Goal: Task Accomplishment & Management: Complete application form

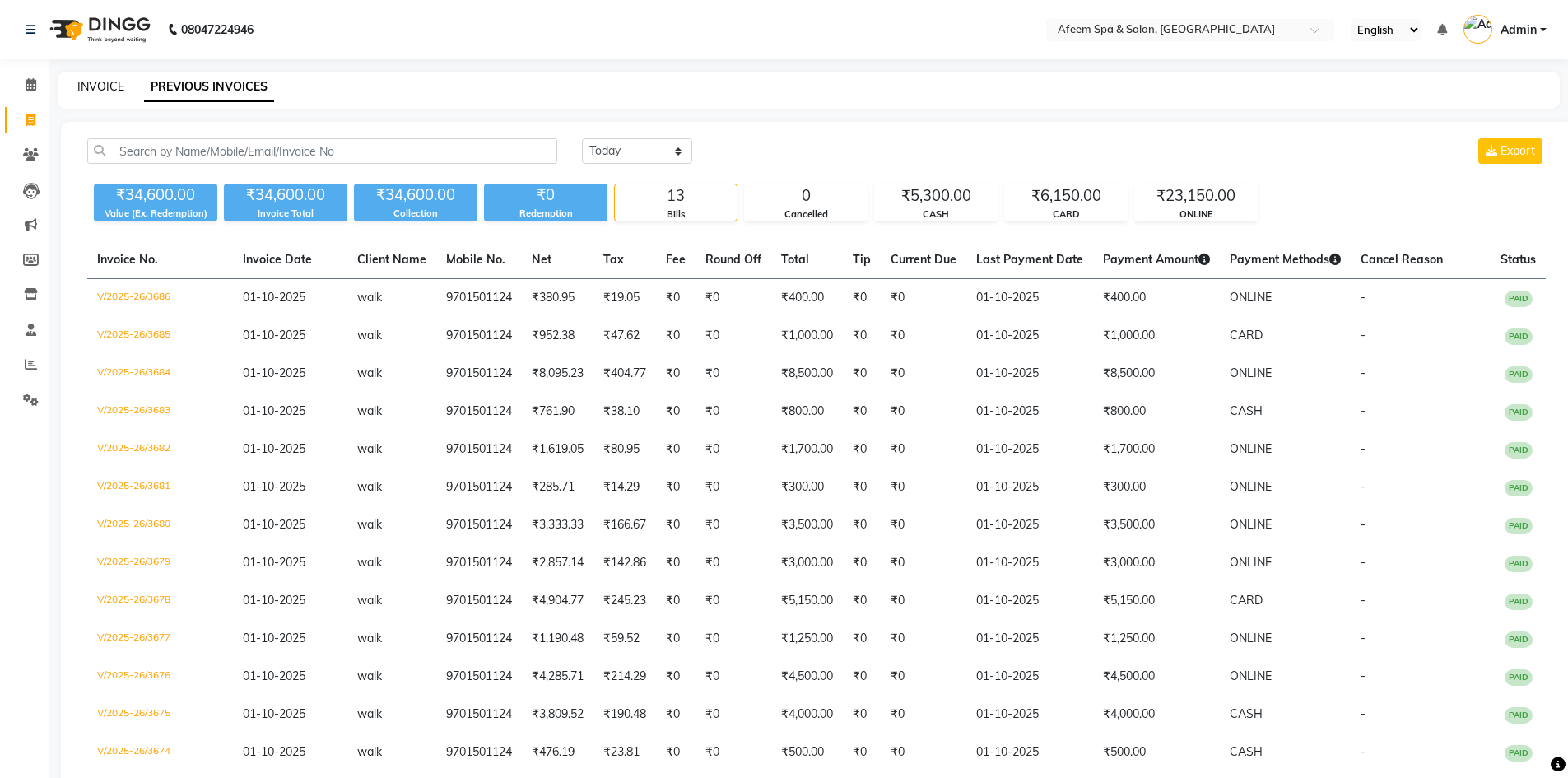
click at [112, 83] on link "INVOICE" at bounding box center [100, 86] width 47 height 15
select select "service"
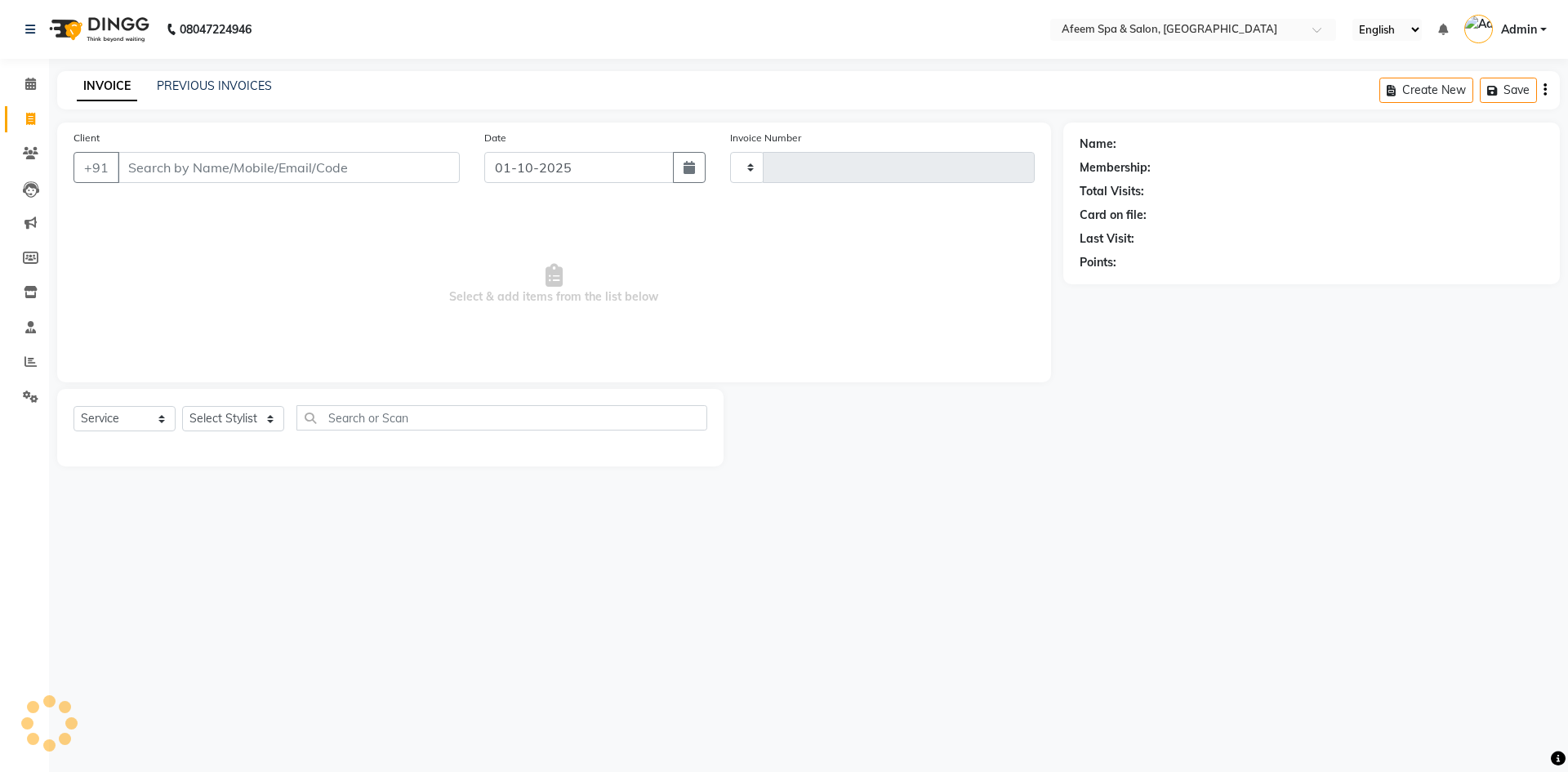
type input "3687"
select select "750"
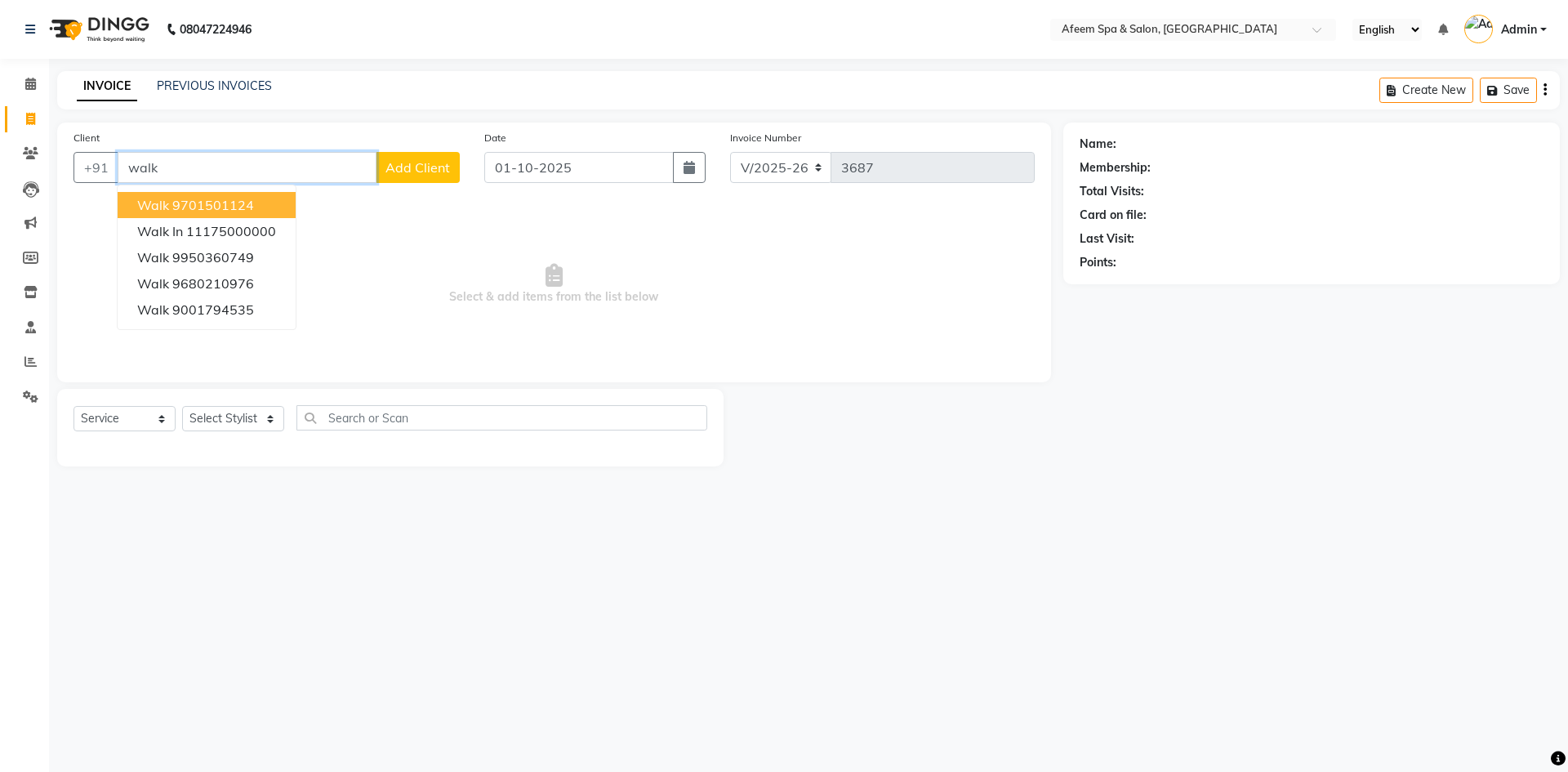
click at [222, 200] on ngb-highlight "9701501124" at bounding box center [213, 205] width 82 height 17
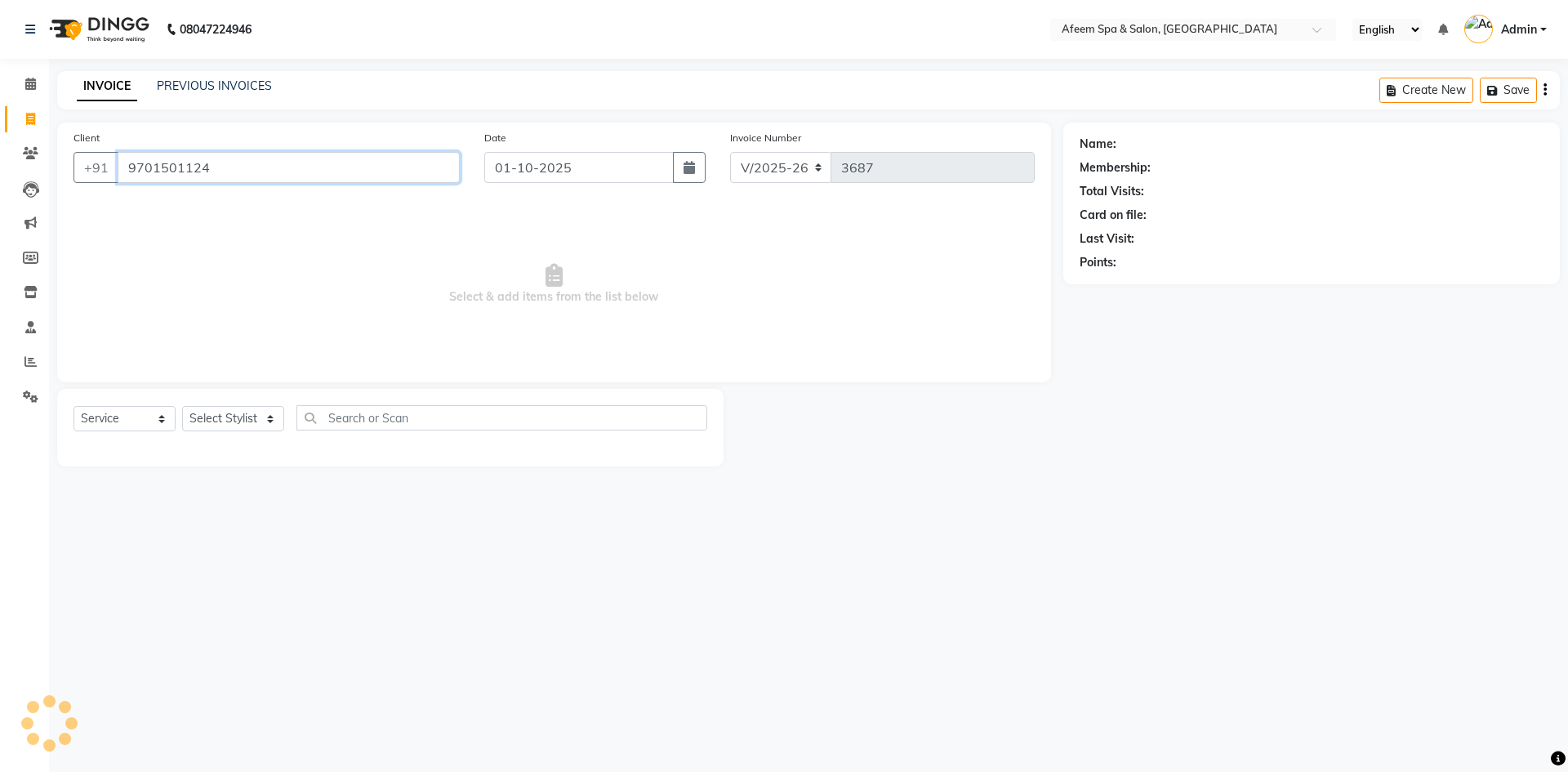
type input "9701501124"
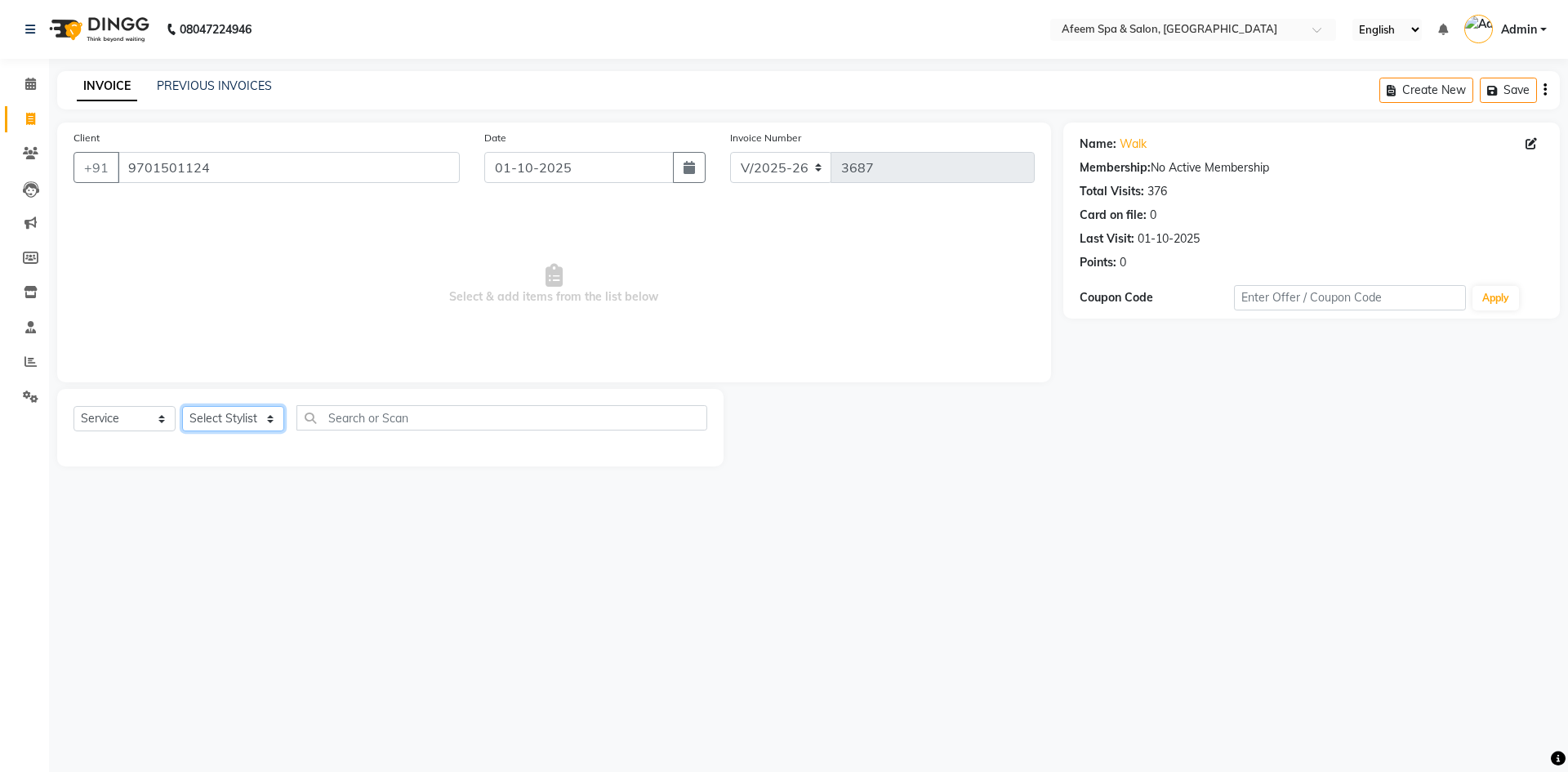
click at [237, 421] on select "Select Stylist anil deep [PERSON_NAME] [PERSON_NAME] Product [PERSON_NAME] sach…" at bounding box center [233, 419] width 102 height 25
select select "26114"
click at [182, 406] on select "Select Stylist anil deep [PERSON_NAME] [PERSON_NAME] Product [PERSON_NAME] sach…" at bounding box center [233, 419] width 102 height 25
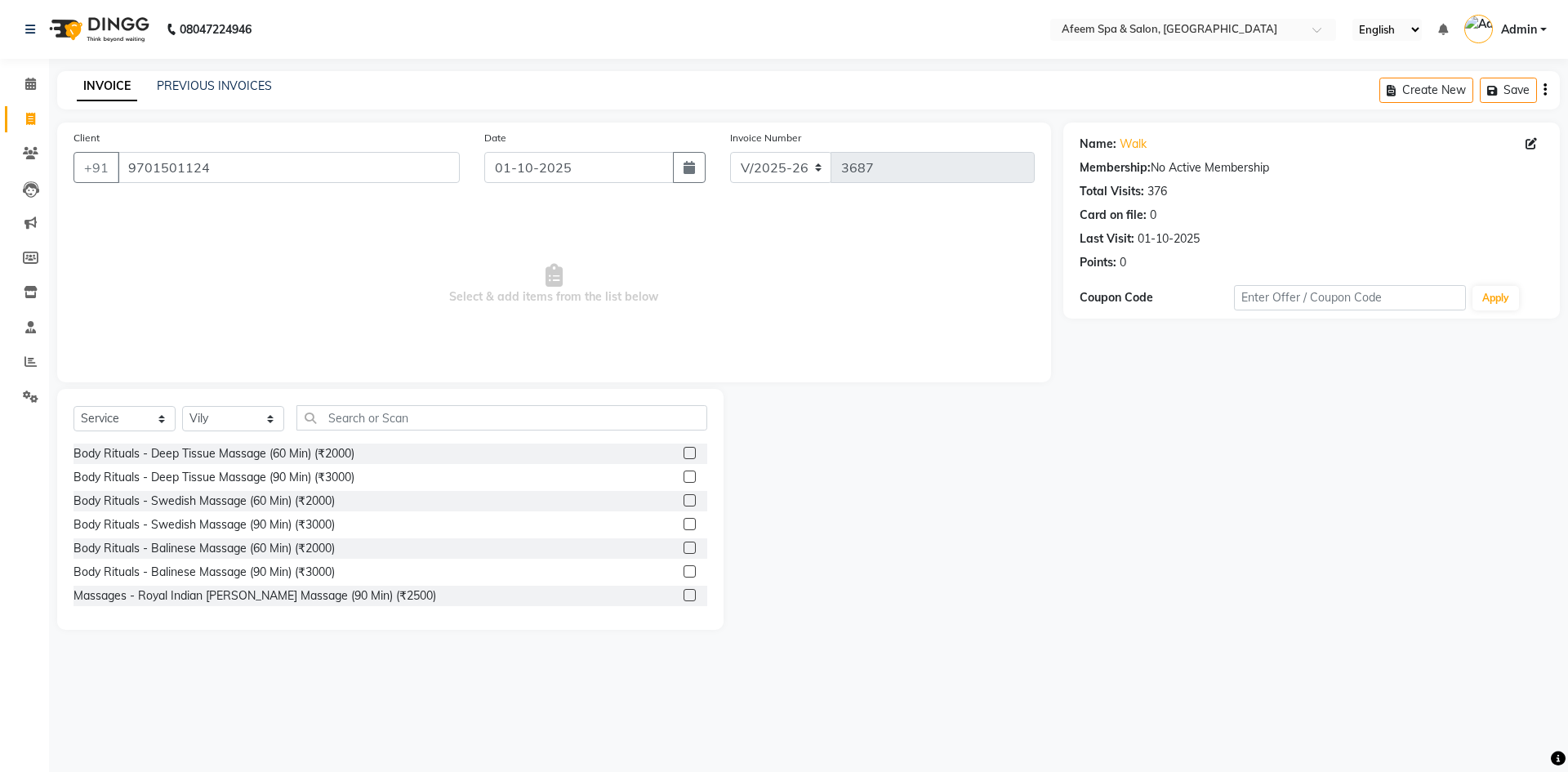
click at [683, 455] on label at bounding box center [689, 453] width 12 height 12
click at [683, 455] on input "checkbox" at bounding box center [689, 454] width 11 height 11
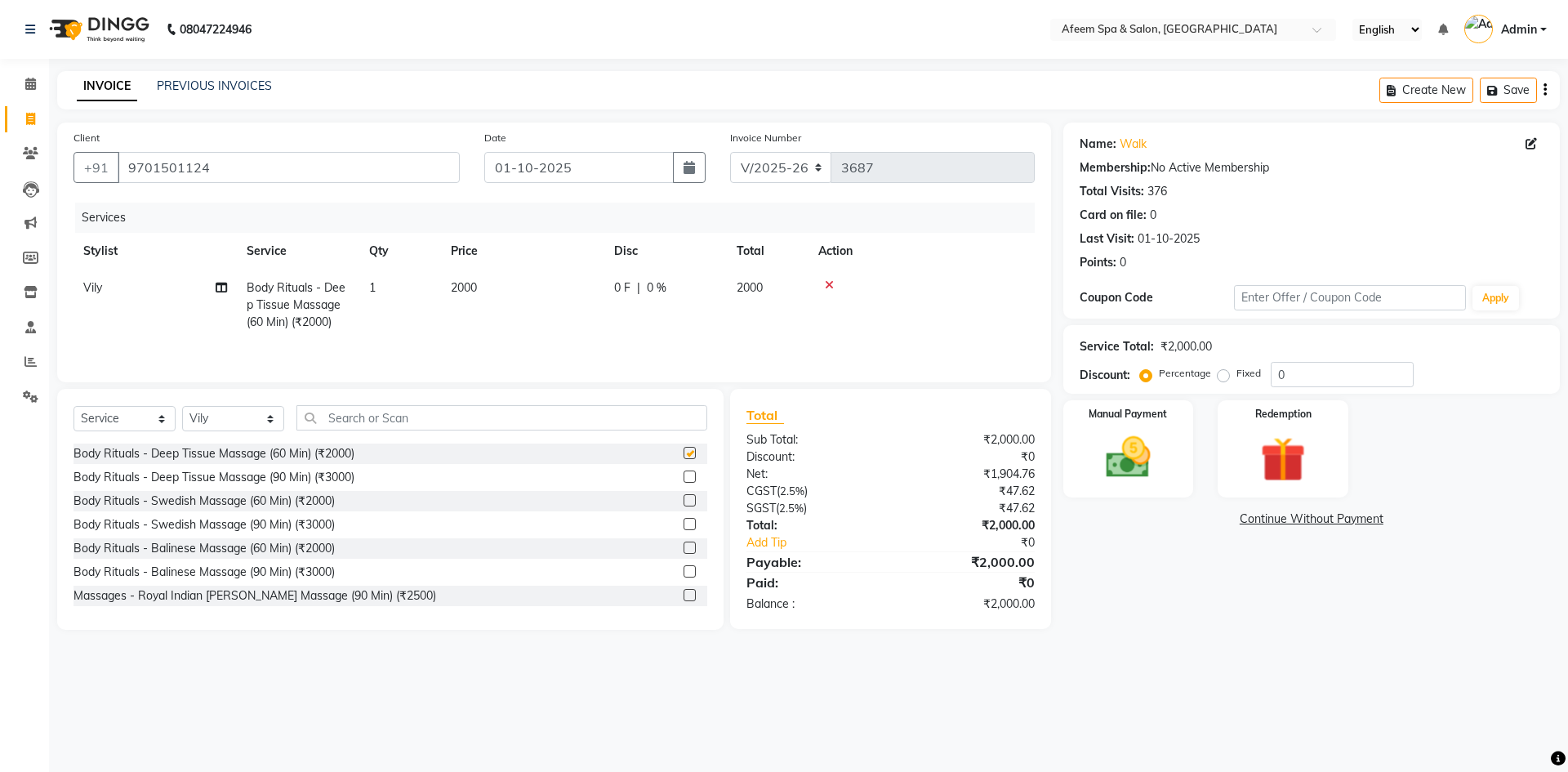
checkbox input "false"
click at [548, 288] on td "2000" at bounding box center [522, 304] width 164 height 71
select select "26114"
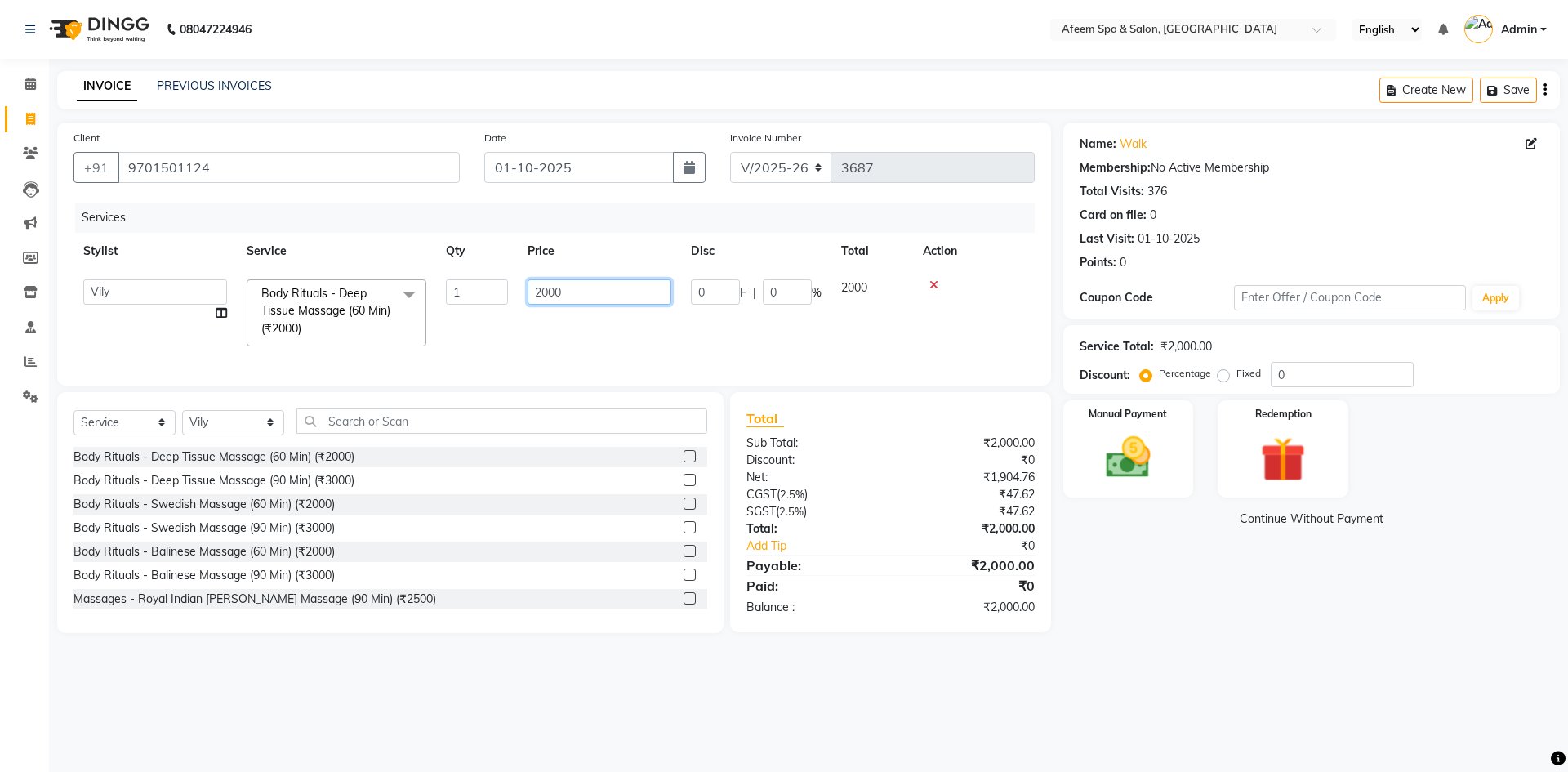
click at [578, 288] on input "2000" at bounding box center [599, 292] width 143 height 25
type input "2"
type input "3500"
click at [712, 329] on td "0 F | 0 %" at bounding box center [755, 312] width 150 height 86
select select "26114"
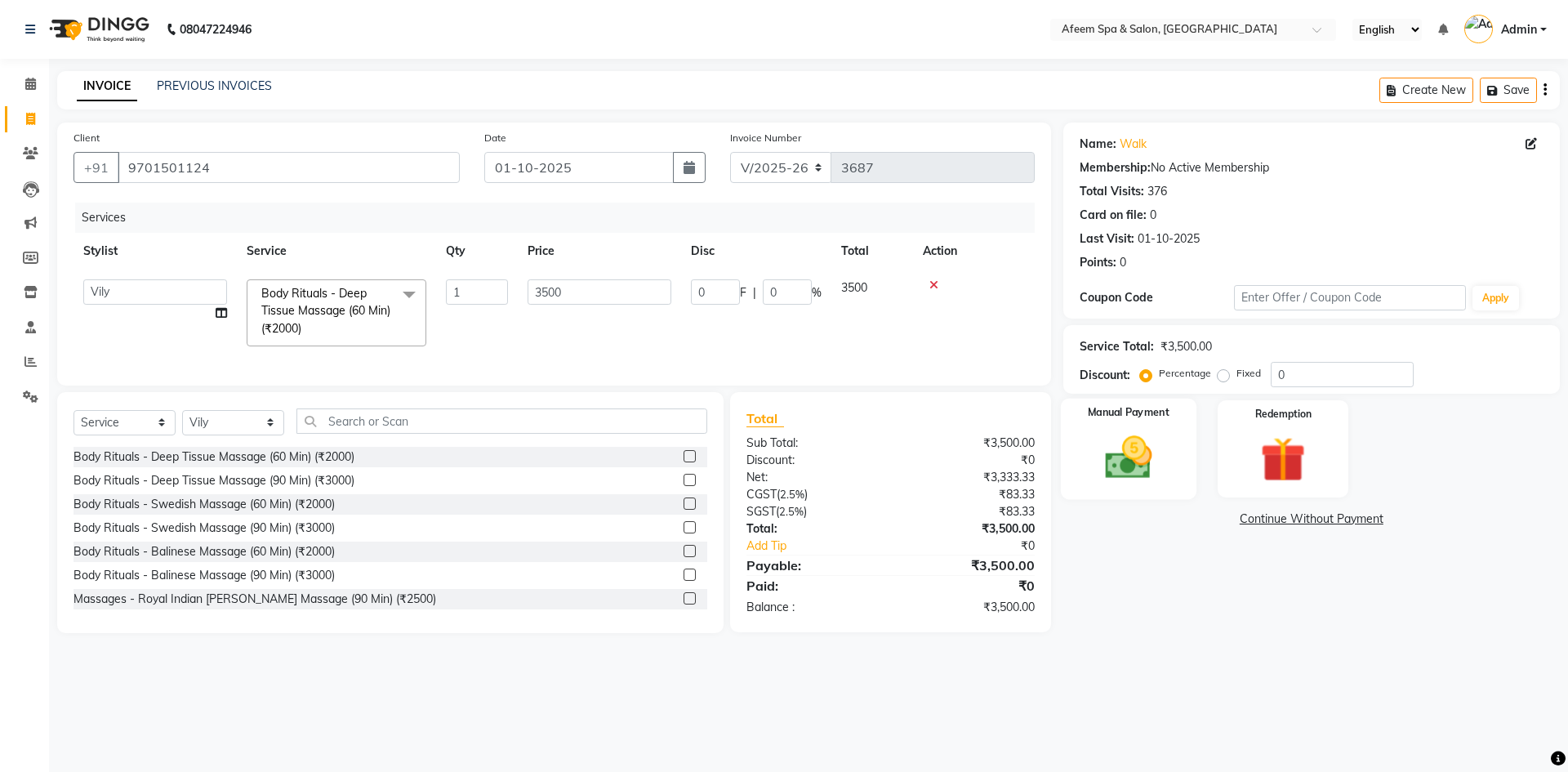
click at [1130, 457] on img at bounding box center [1128, 456] width 76 height 54
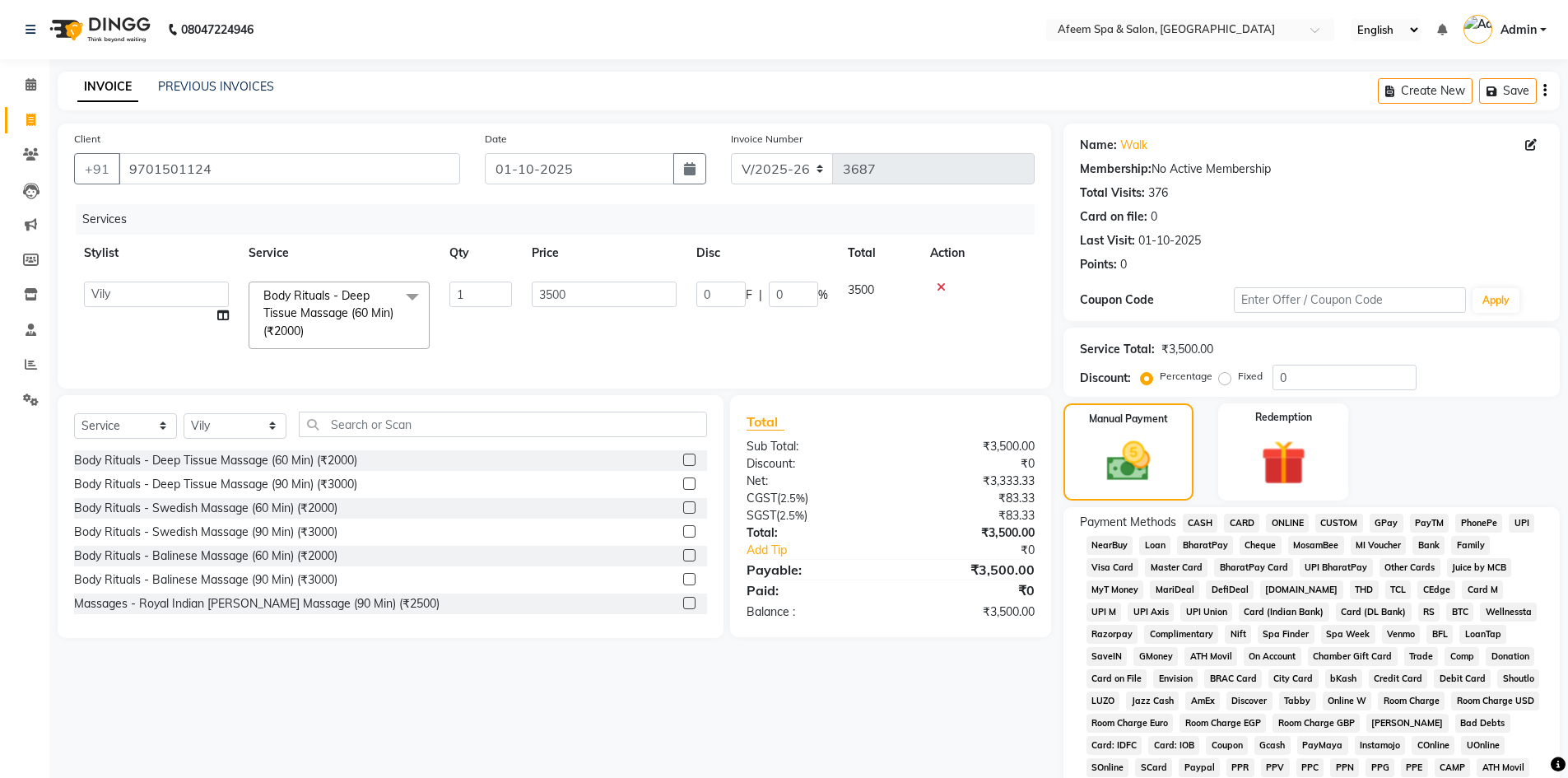
click at [1295, 525] on span "ONLINE" at bounding box center [1287, 522] width 43 height 19
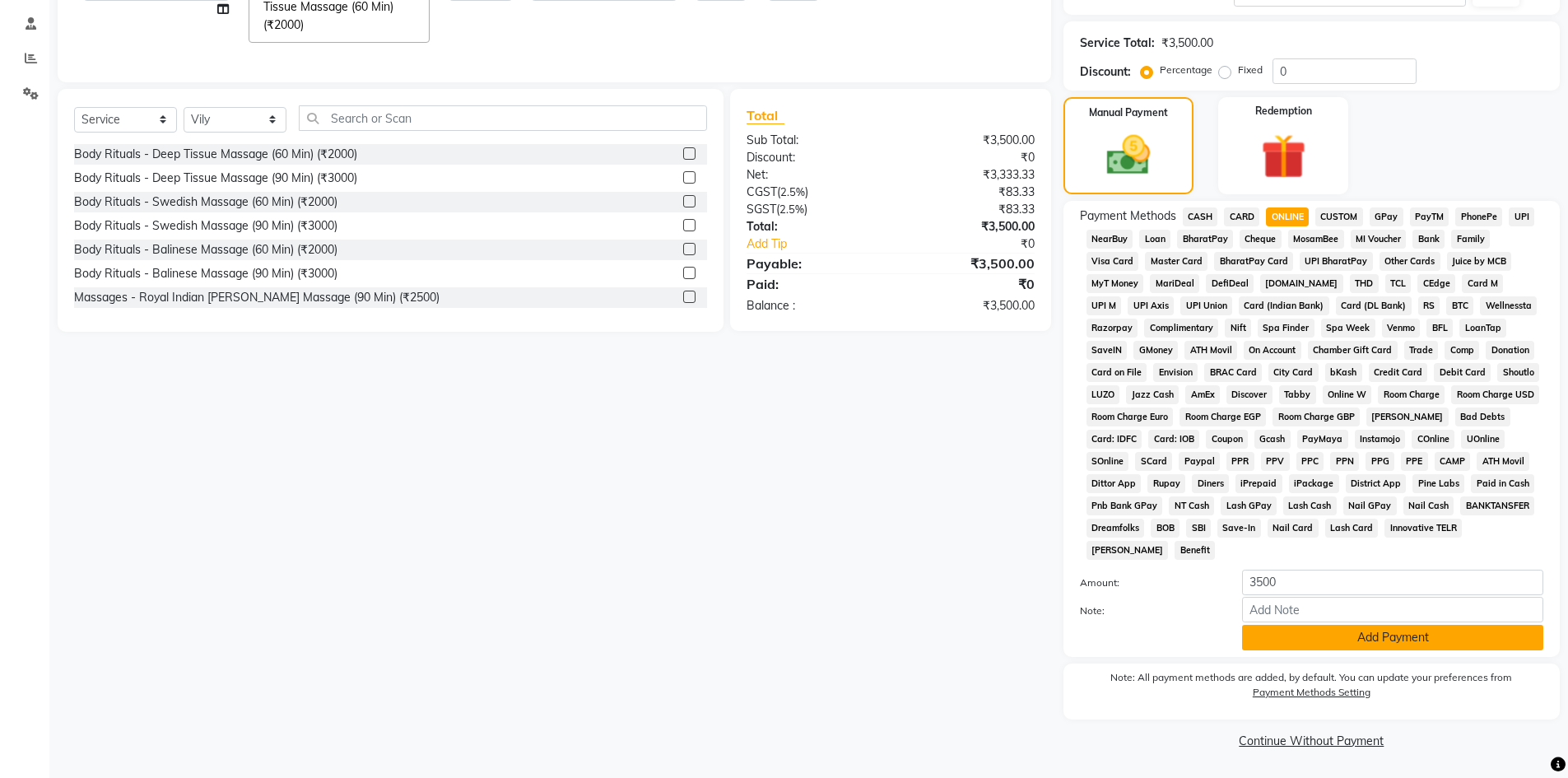
click at [1360, 635] on button "Add Payment" at bounding box center [1392, 637] width 301 height 26
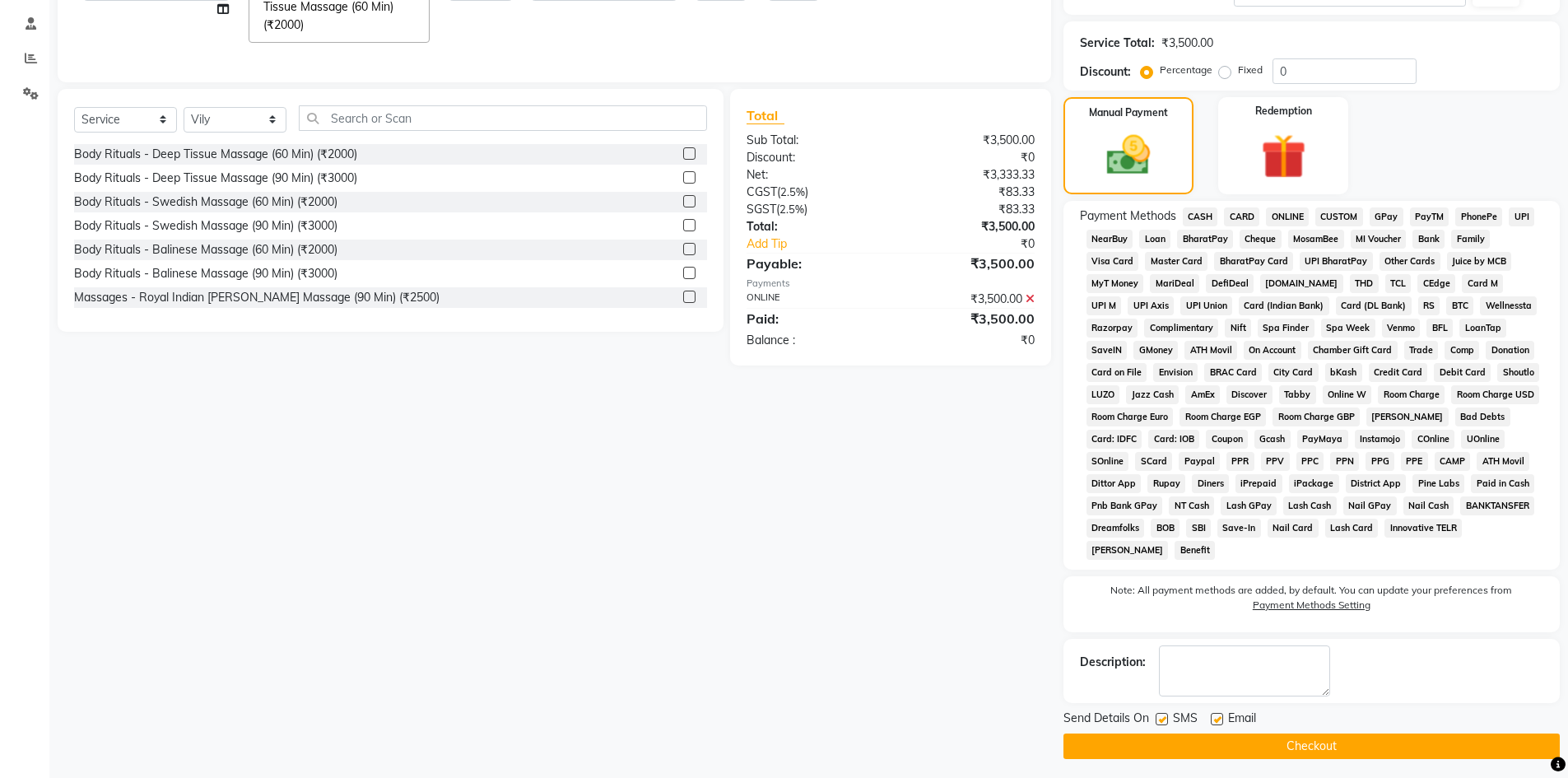
click at [1314, 744] on button "Checkout" at bounding box center [1312, 745] width 496 height 26
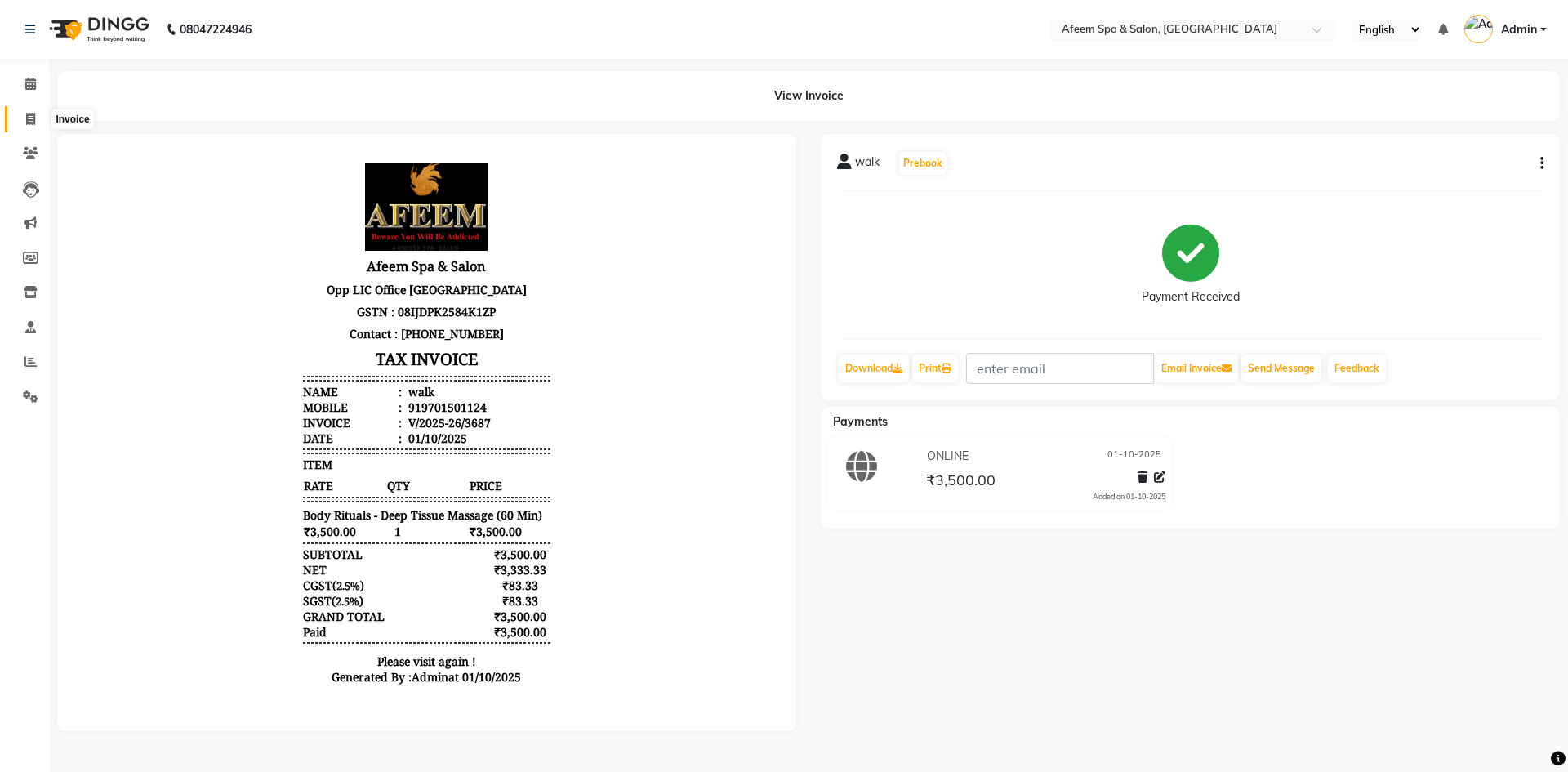
click at [34, 120] on icon at bounding box center [31, 119] width 9 height 12
select select "service"
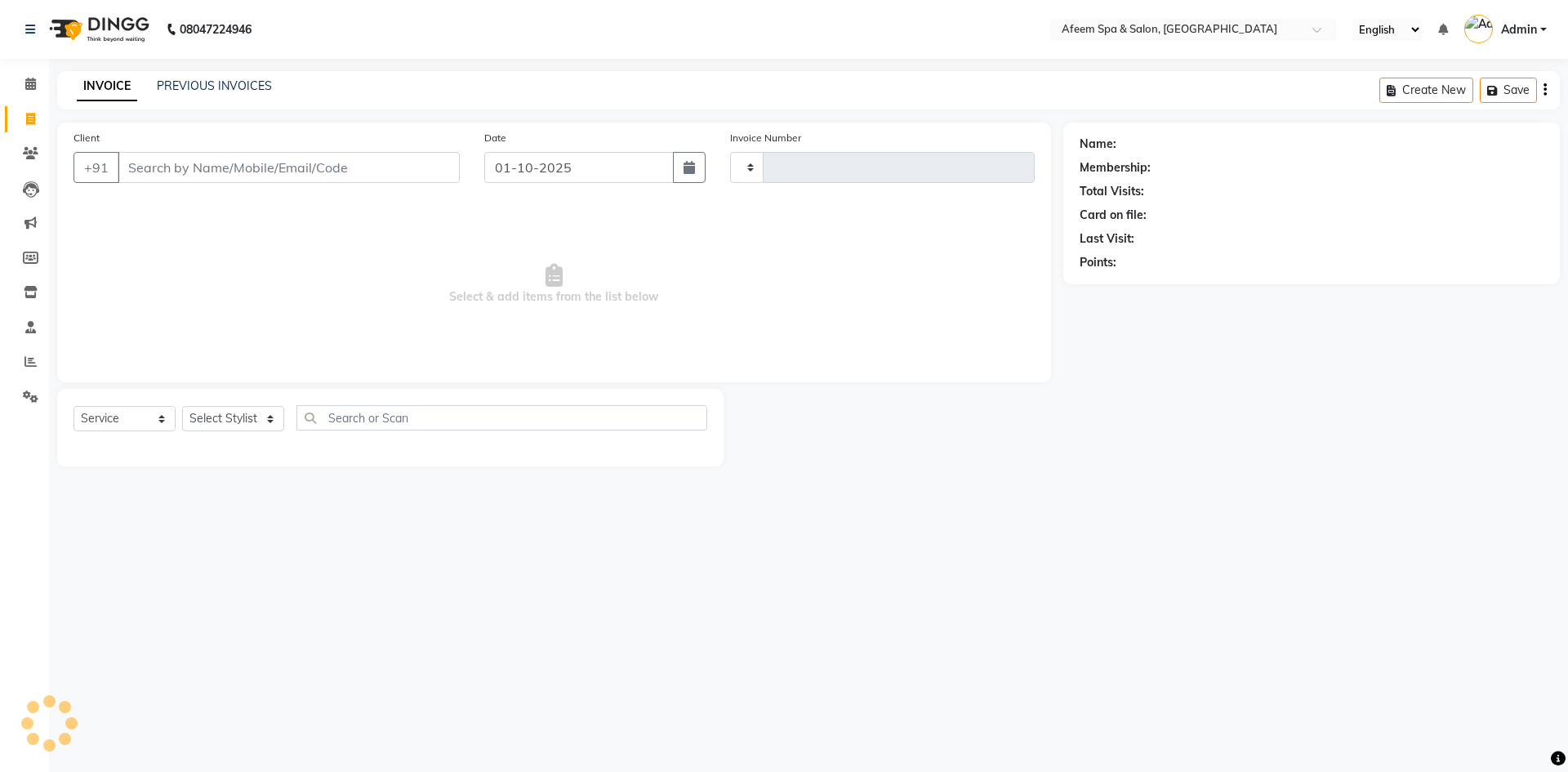
type input "3688"
select select "750"
click at [233, 171] on input "Client" at bounding box center [288, 167] width 342 height 31
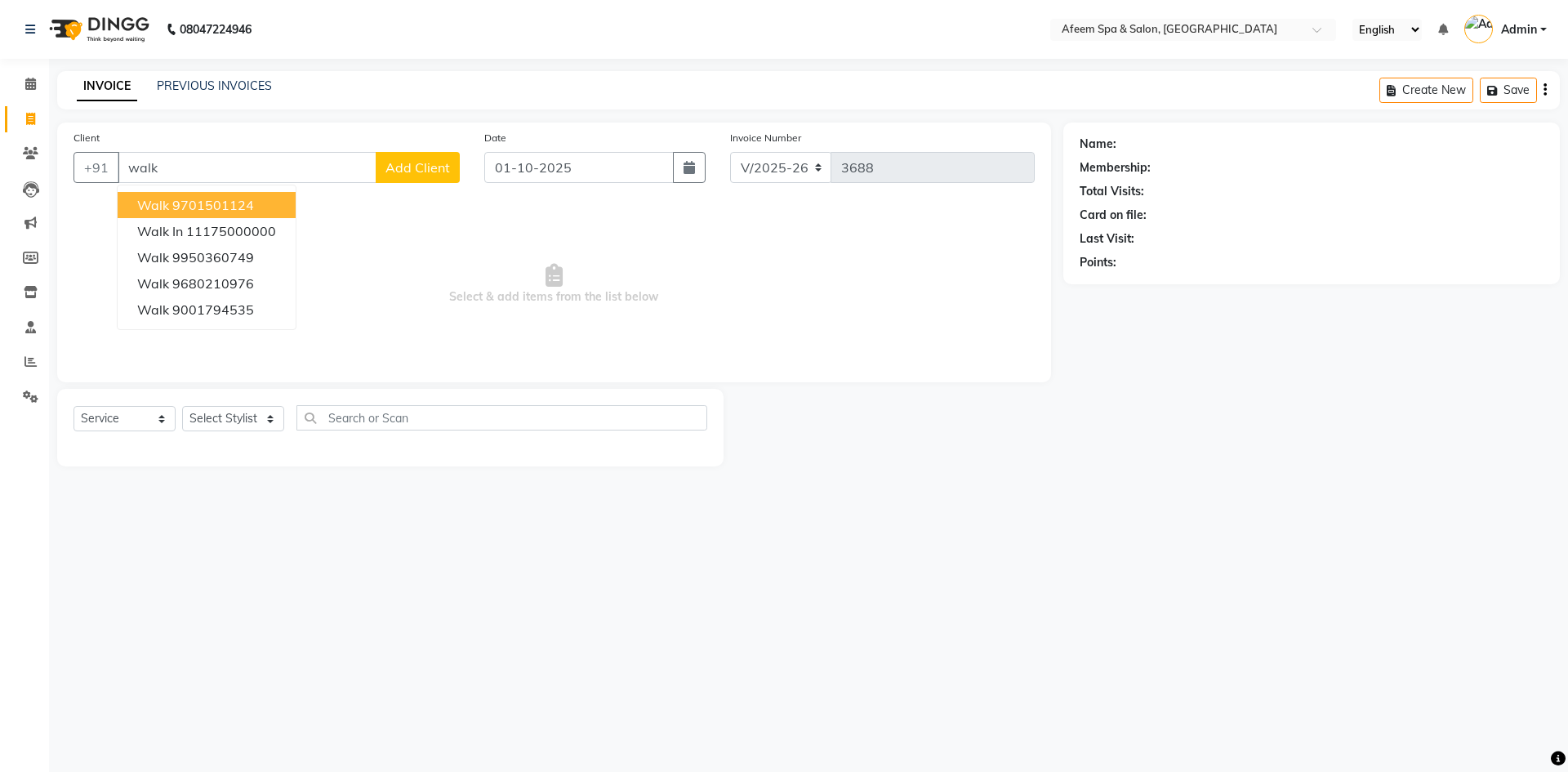
drag, startPoint x: 259, startPoint y: 204, endPoint x: 269, endPoint y: 211, distance: 12.2
click at [259, 202] on button "walk 9701501124" at bounding box center [207, 205] width 178 height 26
type input "9701501124"
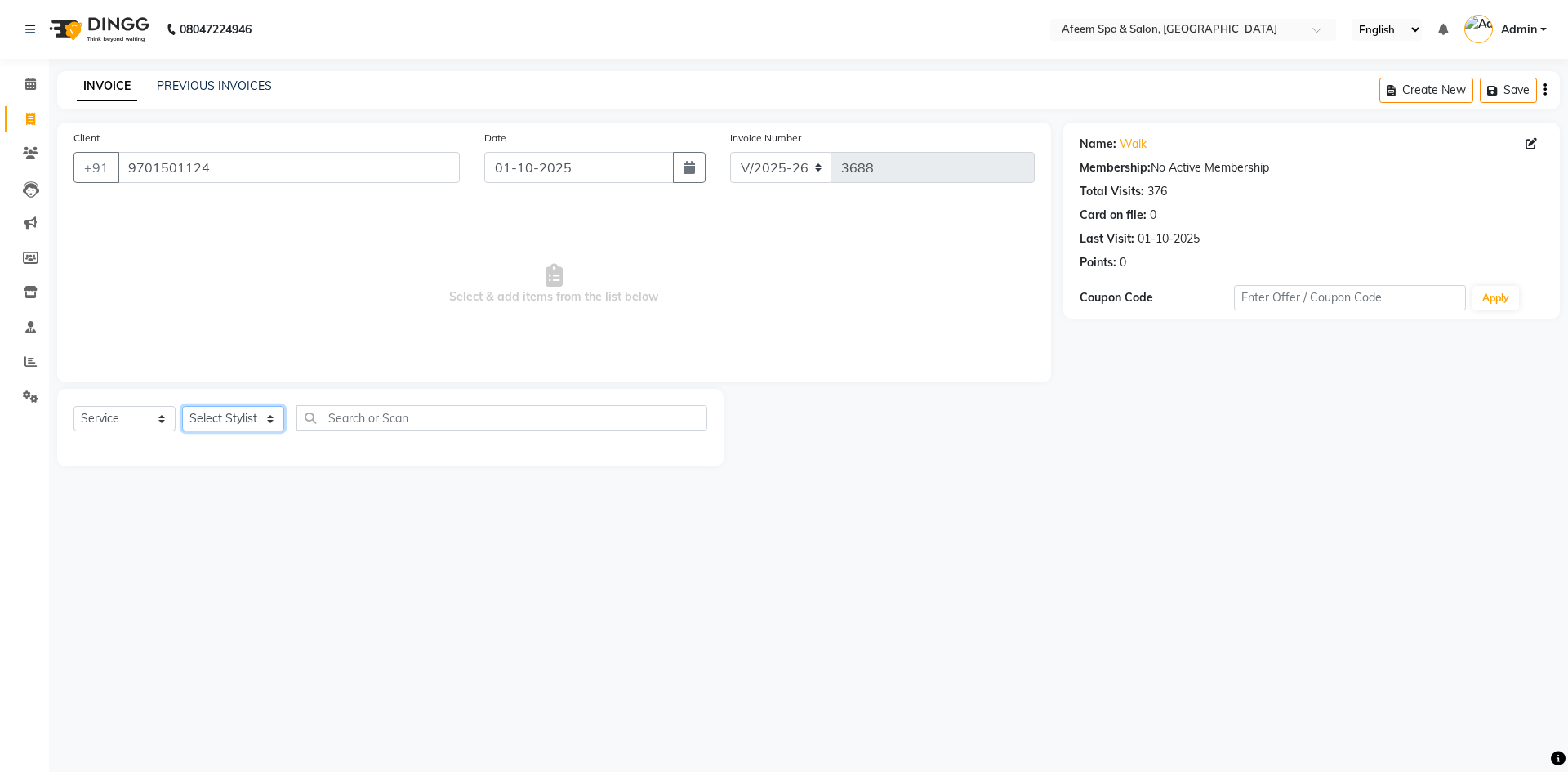
click at [218, 418] on select "Select Stylist anil deep [PERSON_NAME] [PERSON_NAME] Product [PERSON_NAME] sach…" at bounding box center [233, 419] width 102 height 25
select select "47380"
click at [182, 406] on select "Select Stylist anil deep [PERSON_NAME] [PERSON_NAME] Product [PERSON_NAME] sach…" at bounding box center [233, 419] width 102 height 25
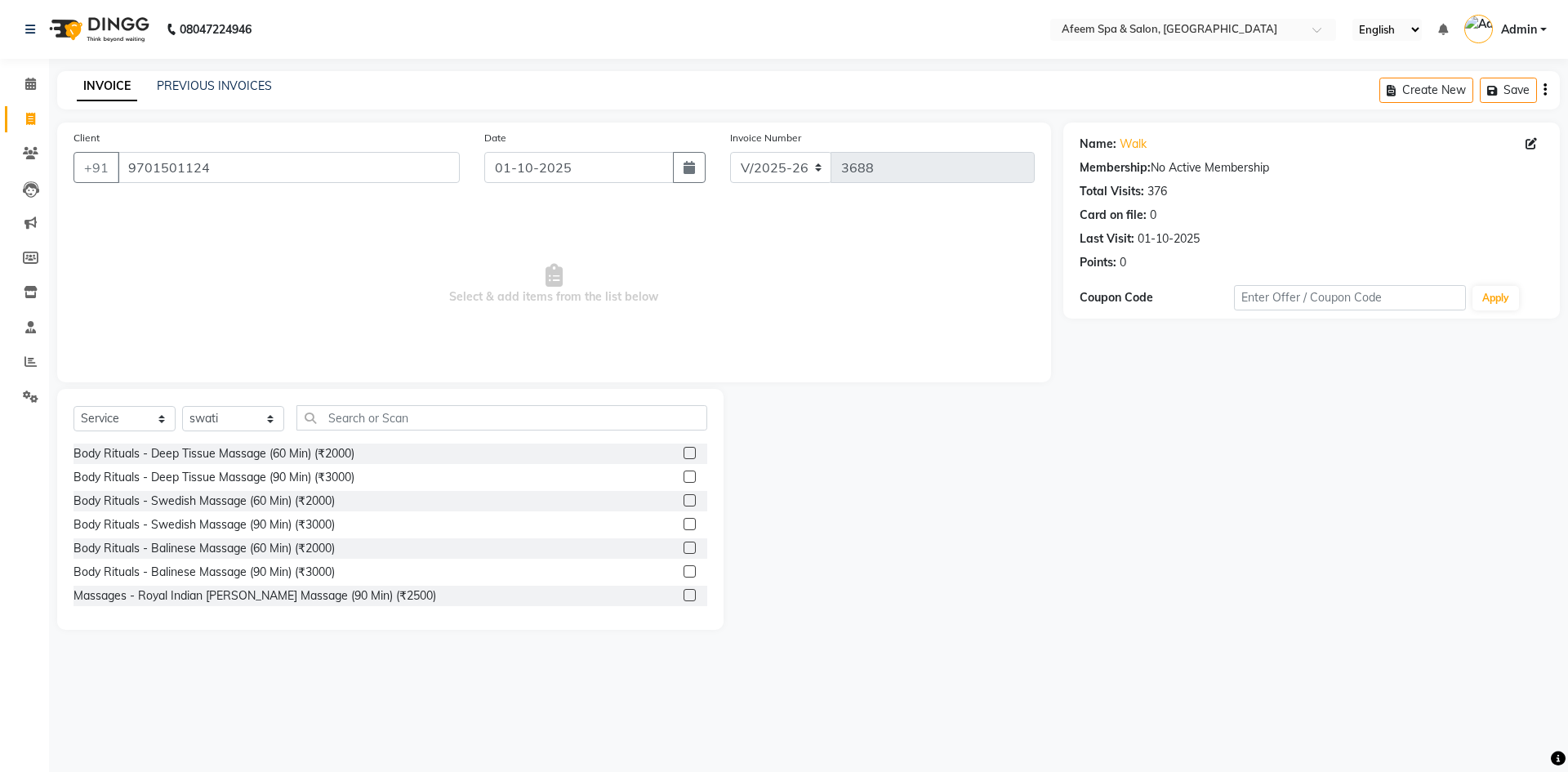
click at [683, 460] on div at bounding box center [689, 455] width 11 height 18
click at [683, 452] on label at bounding box center [689, 453] width 12 height 12
click at [683, 452] on input "checkbox" at bounding box center [689, 454] width 11 height 11
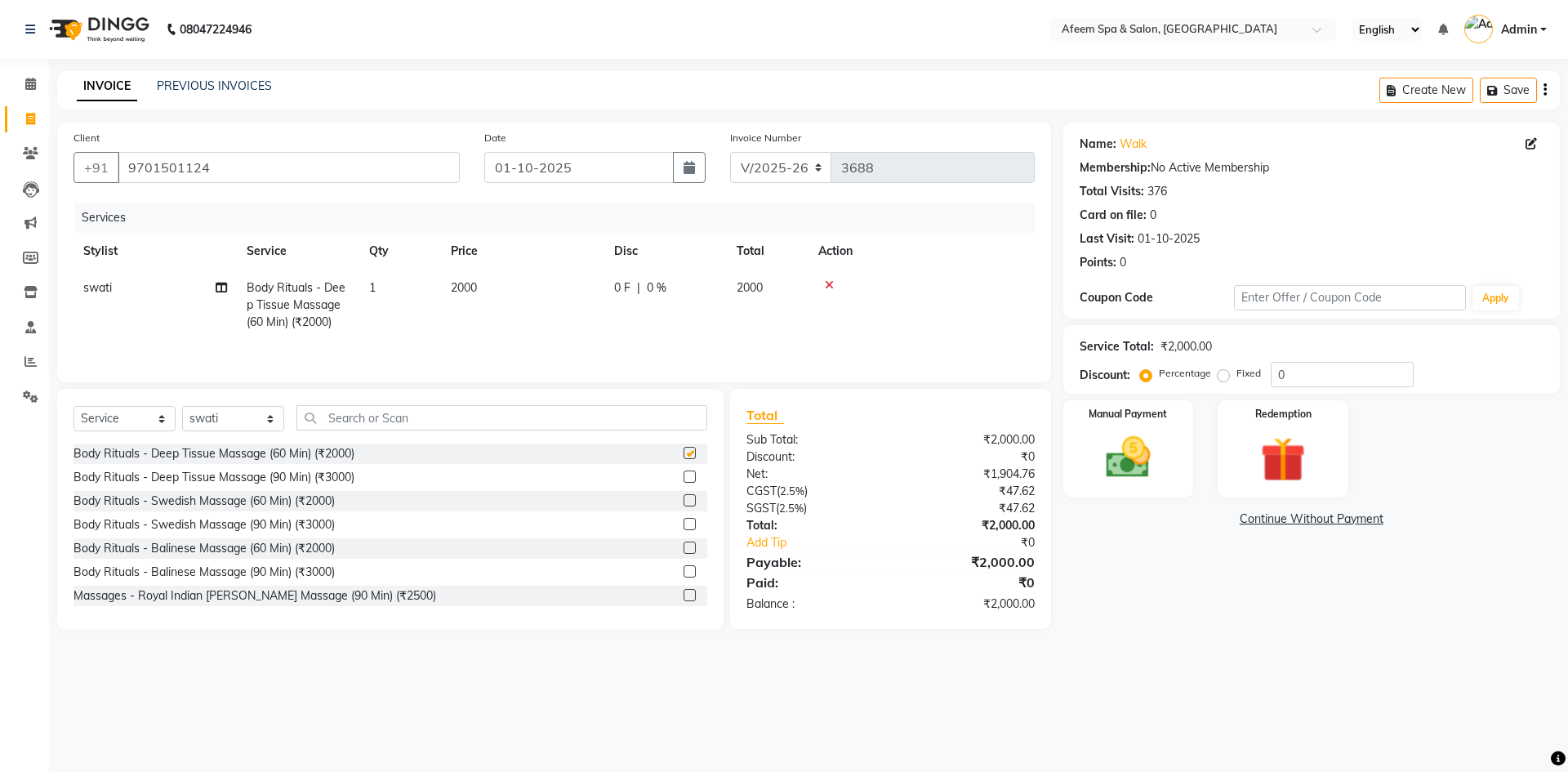
checkbox input "false"
click at [518, 283] on td "2000" at bounding box center [522, 304] width 164 height 71
select select "47380"
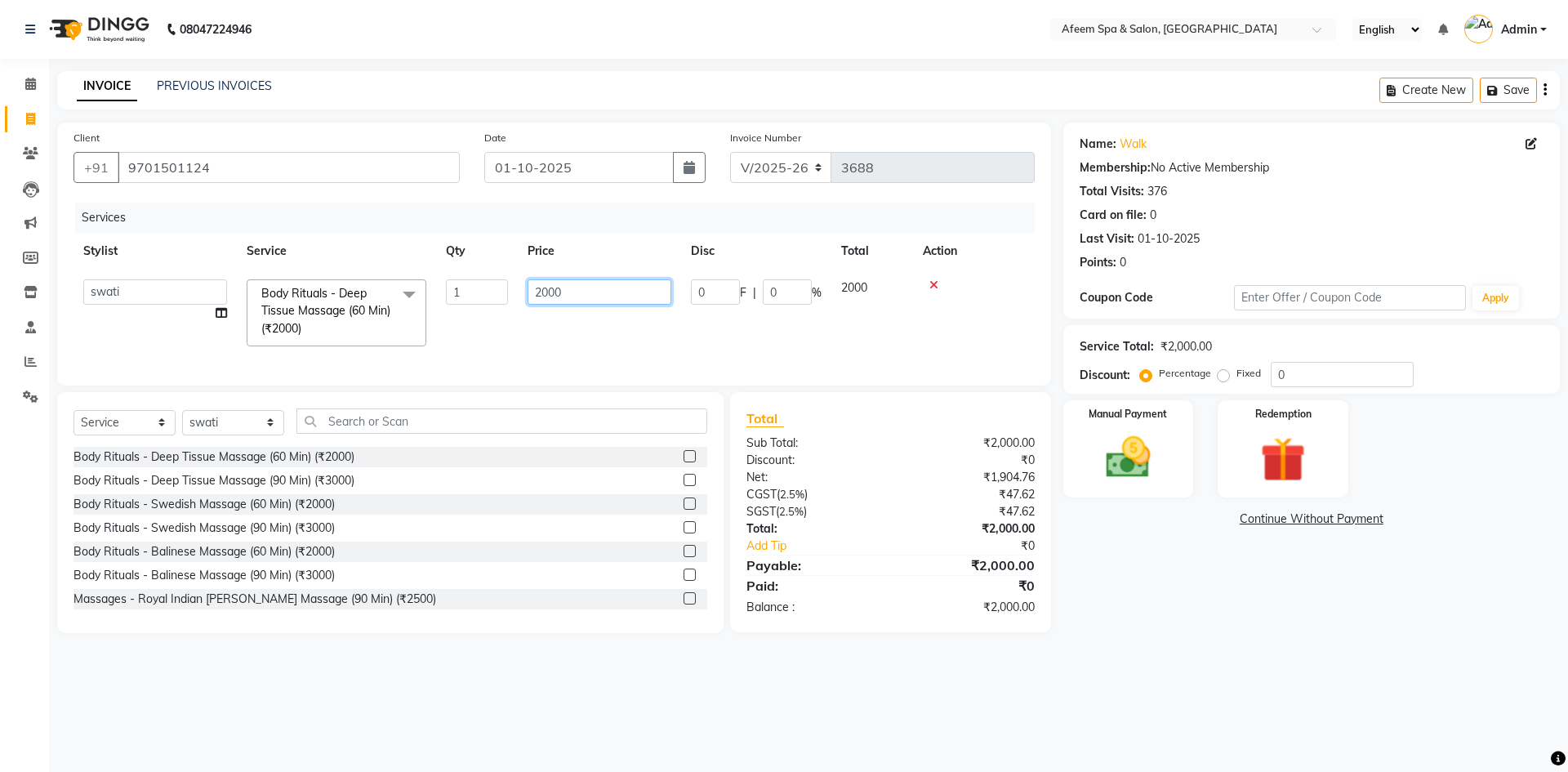
click at [566, 280] on input "2000" at bounding box center [599, 292] width 143 height 25
type input "2"
type input "1500"
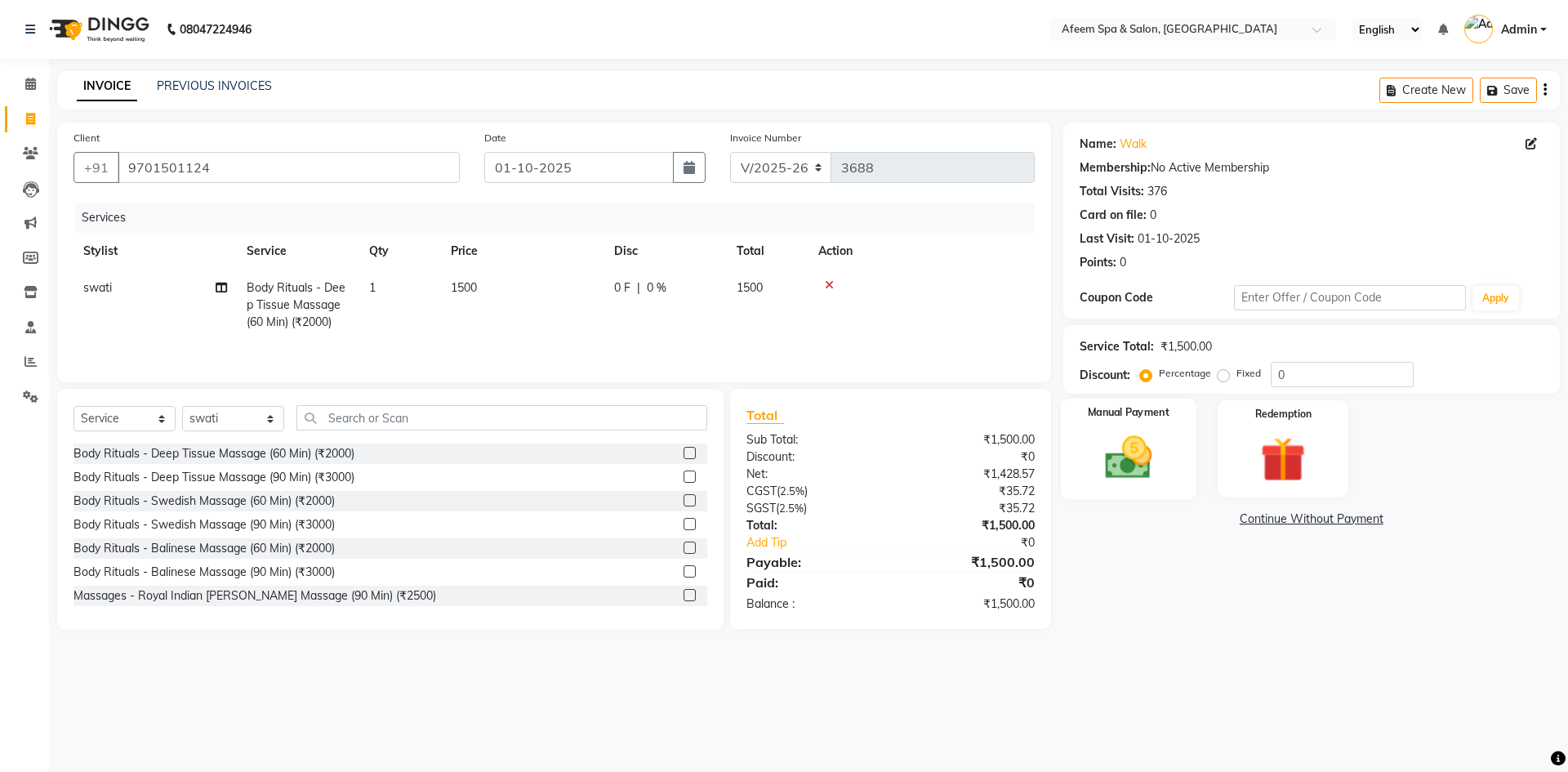
click at [1150, 441] on img at bounding box center [1128, 456] width 76 height 54
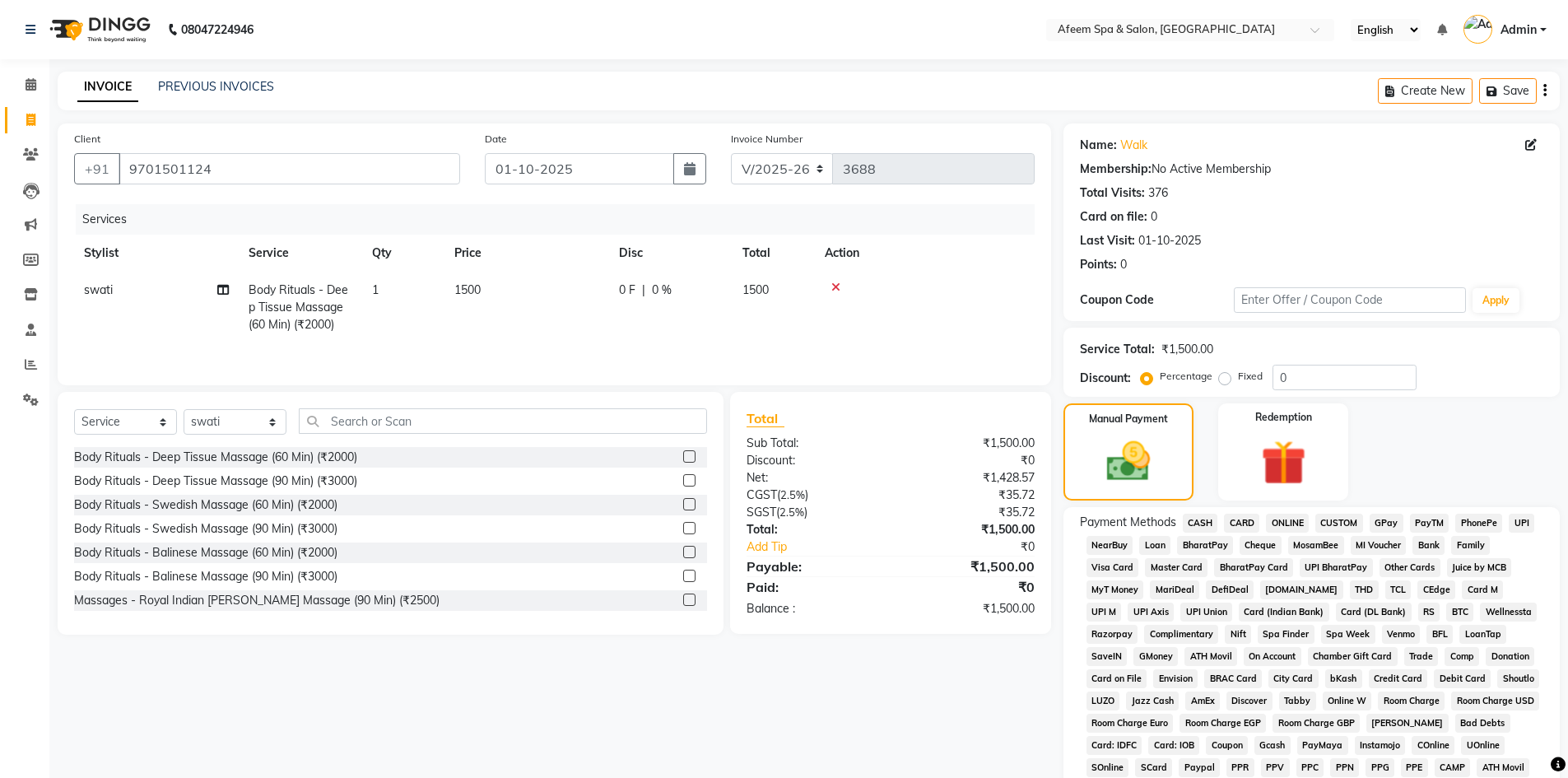
click at [1283, 523] on span "ONLINE" at bounding box center [1287, 522] width 43 height 19
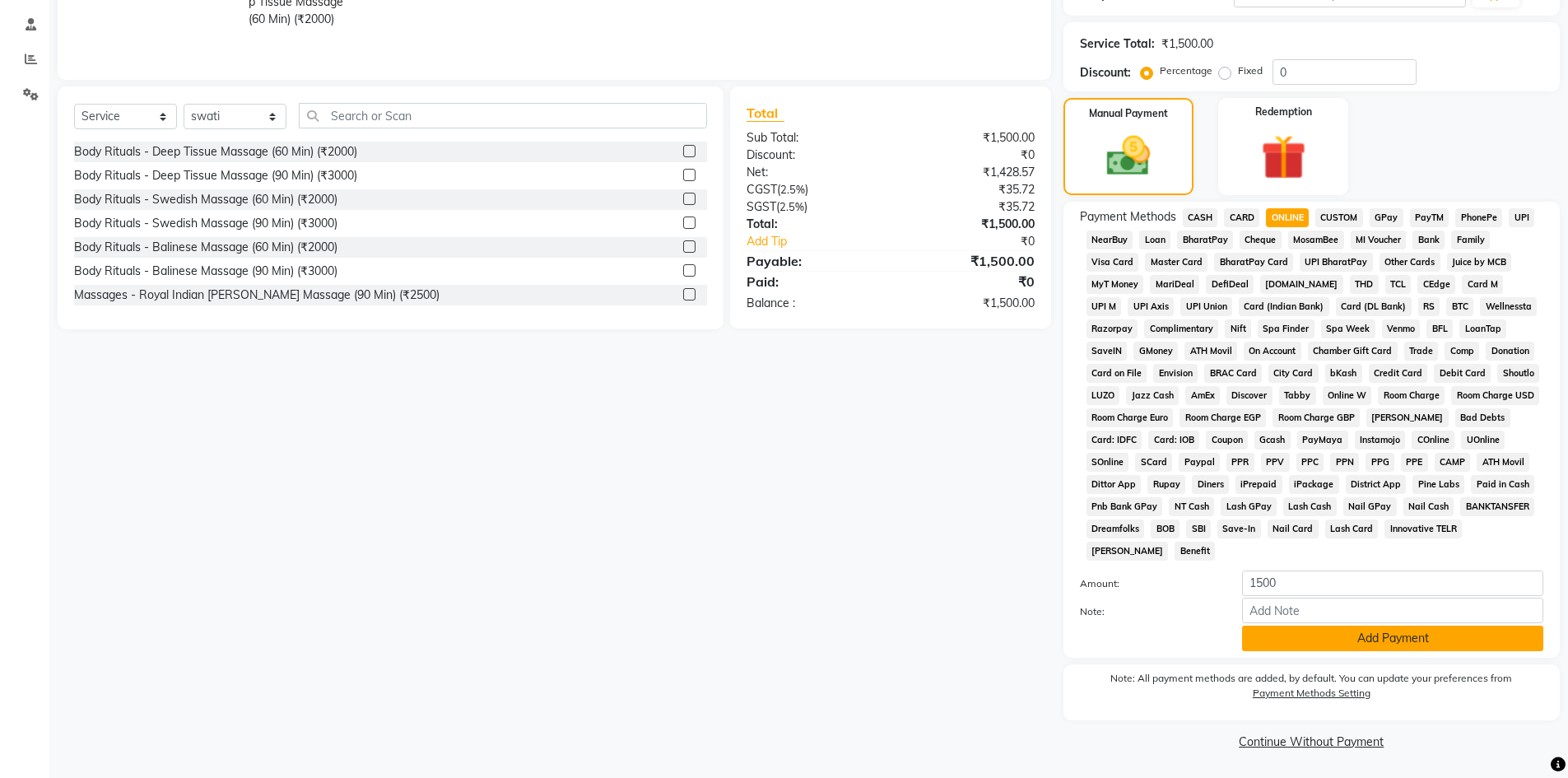
scroll to position [306, 0]
click at [1341, 642] on button "Add Payment" at bounding box center [1392, 637] width 301 height 26
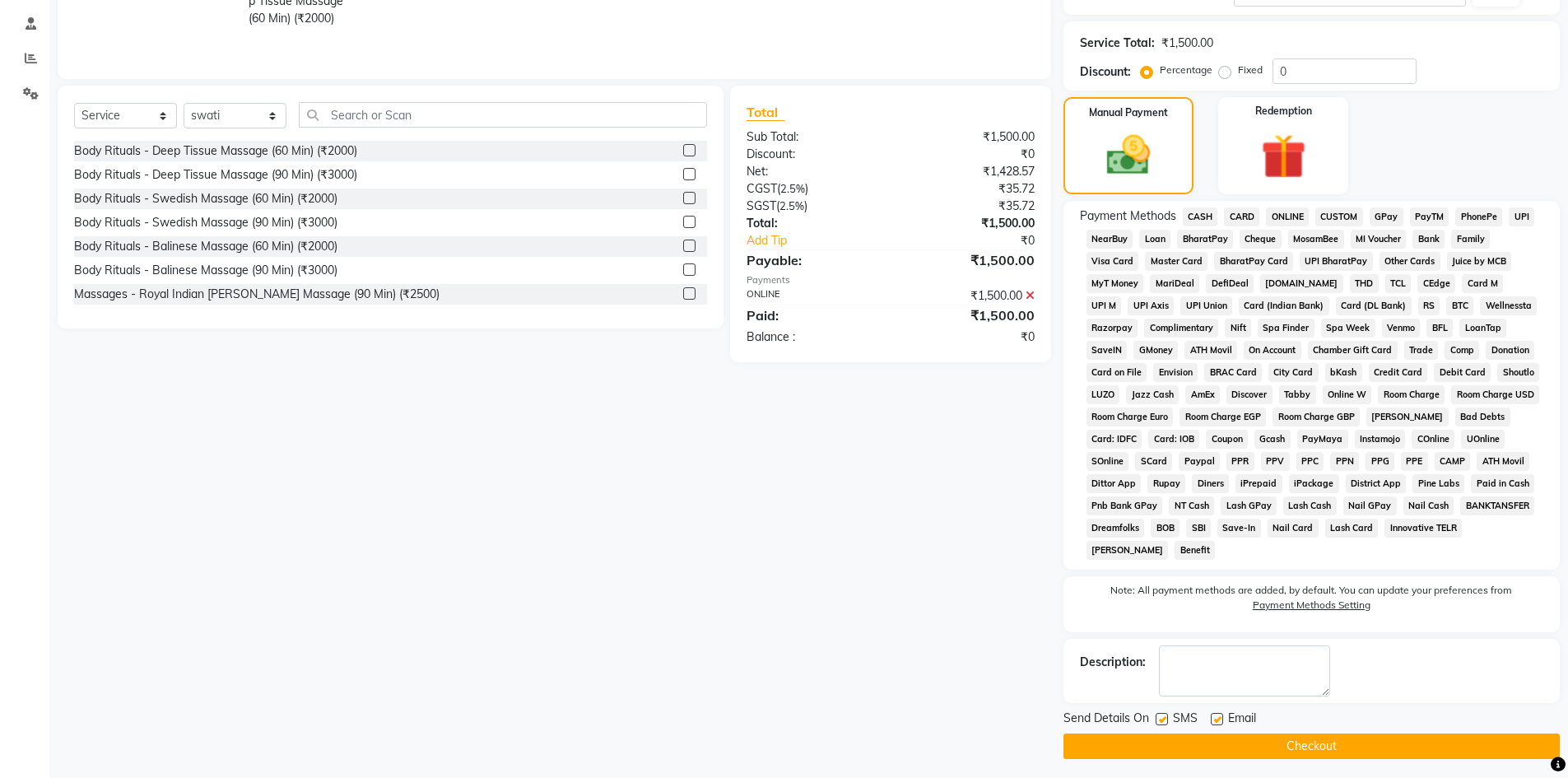
click at [1234, 754] on button "Checkout" at bounding box center [1312, 745] width 496 height 26
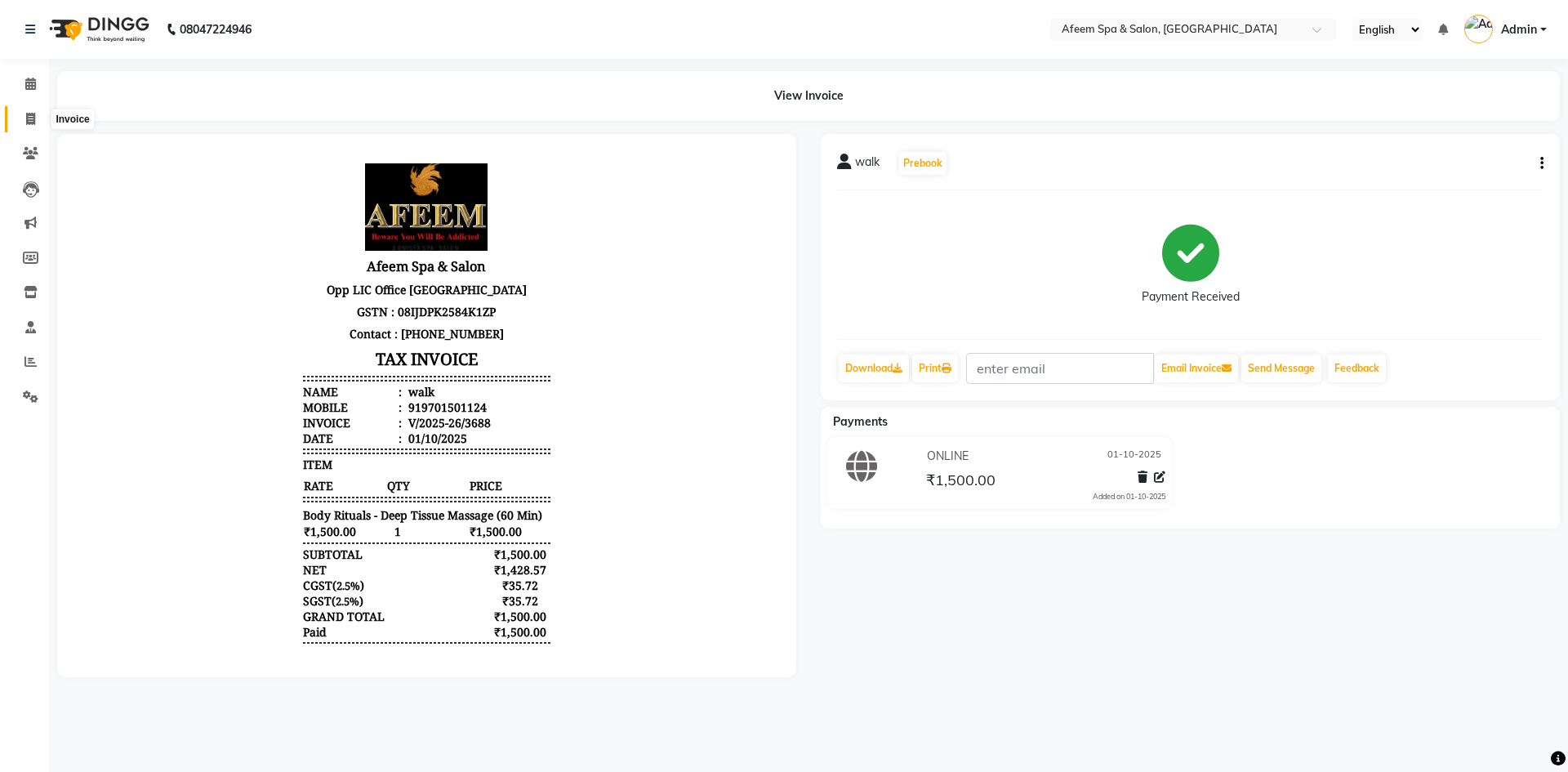
click at [29, 115] on icon at bounding box center [31, 119] width 9 height 12
select select "service"
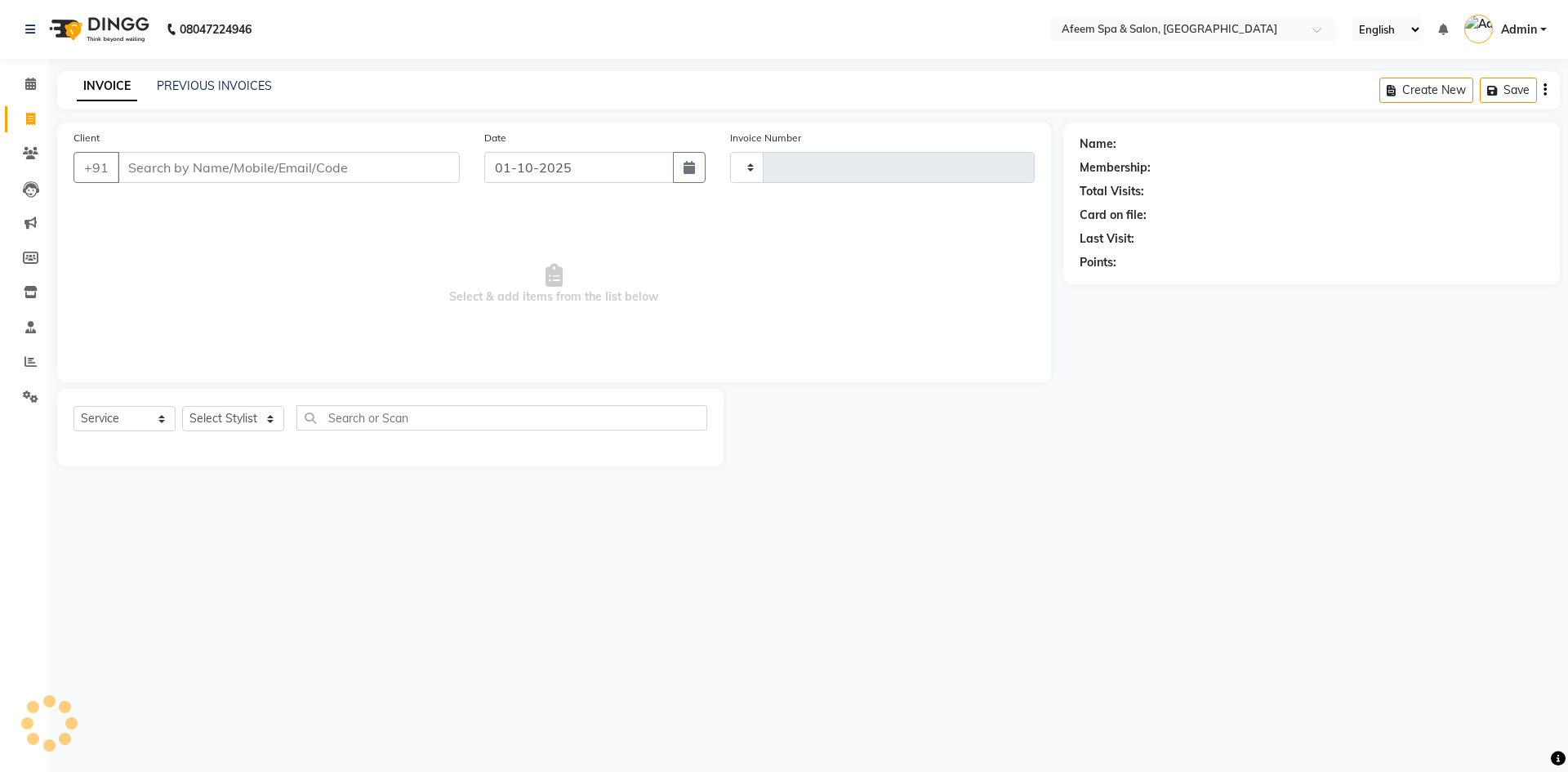
type input "3689"
select select "750"
click at [196, 172] on input "Client" at bounding box center [288, 167] width 342 height 31
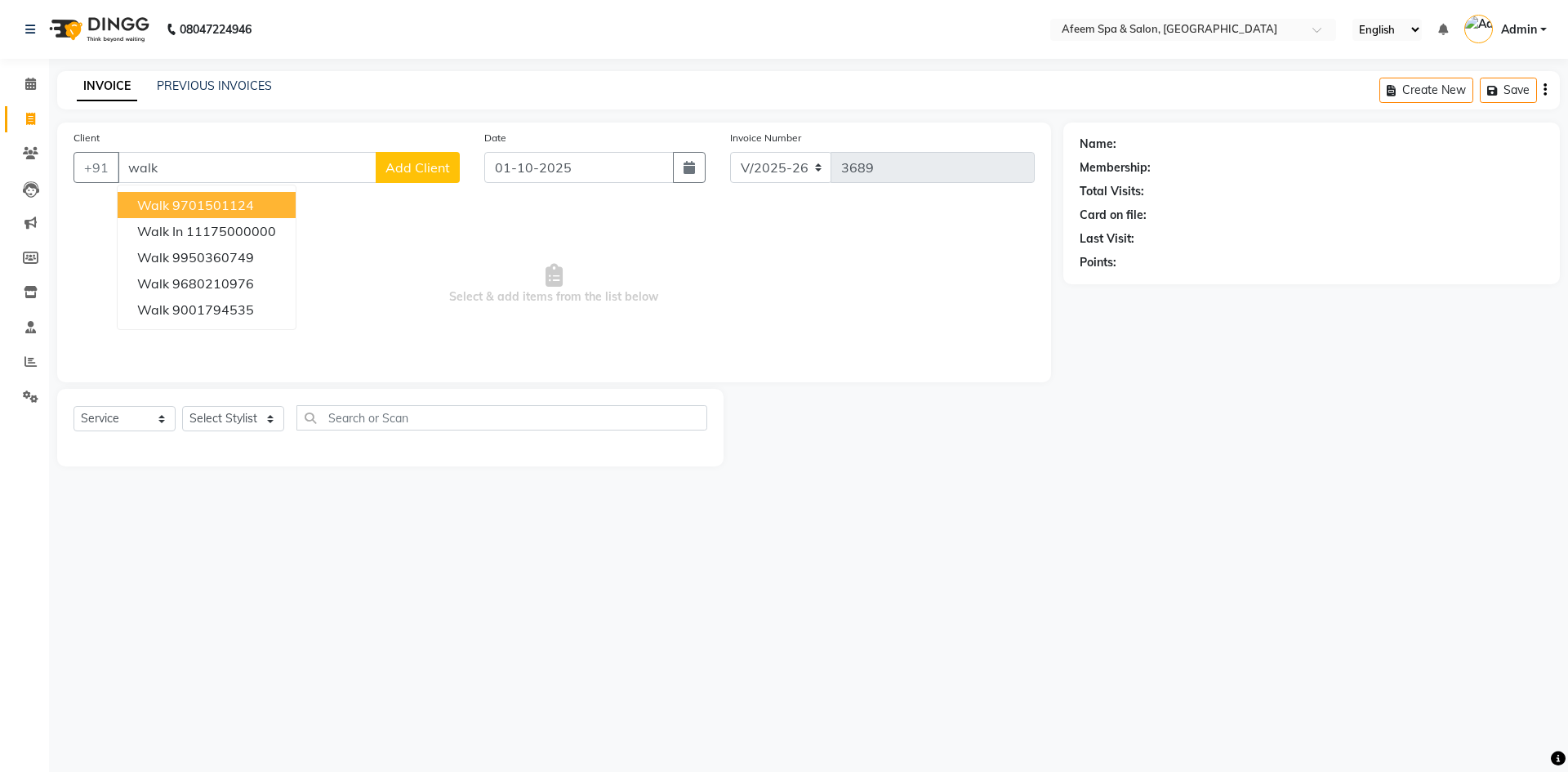
click at [201, 197] on ngb-highlight "9701501124" at bounding box center [213, 205] width 82 height 17
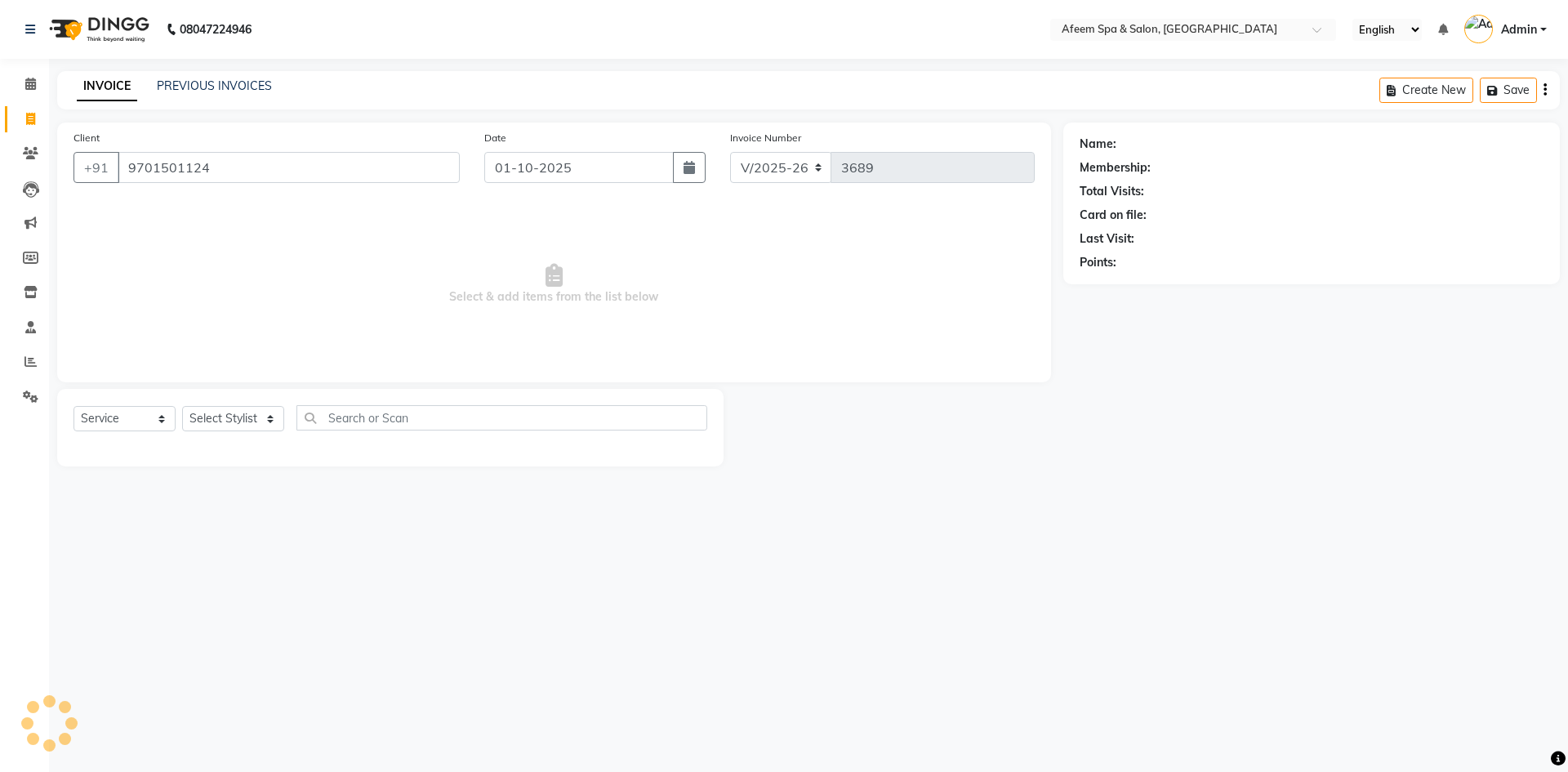
type input "9701501124"
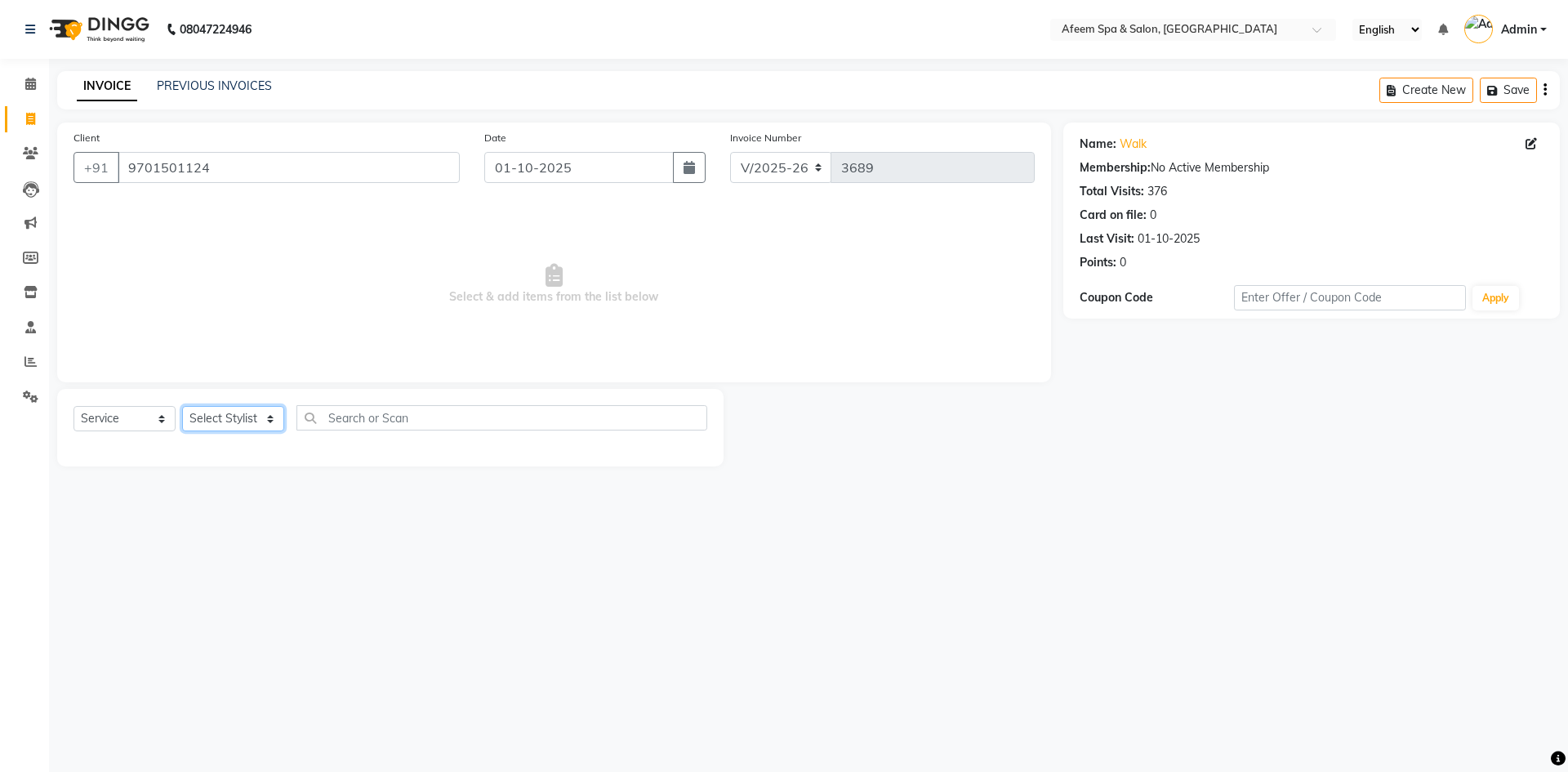
click at [254, 419] on select "Select Stylist anil deep [PERSON_NAME] [PERSON_NAME] Product [PERSON_NAME] sach…" at bounding box center [233, 419] width 102 height 25
select select "37804"
click at [182, 406] on select "Select Stylist anil deep [PERSON_NAME] [PERSON_NAME] Product [PERSON_NAME] sach…" at bounding box center [233, 419] width 102 height 25
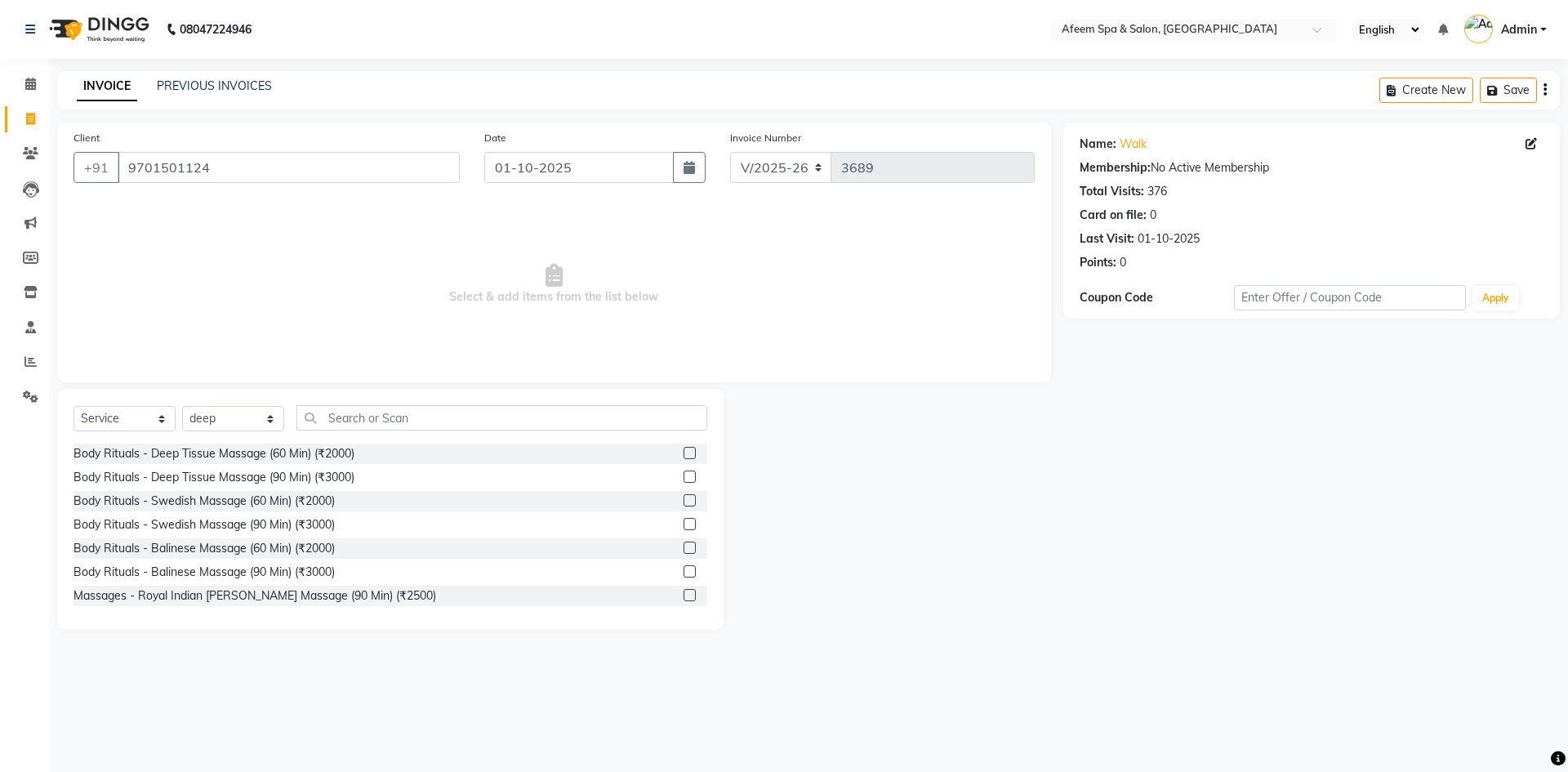
click at [683, 453] on label at bounding box center [689, 453] width 12 height 12
click at [683, 453] on input "checkbox" at bounding box center [689, 454] width 11 height 11
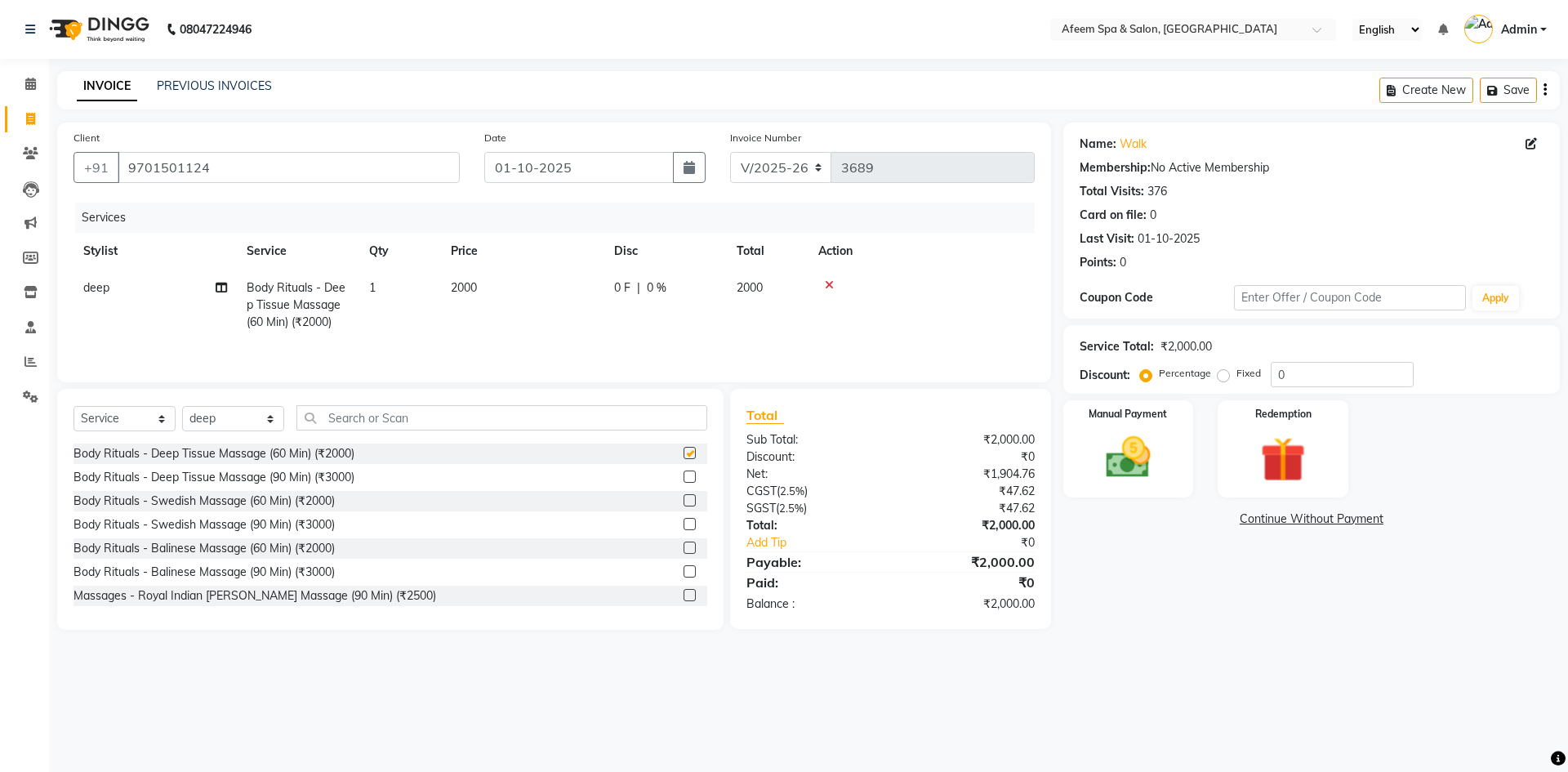
checkbox input "false"
click at [582, 276] on td "2000" at bounding box center [522, 304] width 164 height 71
select select "37804"
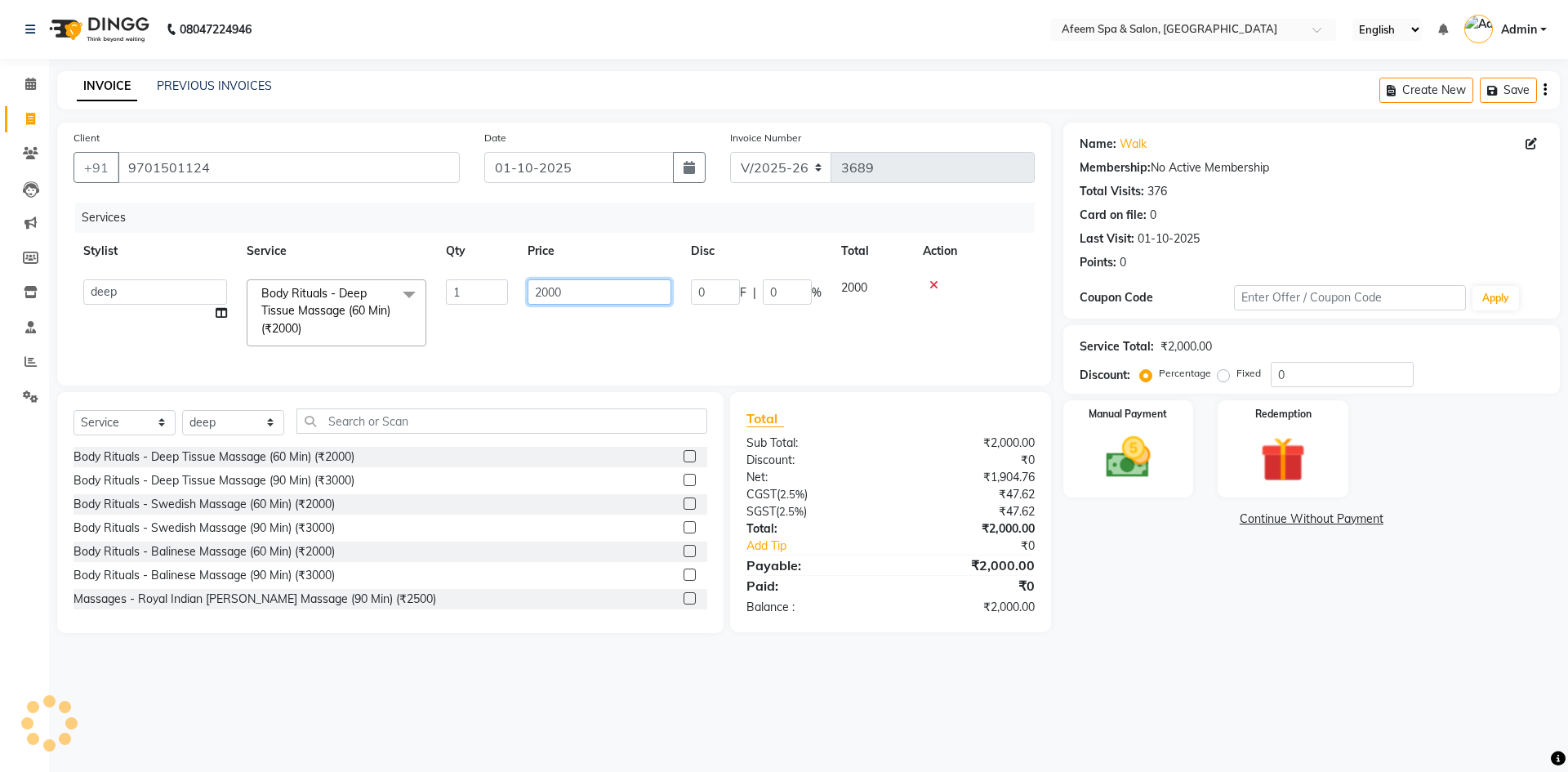
click at [547, 292] on input "2000" at bounding box center [599, 292] width 143 height 25
type input "400"
click at [643, 339] on tr "anil deep [PERSON_NAME] [PERSON_NAME] Product [PERSON_NAME] sachin [PERSON_NAME…" at bounding box center [554, 312] width 961 height 86
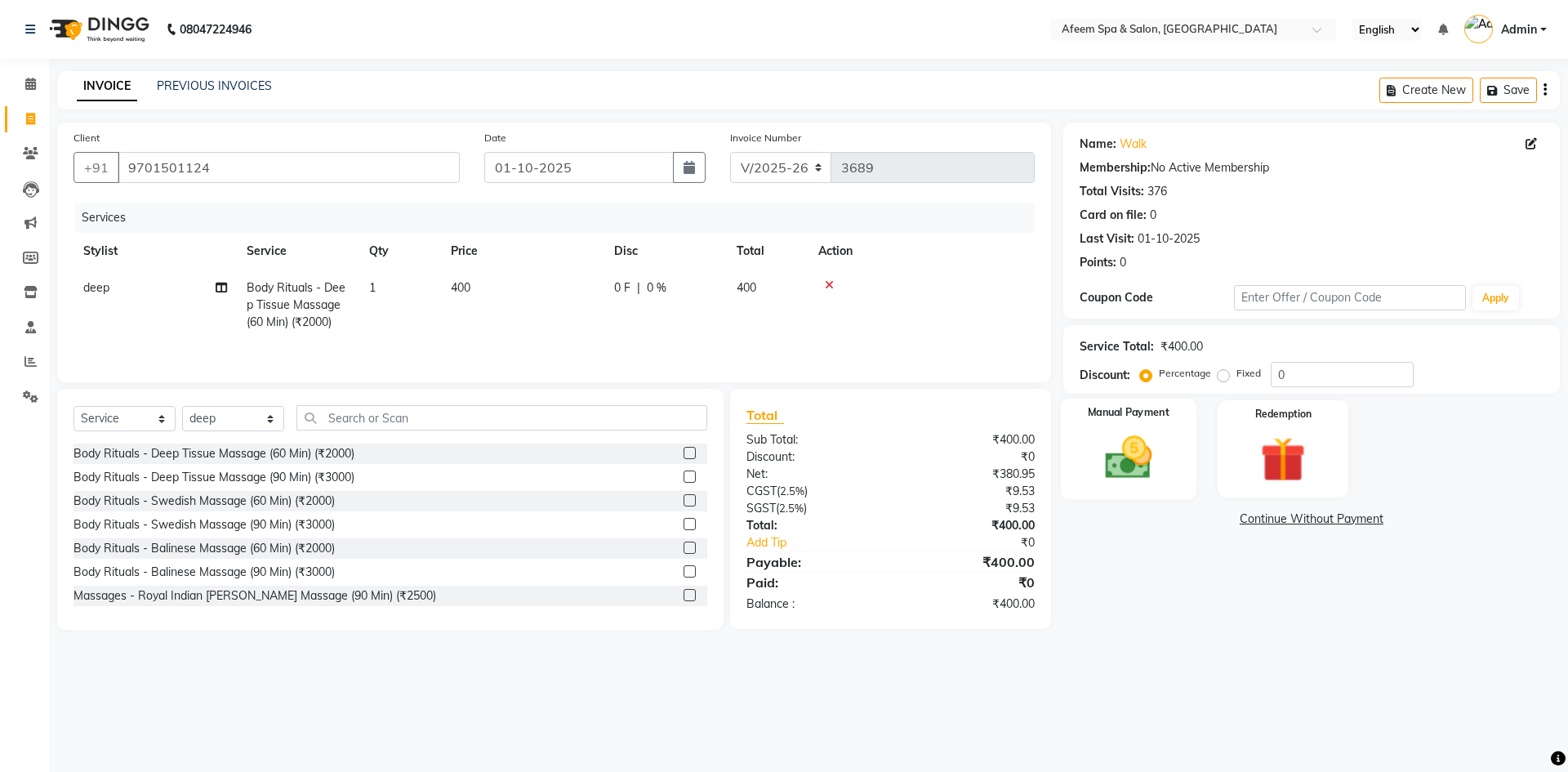
click at [1156, 451] on img at bounding box center [1128, 456] width 76 height 54
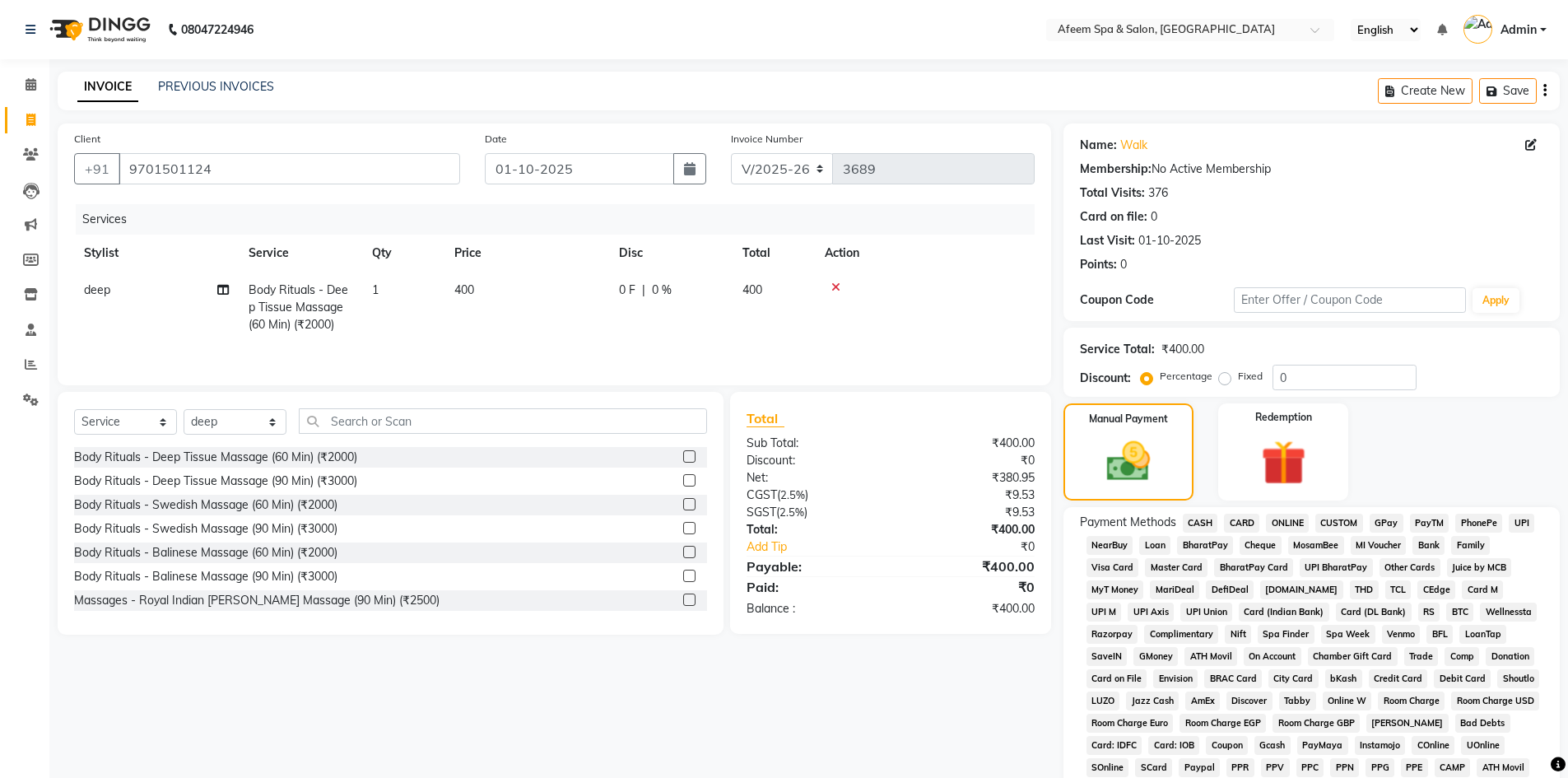
click at [1283, 524] on span "ONLINE" at bounding box center [1287, 522] width 43 height 19
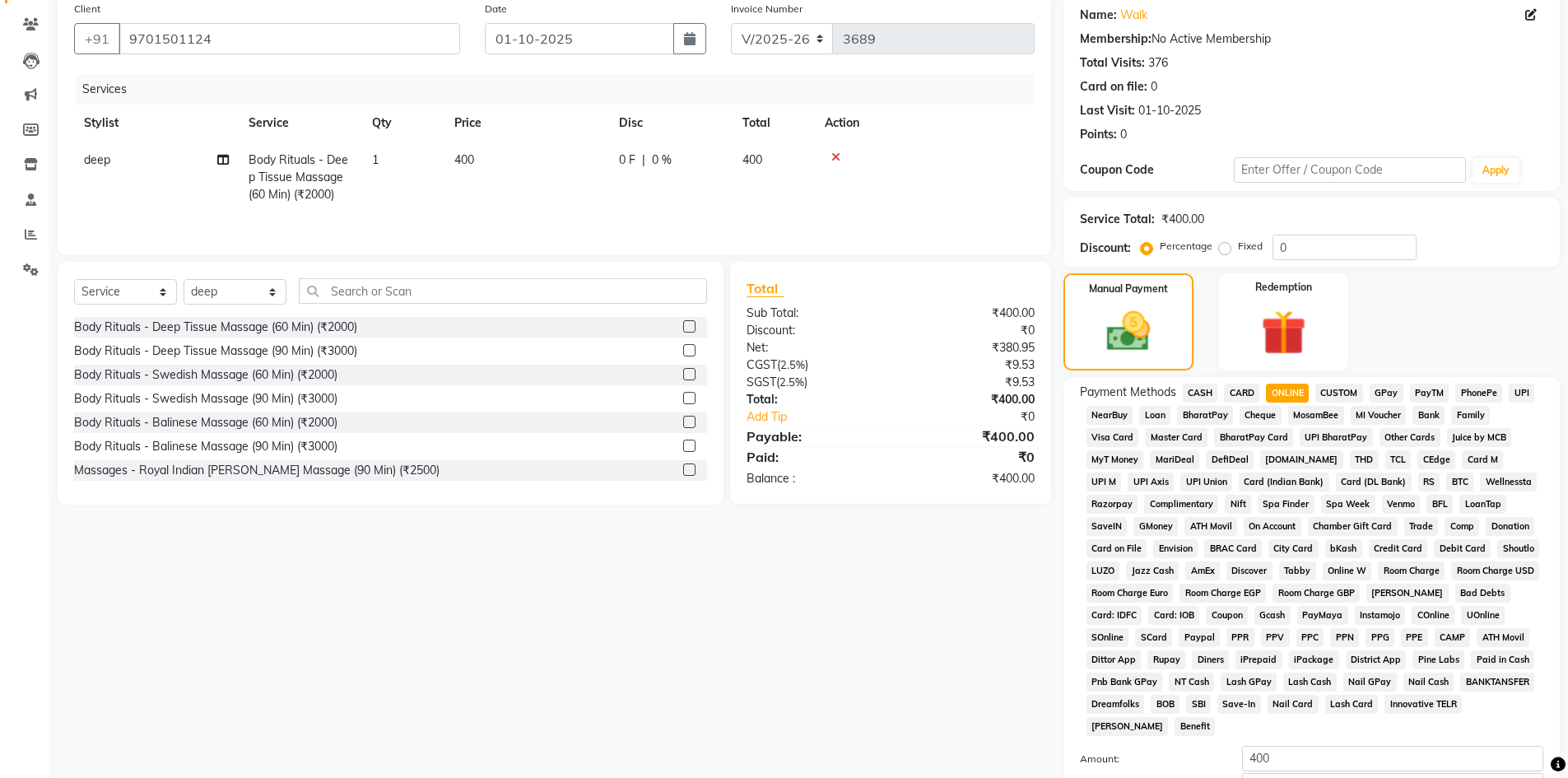
scroll to position [306, 0]
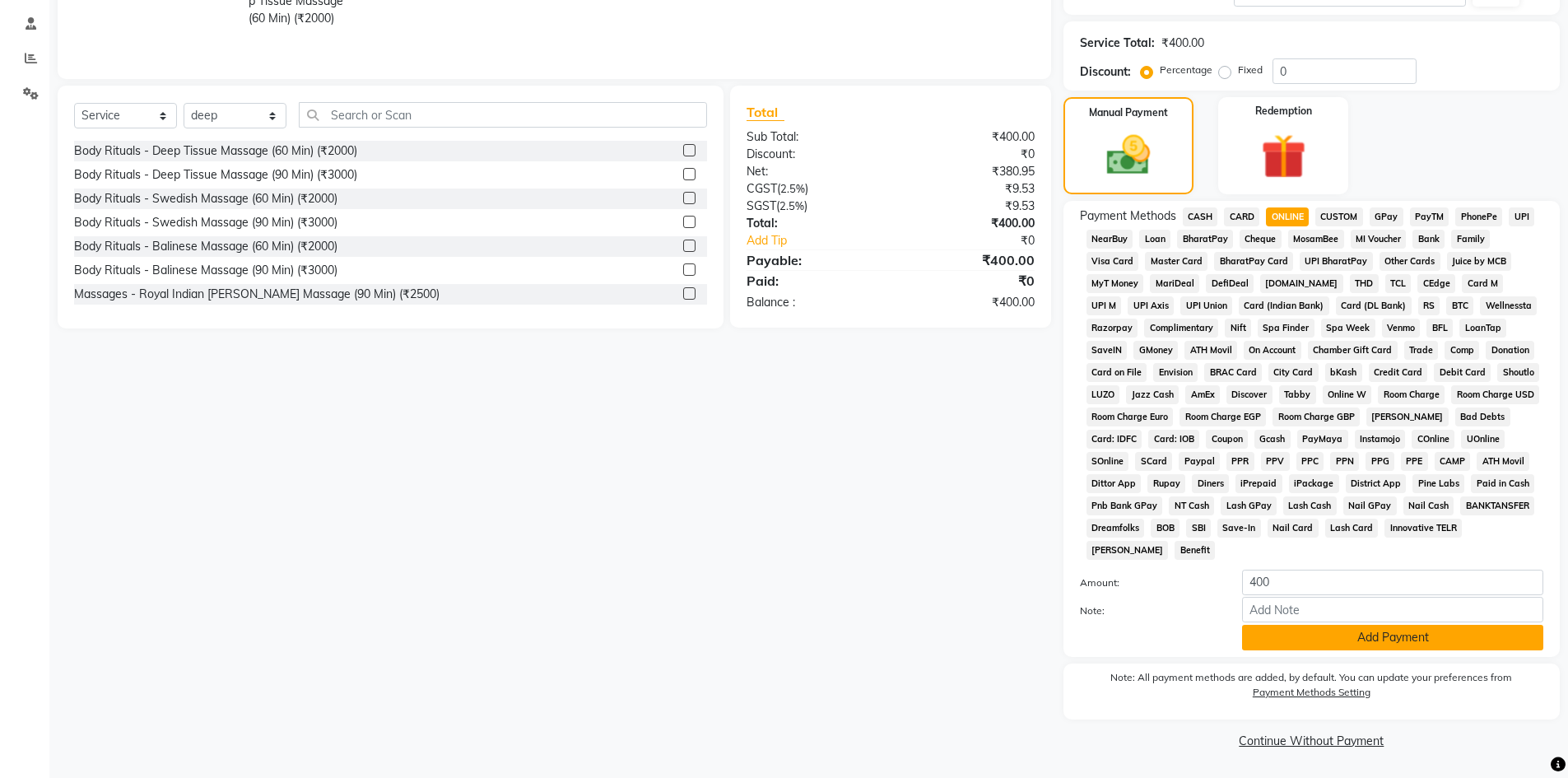
click at [1353, 633] on button "Add Payment" at bounding box center [1392, 637] width 301 height 26
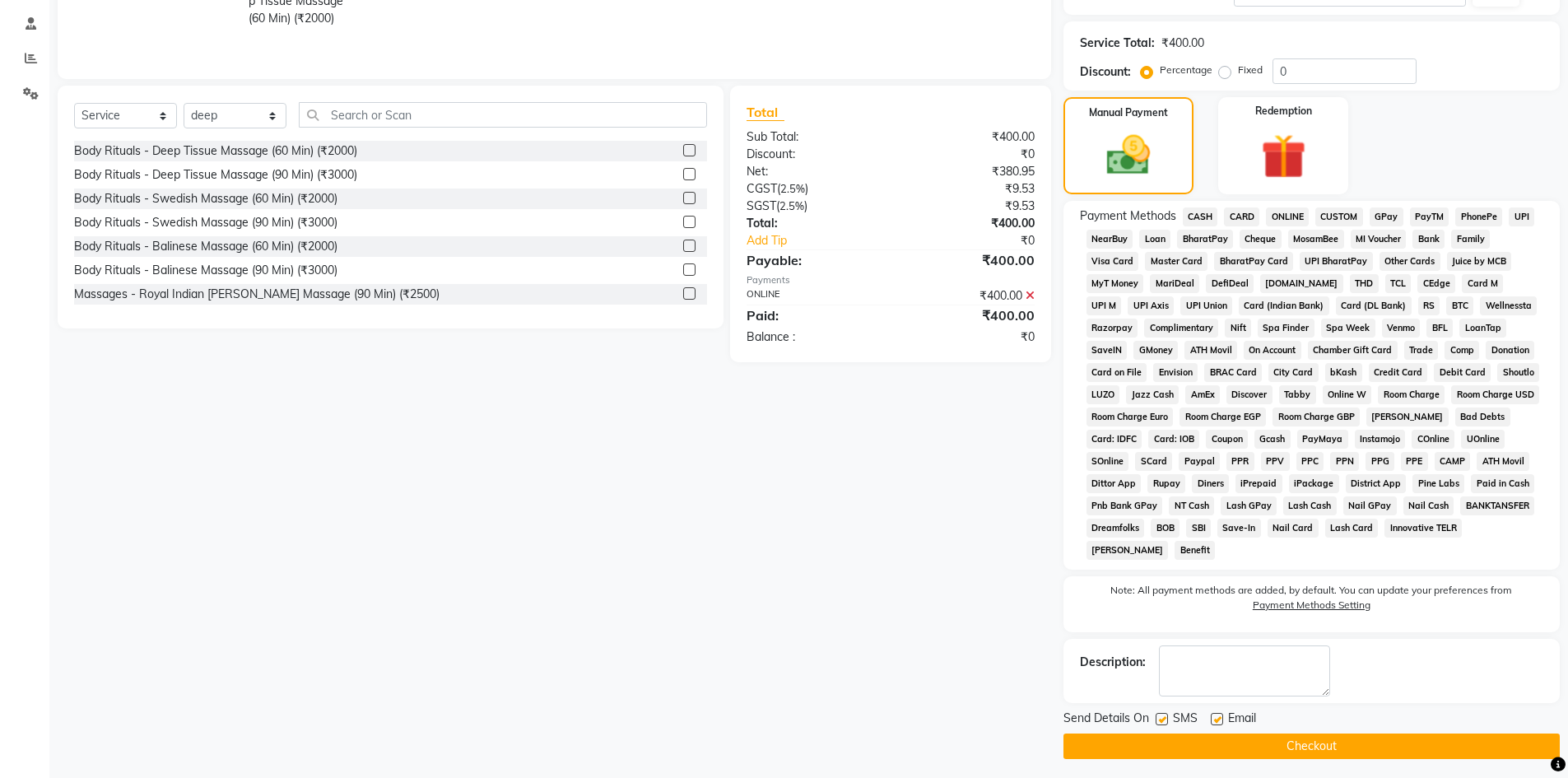
click at [1350, 745] on button "Checkout" at bounding box center [1312, 745] width 496 height 26
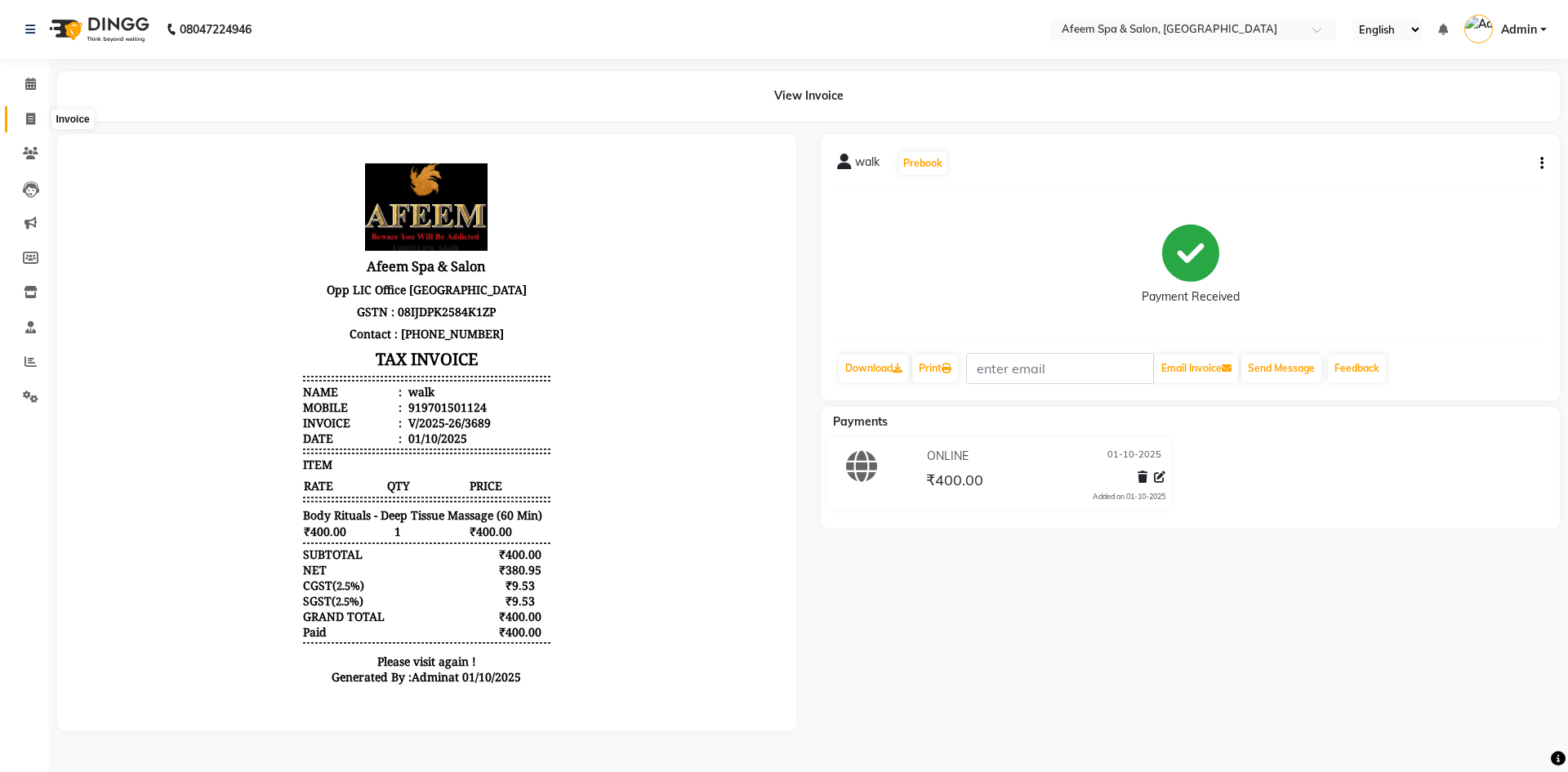
drag, startPoint x: 29, startPoint y: 120, endPoint x: 39, endPoint y: 120, distance: 10.0
click at [29, 120] on icon at bounding box center [31, 119] width 9 height 12
select select "service"
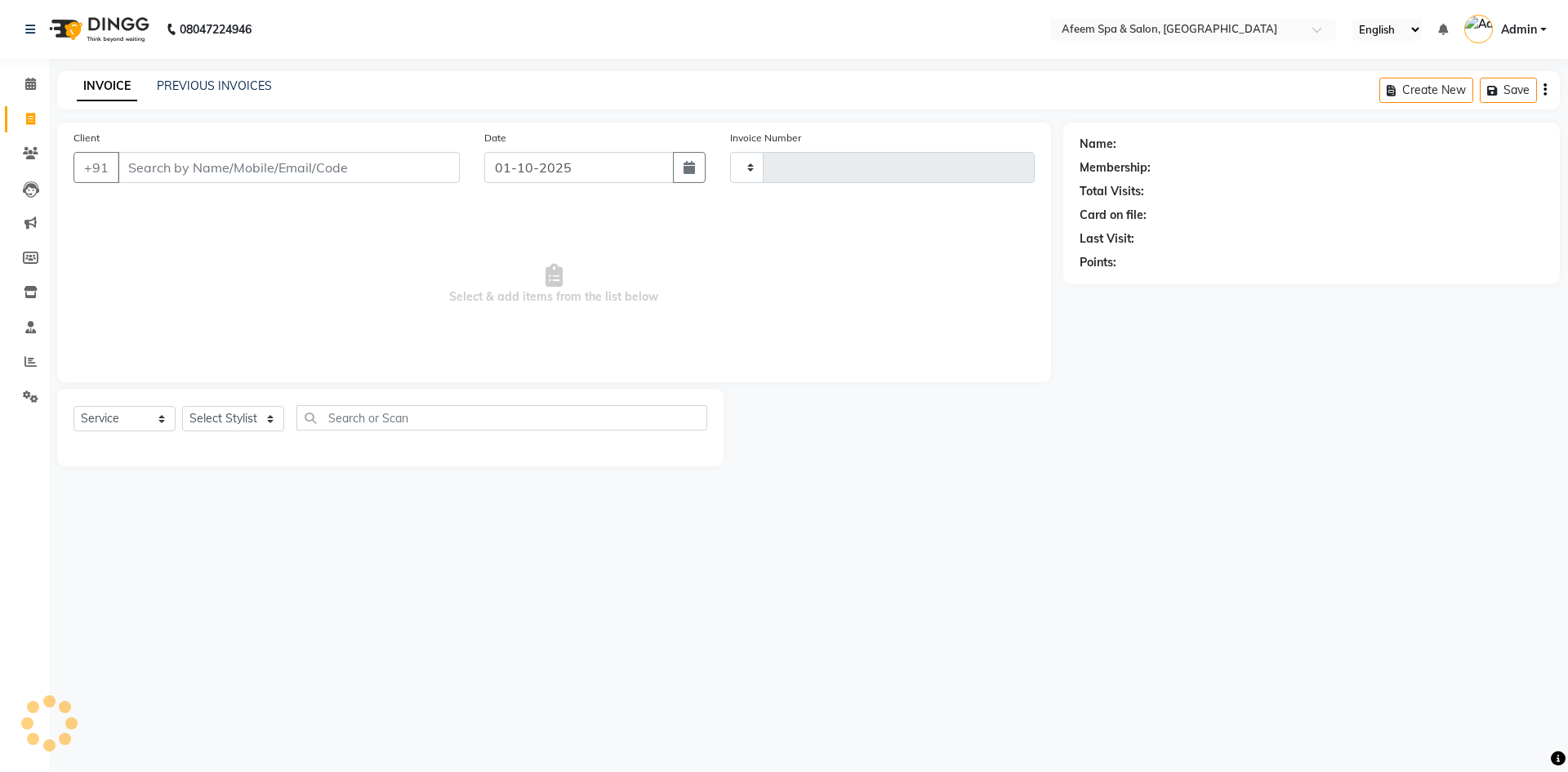
type input "3690"
select select "750"
drag, startPoint x: 237, startPoint y: 165, endPoint x: 252, endPoint y: 156, distance: 17.5
click at [243, 161] on input "Client" at bounding box center [288, 167] width 342 height 31
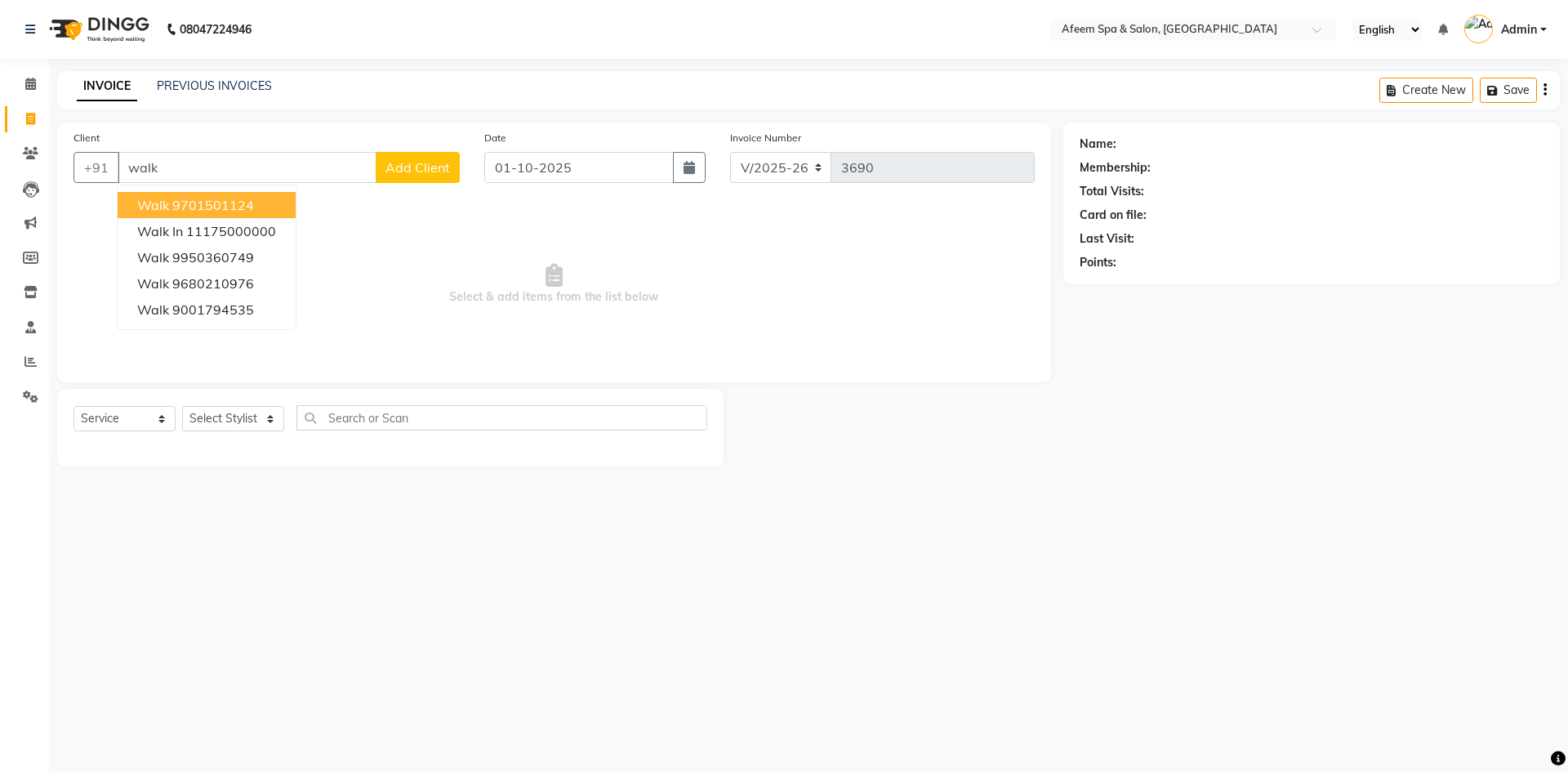
click at [246, 194] on button "walk 9701501124" at bounding box center [207, 205] width 178 height 26
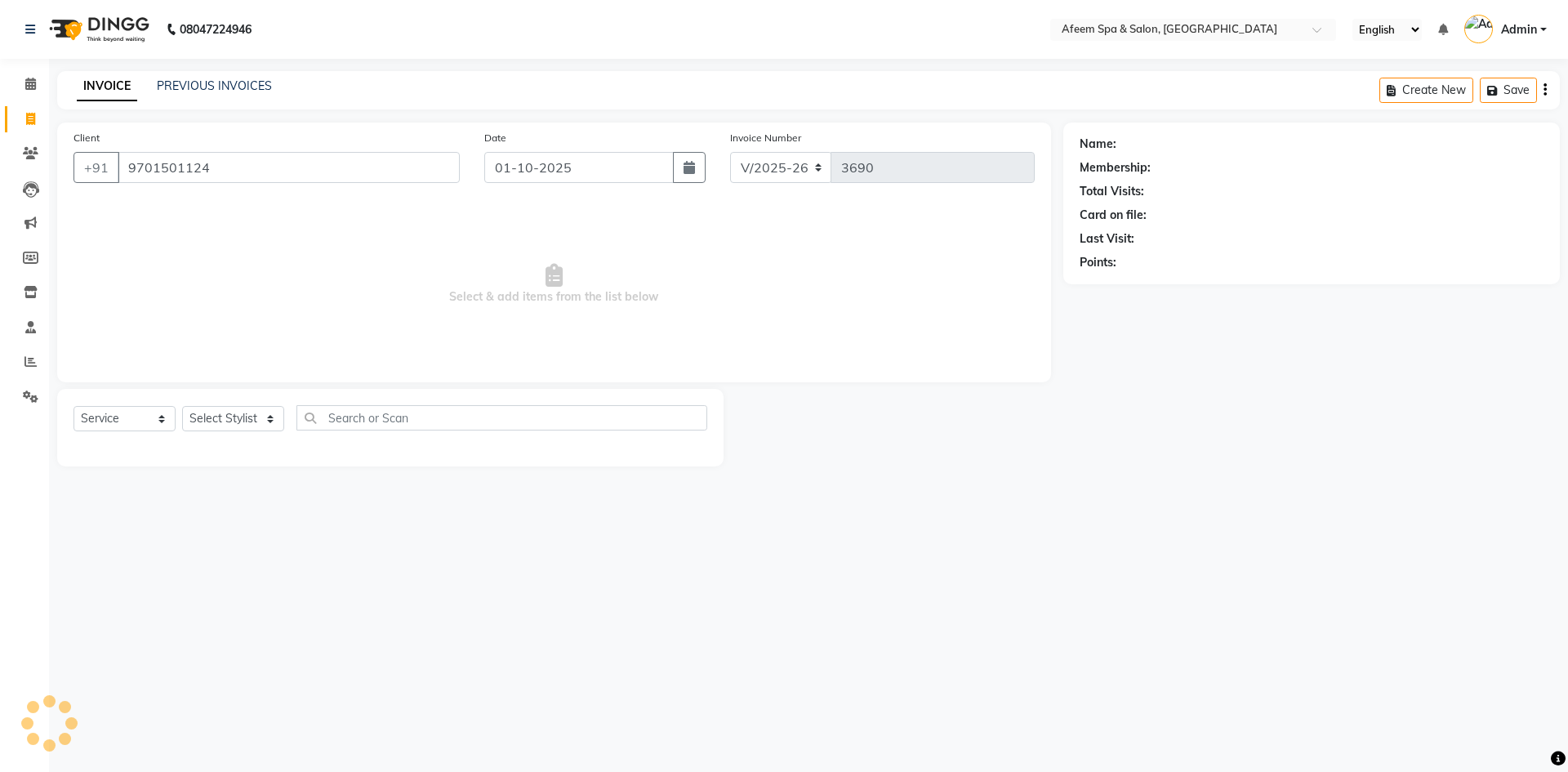
type input "9701501124"
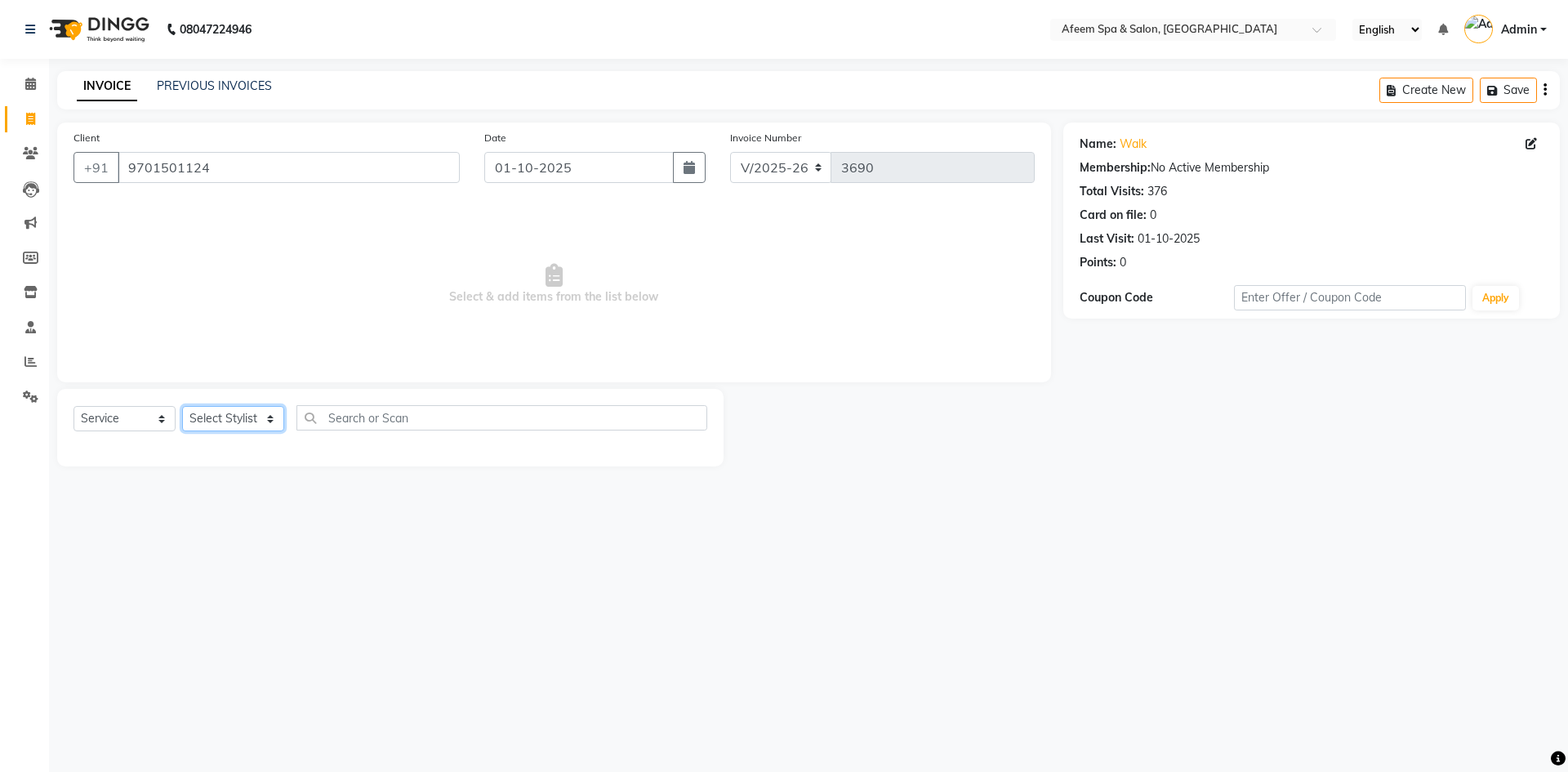
click at [232, 415] on select "Select Stylist anil deep [PERSON_NAME] [PERSON_NAME] Product [PERSON_NAME] sach…" at bounding box center [233, 419] width 102 height 25
select select "26114"
click at [182, 406] on select "Select Stylist anil deep [PERSON_NAME] [PERSON_NAME] Product [PERSON_NAME] sach…" at bounding box center [233, 419] width 102 height 25
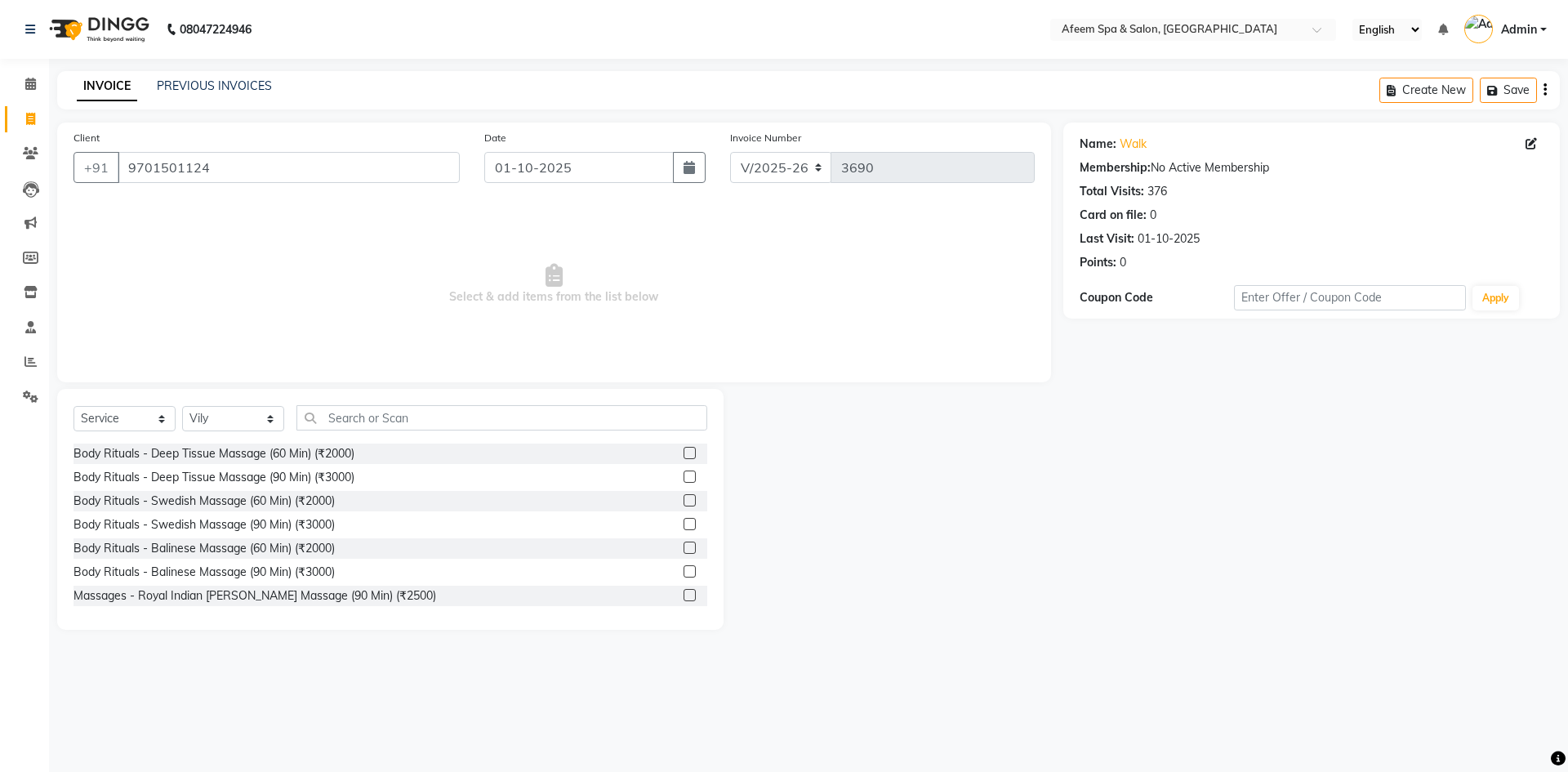
click at [683, 451] on label at bounding box center [689, 453] width 12 height 12
click at [683, 451] on input "checkbox" at bounding box center [689, 454] width 11 height 11
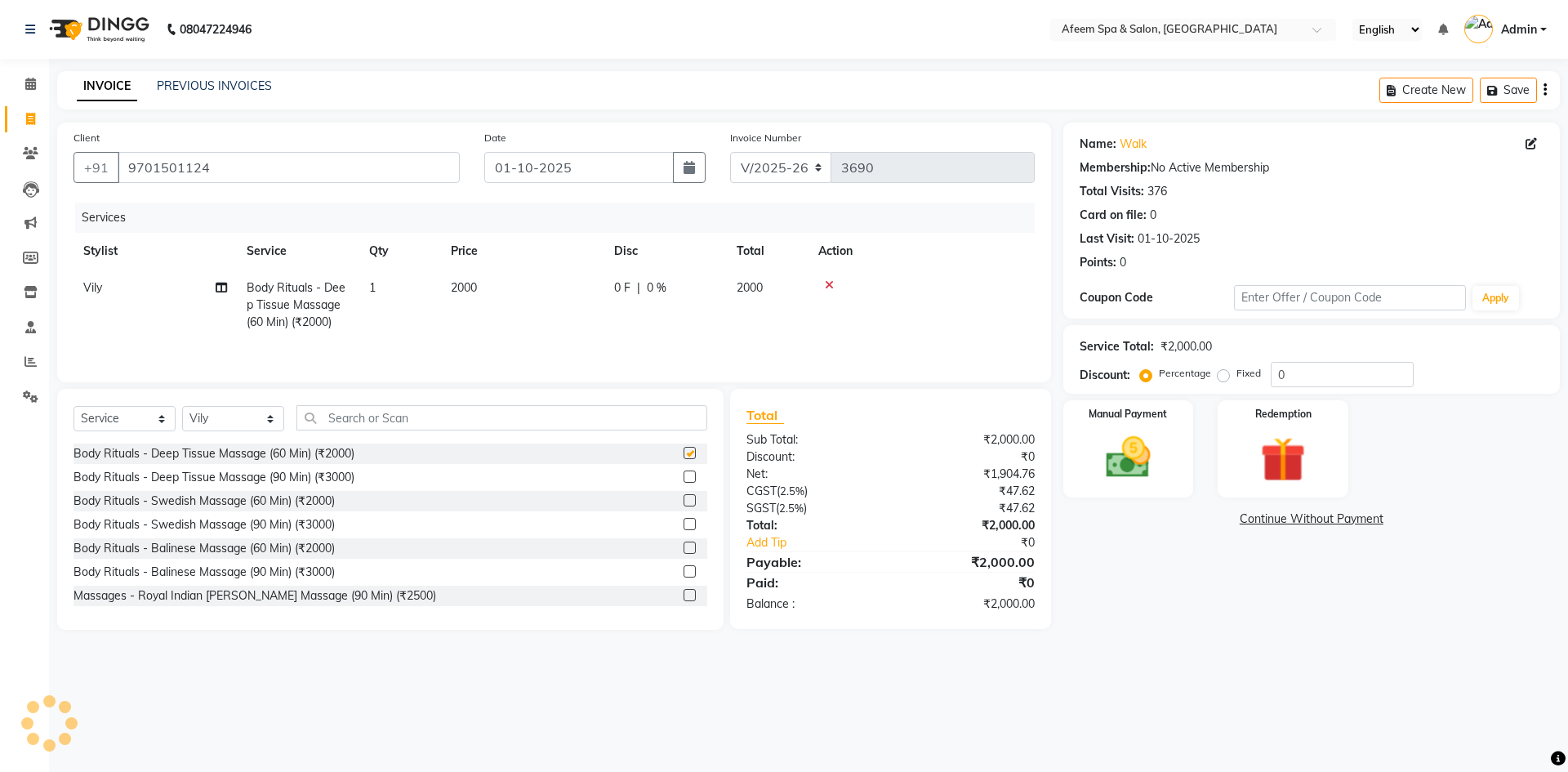
checkbox input "false"
click at [536, 292] on td "2000" at bounding box center [522, 304] width 164 height 71
select select "26114"
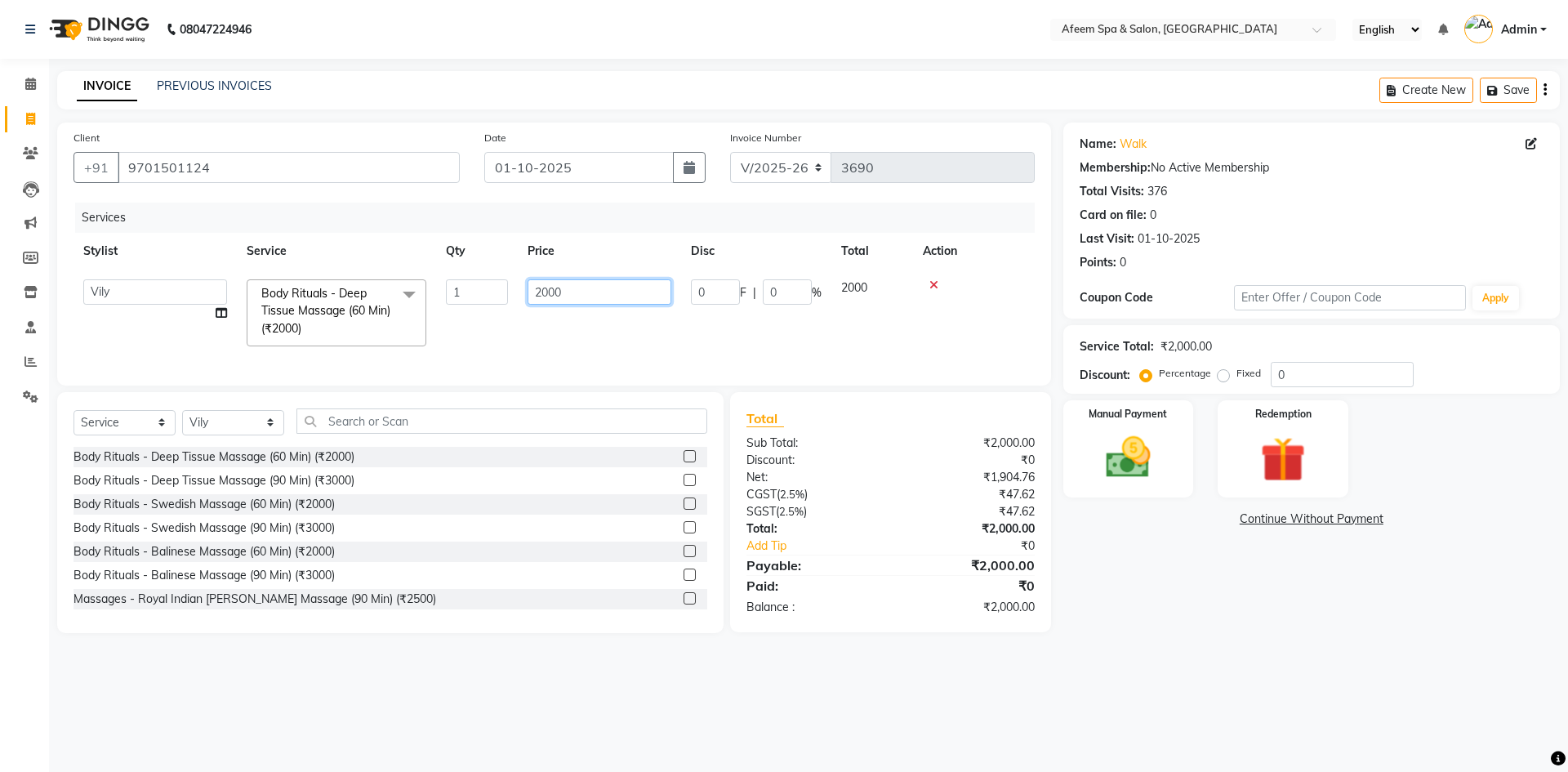
click at [540, 295] on input "2000" at bounding box center [599, 292] width 143 height 25
type input "1500"
click at [258, 431] on select "Select Stylist anil deep [PERSON_NAME] [PERSON_NAME] Product [PERSON_NAME] sach…" at bounding box center [233, 422] width 102 height 25
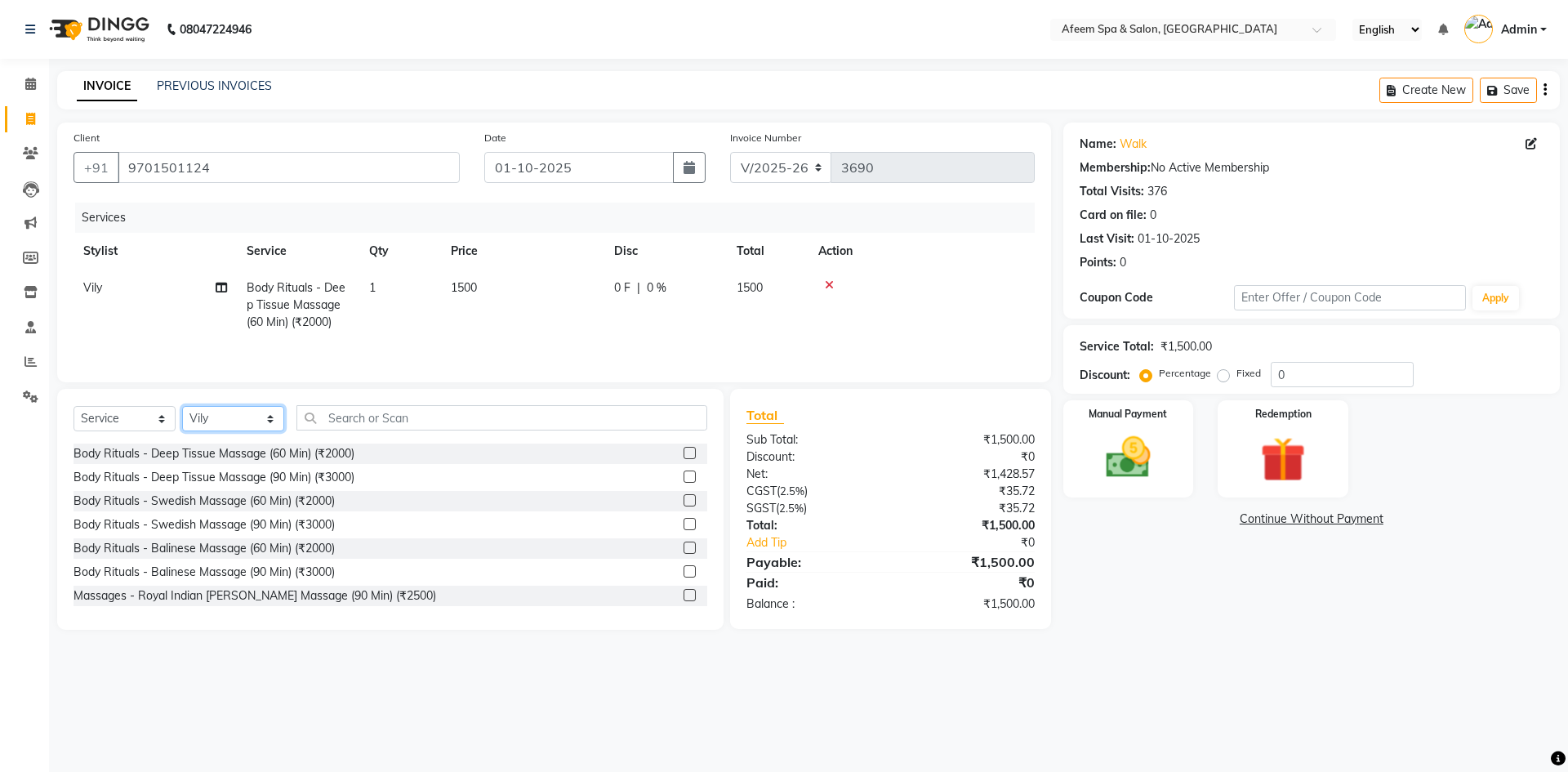
select select "37804"
click at [182, 406] on select "Select Stylist anil deep [PERSON_NAME] [PERSON_NAME] Product [PERSON_NAME] sach…" at bounding box center [233, 419] width 102 height 25
click at [683, 451] on label at bounding box center [689, 453] width 12 height 12
click at [683, 451] on input "checkbox" at bounding box center [689, 454] width 11 height 11
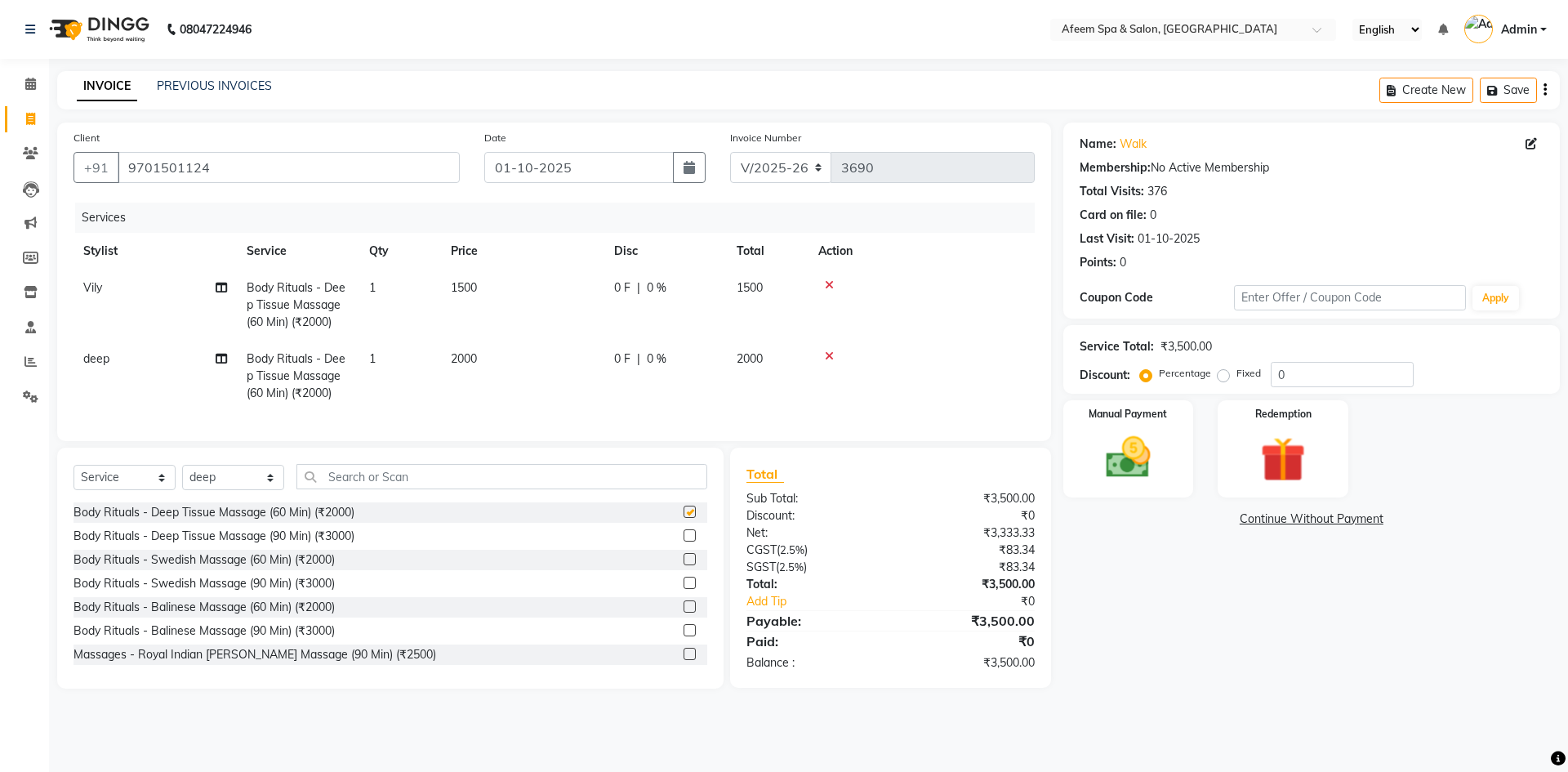
checkbox input "false"
click at [464, 357] on span "2000" at bounding box center [464, 358] width 26 height 15
select select "37804"
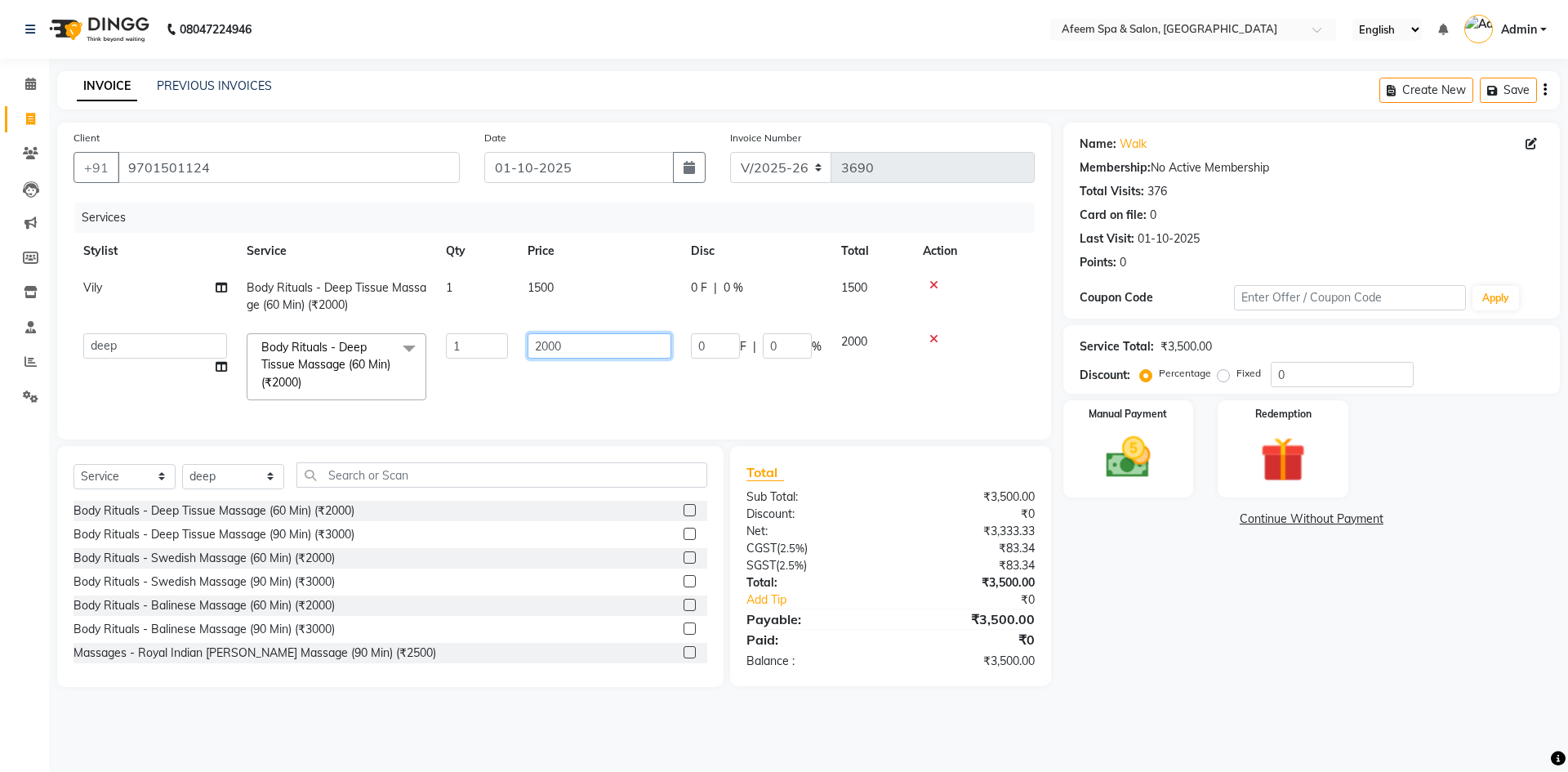
click at [547, 344] on input "2000" at bounding box center [599, 346] width 143 height 25
type input "500"
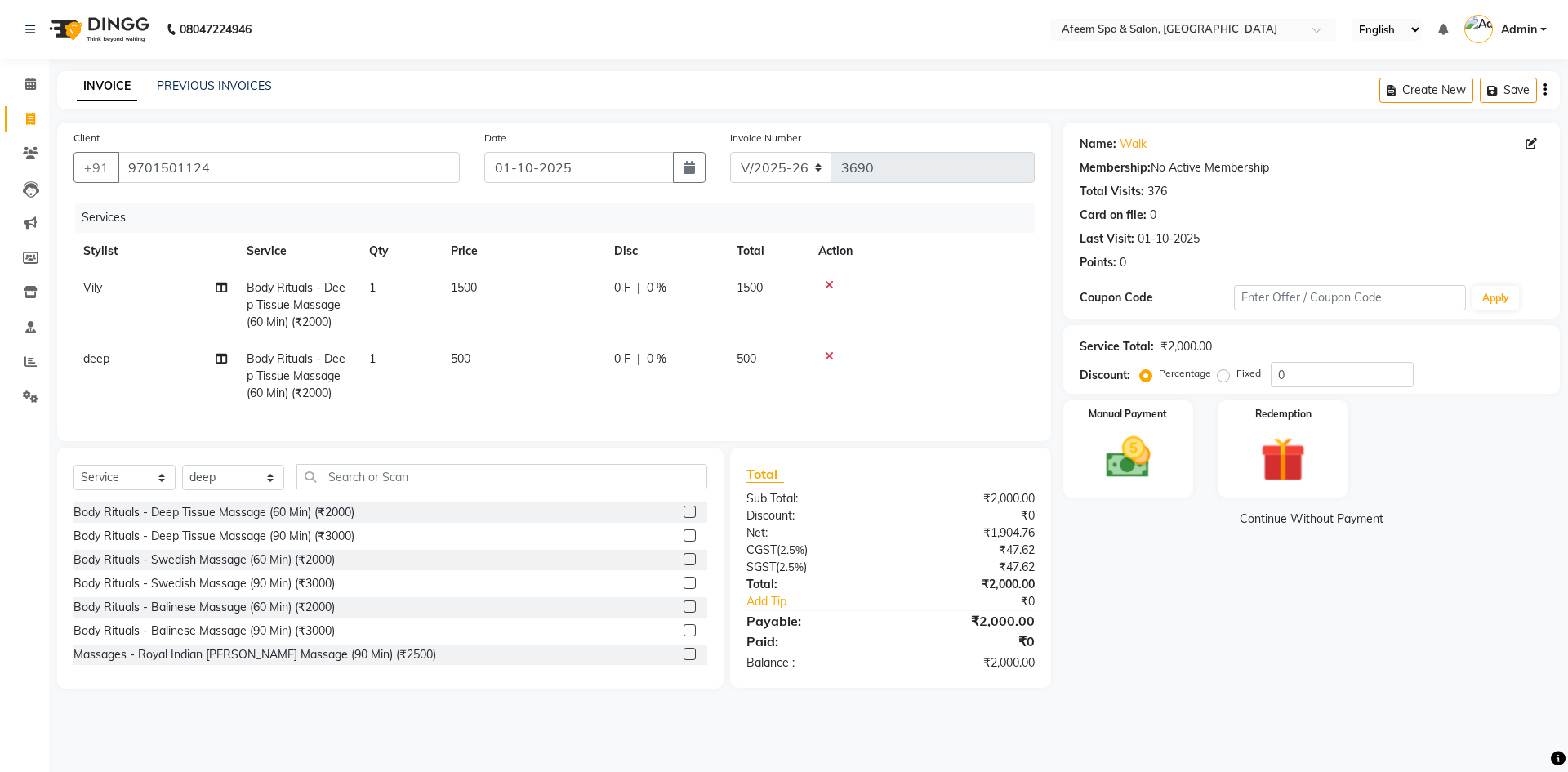
click at [854, 389] on tr "deep Body Rituals - Deep Tissue Massage (60 Min) (₹2000) 1 500 0 F | 0 % 500" at bounding box center [554, 375] width 961 height 71
click at [1153, 435] on img at bounding box center [1128, 456] width 76 height 54
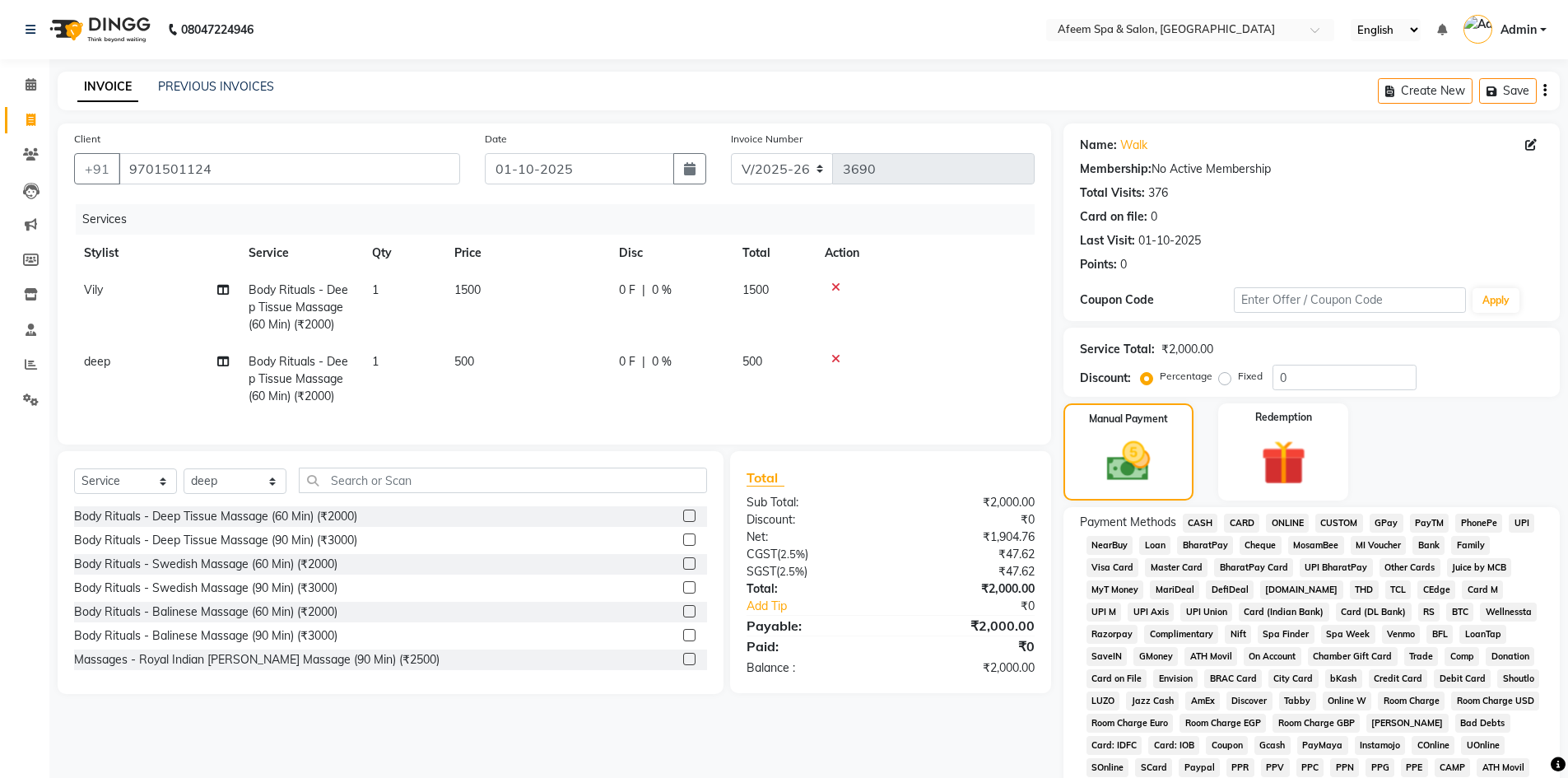
click at [1195, 525] on span "CASH" at bounding box center [1200, 522] width 35 height 19
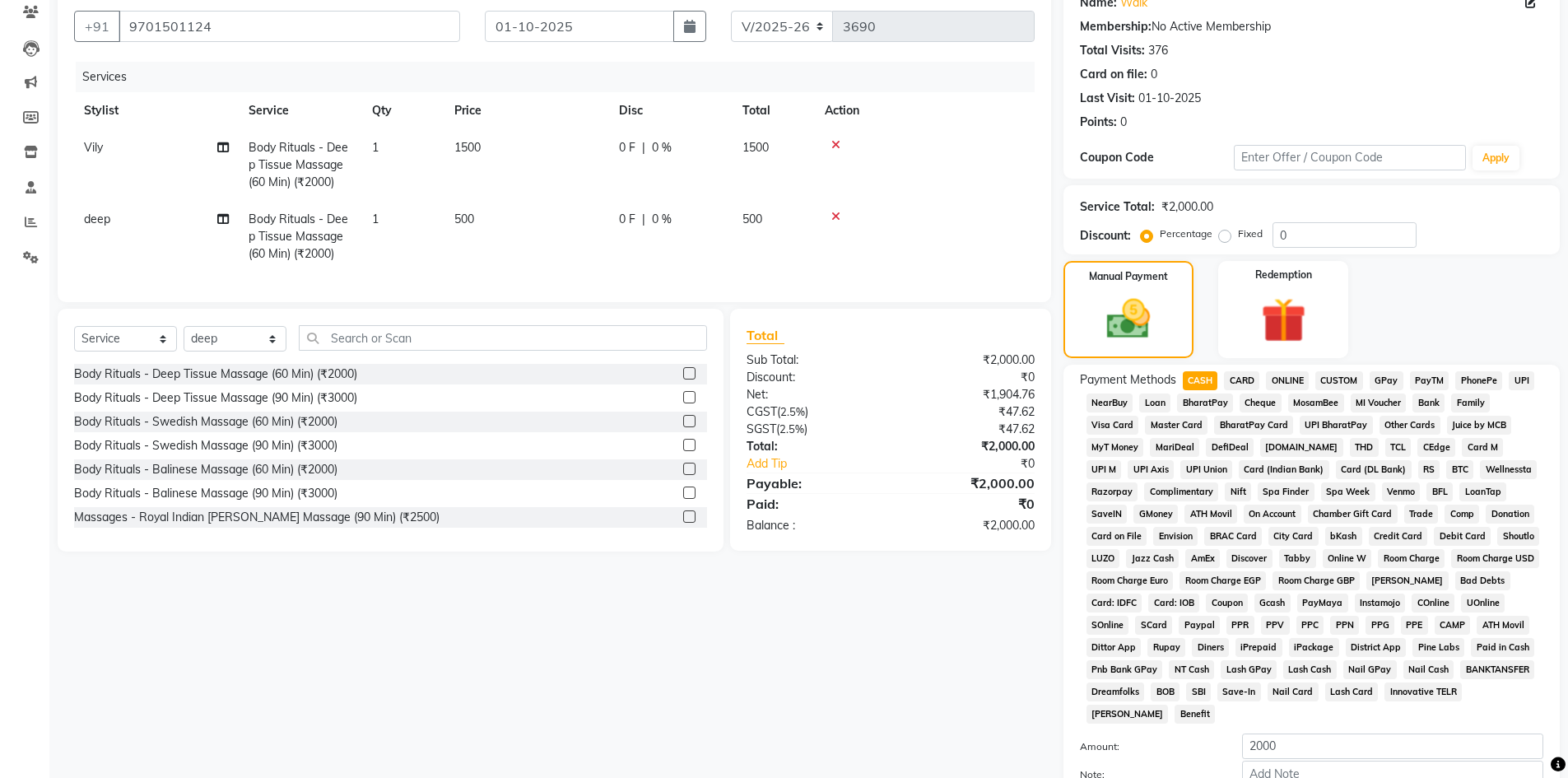
scroll to position [247, 0]
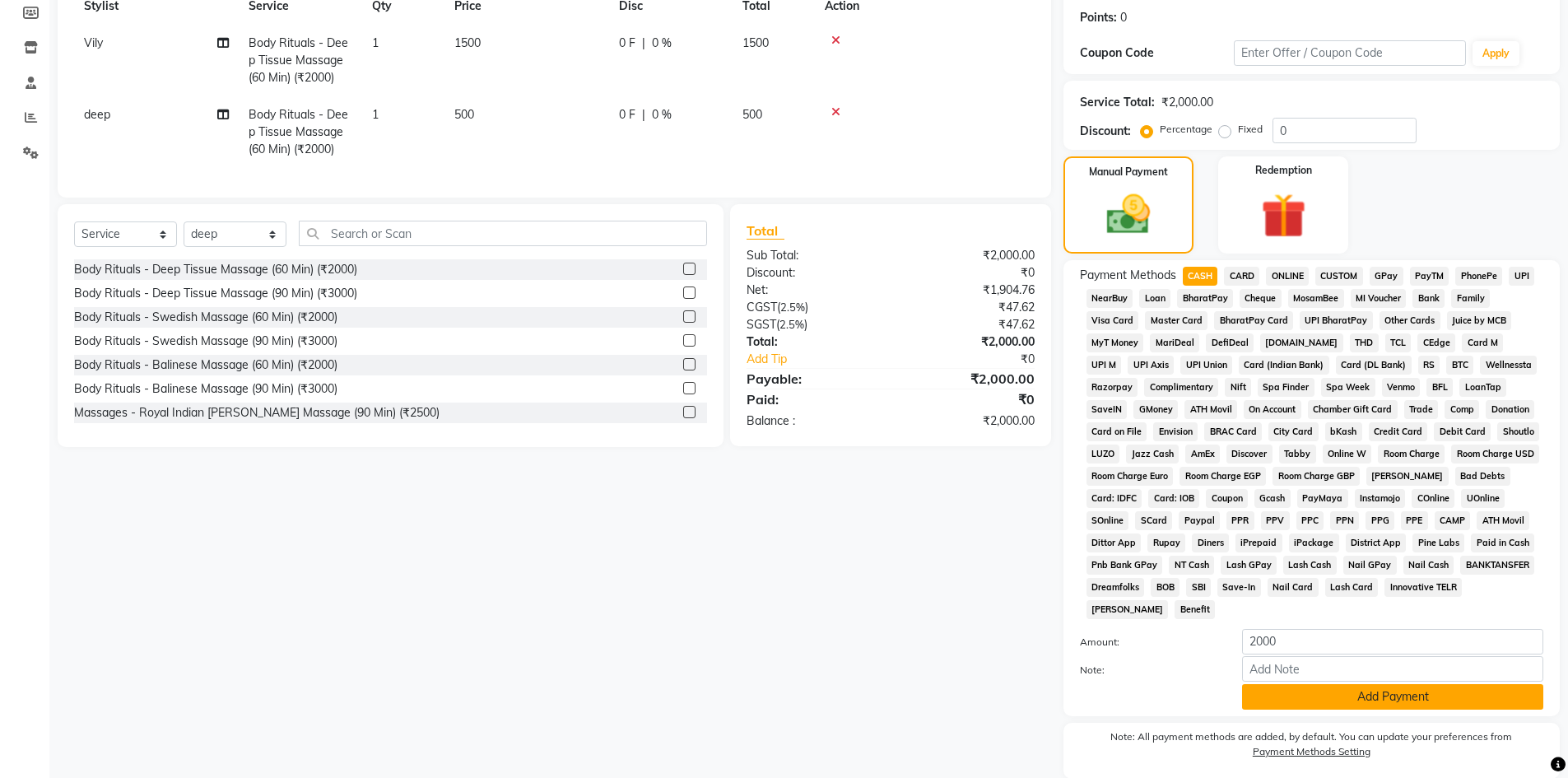
click at [1396, 696] on button "Add Payment" at bounding box center [1392, 696] width 301 height 26
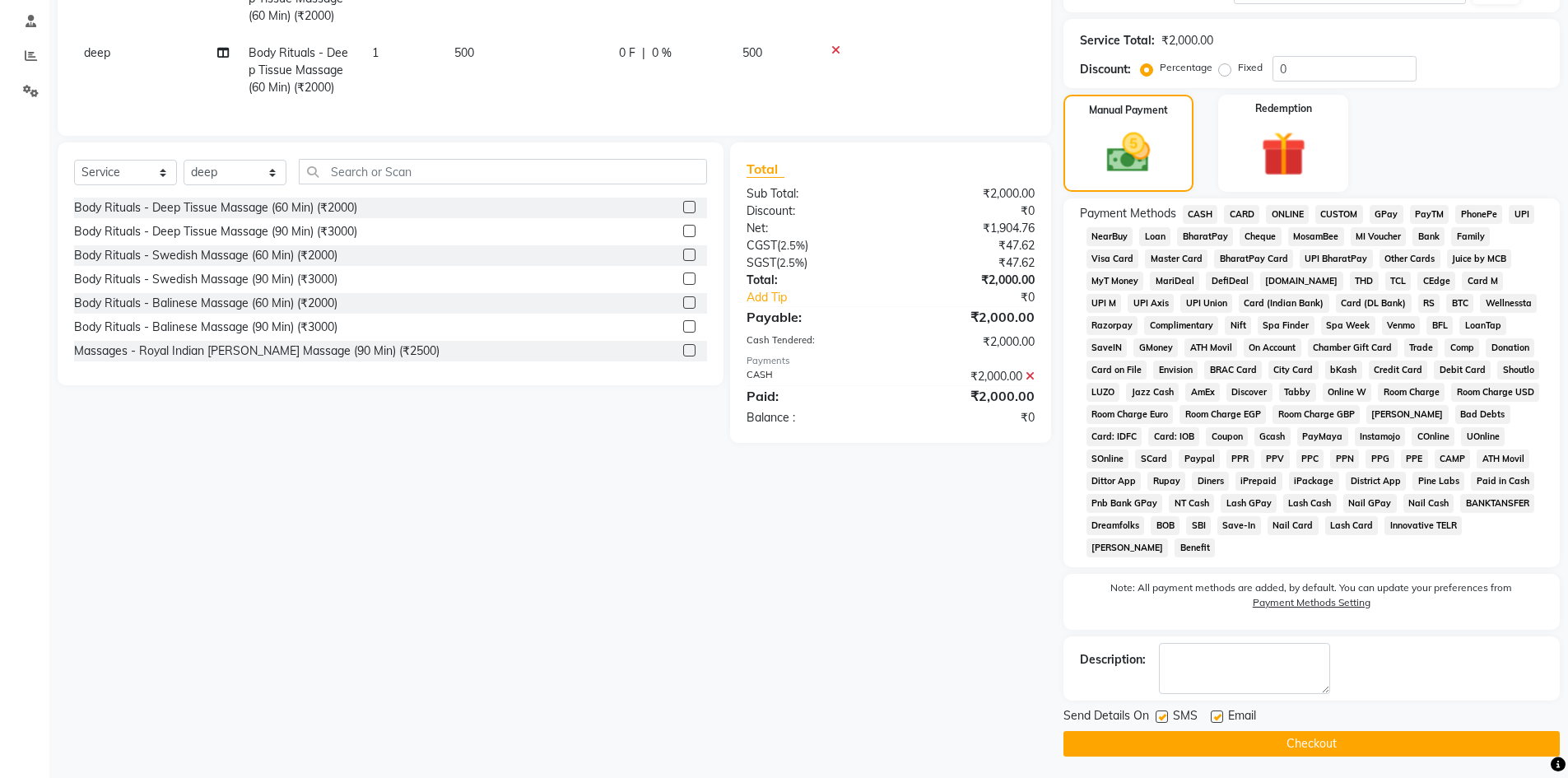
scroll to position [312, 0]
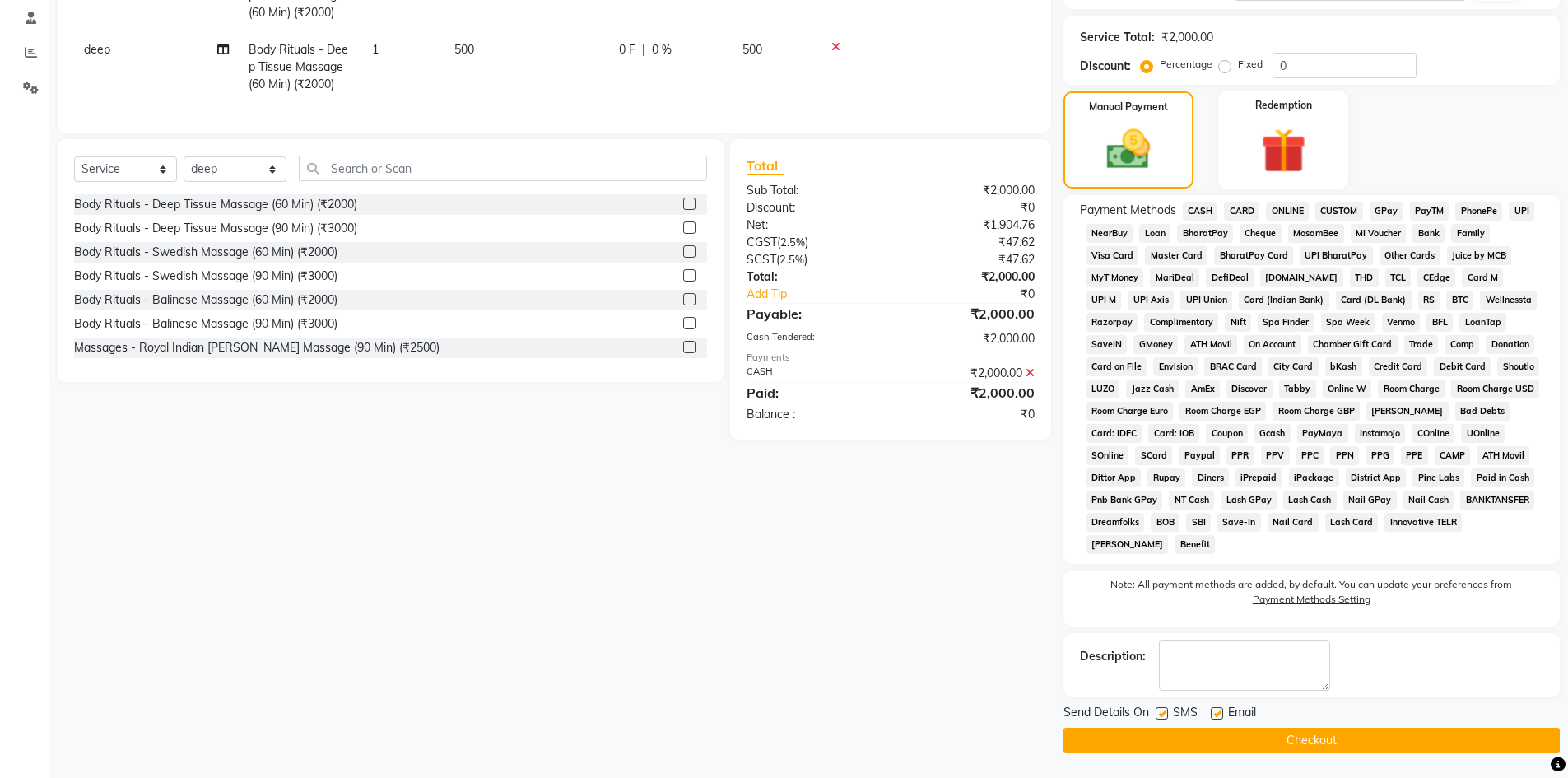
click at [1366, 742] on button "Checkout" at bounding box center [1312, 740] width 496 height 26
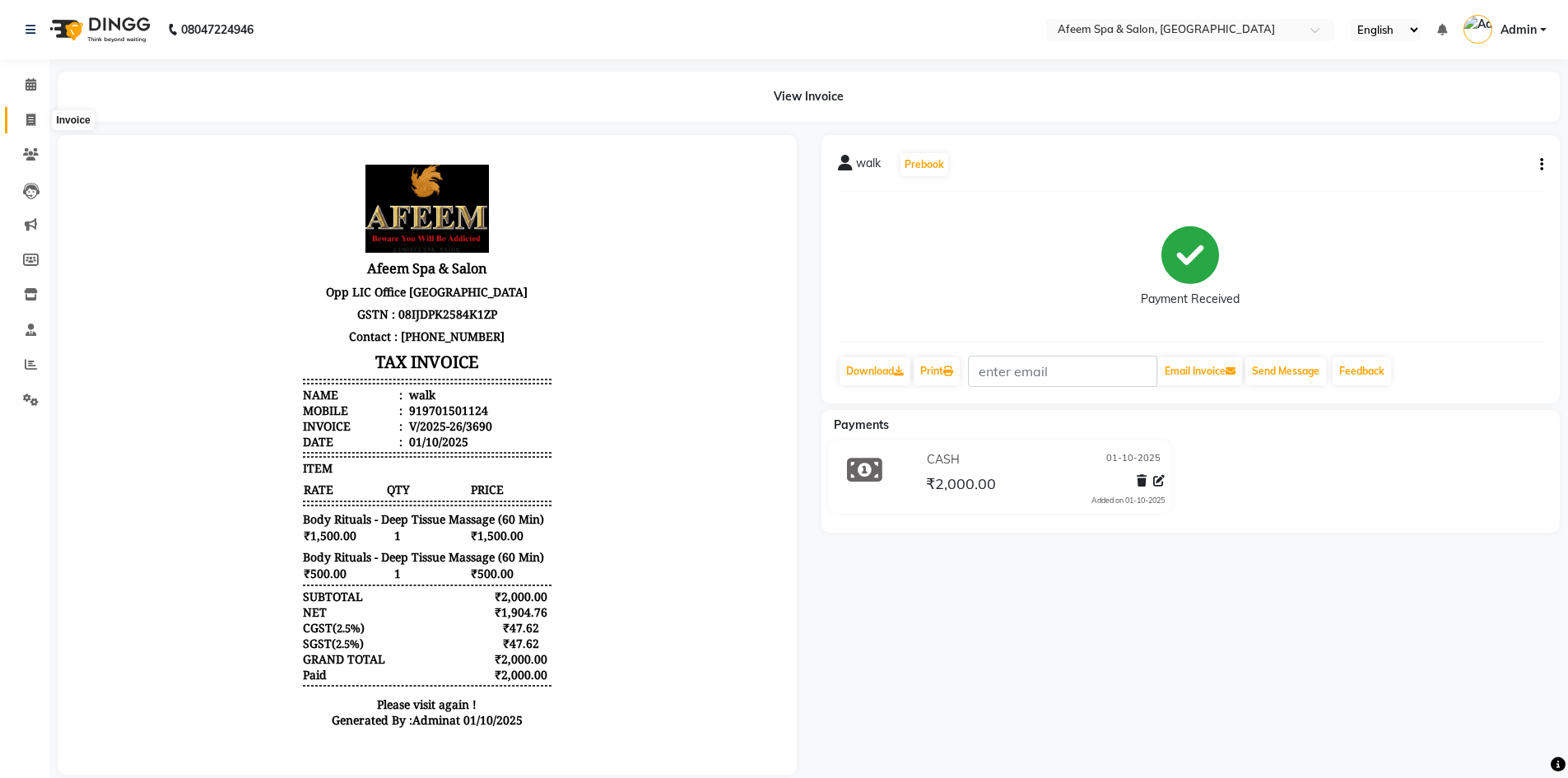
drag, startPoint x: 28, startPoint y: 117, endPoint x: 38, endPoint y: 114, distance: 10.4
click at [28, 117] on icon at bounding box center [31, 120] width 9 height 12
select select "service"
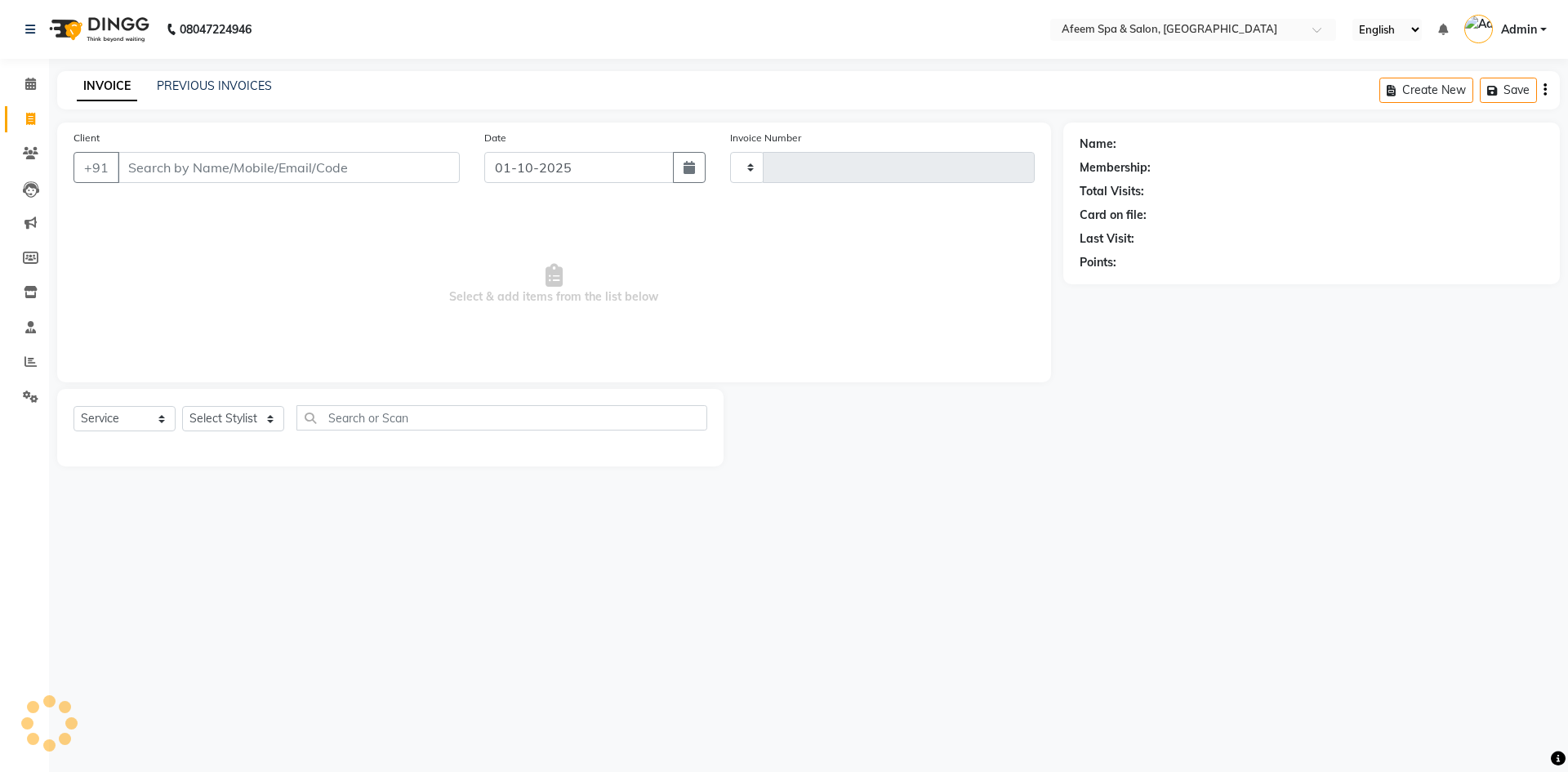
type input "3691"
select select "750"
click at [215, 161] on input "Client" at bounding box center [288, 167] width 342 height 31
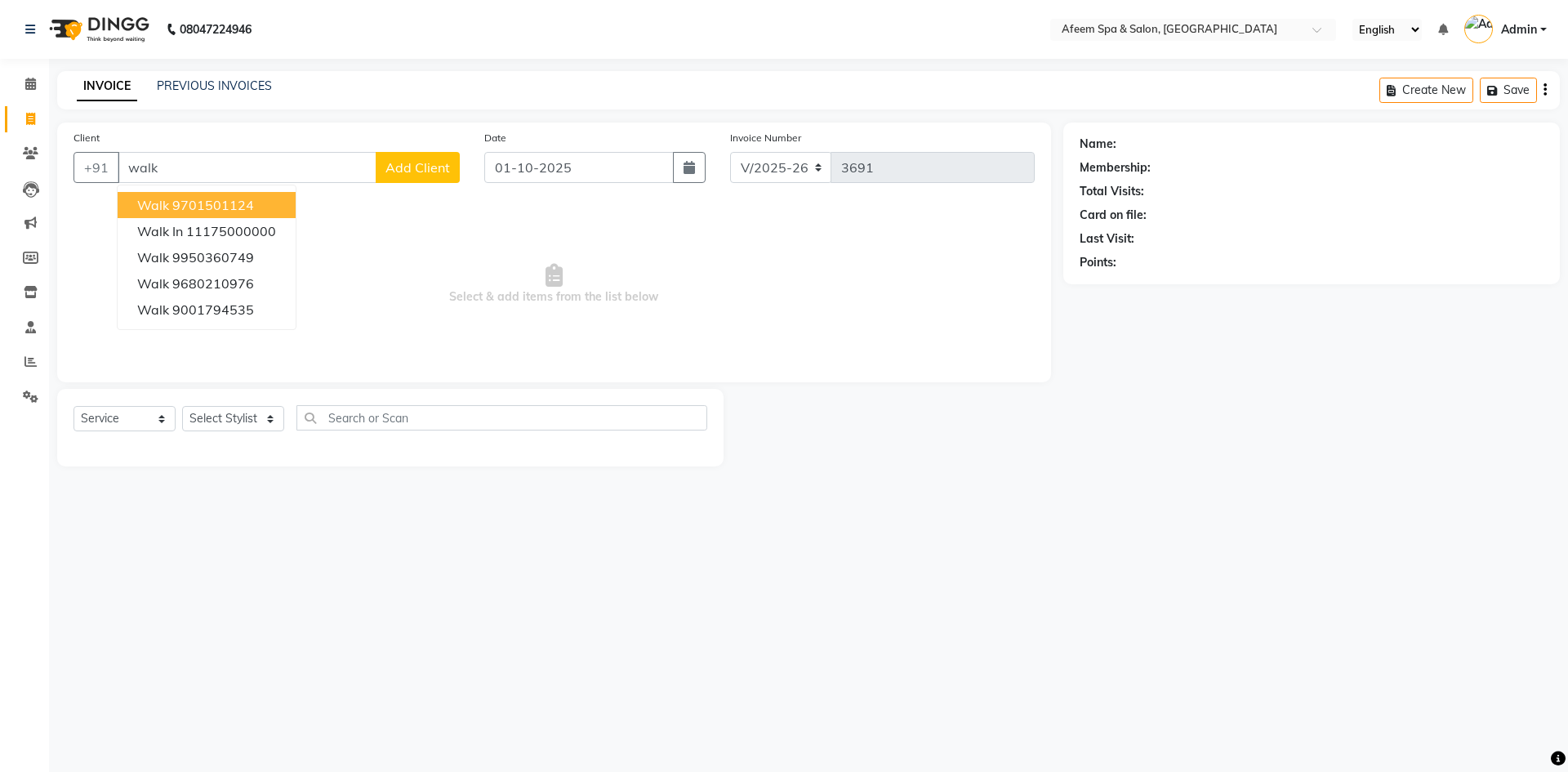
click at [230, 203] on ngb-highlight "9701501124" at bounding box center [213, 205] width 82 height 17
type input "9701501124"
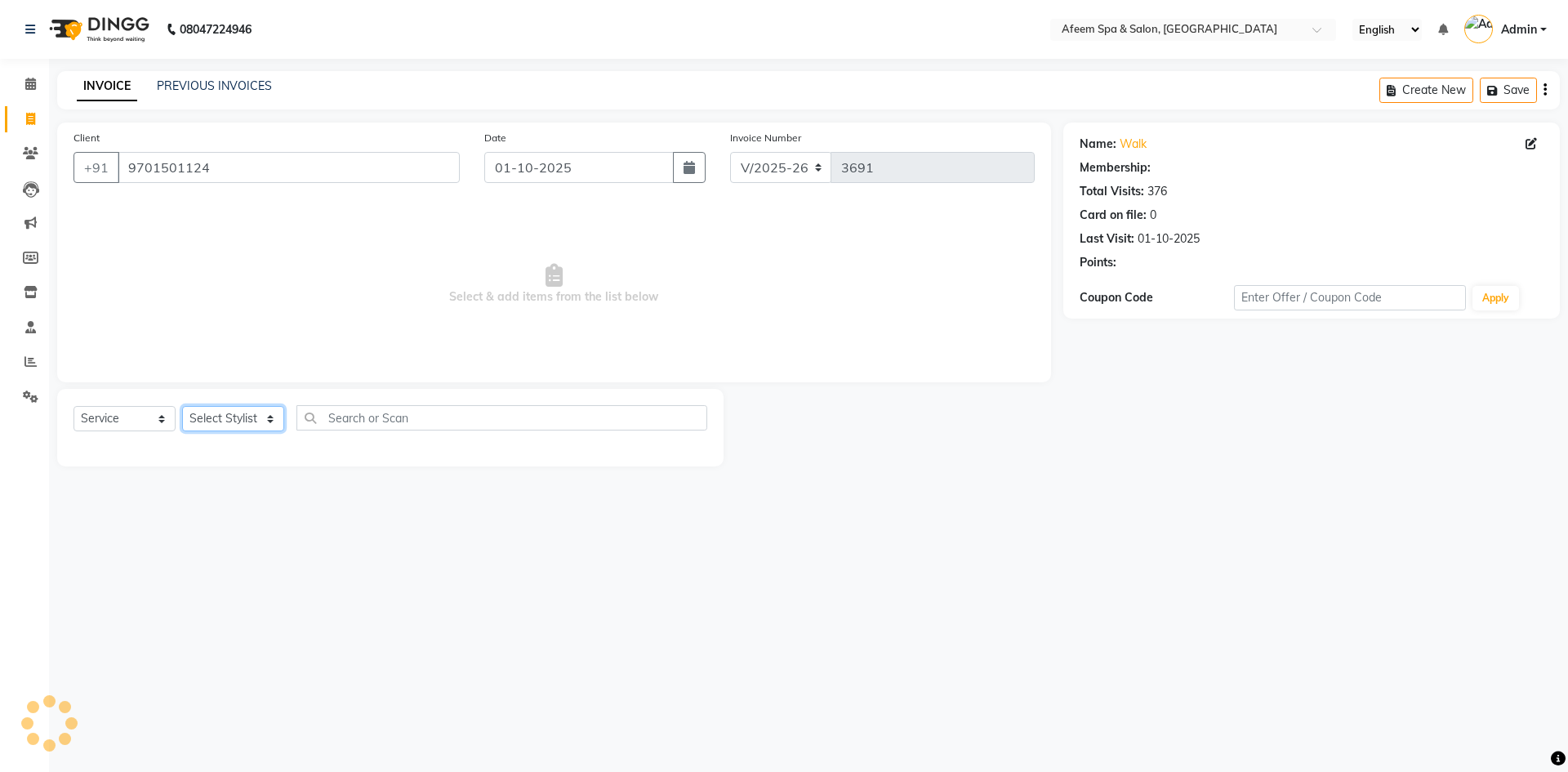
click at [217, 423] on select "Select Stylist anil deep [PERSON_NAME] [PERSON_NAME] Product [PERSON_NAME] sach…" at bounding box center [233, 419] width 102 height 25
select select "45311"
click at [182, 406] on select "Select Stylist anil deep [PERSON_NAME] [PERSON_NAME] Product [PERSON_NAME] sach…" at bounding box center [233, 419] width 102 height 25
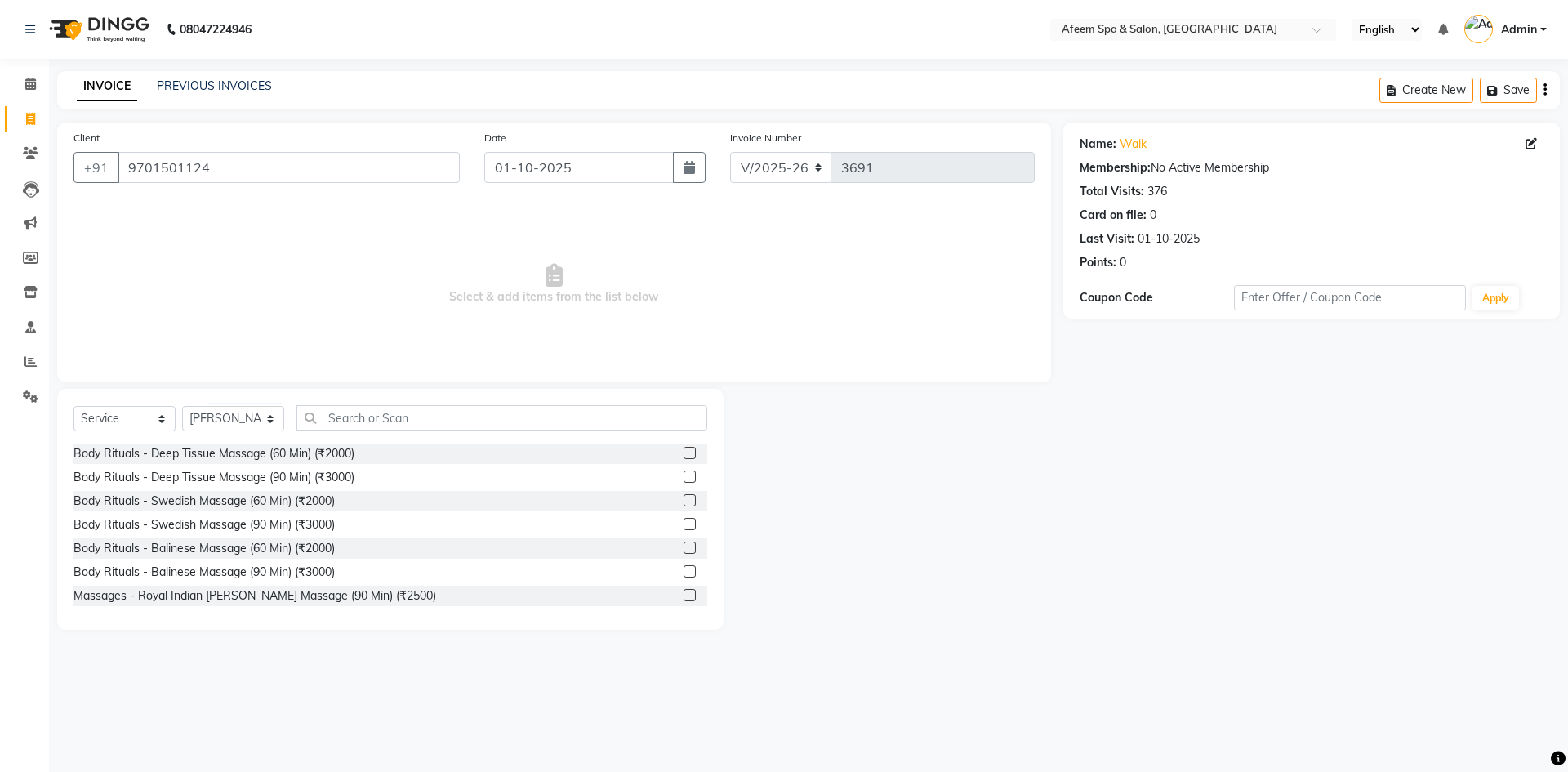
click at [683, 452] on label at bounding box center [689, 453] width 12 height 12
click at [683, 452] on input "checkbox" at bounding box center [689, 454] width 11 height 11
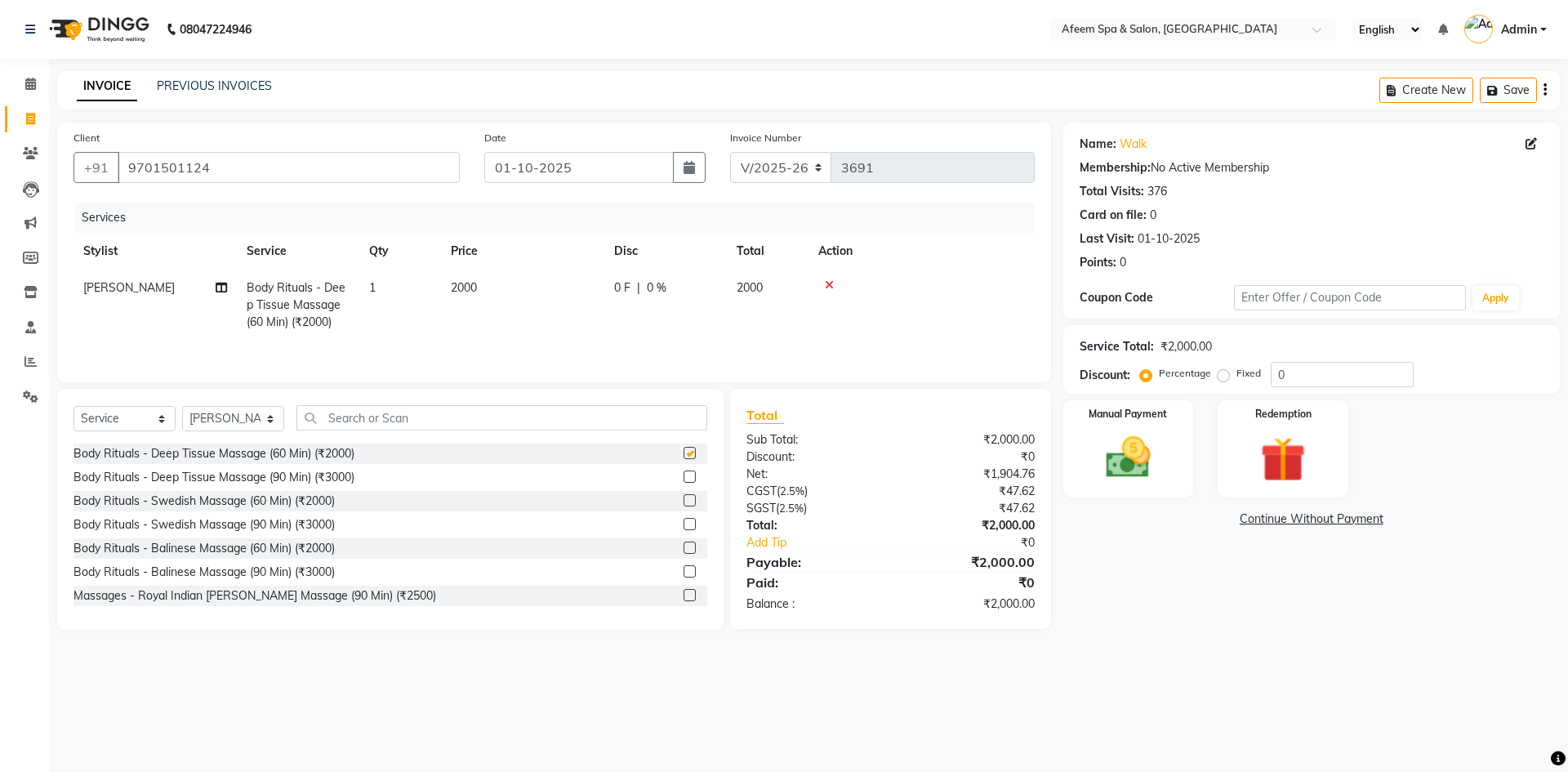
checkbox input "false"
click at [519, 294] on td "2000" at bounding box center [522, 304] width 164 height 71
select select "45311"
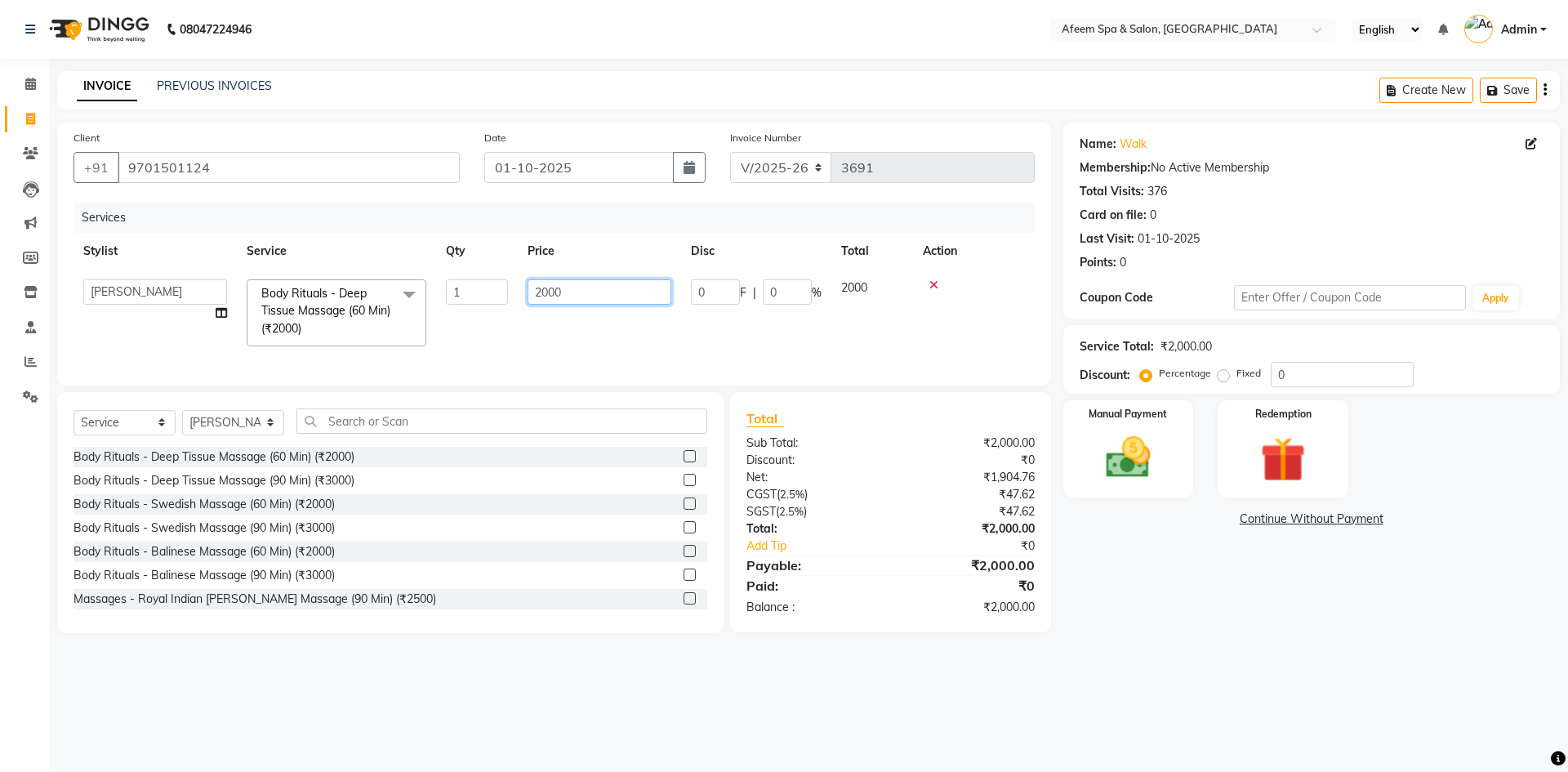
click at [545, 291] on input "2000" at bounding box center [599, 292] width 143 height 25
type input "450"
click at [237, 431] on select "Select Stylist anil deep [PERSON_NAME] [PERSON_NAME] Product [PERSON_NAME] sach…" at bounding box center [233, 422] width 102 height 25
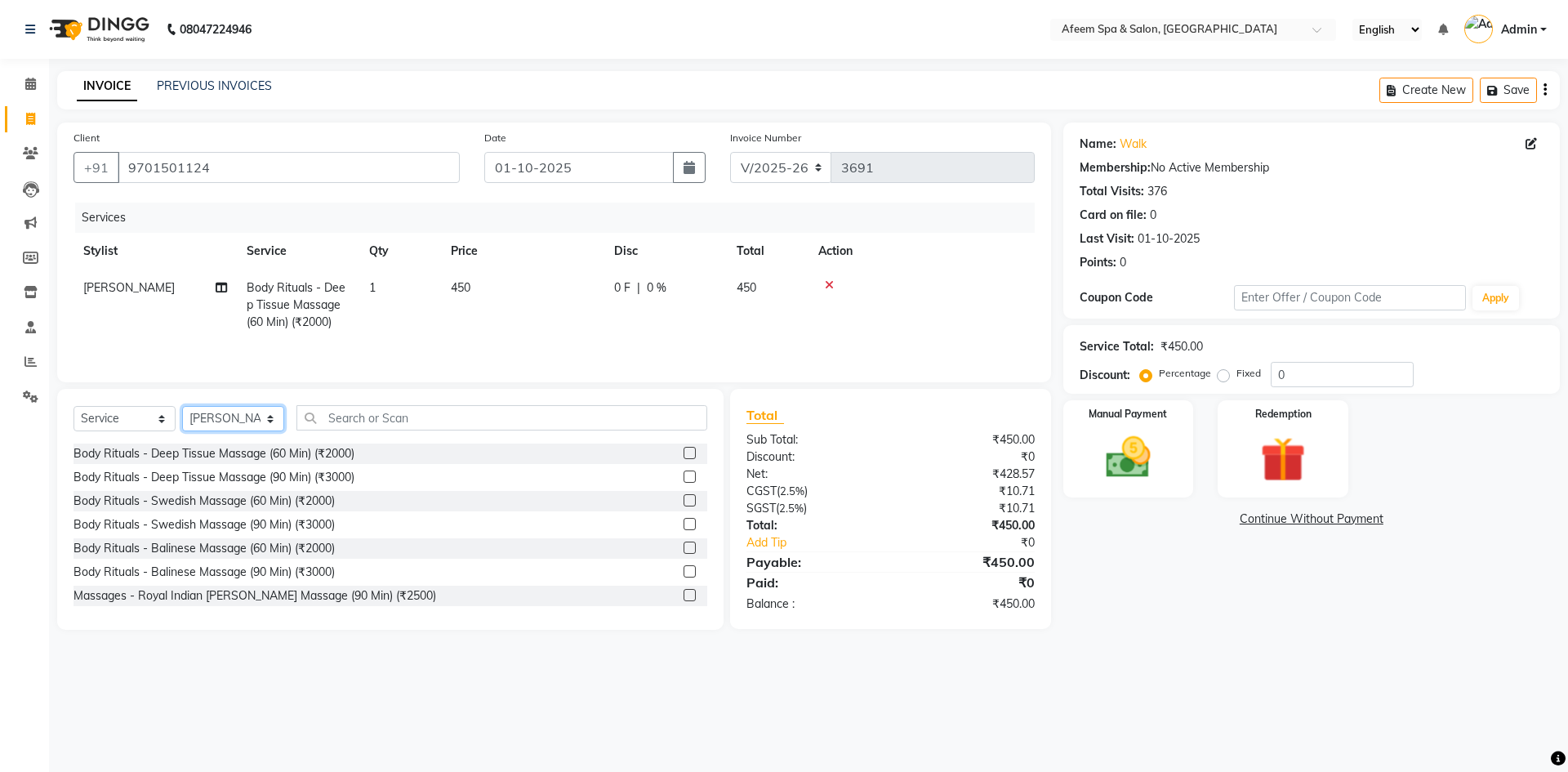
select select "47380"
click at [182, 406] on select "Select Stylist anil deep [PERSON_NAME] [PERSON_NAME] Product [PERSON_NAME] sach…" at bounding box center [233, 419] width 102 height 25
click at [683, 452] on label at bounding box center [689, 453] width 12 height 12
click at [683, 452] on input "checkbox" at bounding box center [689, 454] width 11 height 11
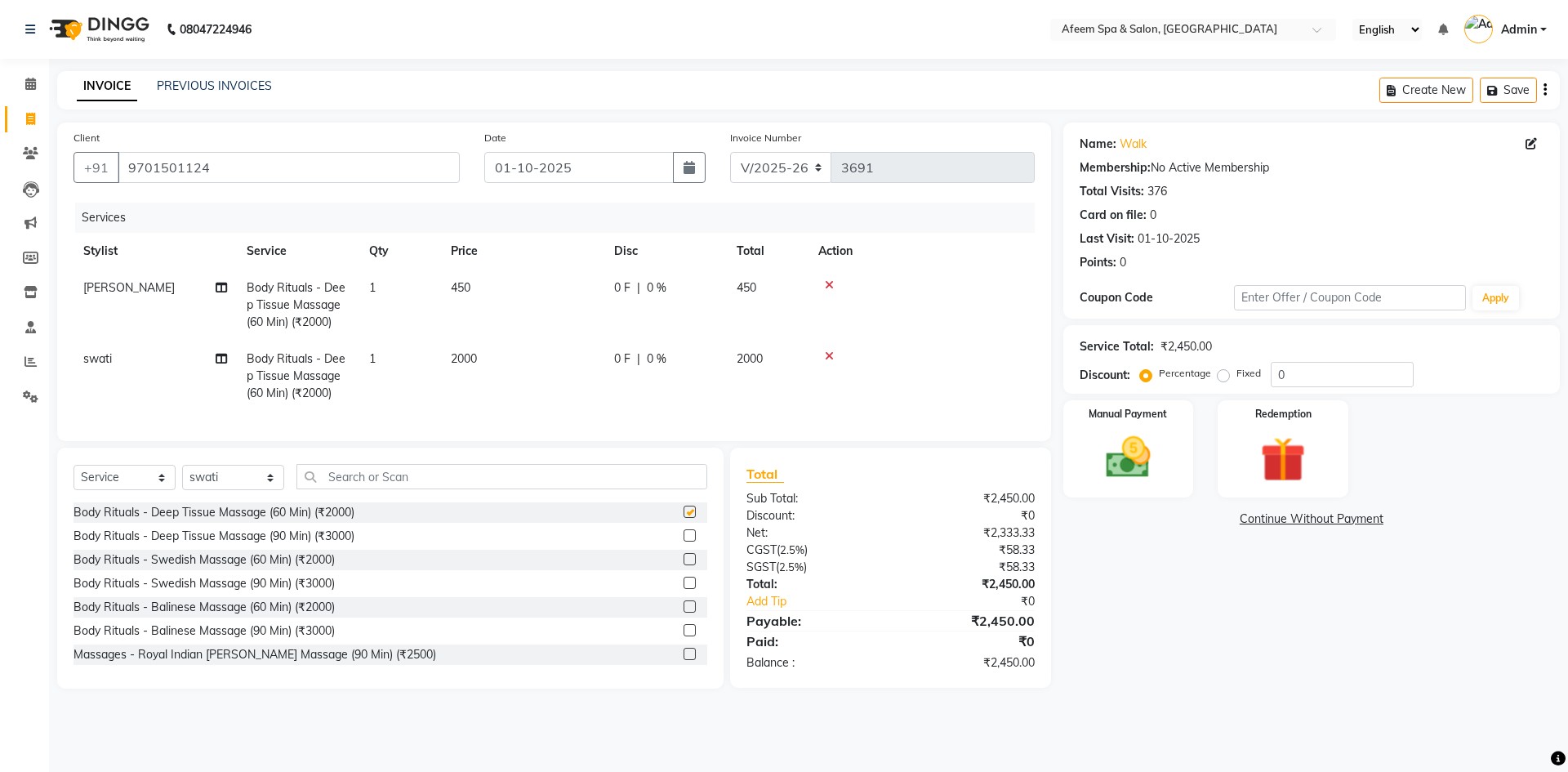
checkbox input "false"
click at [463, 358] on span "2000" at bounding box center [464, 358] width 26 height 15
select select "47380"
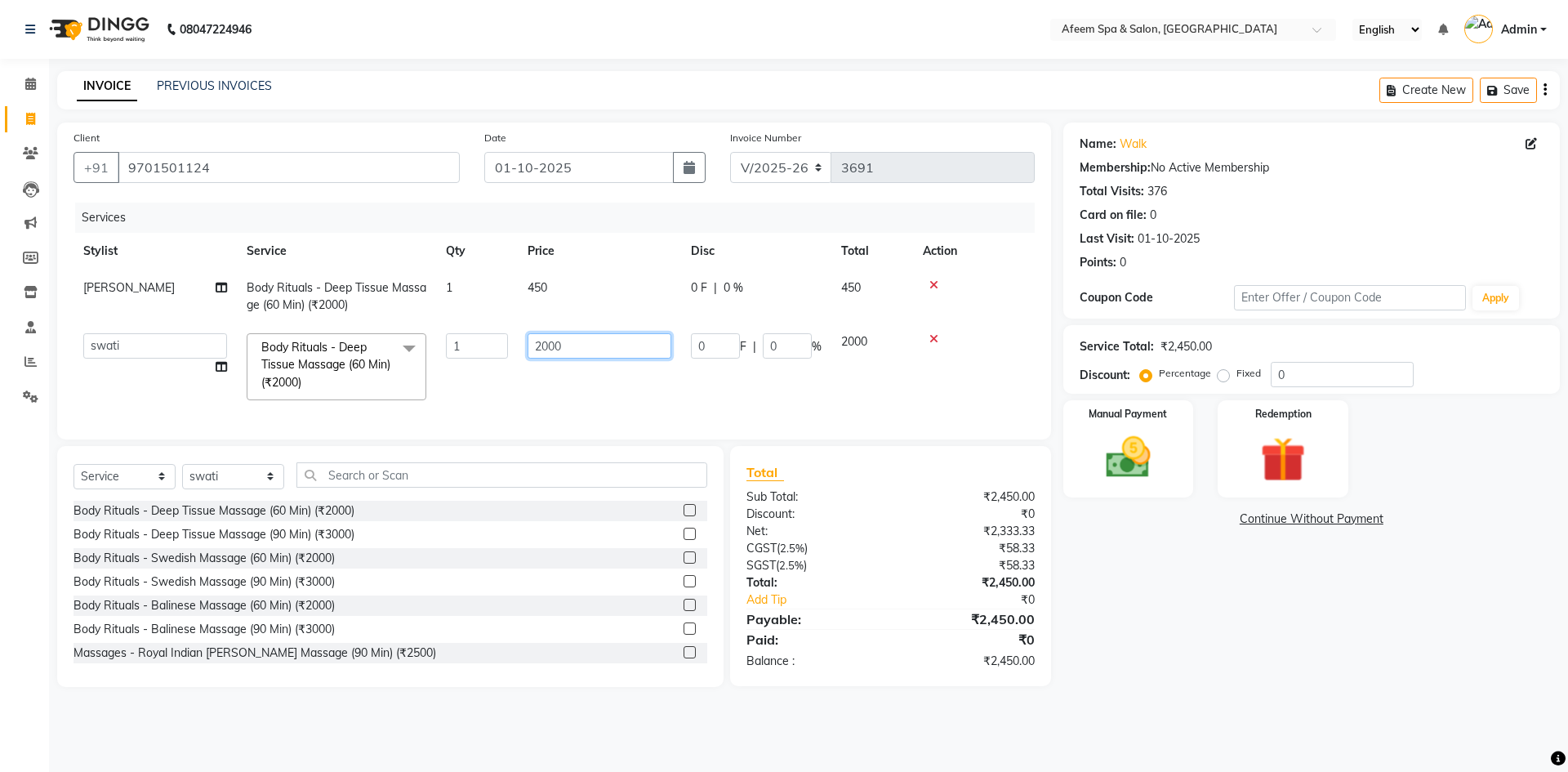
click at [548, 346] on input "2000" at bounding box center [599, 346] width 143 height 25
type input "500"
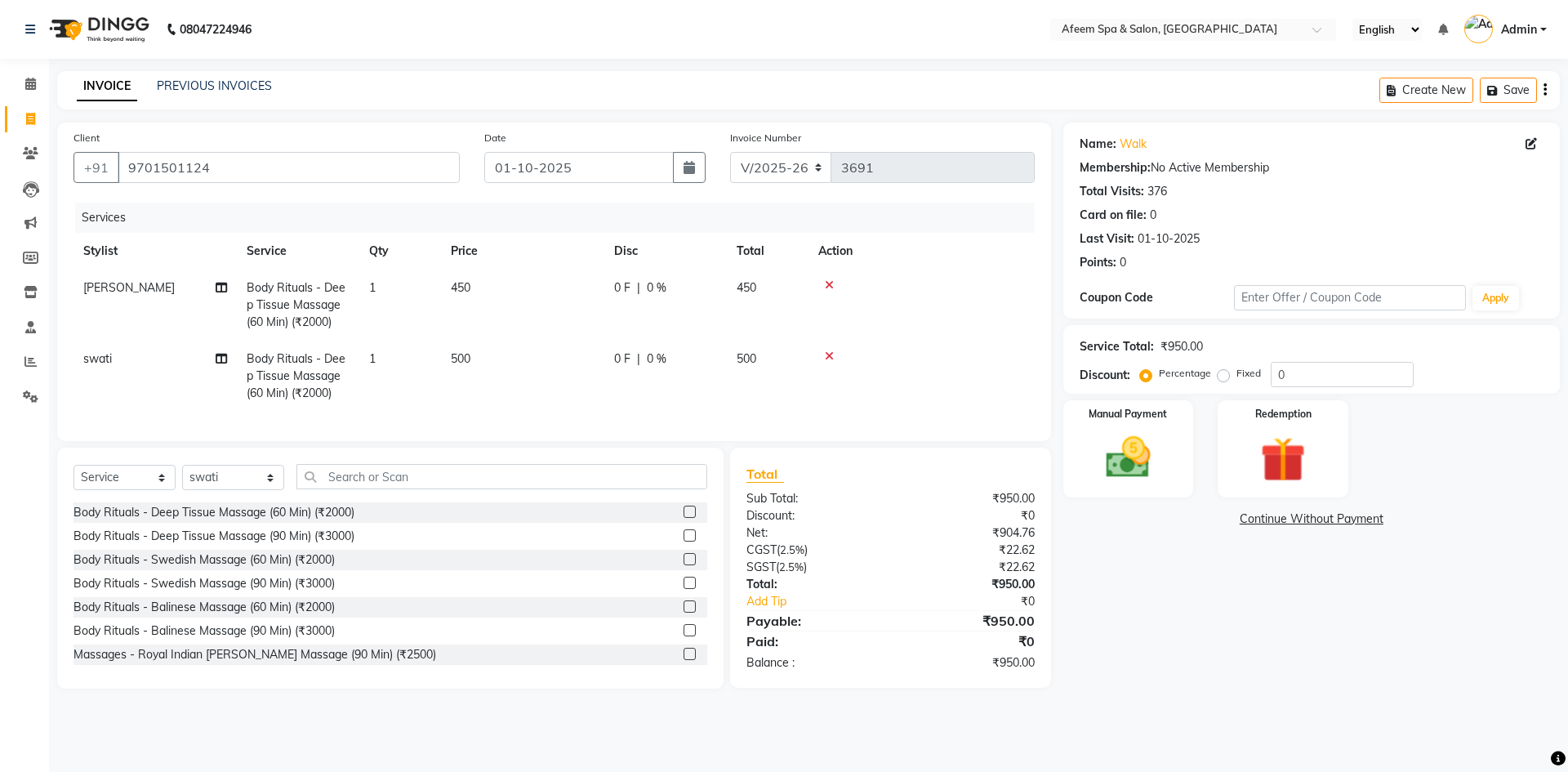
click at [691, 401] on td "0 F | 0 %" at bounding box center [665, 375] width 122 height 71
select select "47380"
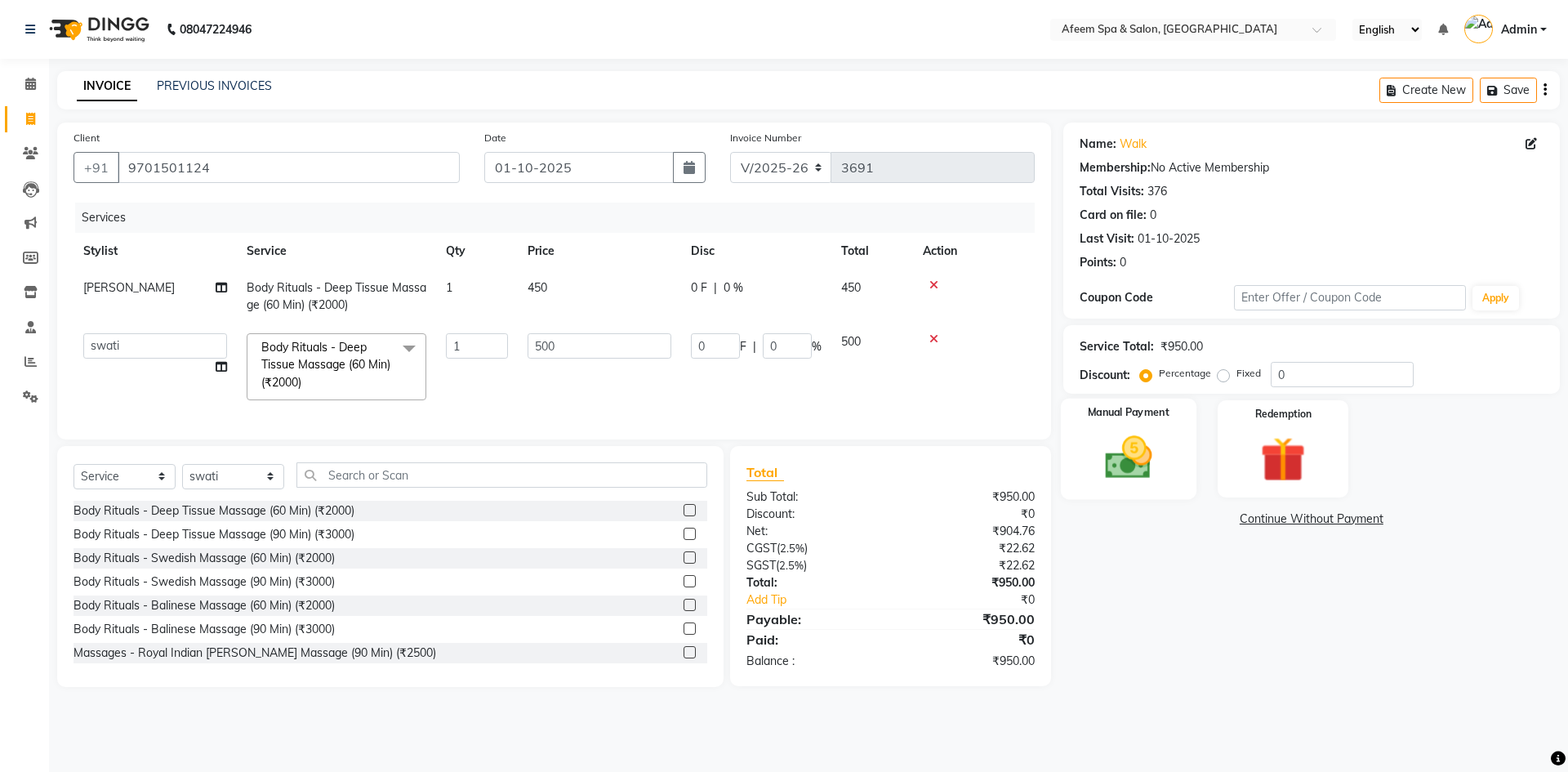
click at [1115, 454] on img at bounding box center [1128, 456] width 76 height 54
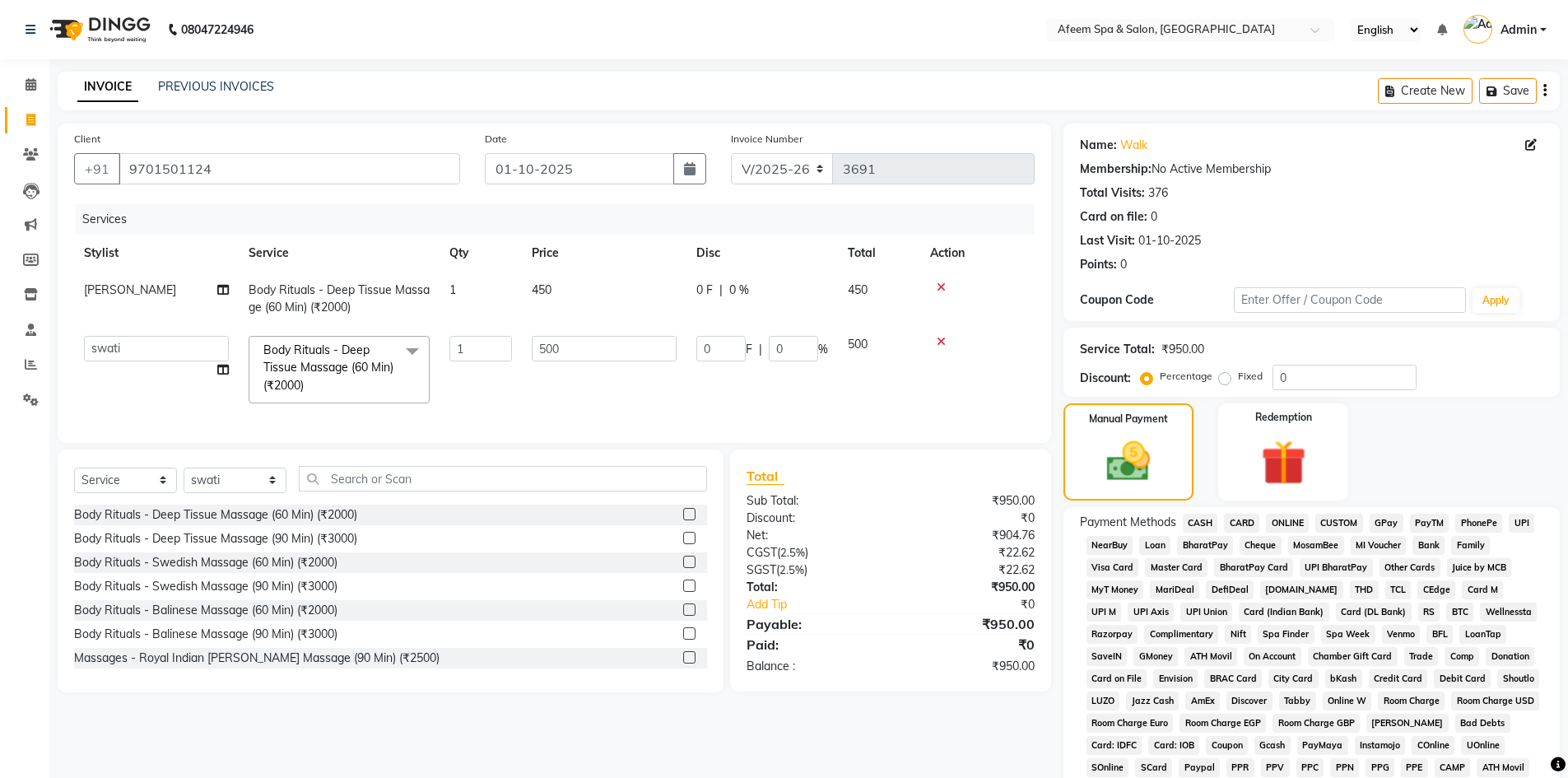
click at [1202, 517] on span "CASH" at bounding box center [1200, 522] width 35 height 19
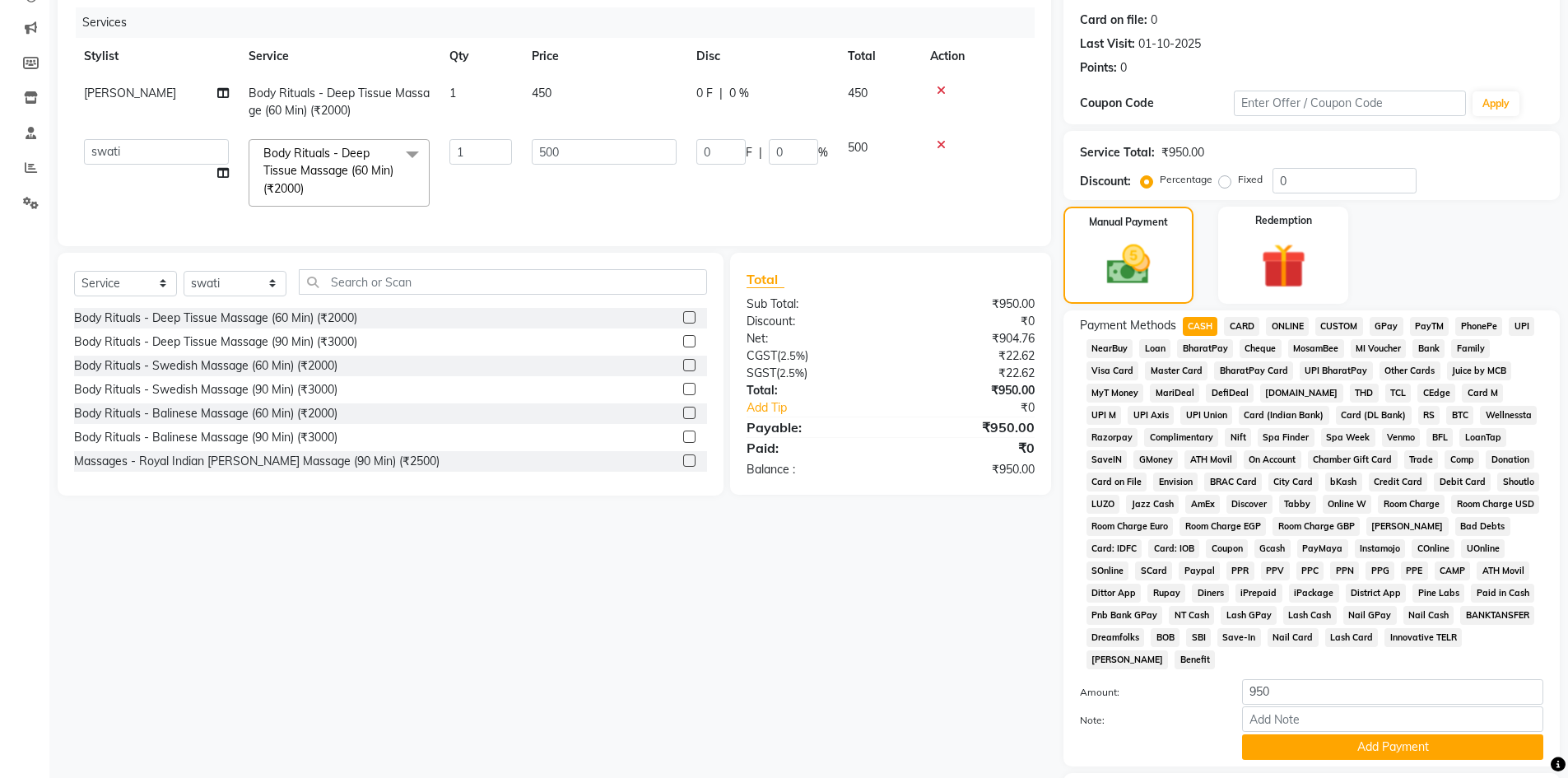
scroll to position [306, 0]
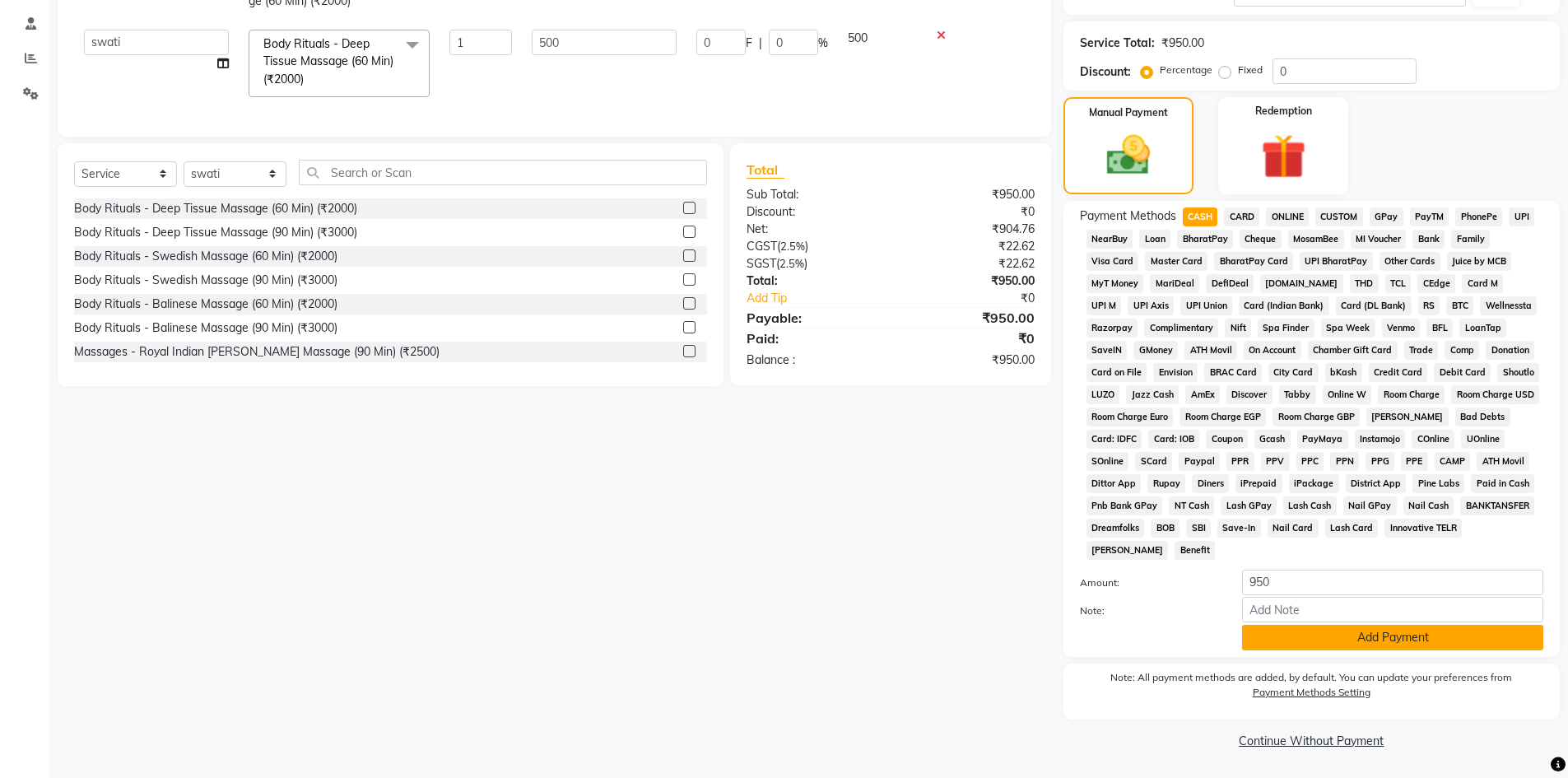
click at [1339, 641] on button "Add Payment" at bounding box center [1392, 637] width 301 height 26
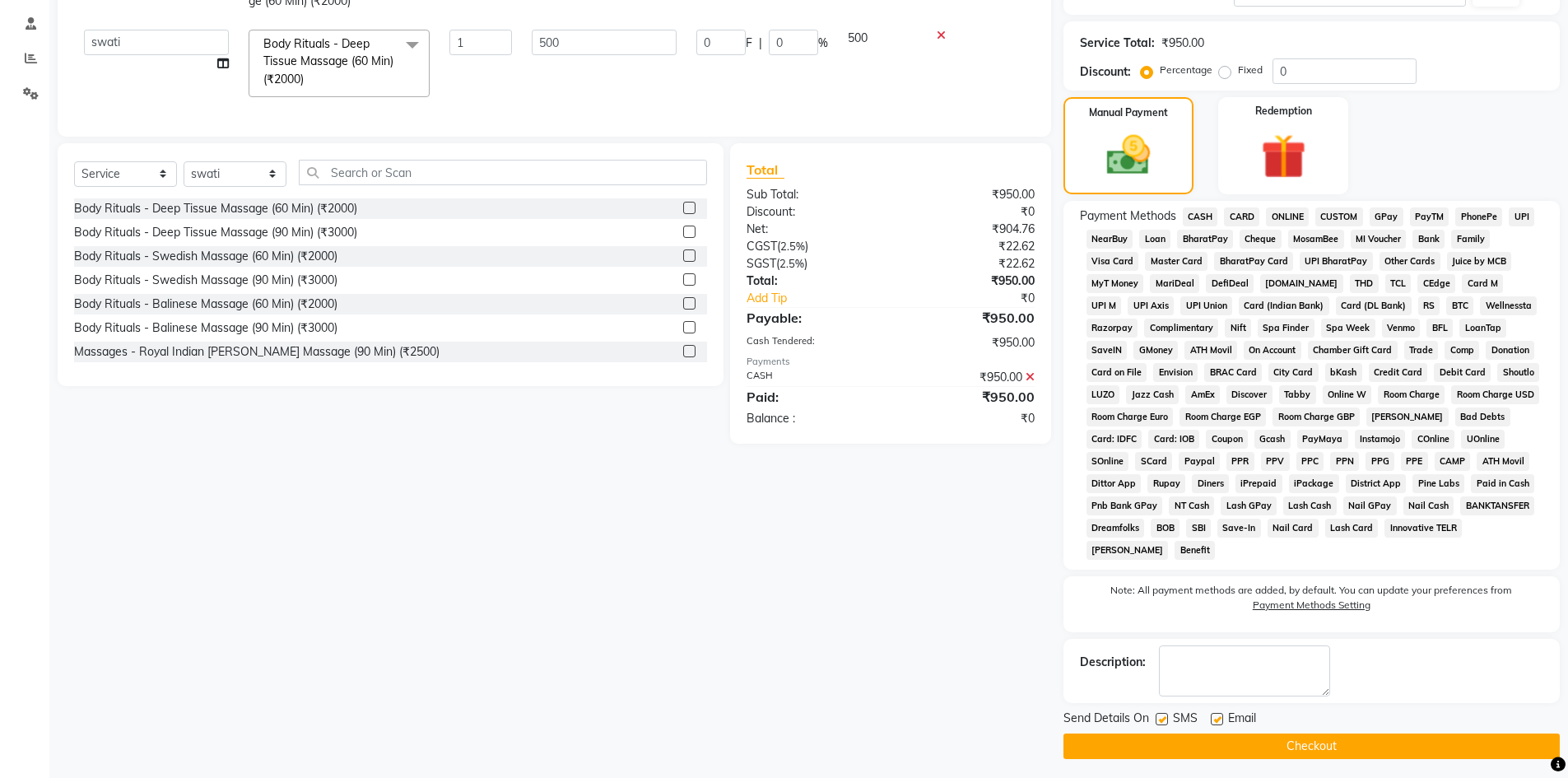
click at [1322, 745] on button "Checkout" at bounding box center [1312, 745] width 496 height 26
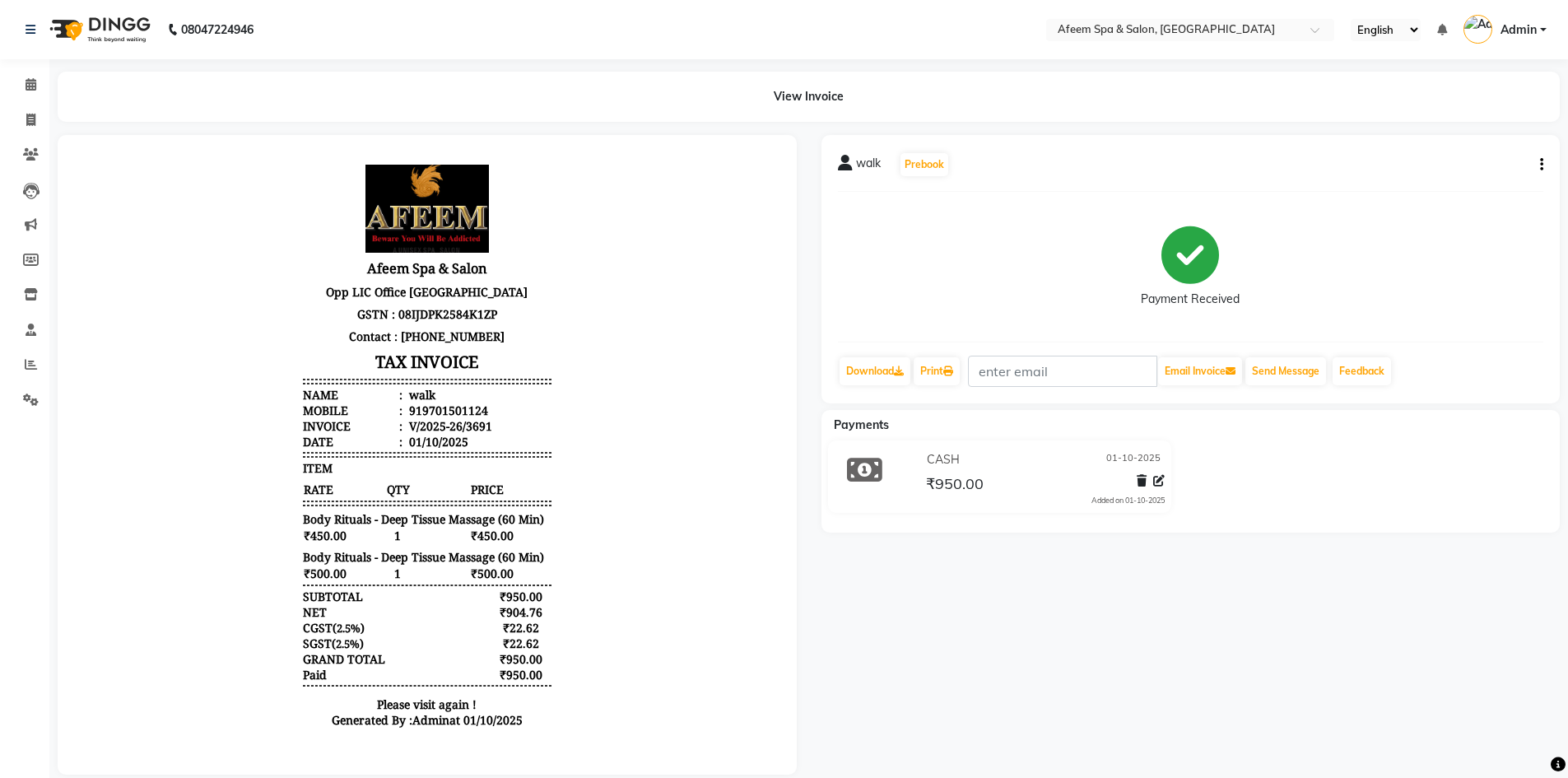
click at [1541, 165] on icon "button" at bounding box center [1541, 165] width 4 height 1
click at [1446, 187] on div "Edit Invoice" at bounding box center [1459, 185] width 113 height 20
select select "service"
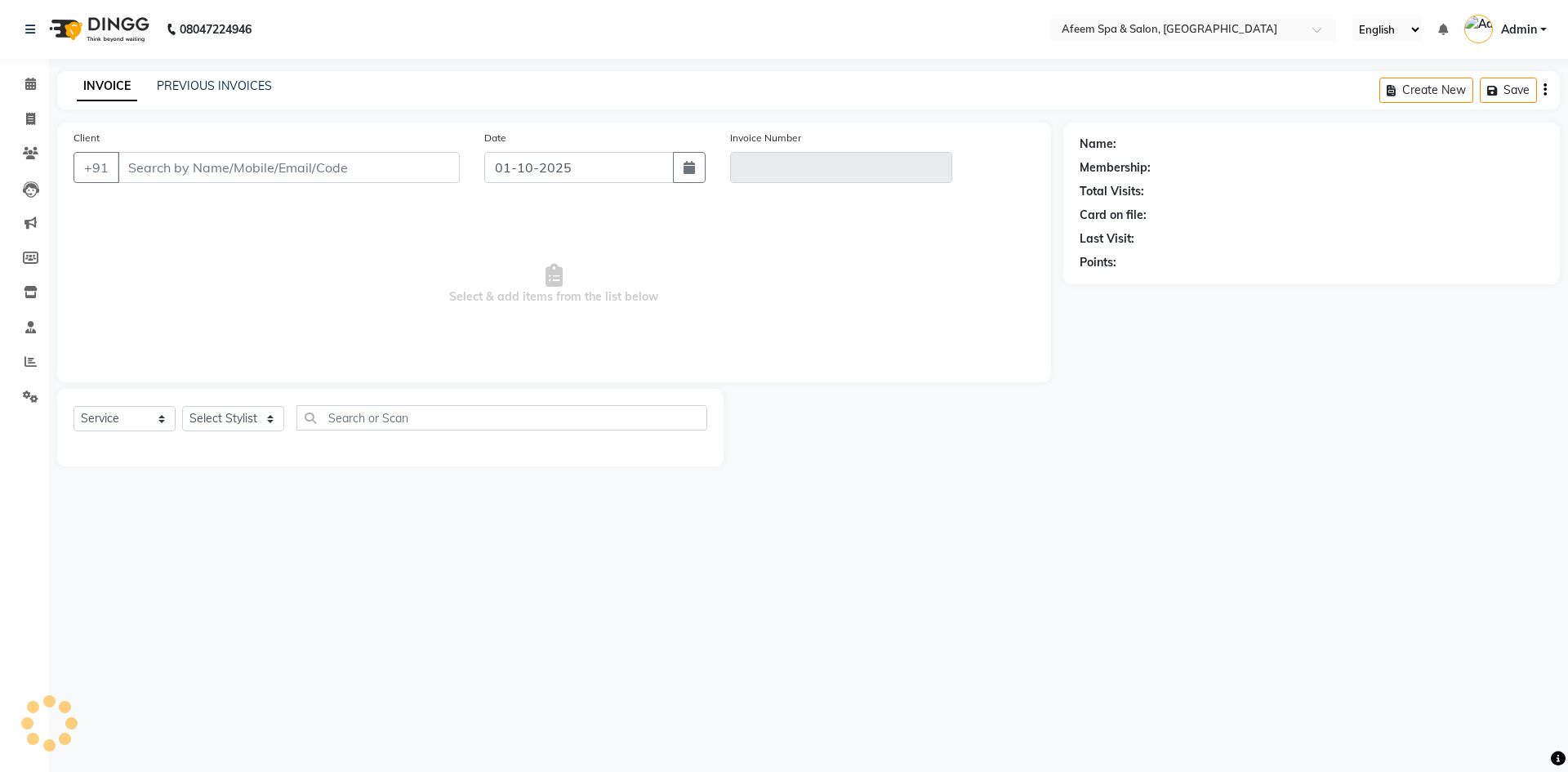
type input "9701501124"
type input "V/2025-26/3691"
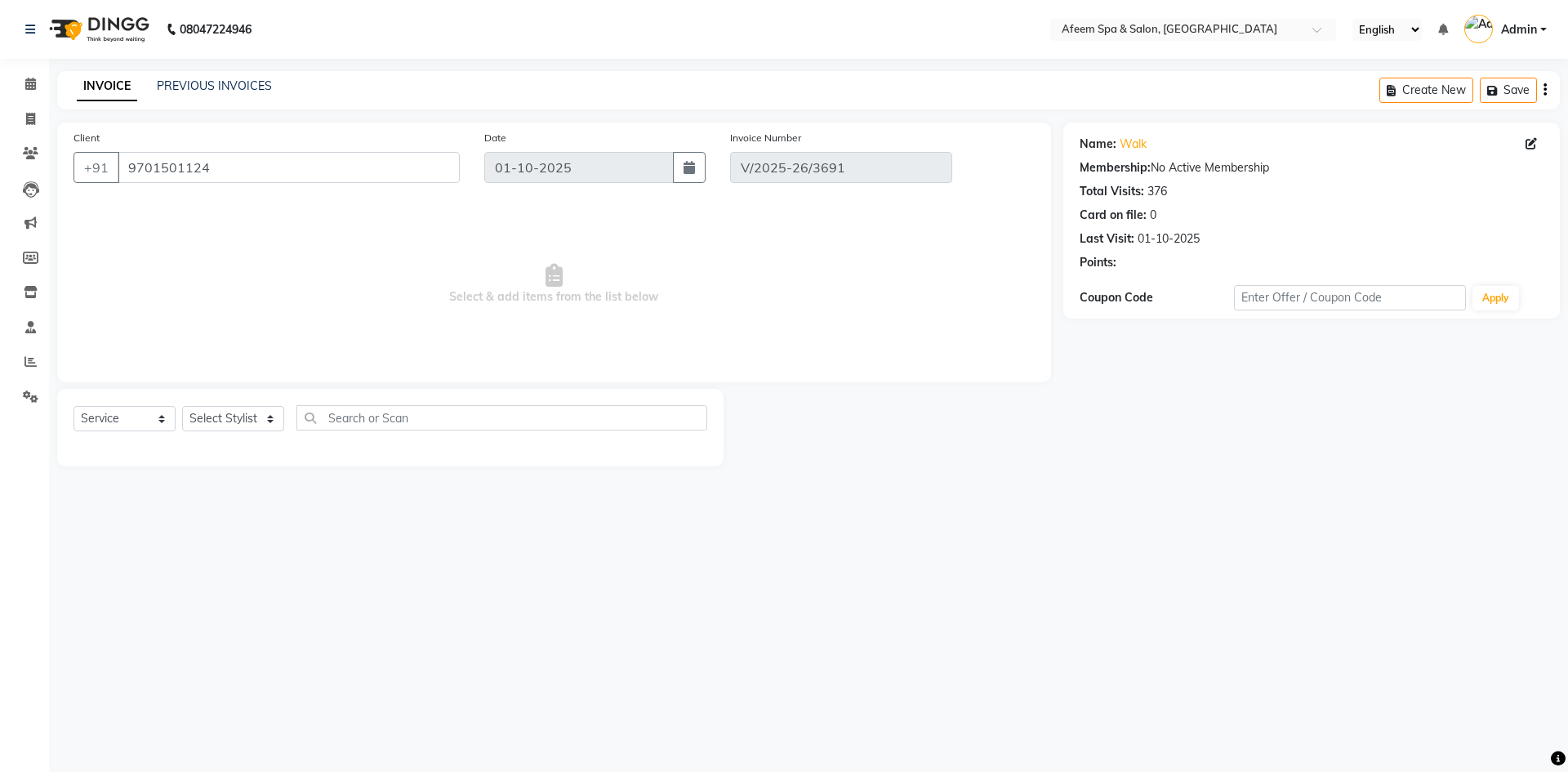
select select "select"
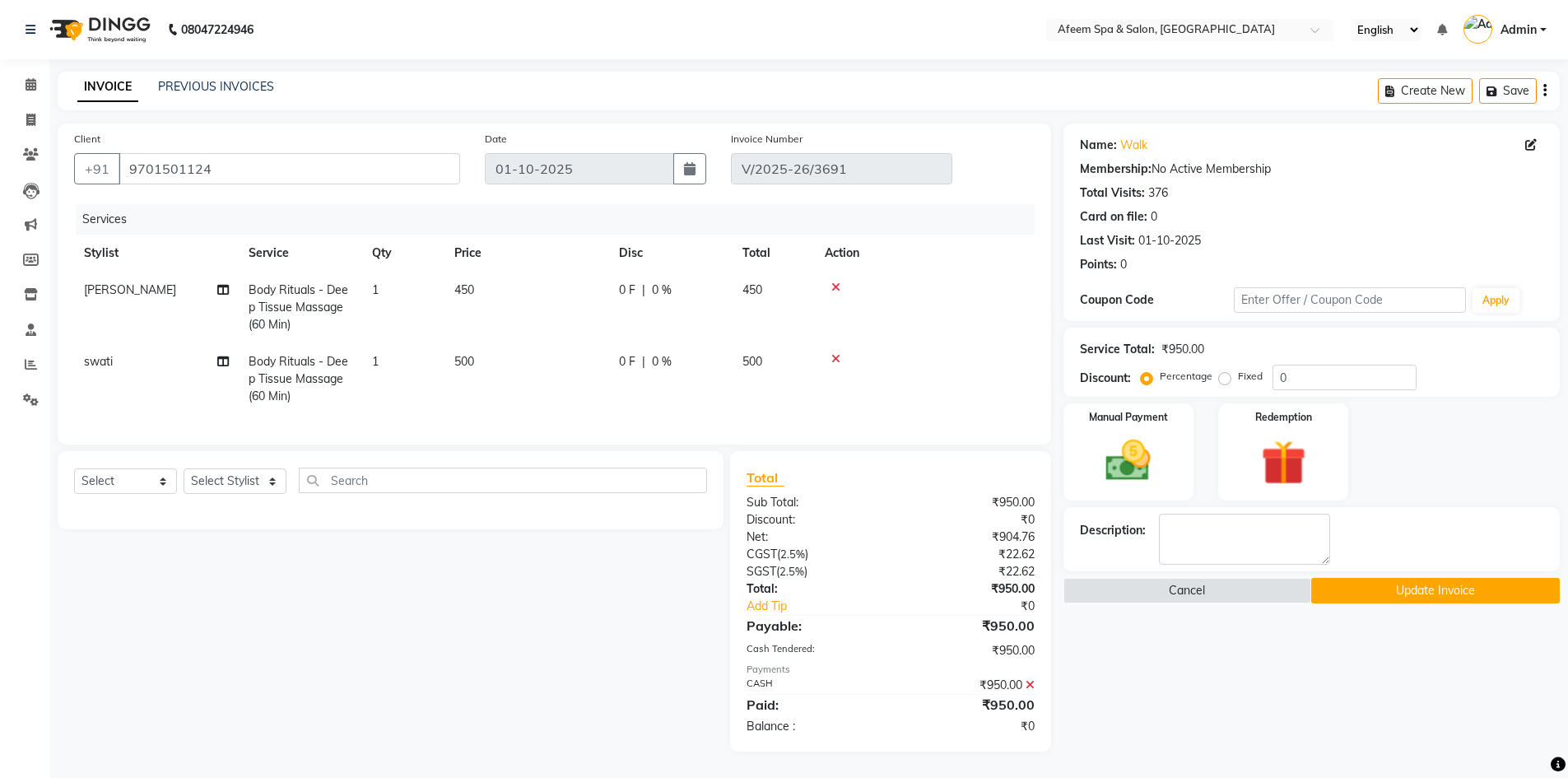
click at [478, 287] on td "450" at bounding box center [527, 307] width 165 height 72
select select "45311"
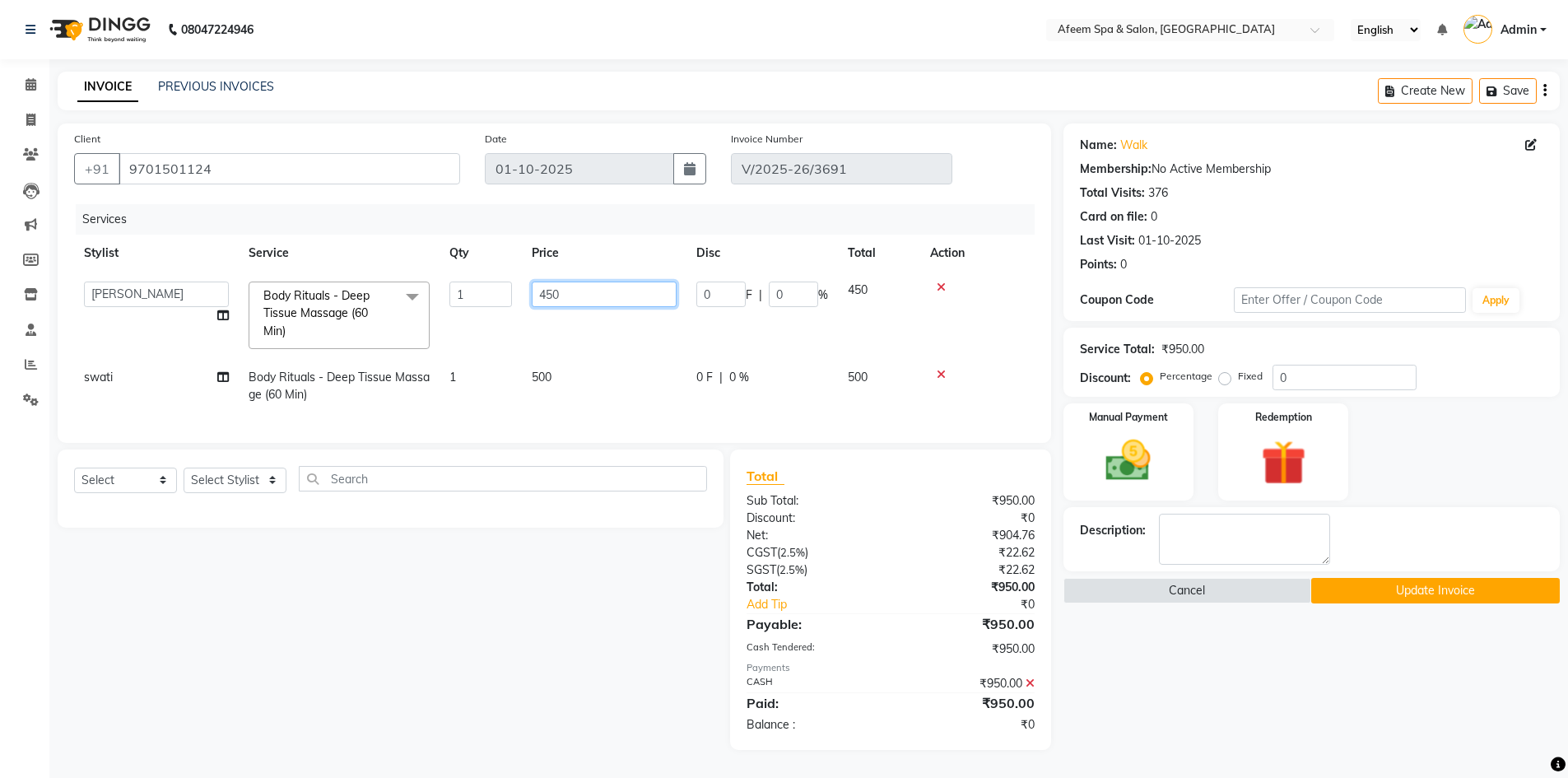
click at [563, 295] on input "450" at bounding box center [604, 294] width 144 height 26
type input "4"
type input "50"
click at [545, 378] on td "500" at bounding box center [605, 385] width 165 height 54
select select "47380"
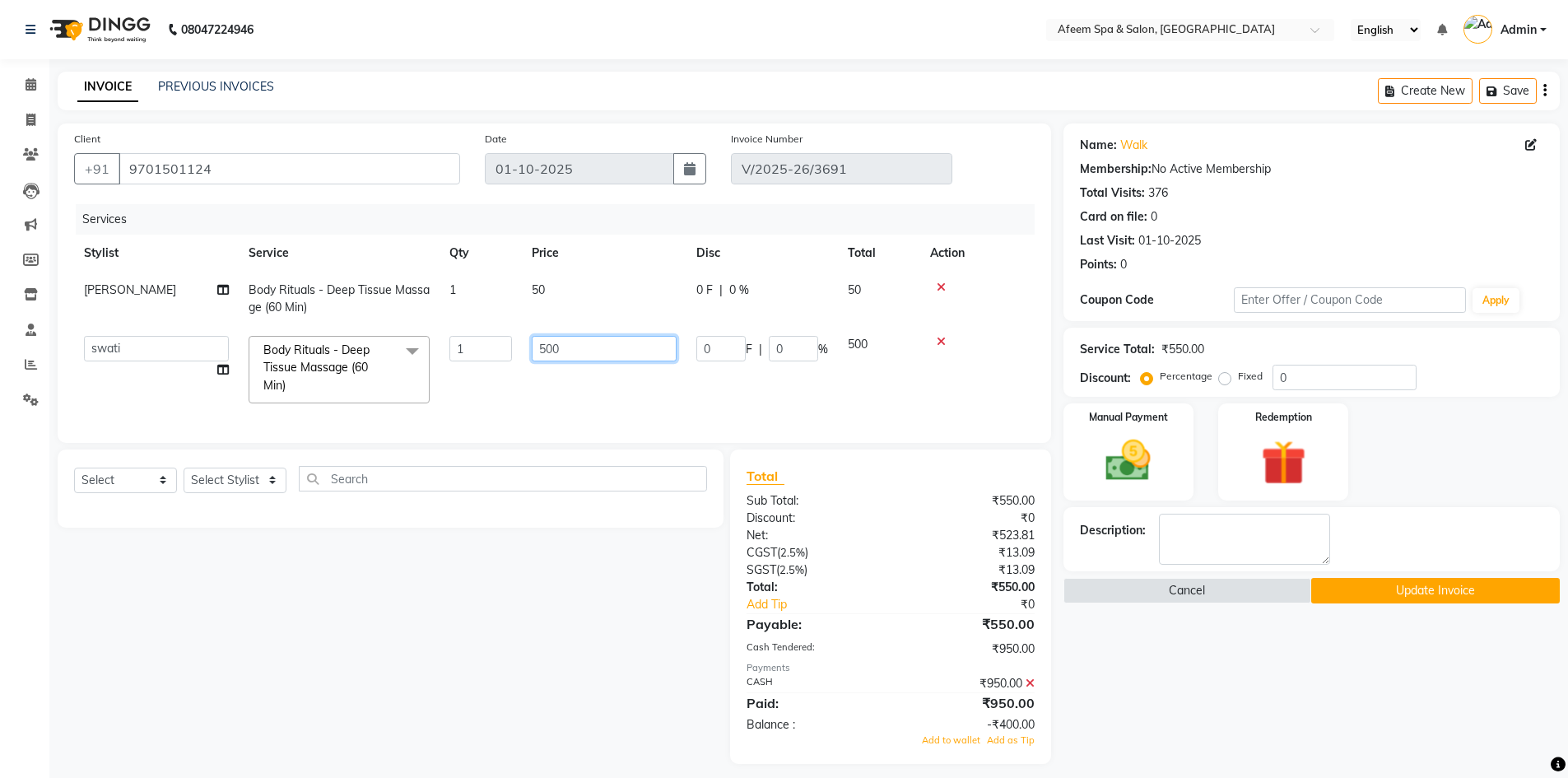
click at [551, 348] on input "500" at bounding box center [604, 348] width 144 height 26
type input "450"
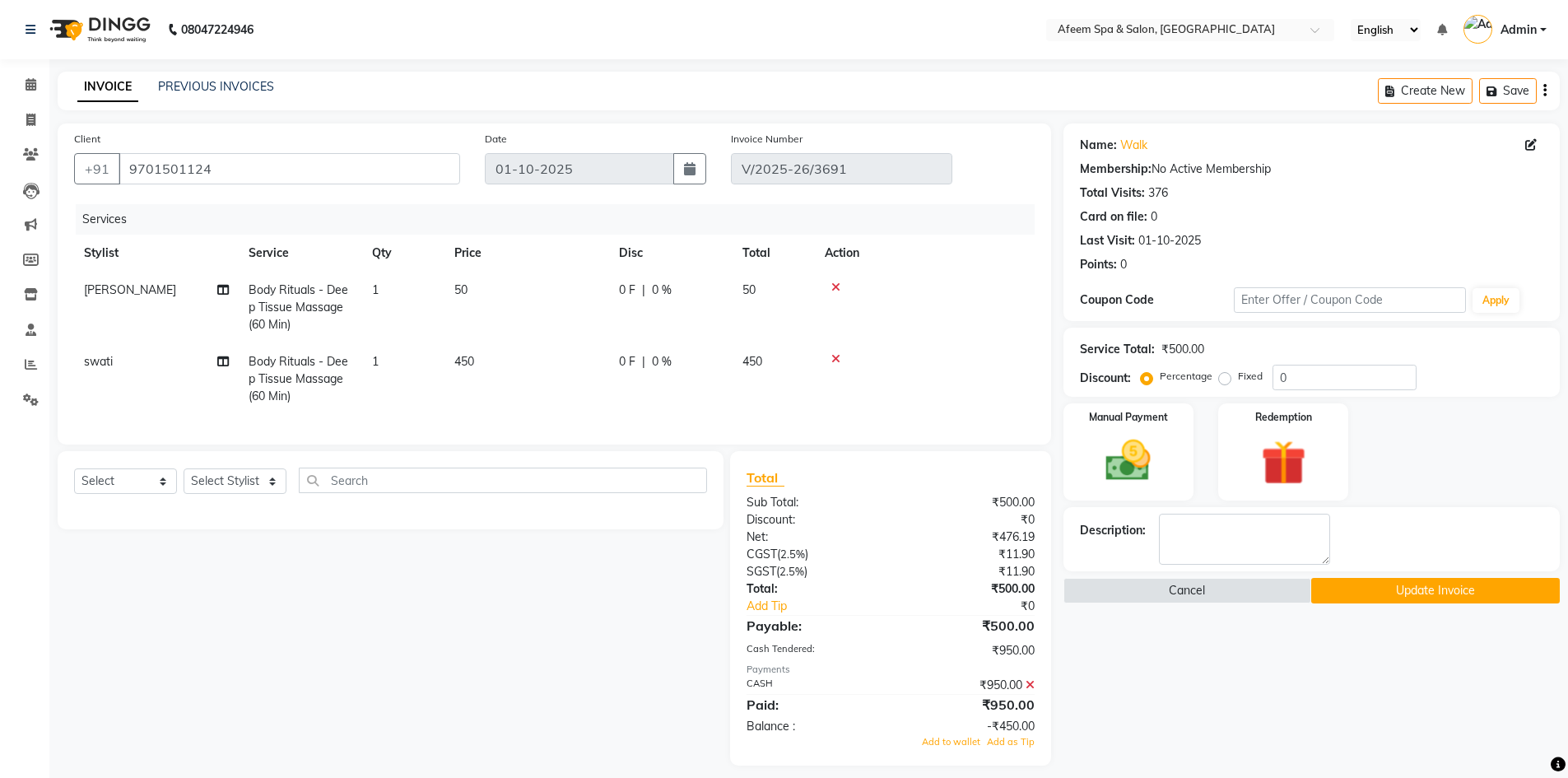
click at [605, 380] on td "450" at bounding box center [527, 378] width 165 height 72
select select "47380"
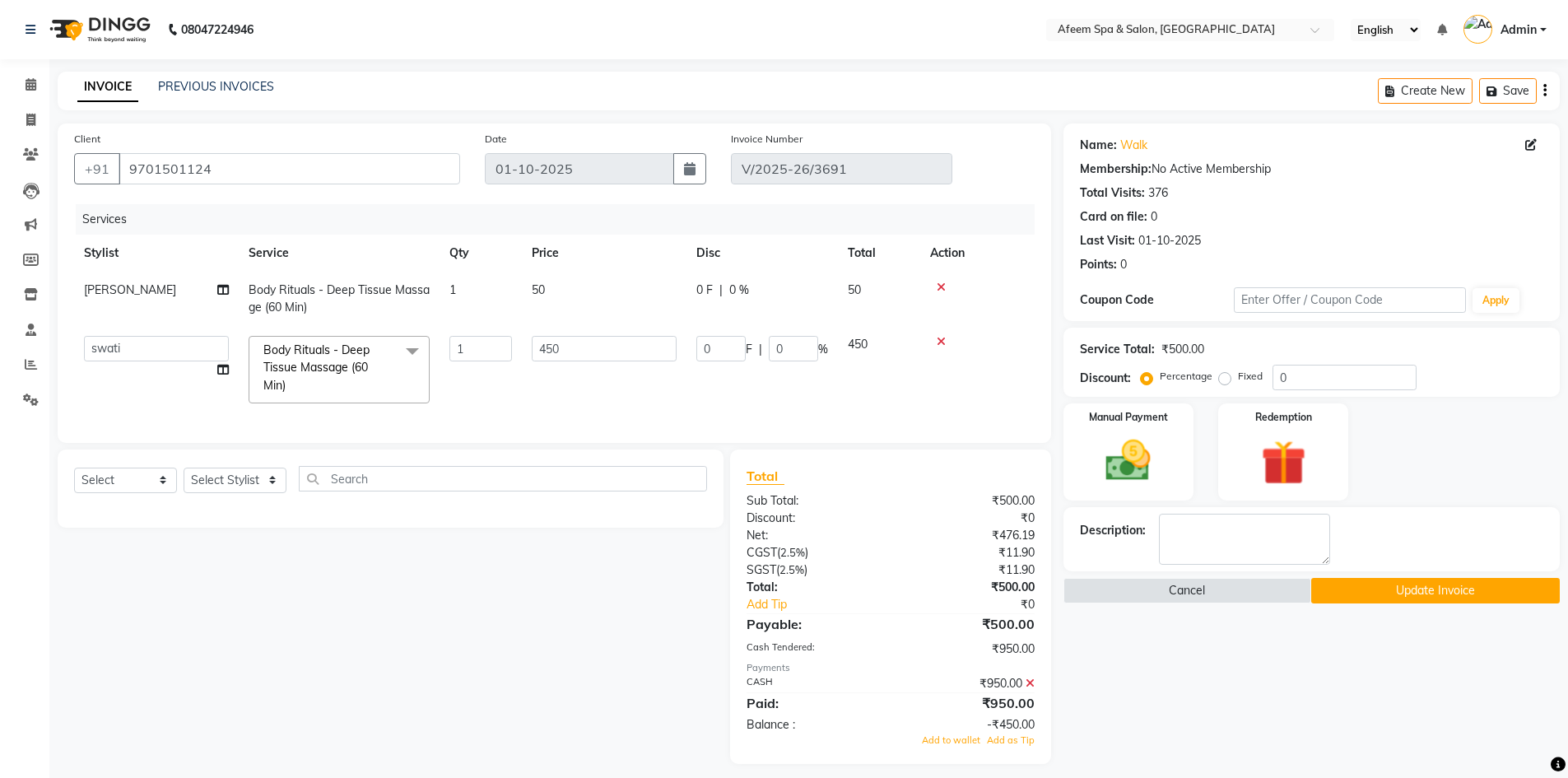
click at [1032, 689] on icon at bounding box center [1030, 682] width 9 height 12
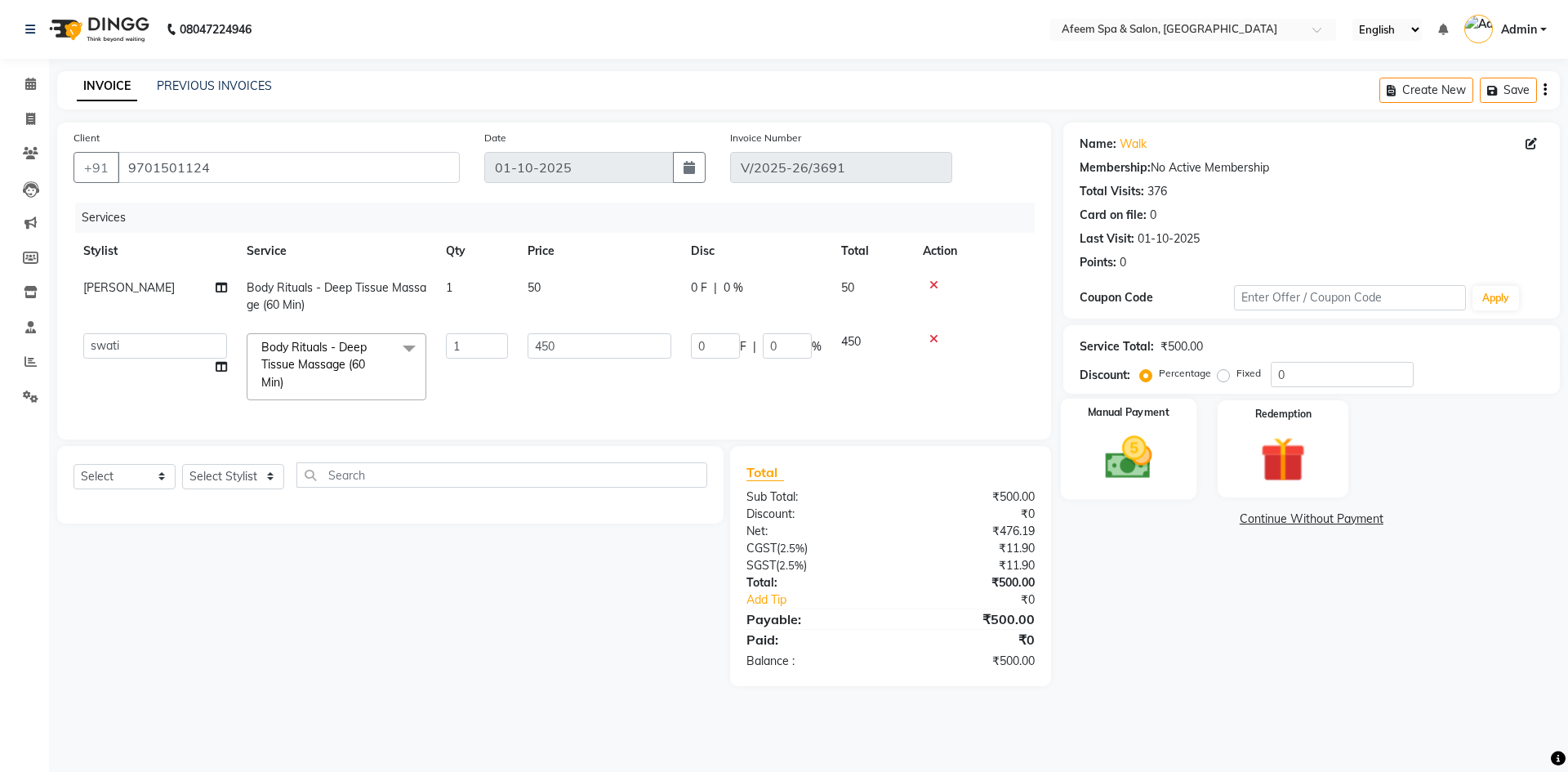
click at [1126, 445] on img at bounding box center [1128, 456] width 76 height 54
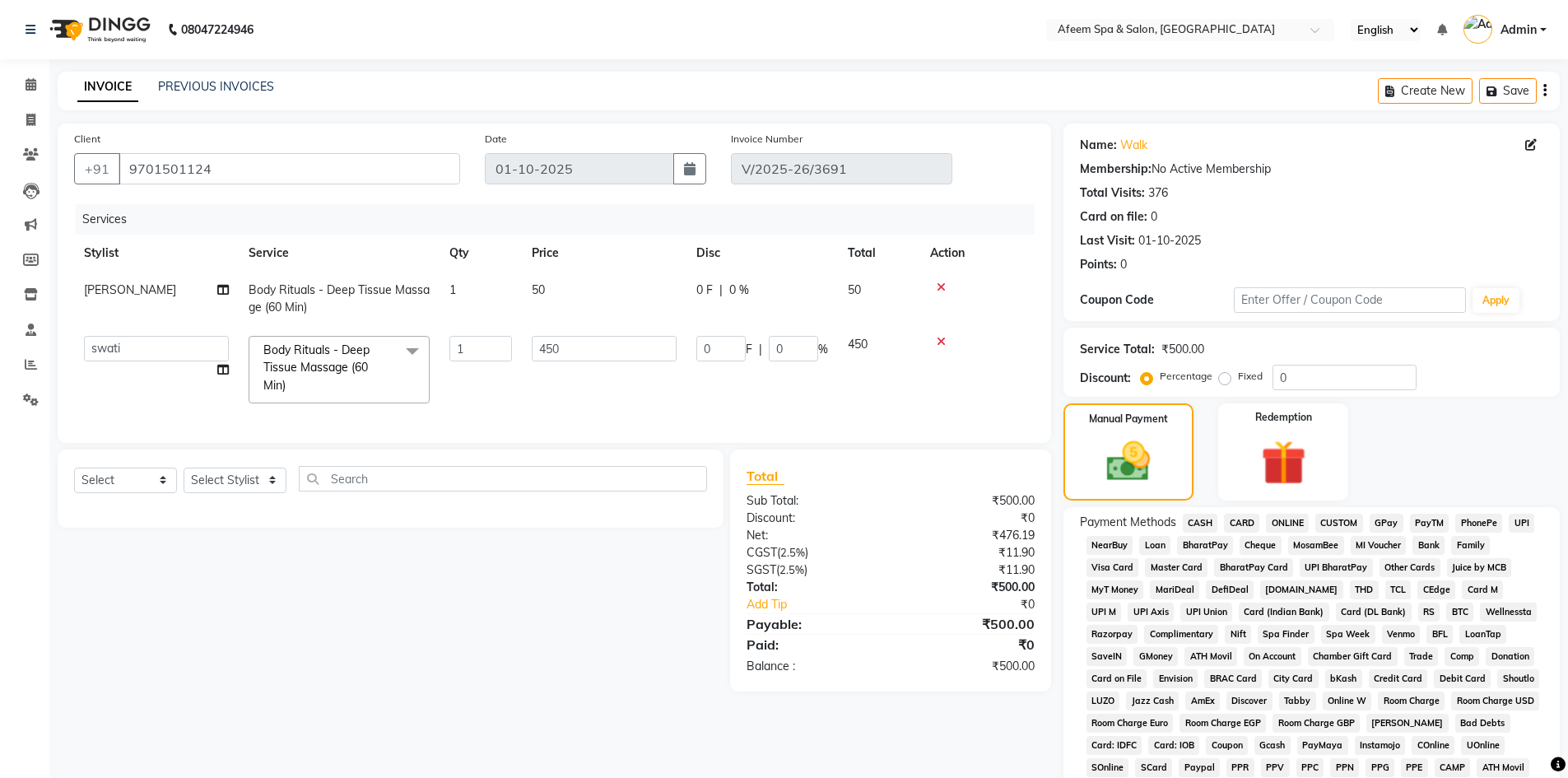
click at [1204, 522] on span "CASH" at bounding box center [1200, 522] width 35 height 19
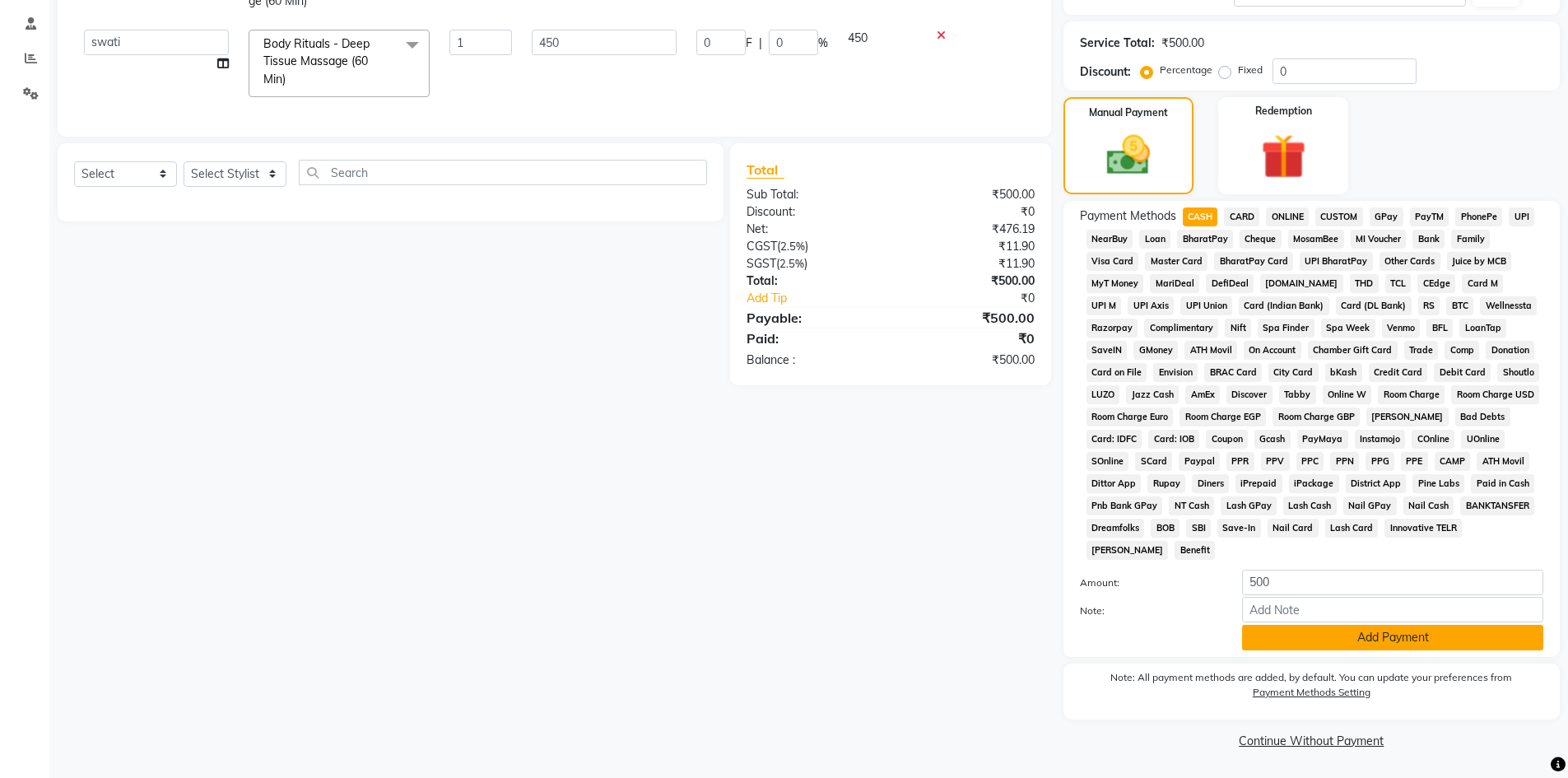
click at [1354, 640] on button "Add Payment" at bounding box center [1392, 637] width 301 height 26
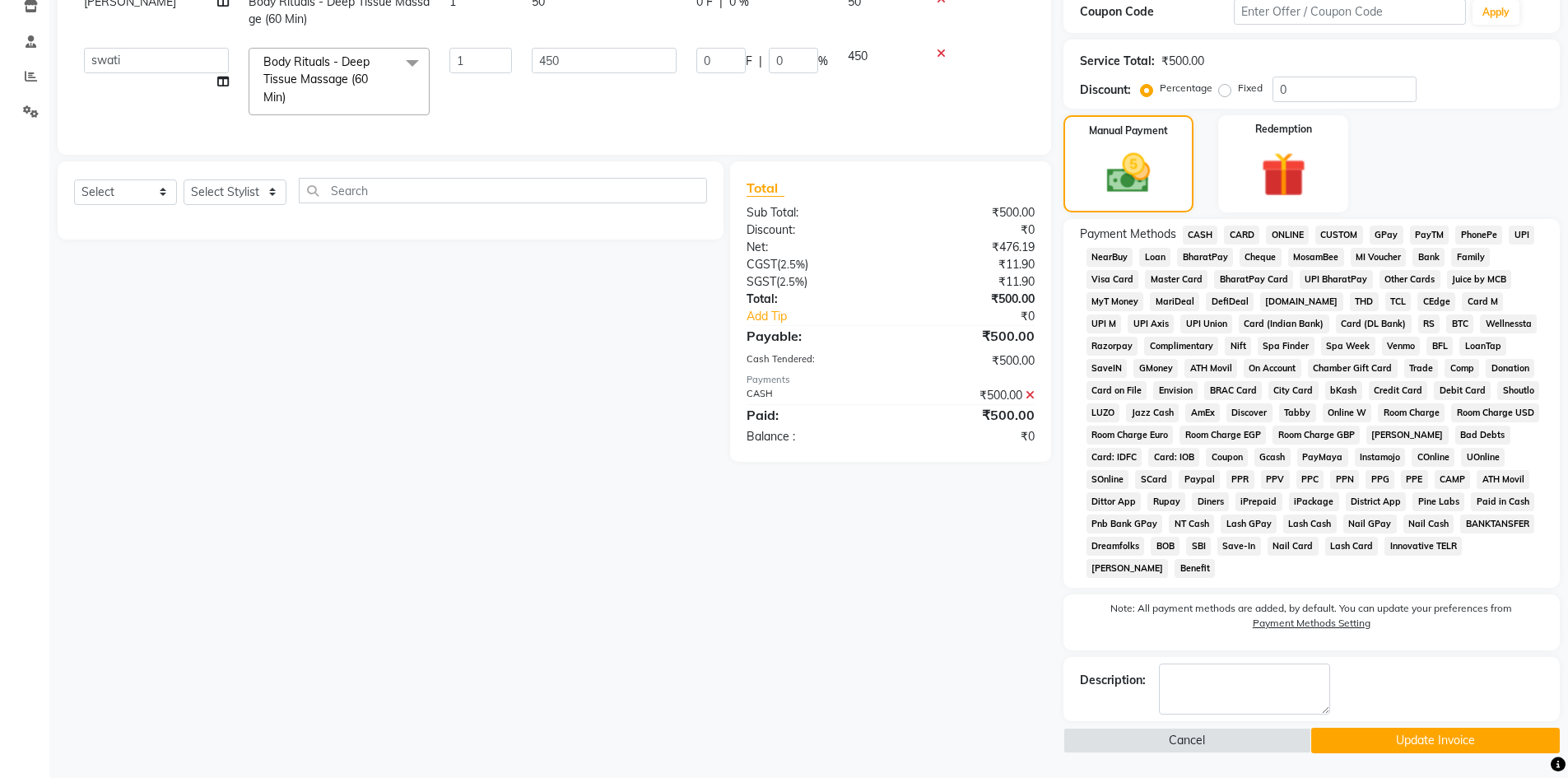
click at [1377, 749] on button "Update Invoice" at bounding box center [1435, 740] width 248 height 26
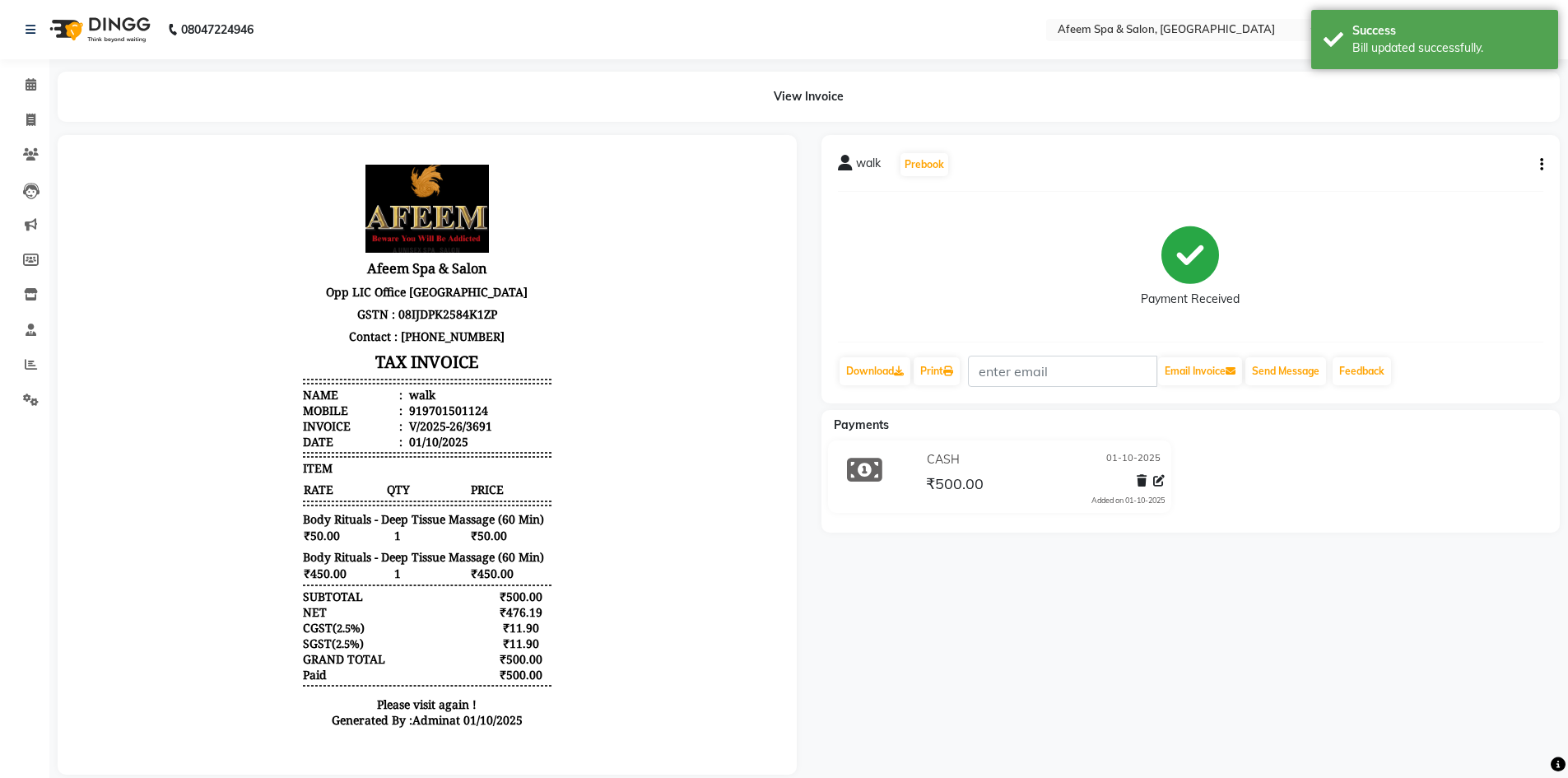
click at [807, 401] on div at bounding box center [427, 455] width 764 height 640
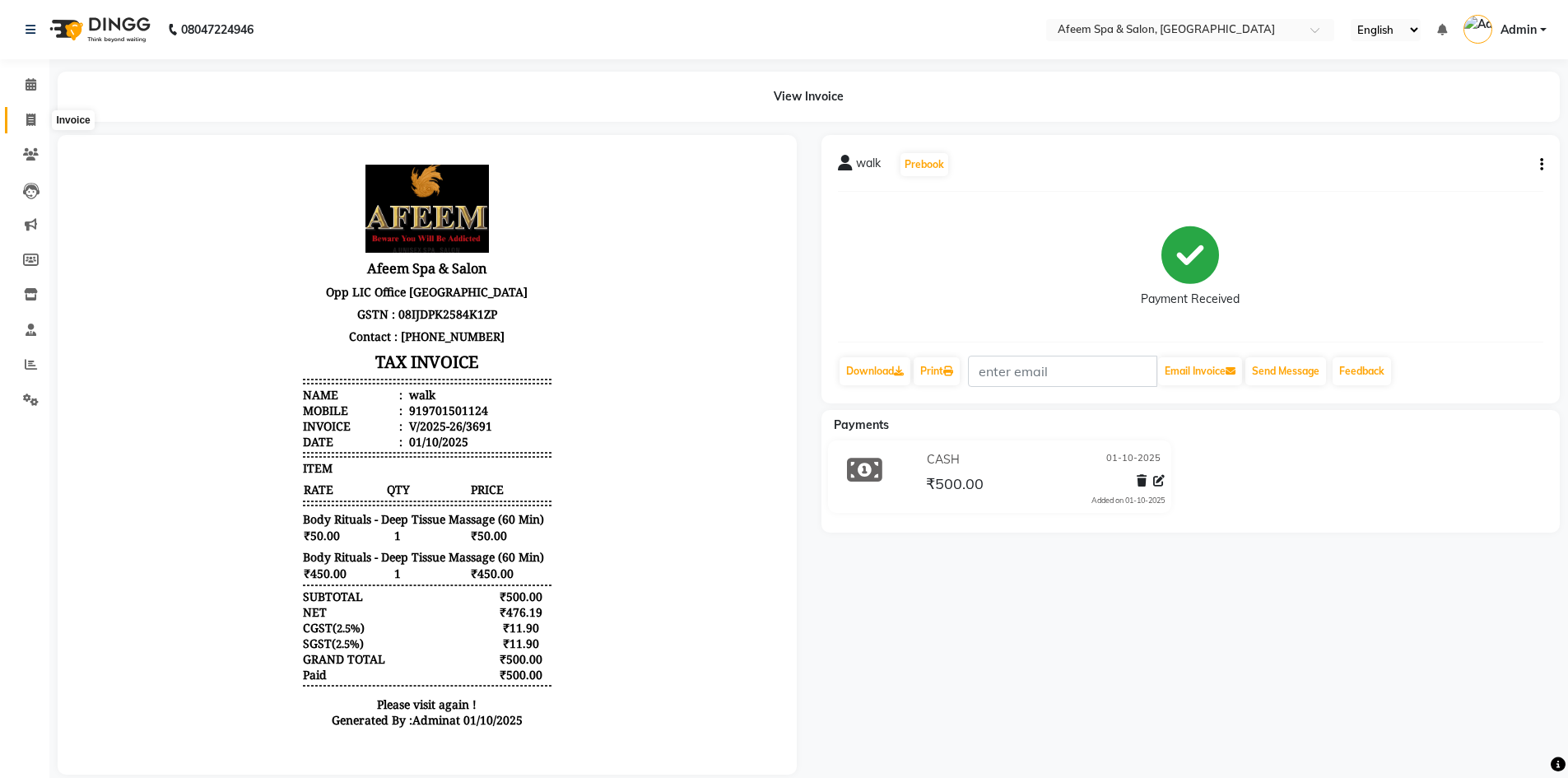
click at [34, 120] on icon at bounding box center [31, 120] width 9 height 12
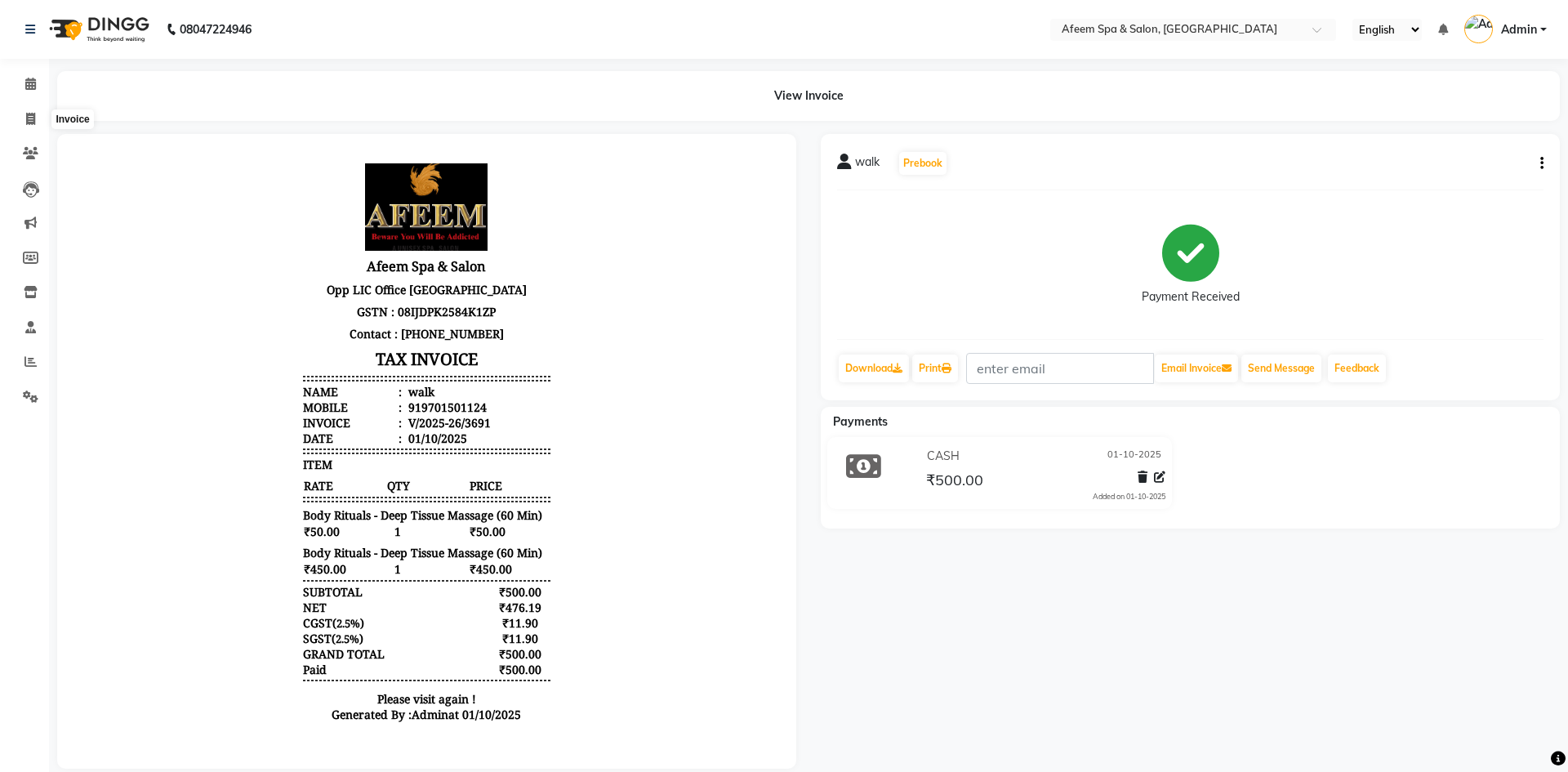
select select "service"
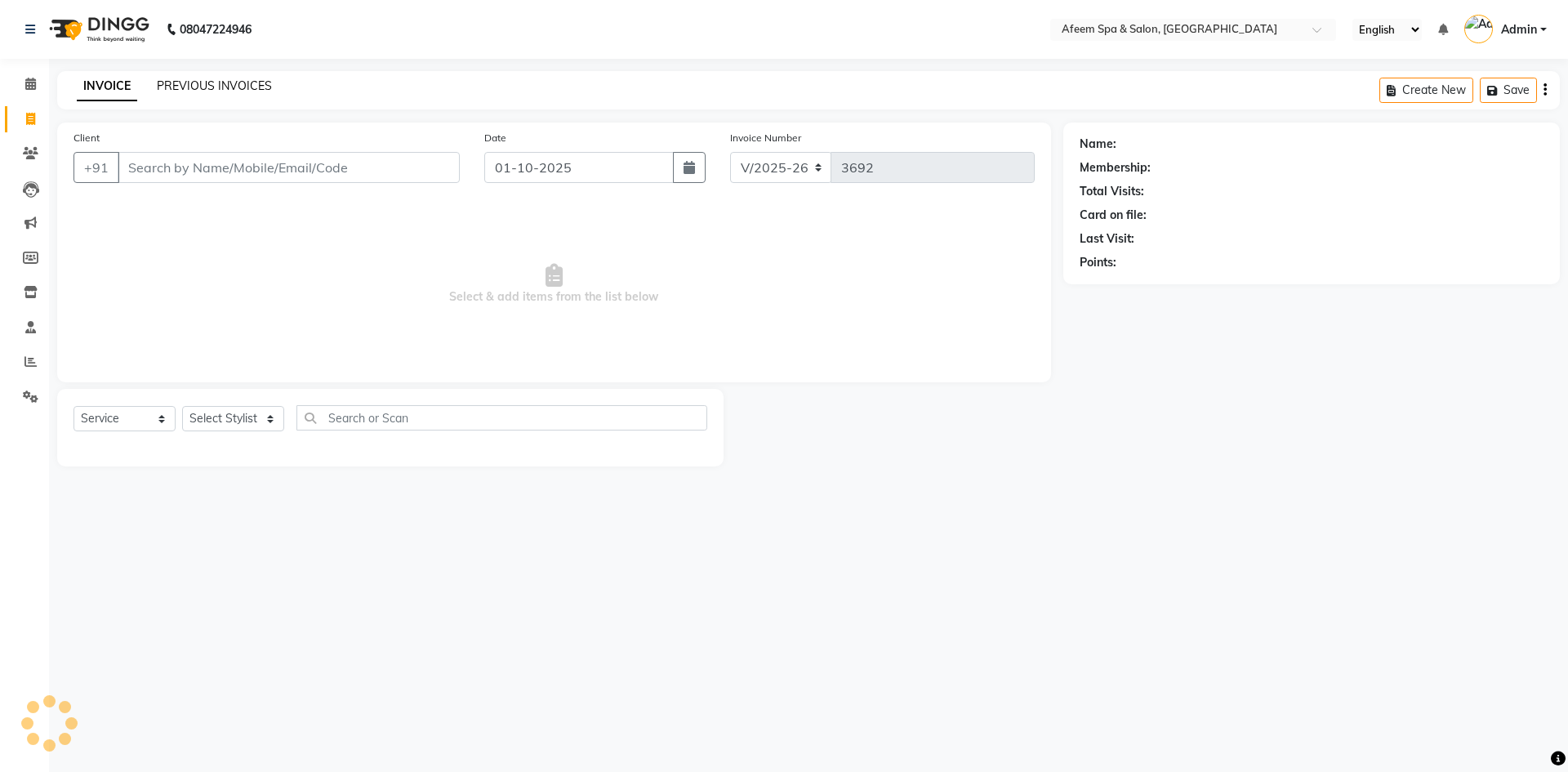
click at [234, 86] on link "PREVIOUS INVOICES" at bounding box center [214, 85] width 115 height 15
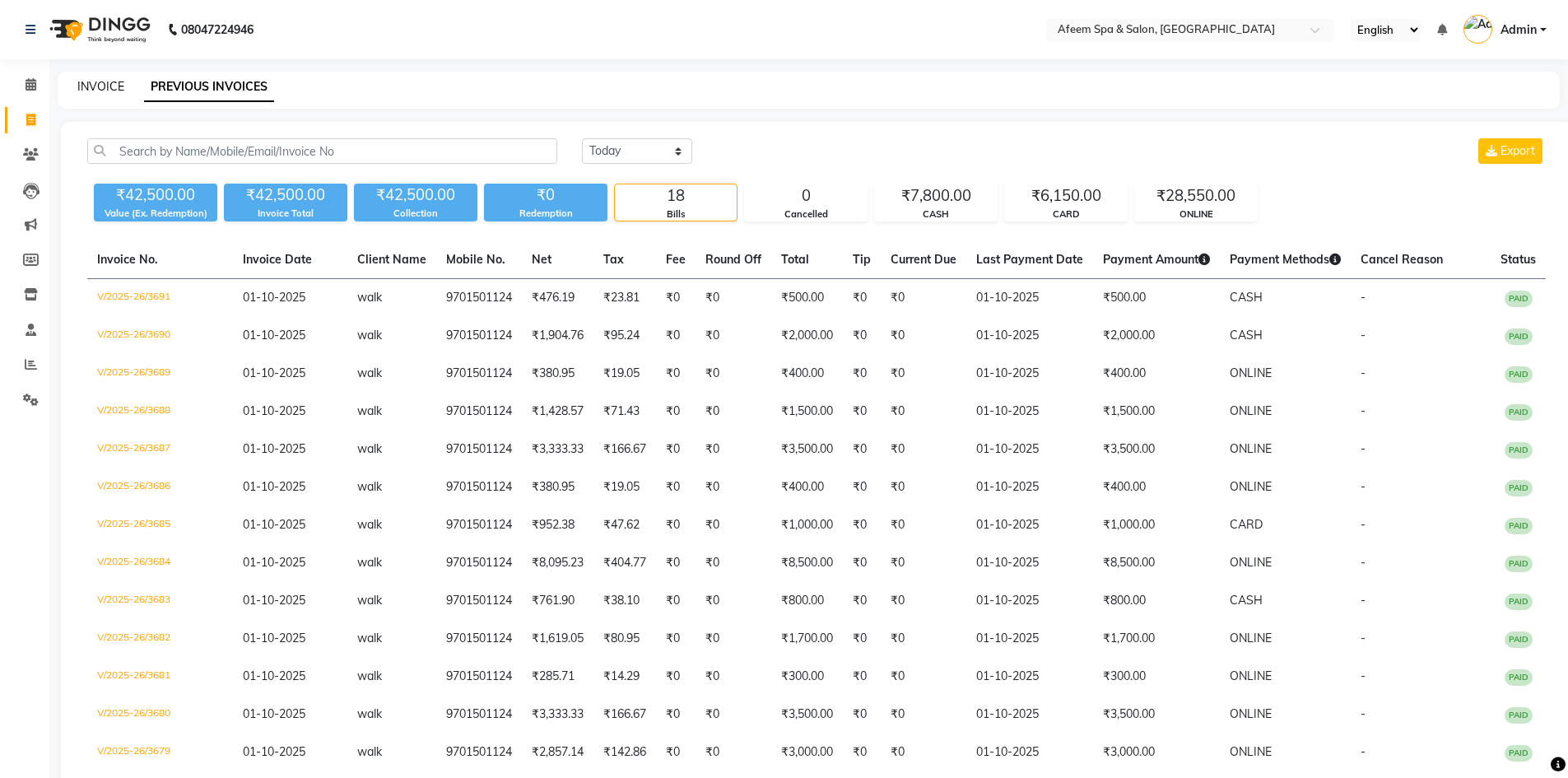
click at [91, 84] on link "INVOICE" at bounding box center [100, 86] width 47 height 15
select select "service"
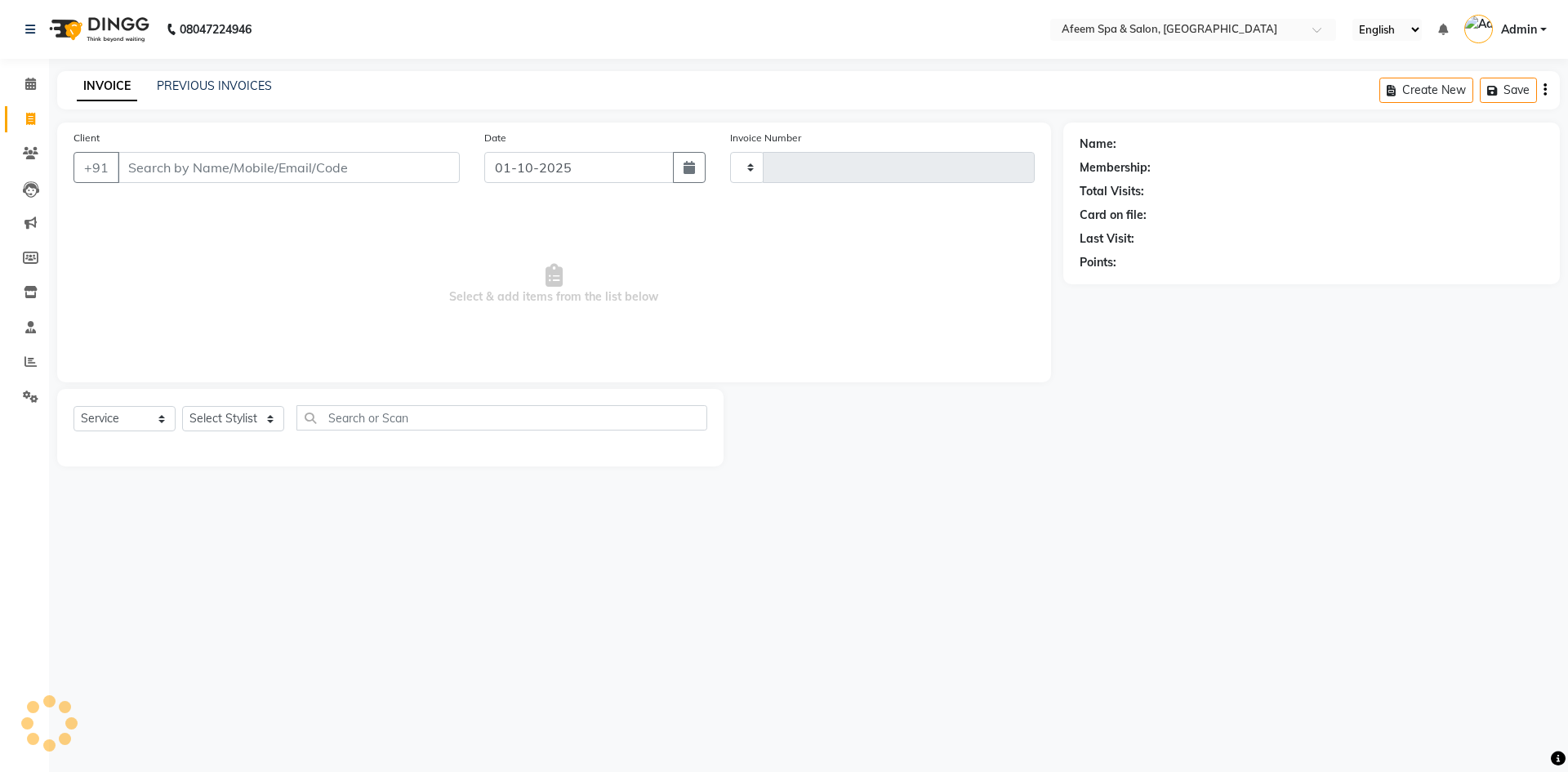
type input "3692"
select select "750"
click at [264, 157] on input "Client" at bounding box center [288, 167] width 342 height 31
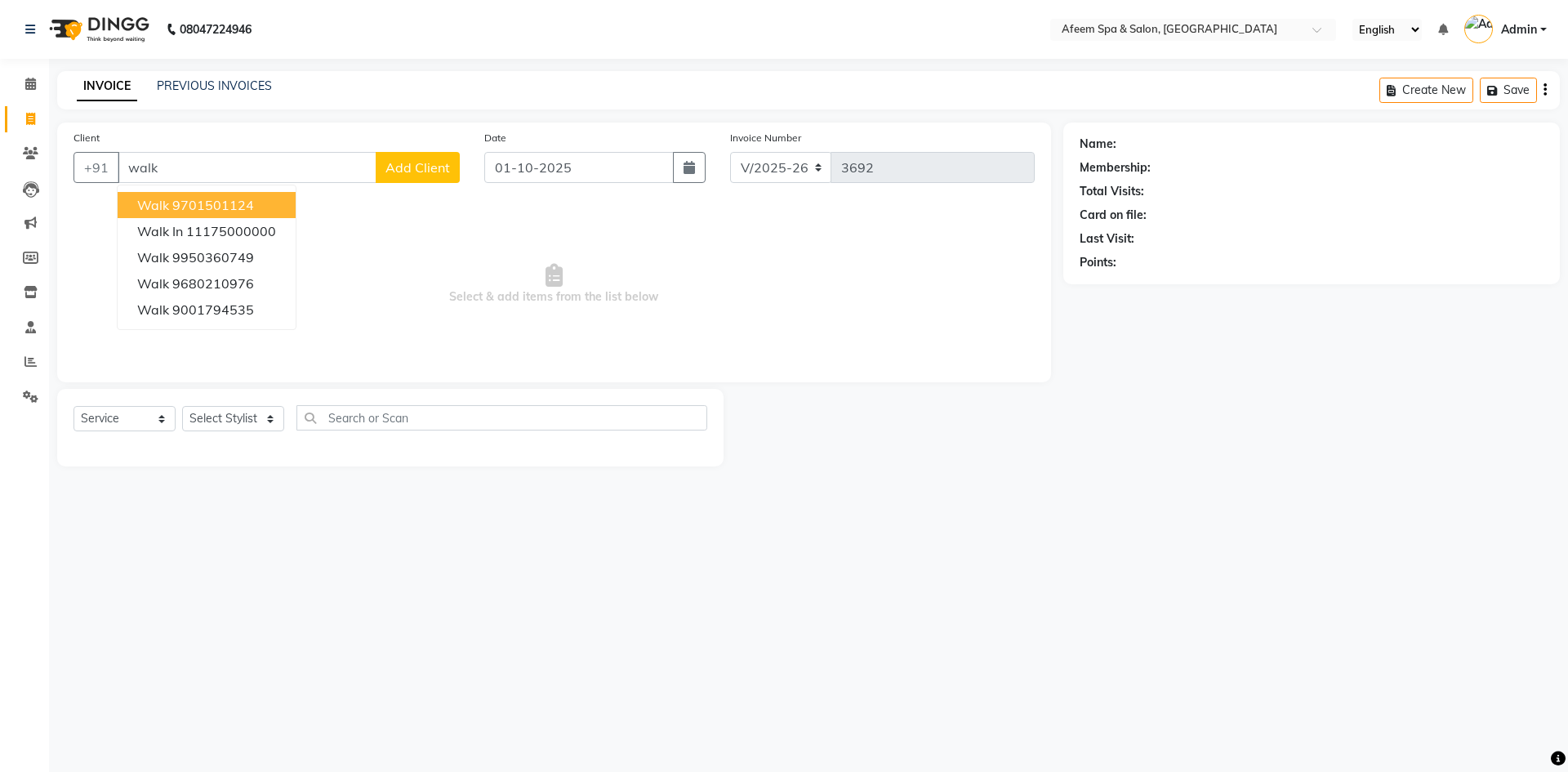
click at [232, 204] on ngb-highlight "9701501124" at bounding box center [213, 205] width 82 height 17
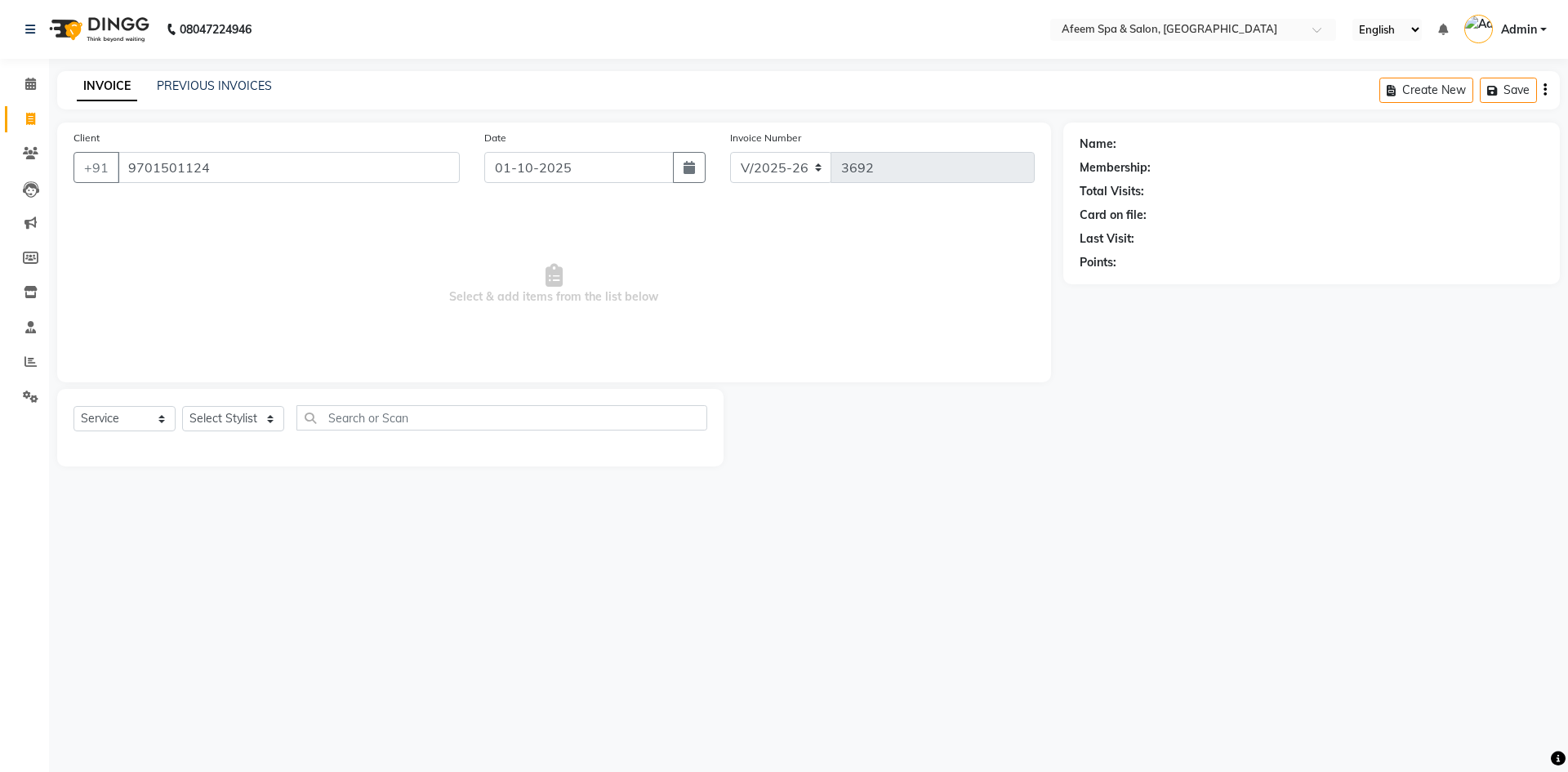
type input "9701501124"
click at [217, 418] on select "Select Stylist anil deep [PERSON_NAME] [PERSON_NAME] Product [PERSON_NAME] sach…" at bounding box center [233, 419] width 102 height 25
select select "45310"
click at [182, 406] on select "Select Stylist anil deep [PERSON_NAME] [PERSON_NAME] Product [PERSON_NAME] sach…" at bounding box center [233, 419] width 102 height 25
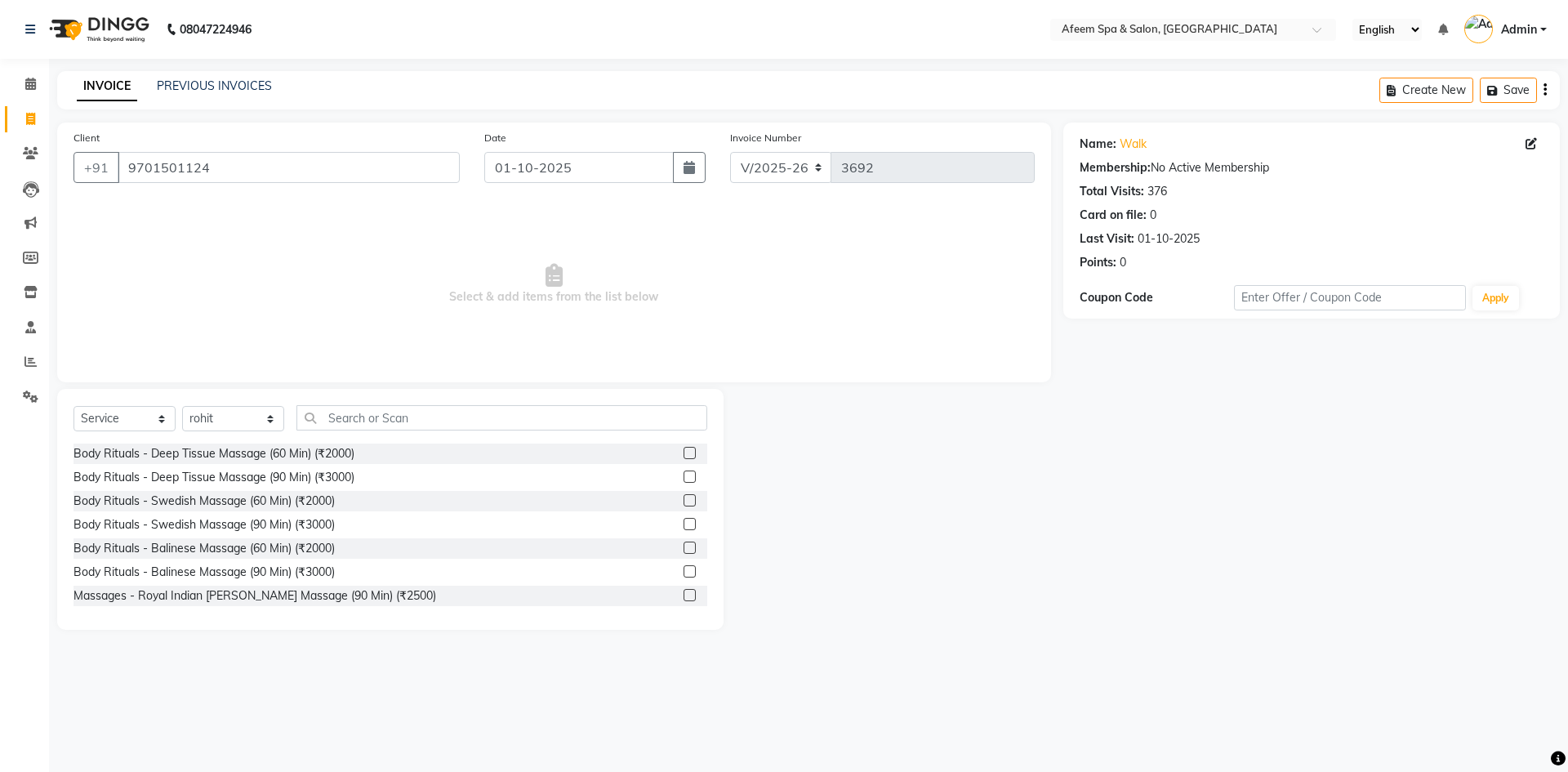
click at [683, 455] on label at bounding box center [689, 453] width 12 height 12
click at [683, 455] on input "checkbox" at bounding box center [689, 454] width 11 height 11
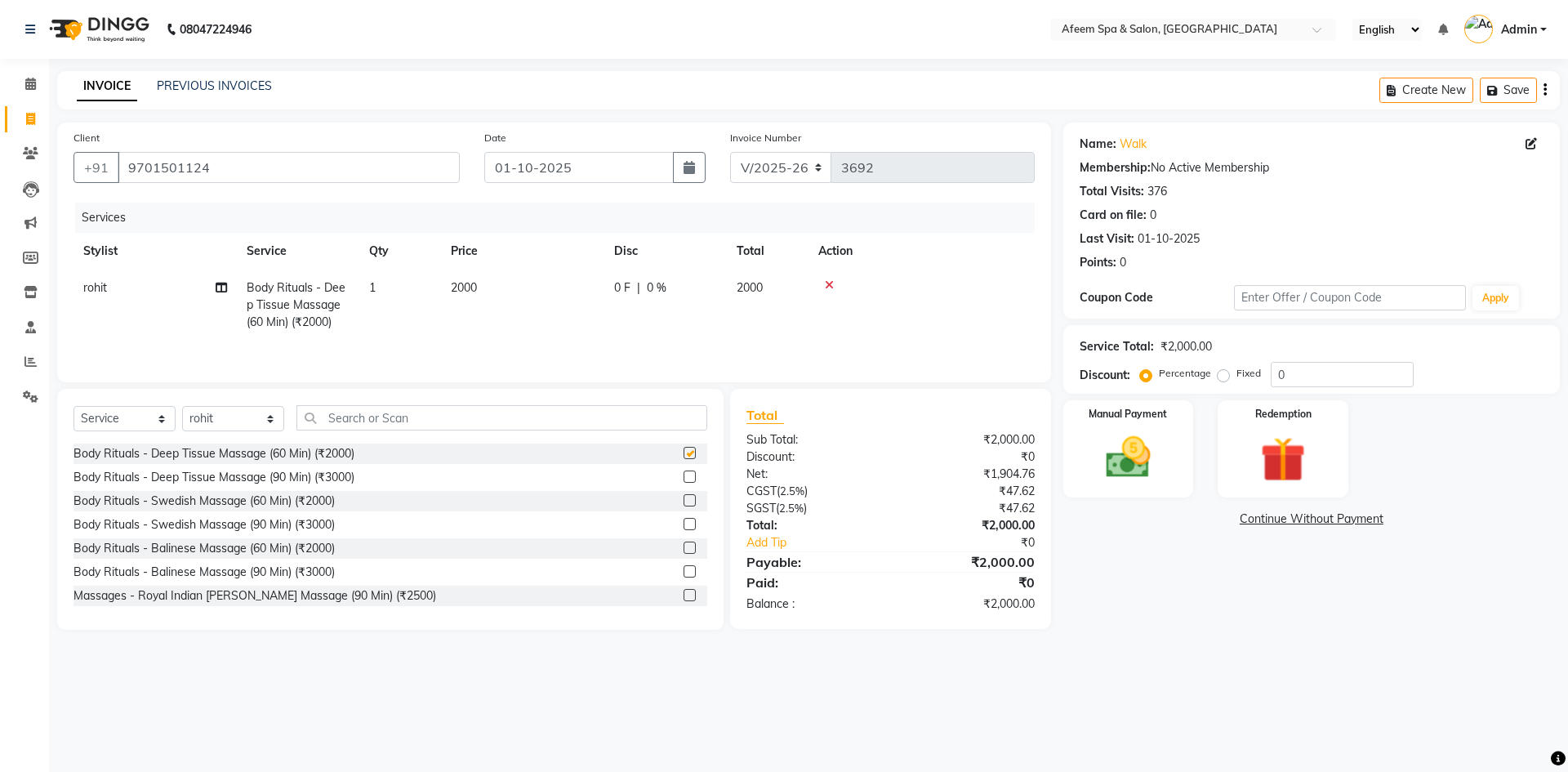
checkbox input "false"
click at [521, 290] on td "2000" at bounding box center [522, 304] width 164 height 71
select select "45310"
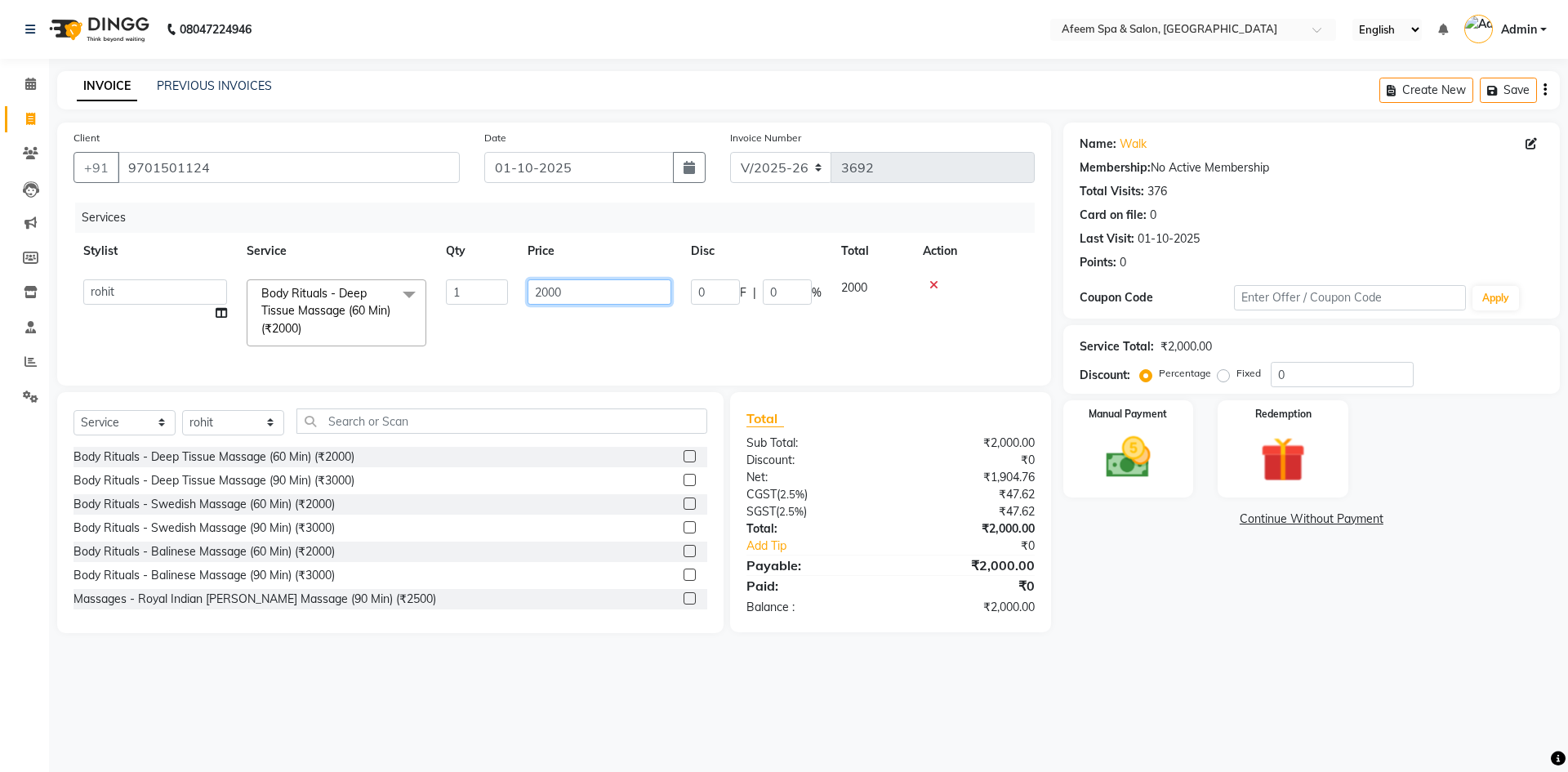
click at [580, 289] on input "2000" at bounding box center [599, 292] width 143 height 25
type input "2"
type input "600"
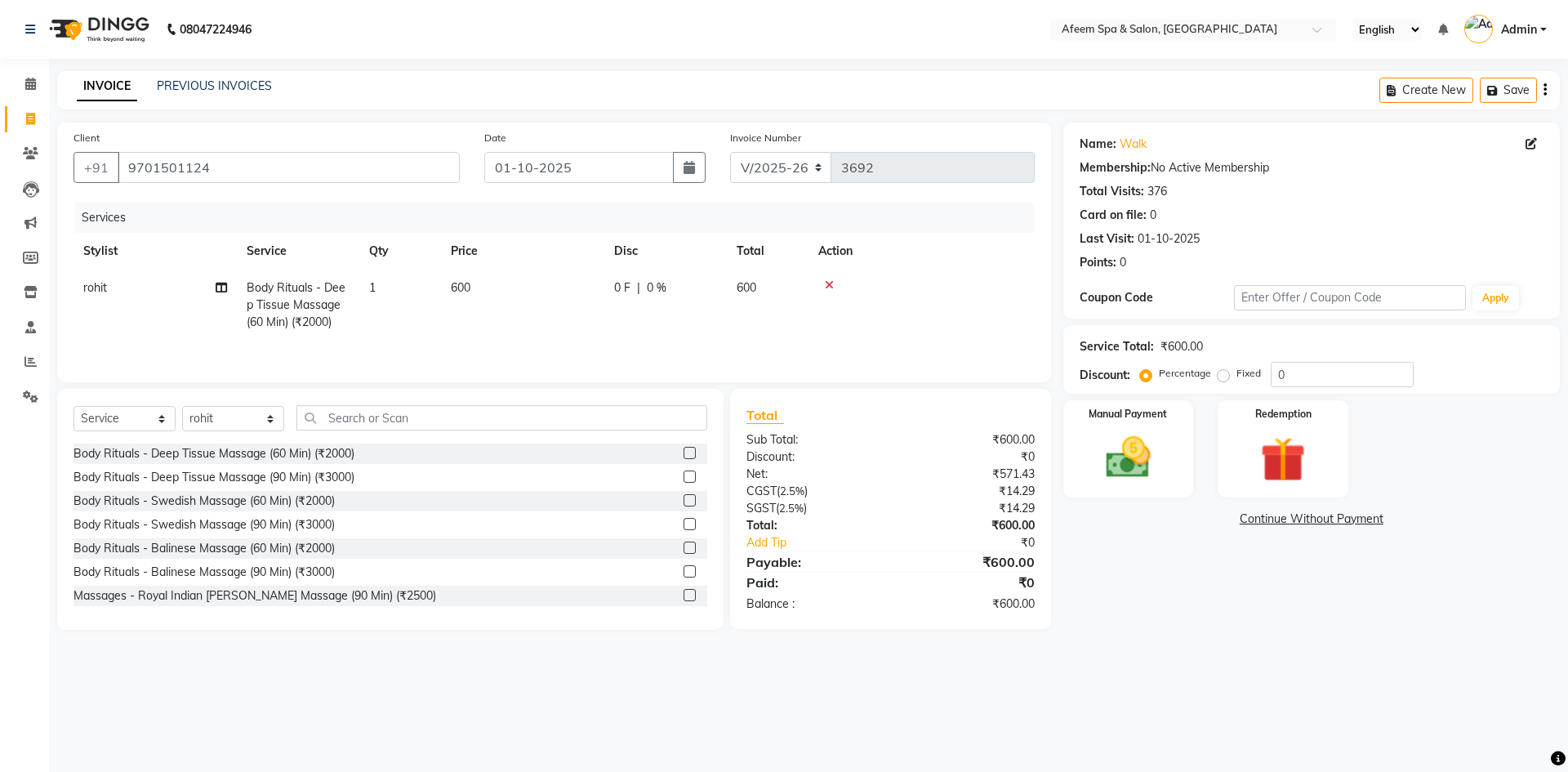
click at [593, 338] on td "600" at bounding box center [522, 304] width 164 height 71
select select "45310"
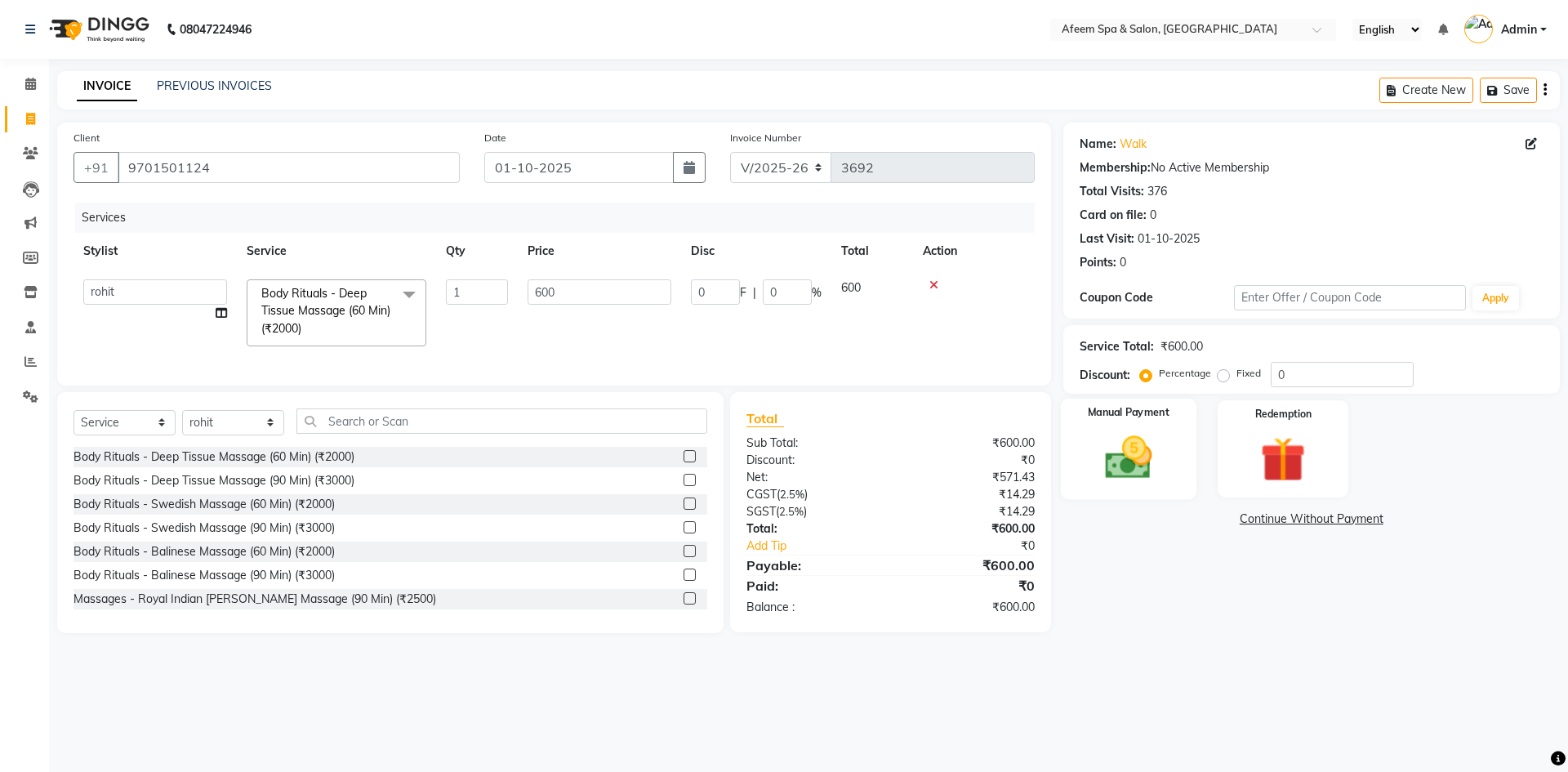
click at [1141, 438] on img at bounding box center [1128, 456] width 76 height 54
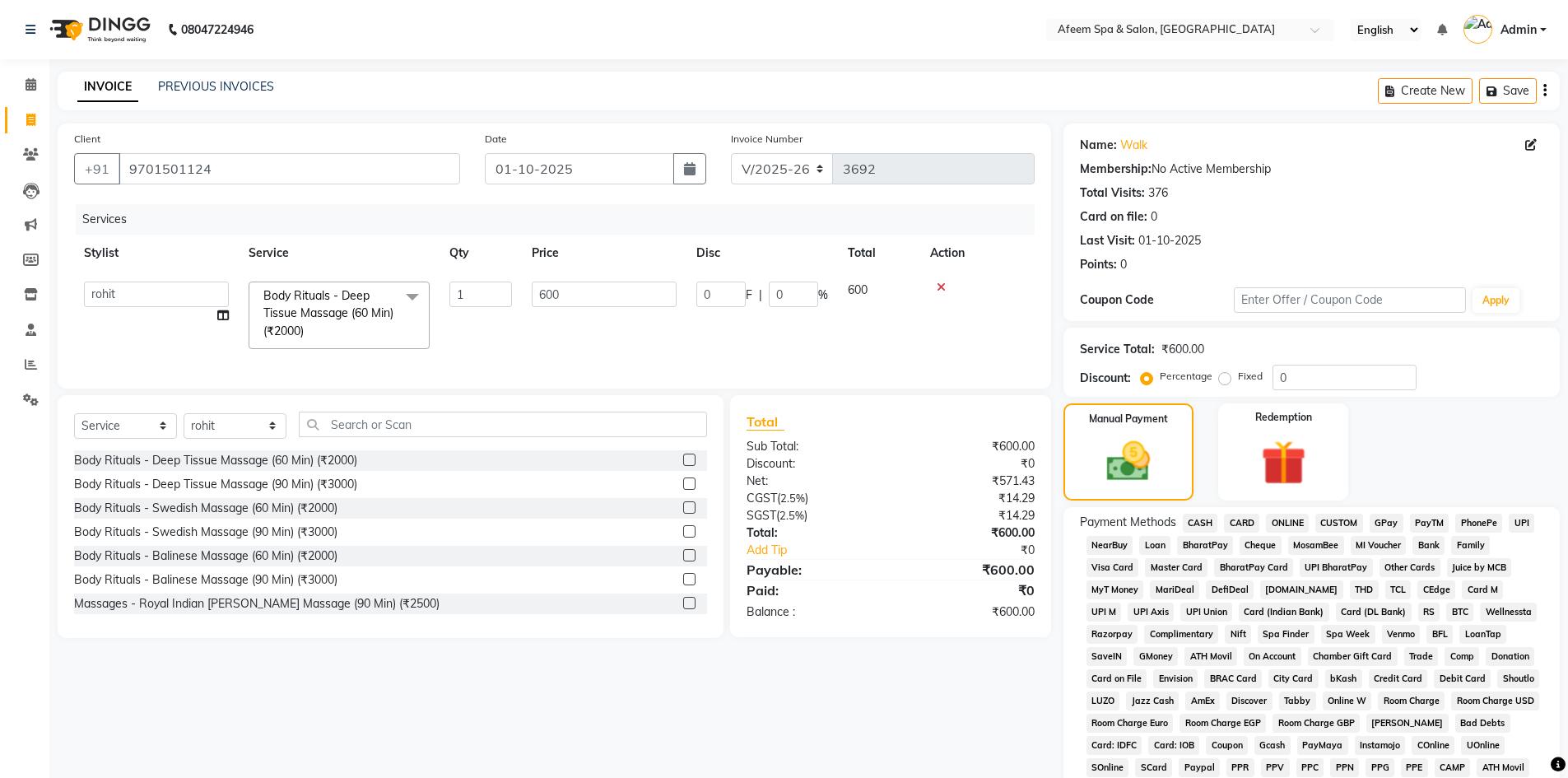
click at [1193, 524] on span "CASH" at bounding box center [1200, 522] width 35 height 19
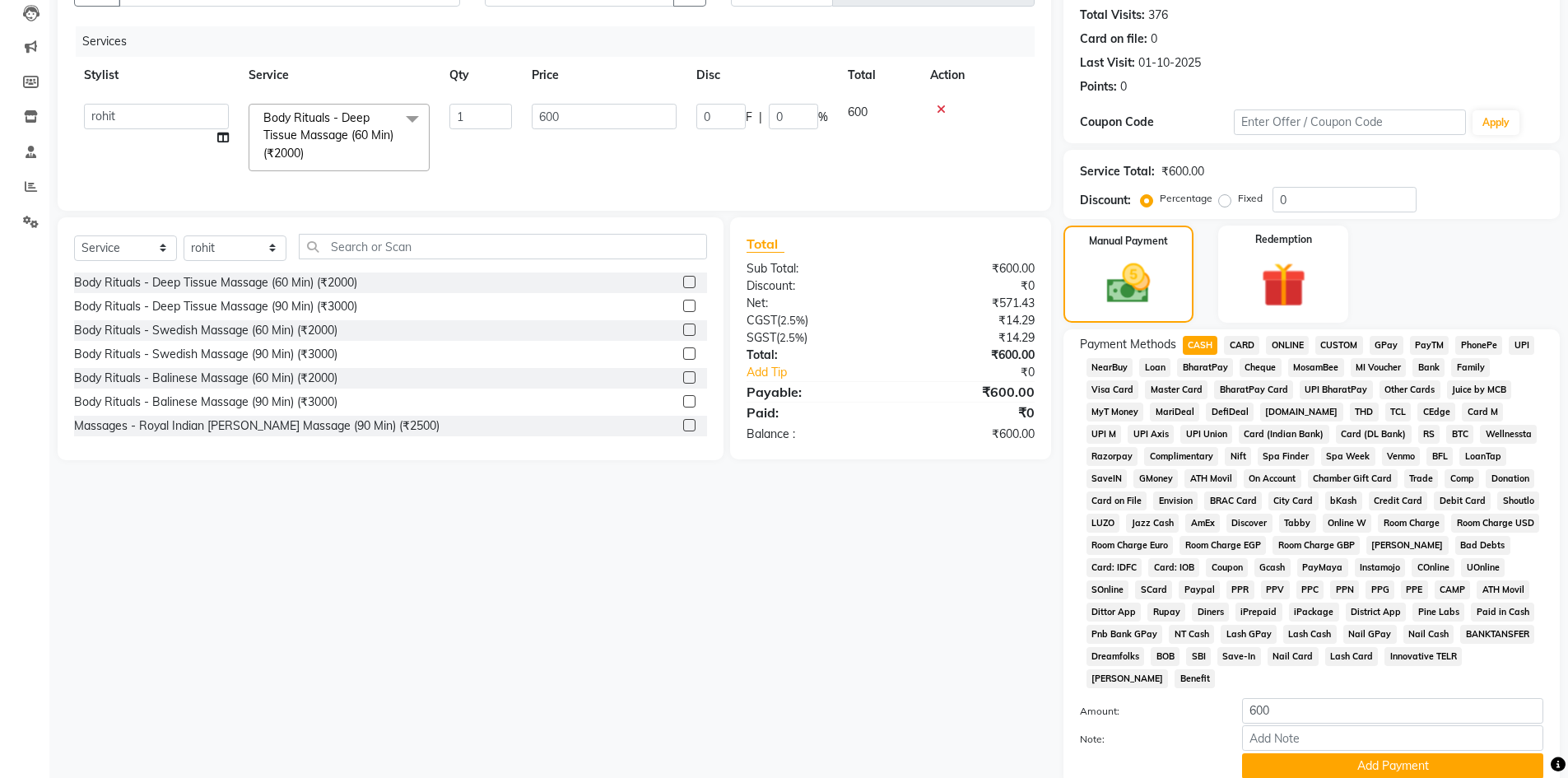
scroll to position [306, 0]
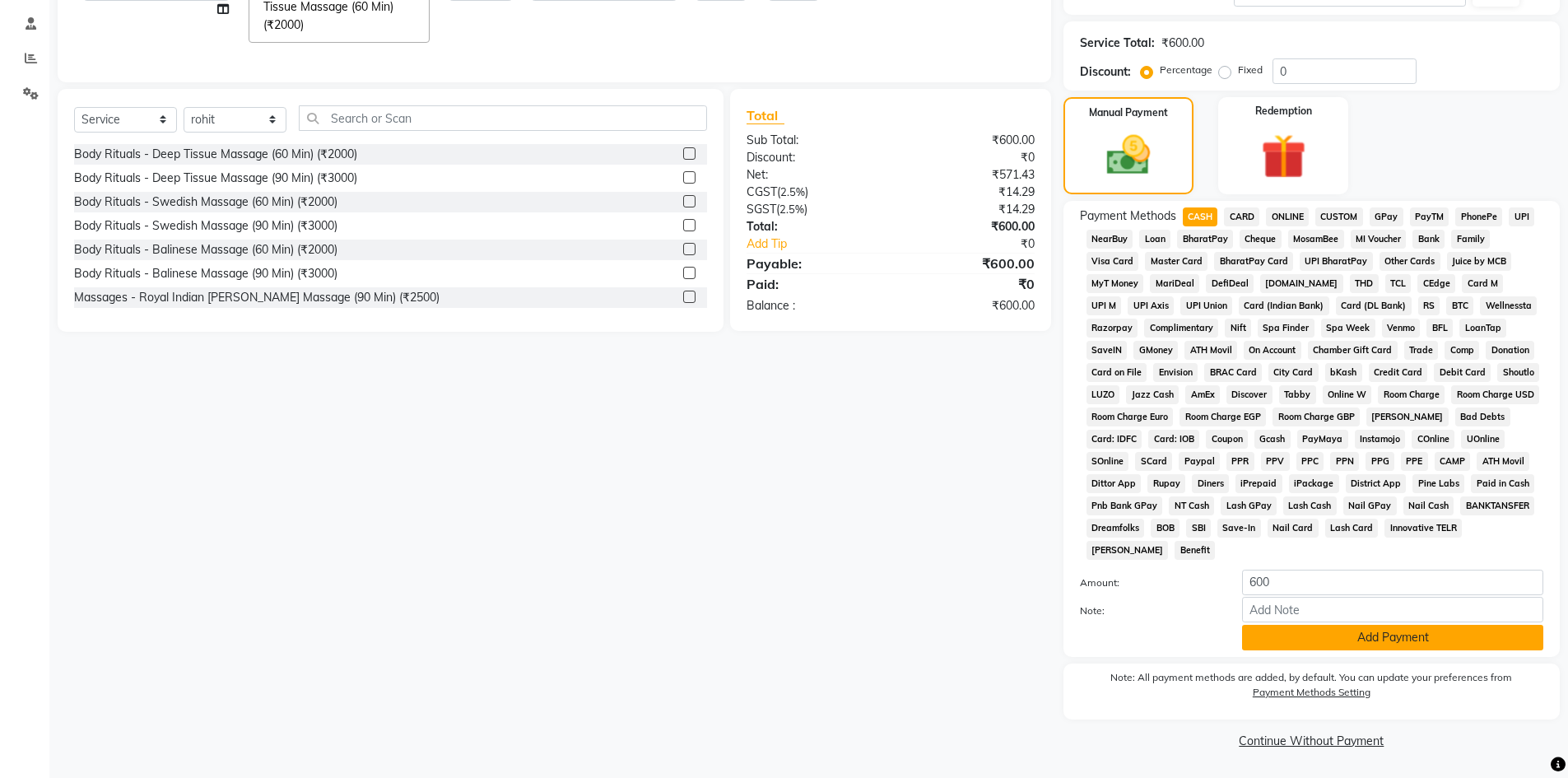
click at [1360, 643] on button "Add Payment" at bounding box center [1392, 637] width 301 height 26
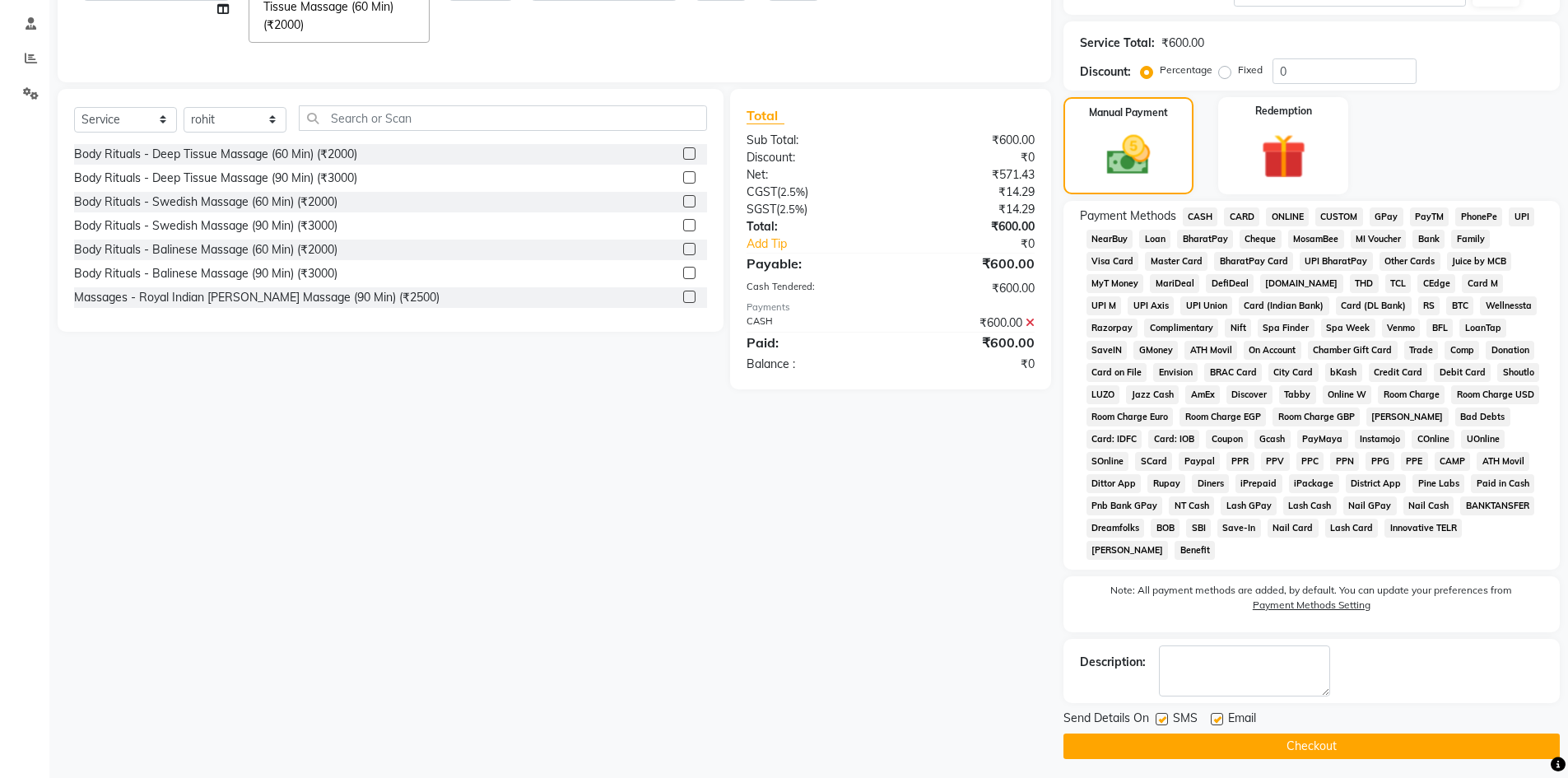
click at [1353, 743] on button "Checkout" at bounding box center [1312, 745] width 496 height 26
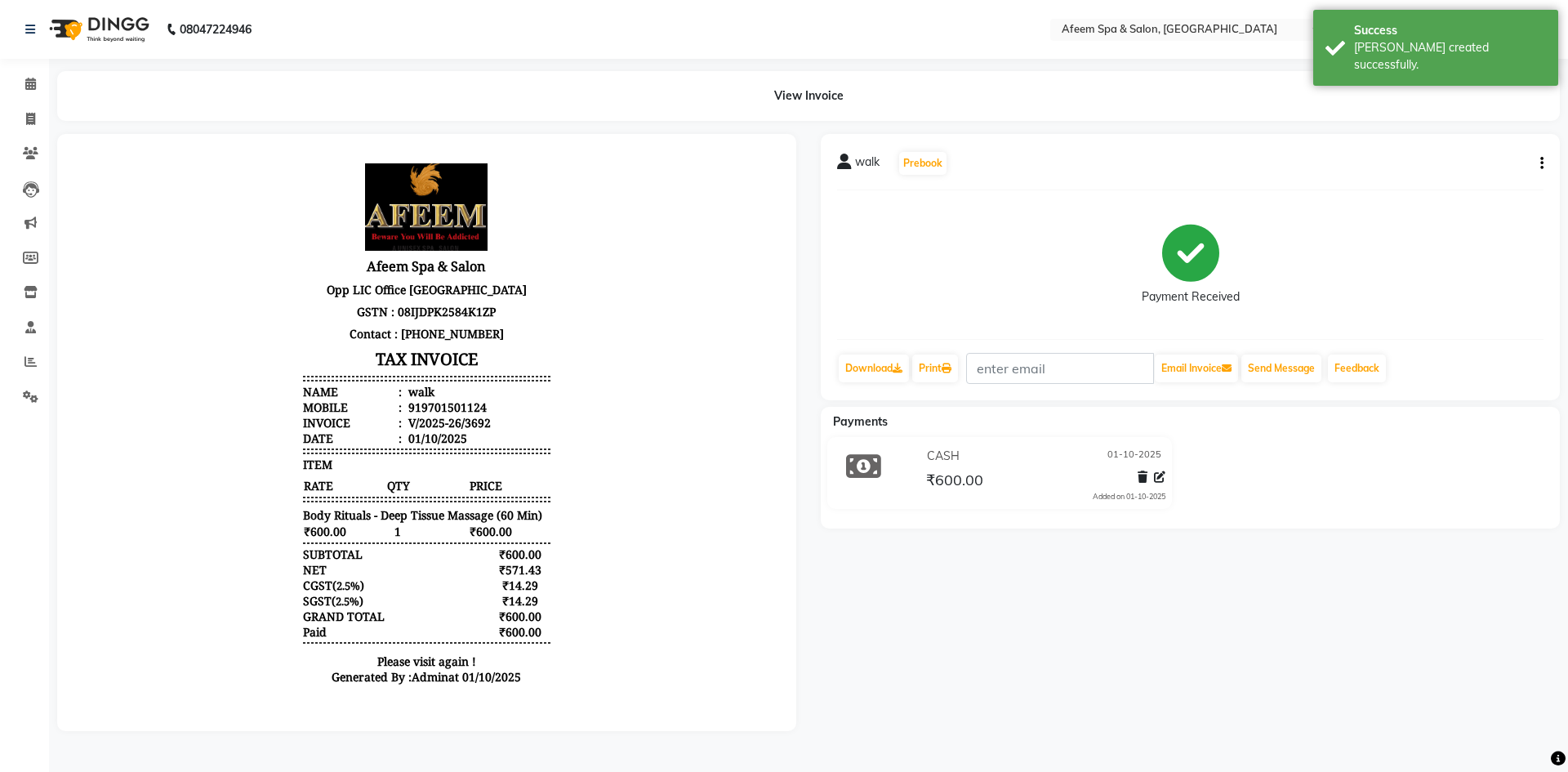
click at [806, 398] on div at bounding box center [427, 432] width 763 height 597
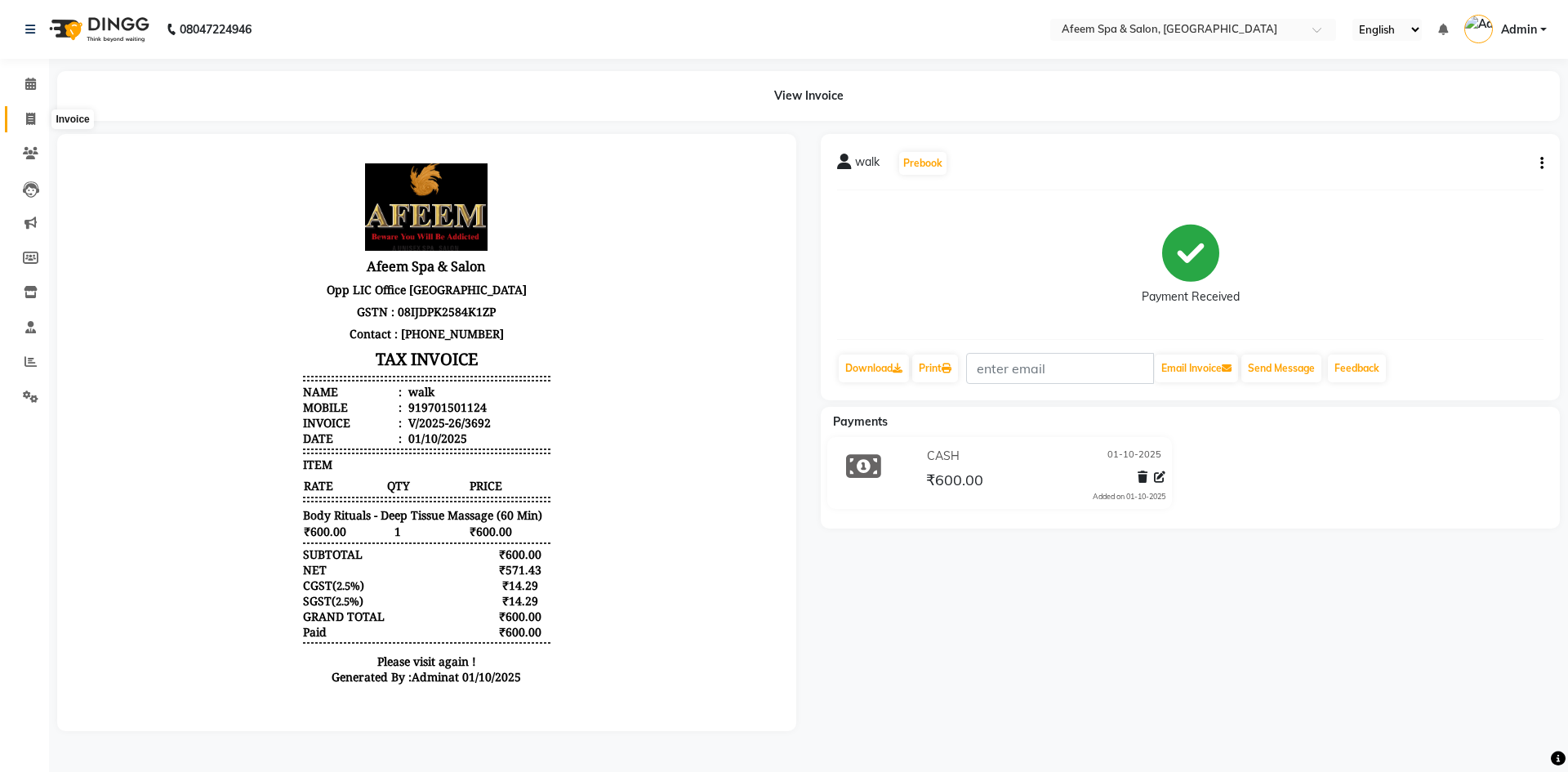
drag, startPoint x: 29, startPoint y: 117, endPoint x: 45, endPoint y: 114, distance: 16.3
click at [29, 117] on icon at bounding box center [31, 119] width 9 height 12
select select "service"
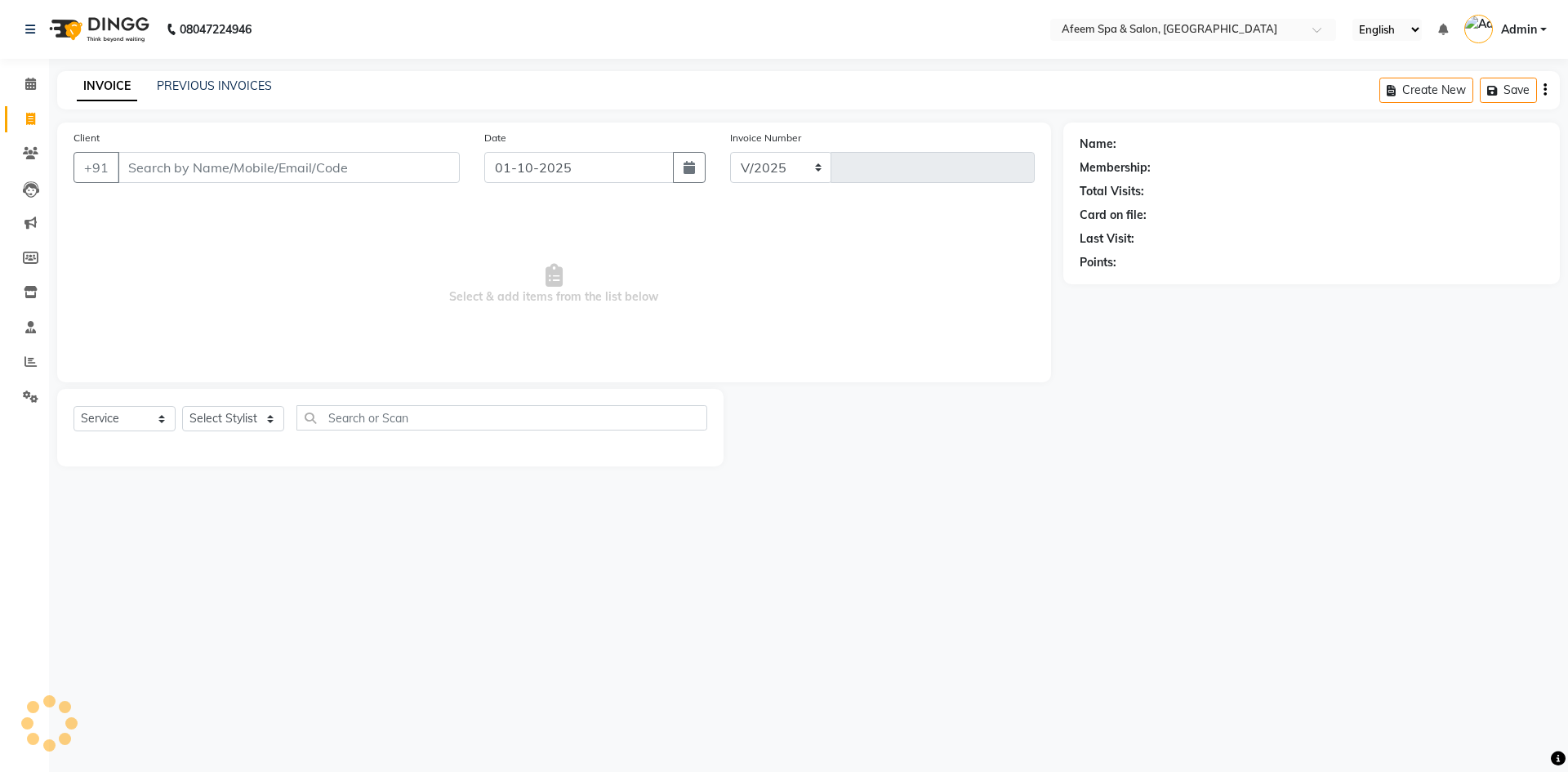
select select "750"
type input "3693"
click at [199, 78] on link "PREVIOUS INVOICES" at bounding box center [214, 85] width 115 height 15
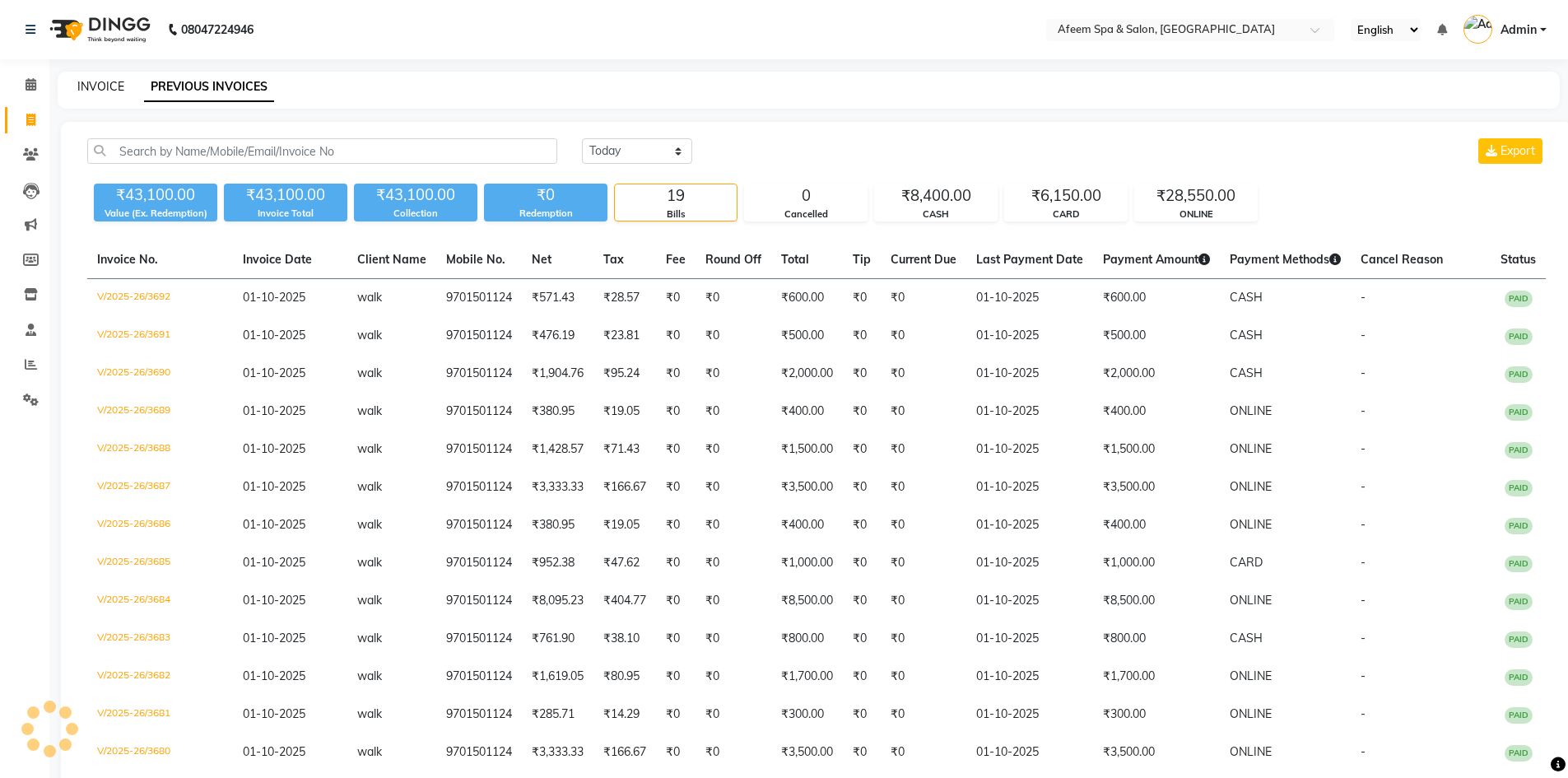
click at [107, 84] on link "INVOICE" at bounding box center [100, 86] width 47 height 15
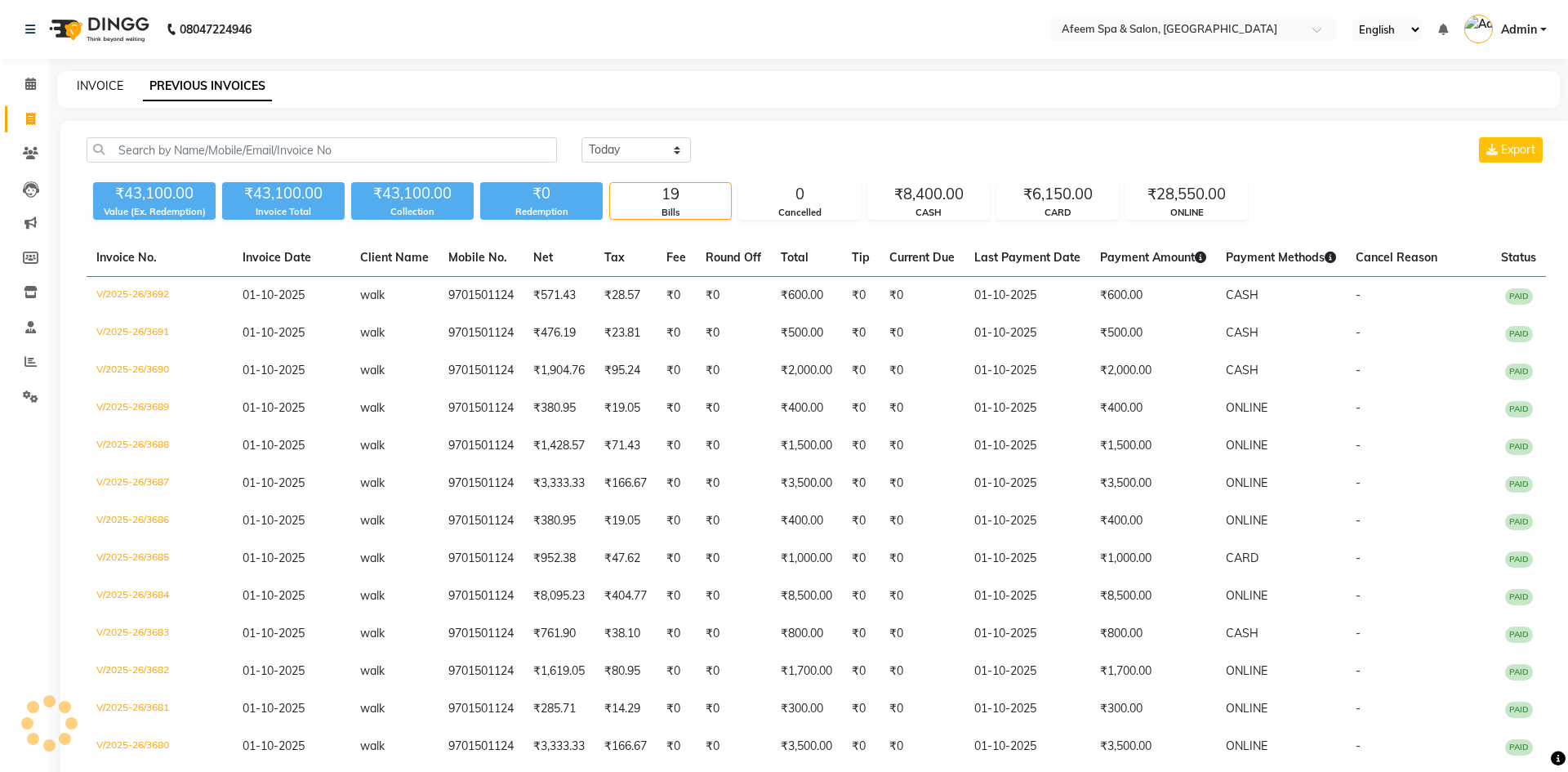
select select "service"
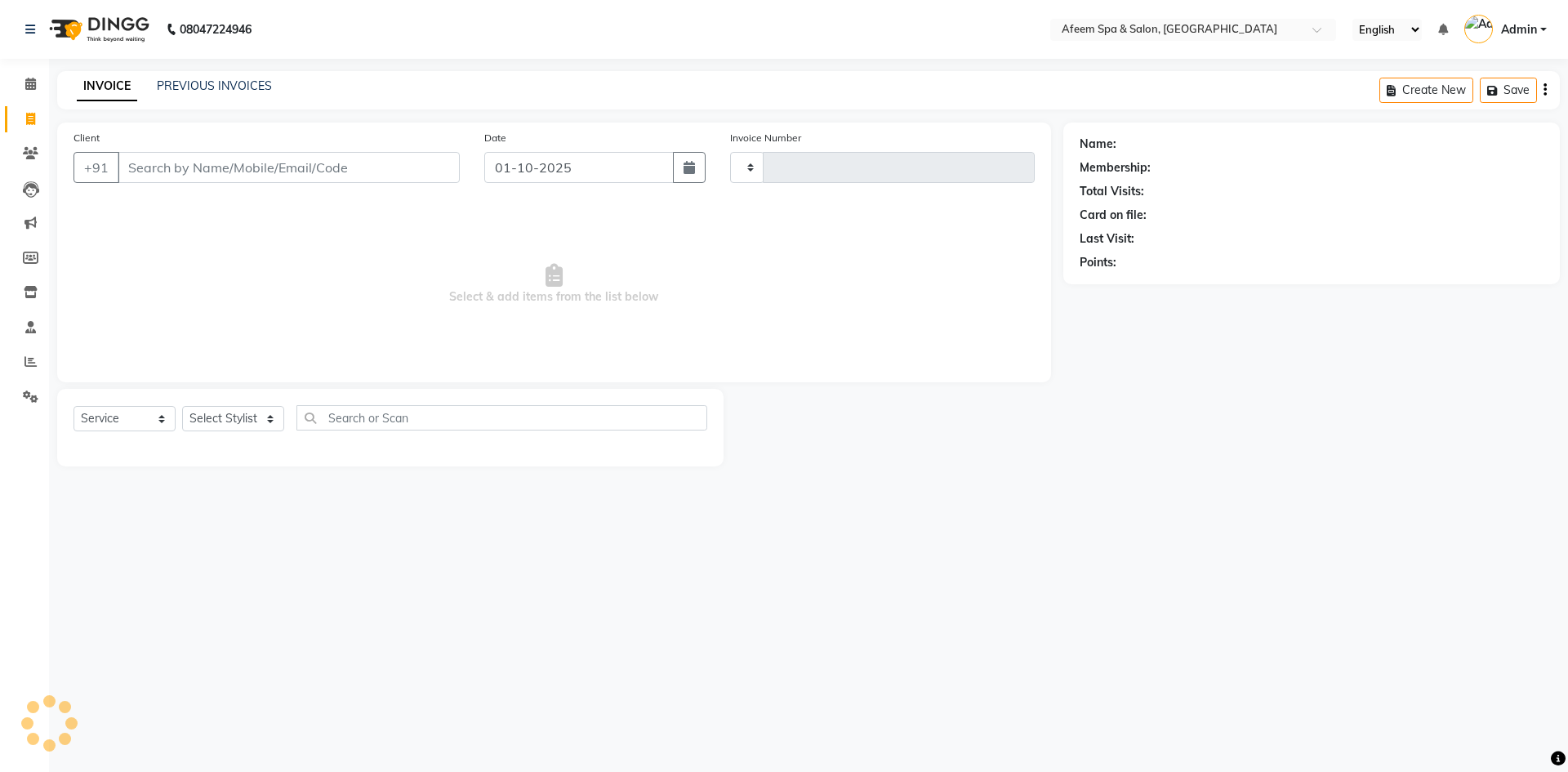
type input "3693"
select select "750"
click at [968, 92] on div "INVOICE PREVIOUS INVOICES Create New Save" at bounding box center [808, 91] width 1503 height 39
click at [209, 84] on link "PREVIOUS INVOICES" at bounding box center [214, 85] width 115 height 15
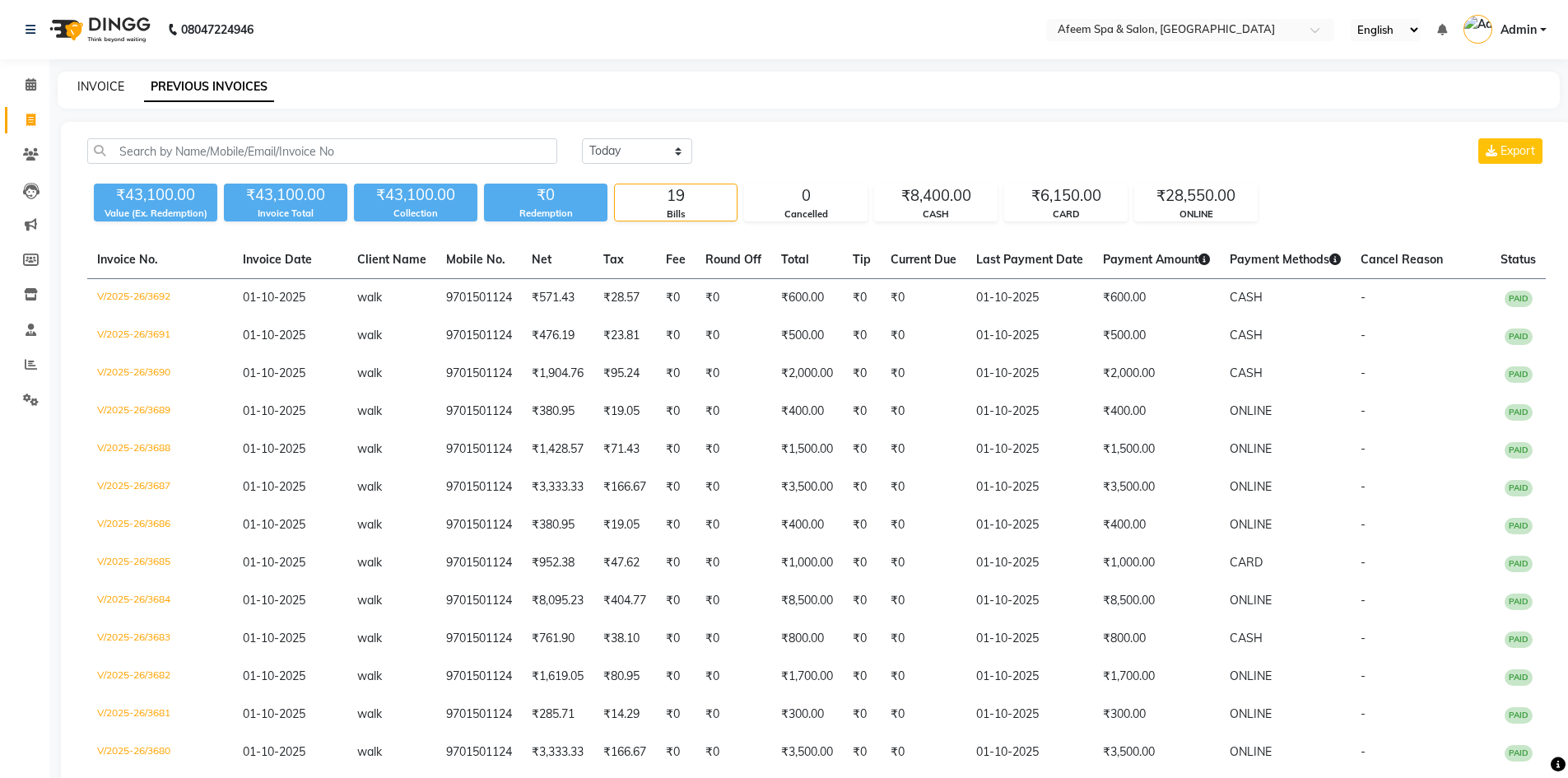
click at [91, 93] on link "INVOICE" at bounding box center [100, 86] width 47 height 15
select select "service"
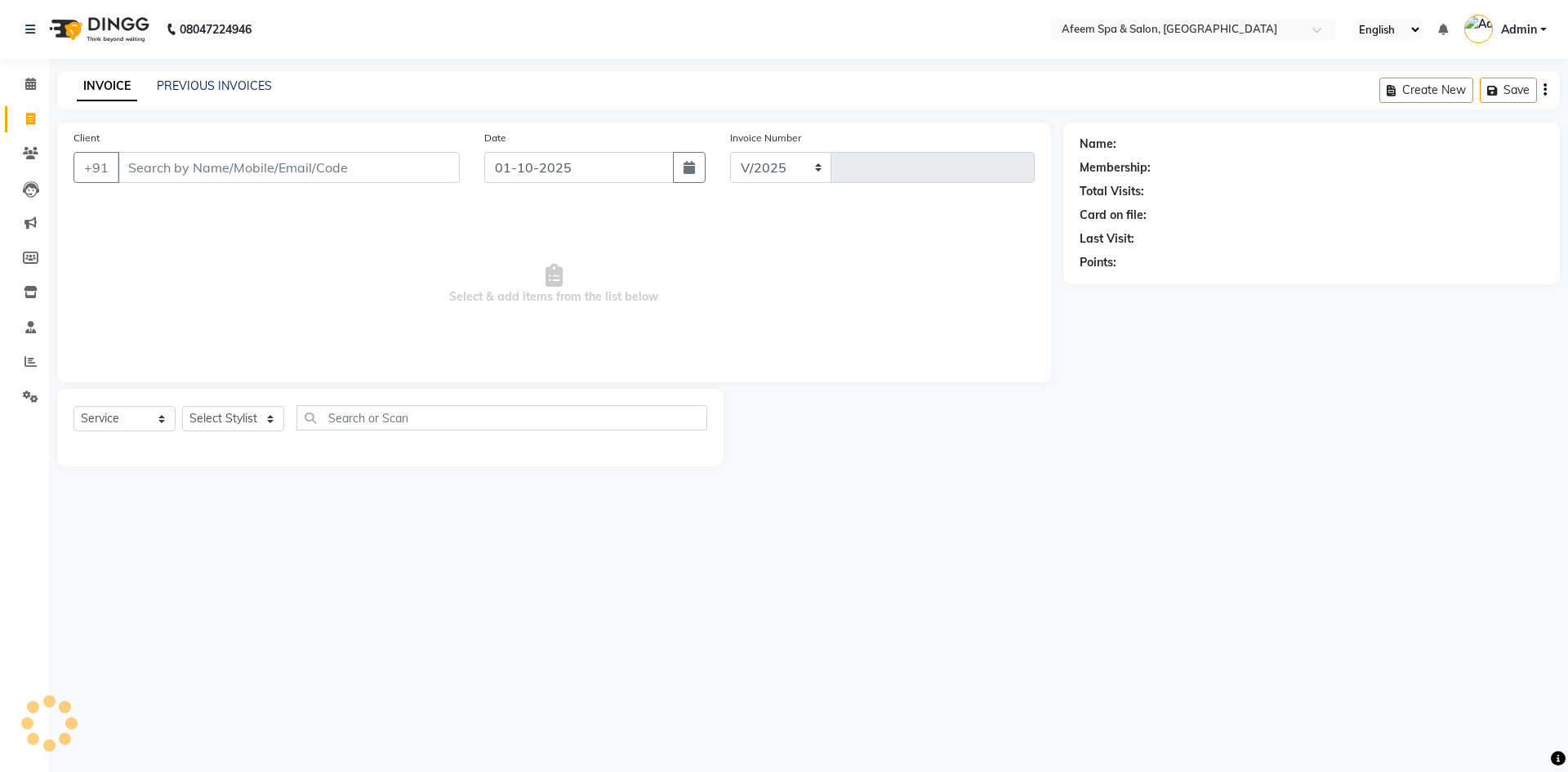
select select "750"
type input "3693"
click at [298, 160] on input "Client" at bounding box center [288, 167] width 342 height 31
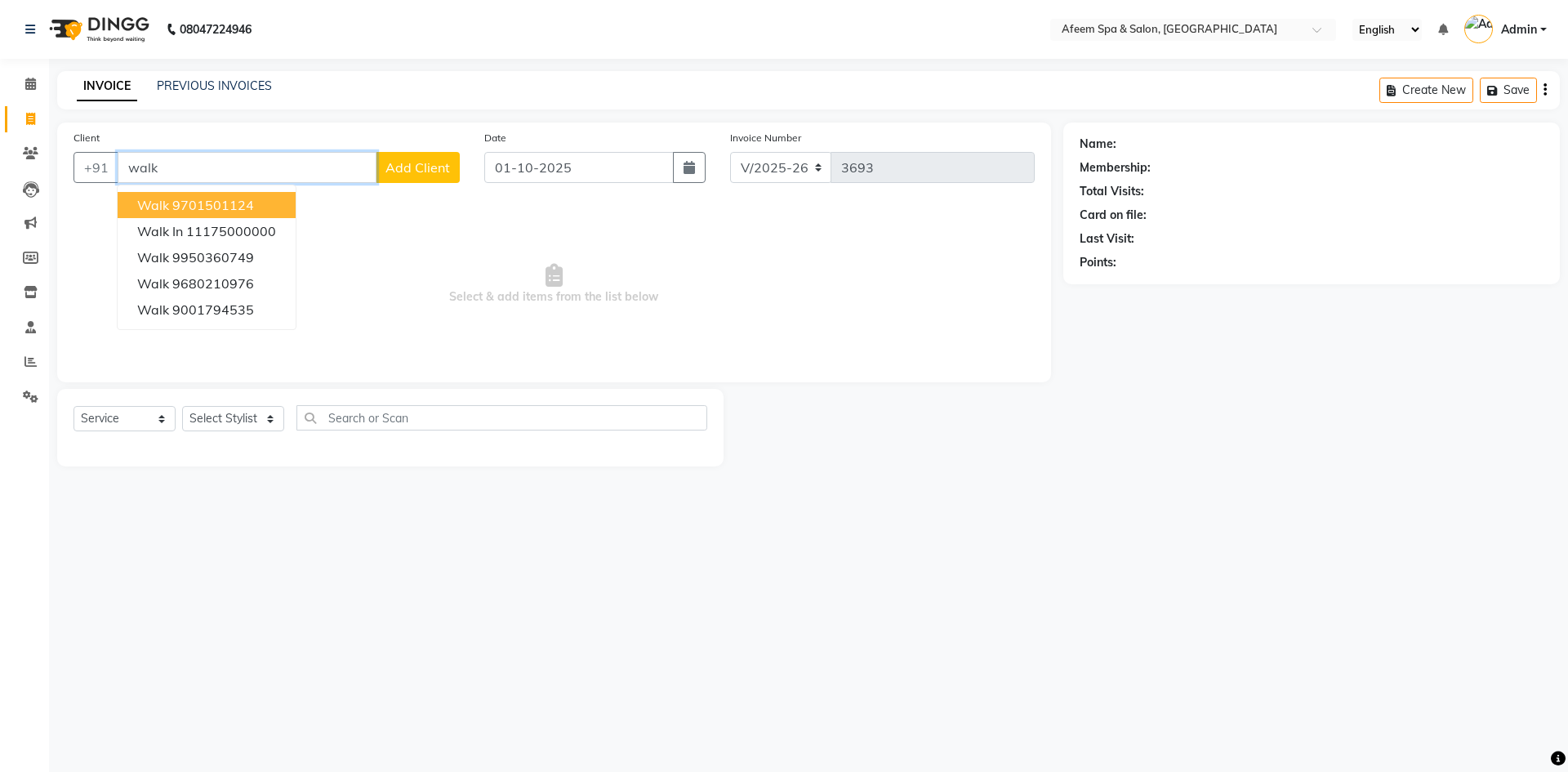
drag, startPoint x: 244, startPoint y: 199, endPoint x: 281, endPoint y: 186, distance: 39.2
click at [246, 198] on ngb-highlight "9701501124" at bounding box center [213, 205] width 82 height 17
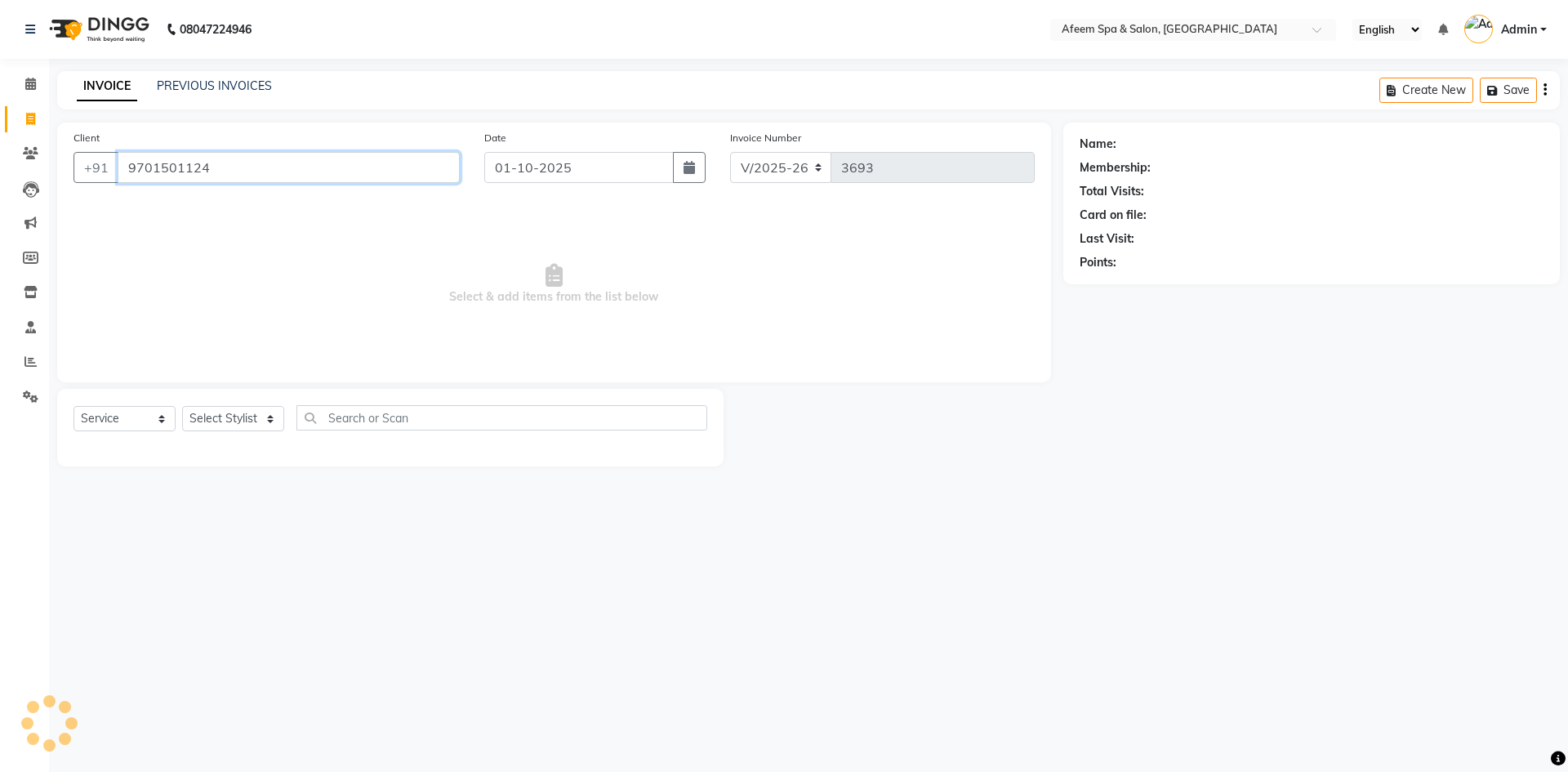
type input "9701501124"
click at [232, 412] on select "Select Stylist anil deep [PERSON_NAME] [PERSON_NAME] Product [PERSON_NAME] sach…" at bounding box center [233, 419] width 102 height 25
click at [430, 329] on span "Select & add items from the list below" at bounding box center [554, 284] width 961 height 164
select select "service"
select select "en"
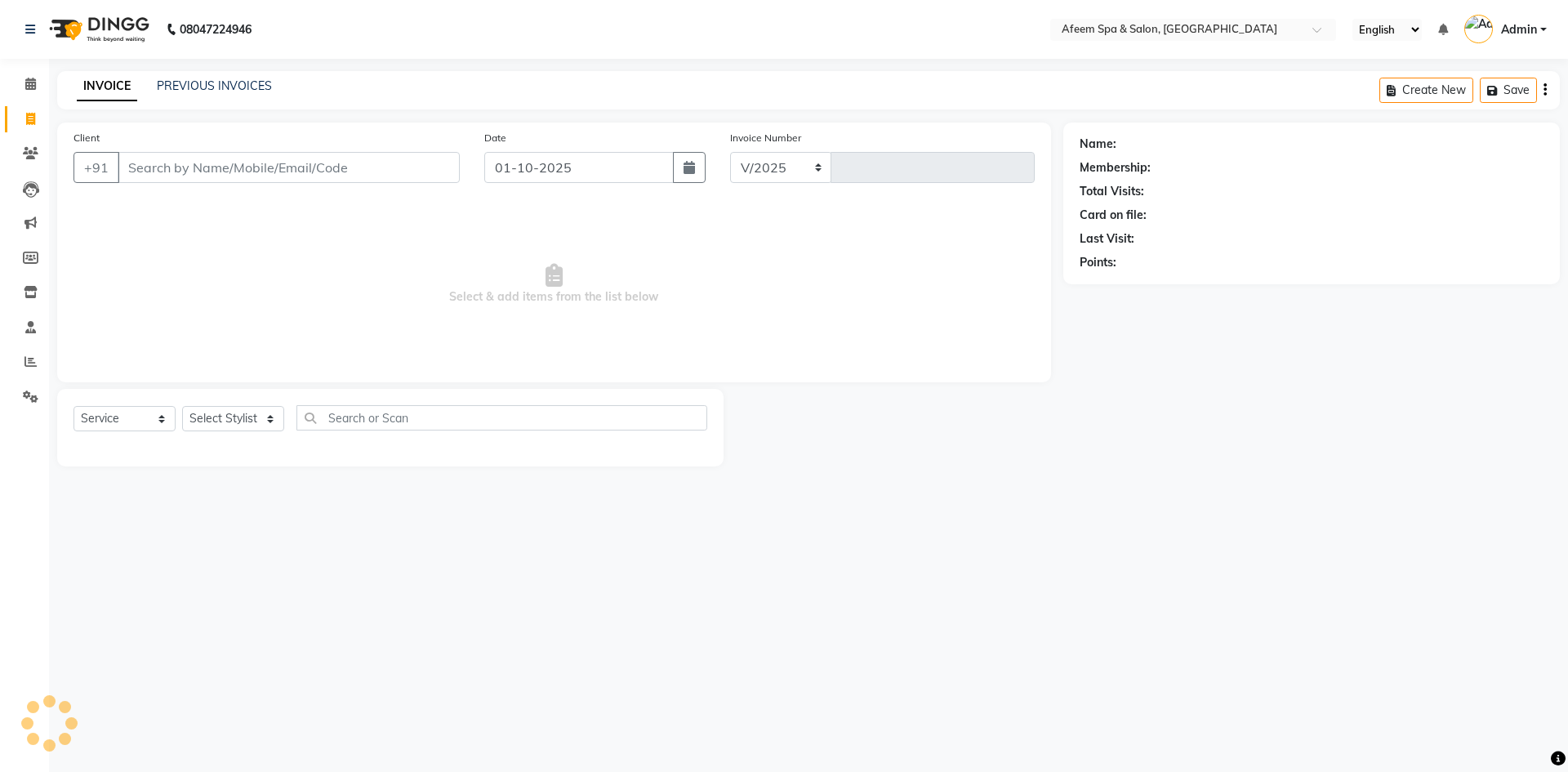
select select "750"
type input "3693"
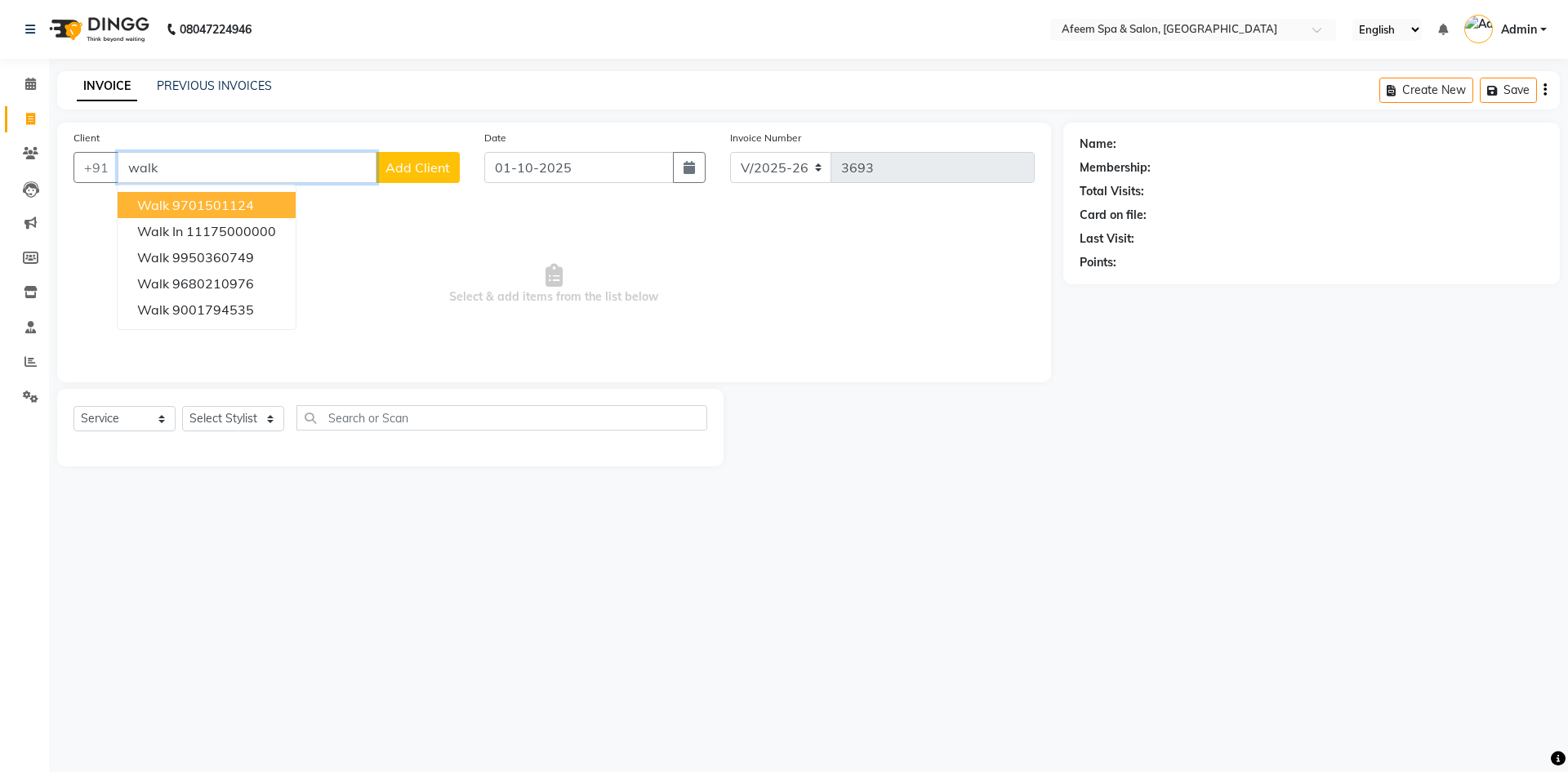
click at [244, 204] on ngb-highlight "9701501124" at bounding box center [213, 205] width 82 height 17
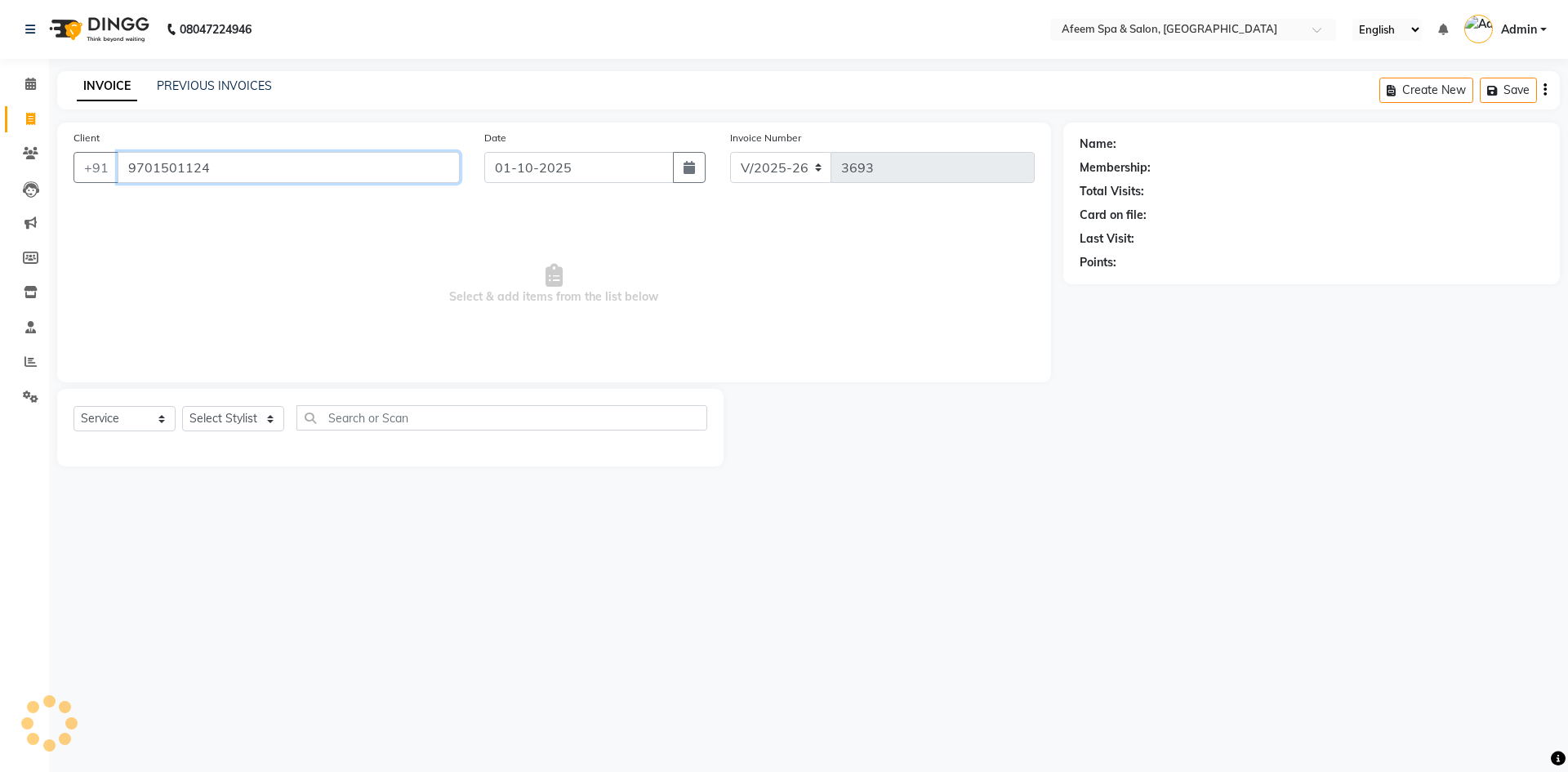
type input "9701501124"
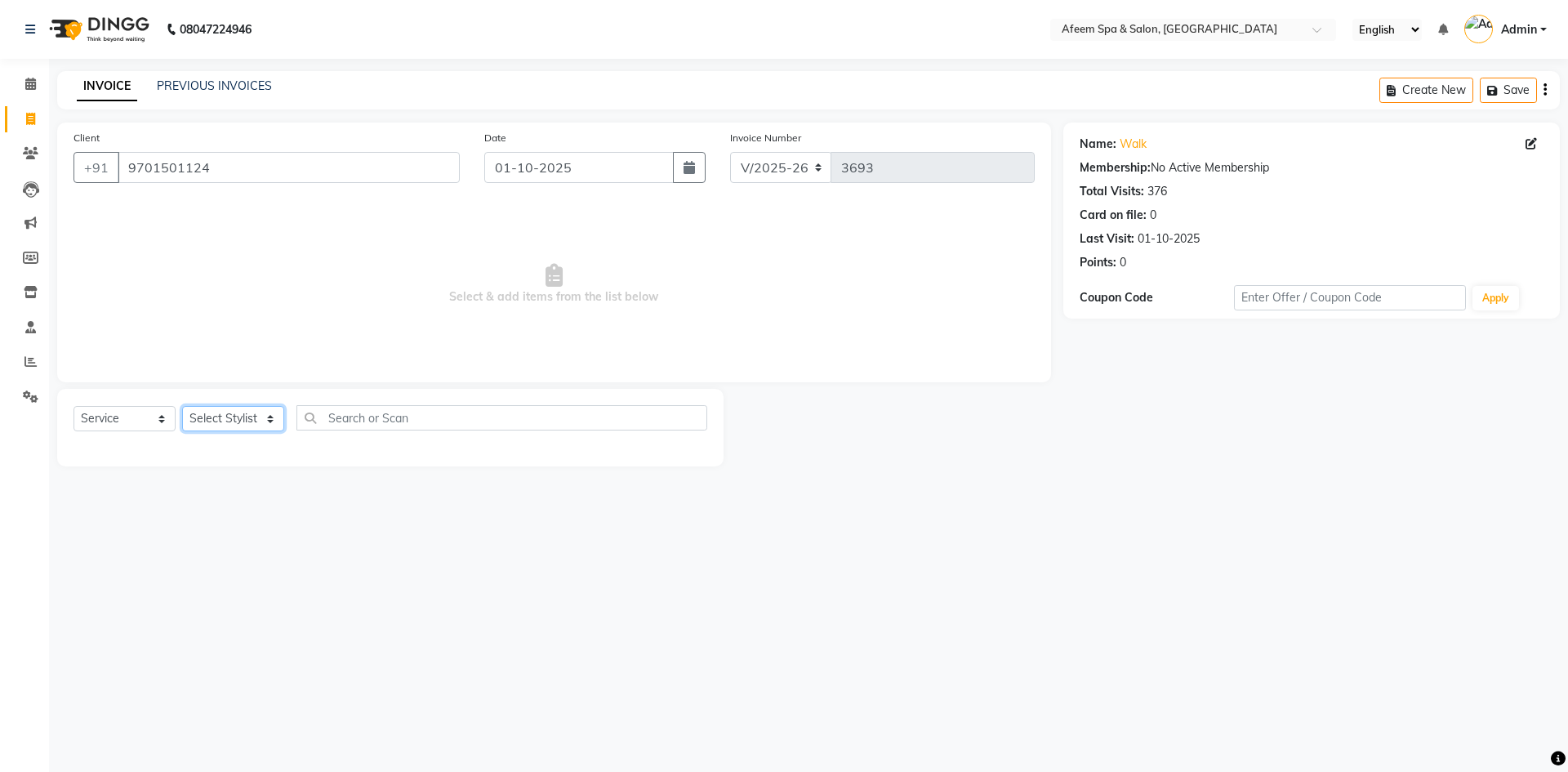
click at [246, 419] on select "Select Stylist anil deep [PERSON_NAME] [PERSON_NAME] Product [PERSON_NAME] sach…" at bounding box center [233, 419] width 102 height 25
select select "47380"
click at [182, 406] on select "Select Stylist anil deep [PERSON_NAME] [PERSON_NAME] Product [PERSON_NAME] sach…" at bounding box center [233, 419] width 102 height 25
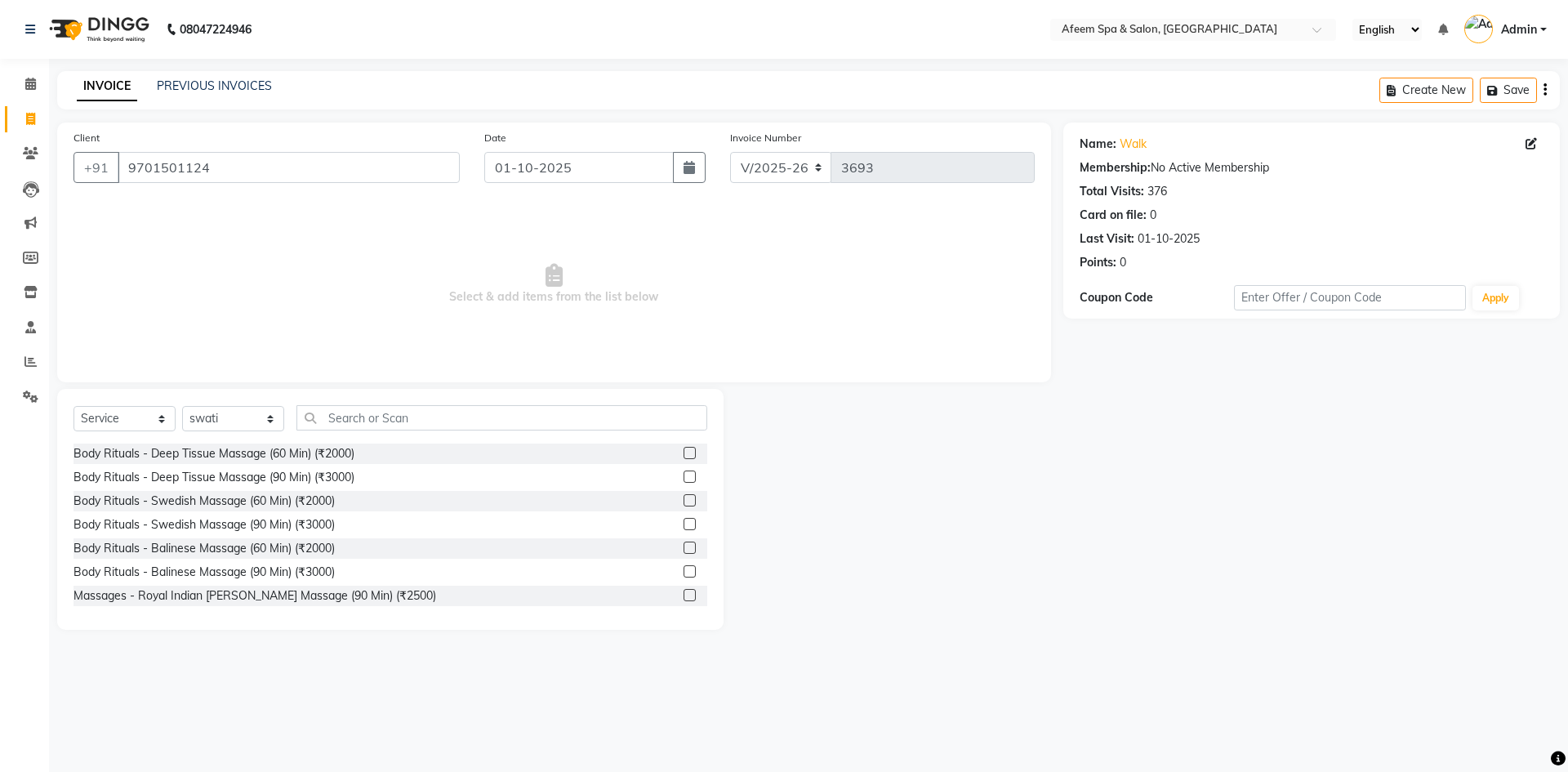
click at [683, 453] on label at bounding box center [689, 453] width 12 height 12
click at [683, 453] on input "checkbox" at bounding box center [689, 454] width 11 height 11
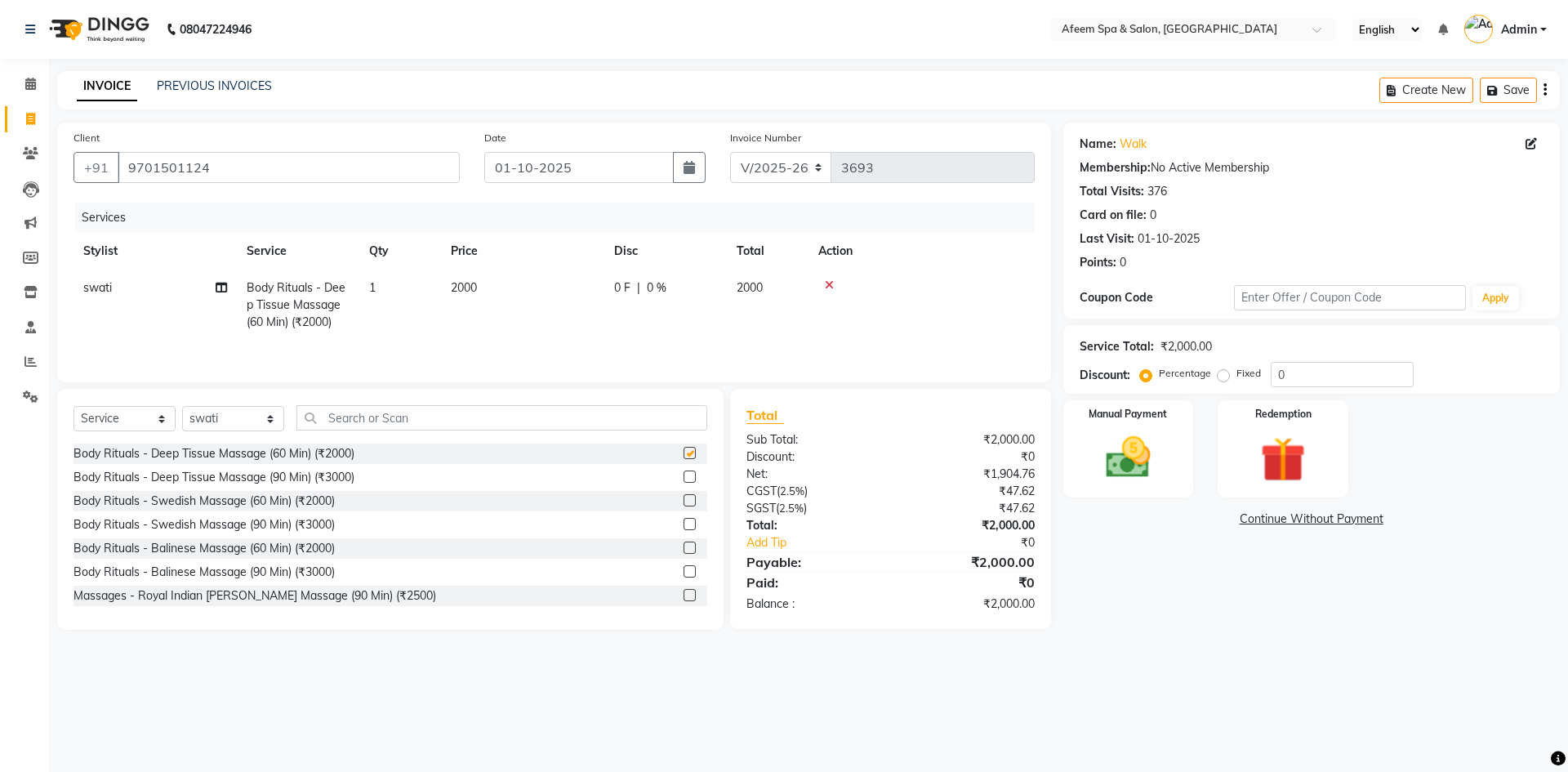
checkbox input "false"
click at [534, 286] on td "2000" at bounding box center [522, 304] width 164 height 71
select select "47380"
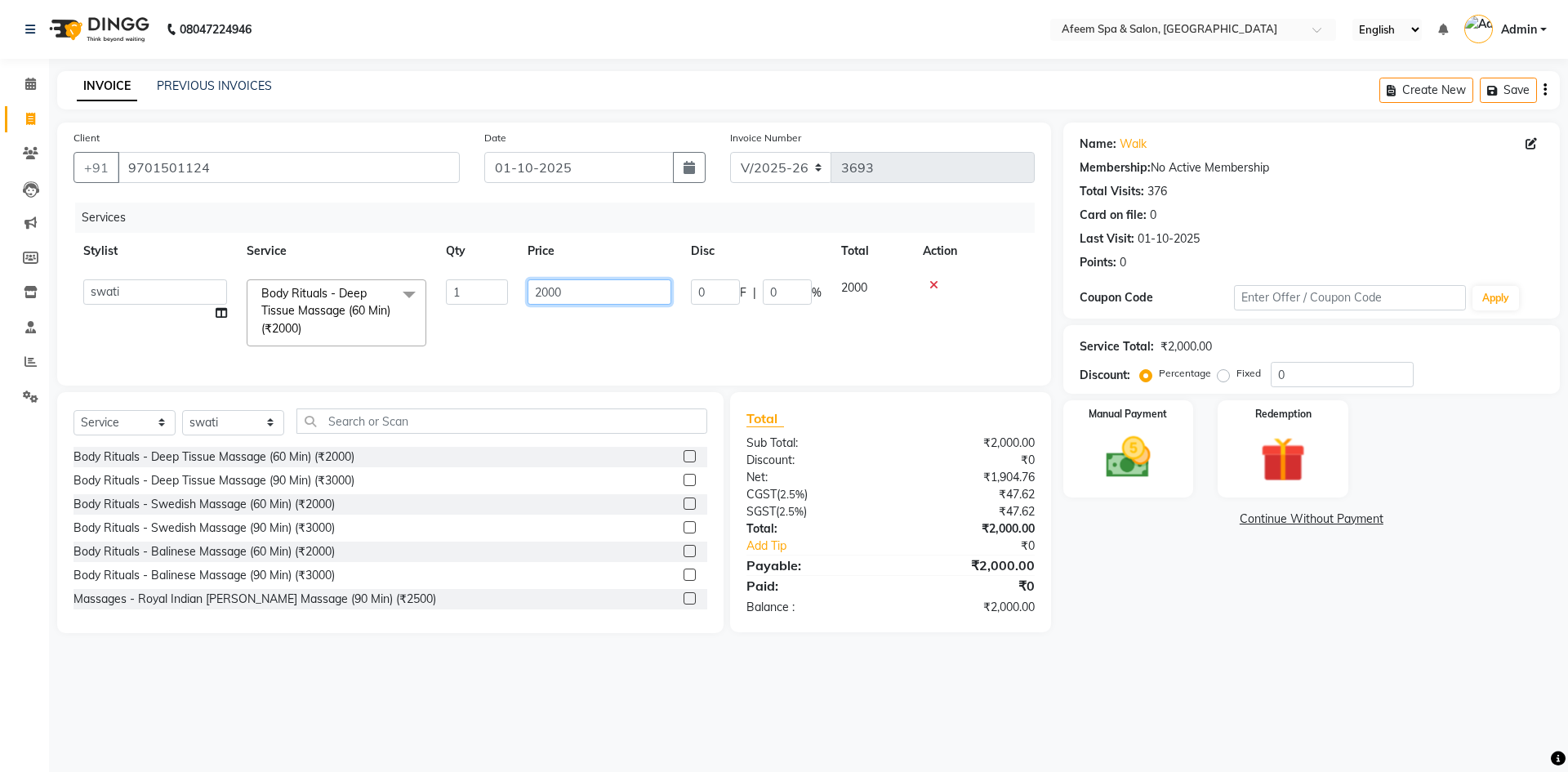
click at [567, 294] on input "2000" at bounding box center [599, 292] width 143 height 25
type input "2"
type input "150"
click at [569, 322] on td "150" at bounding box center [600, 312] width 164 height 86
select select "47380"
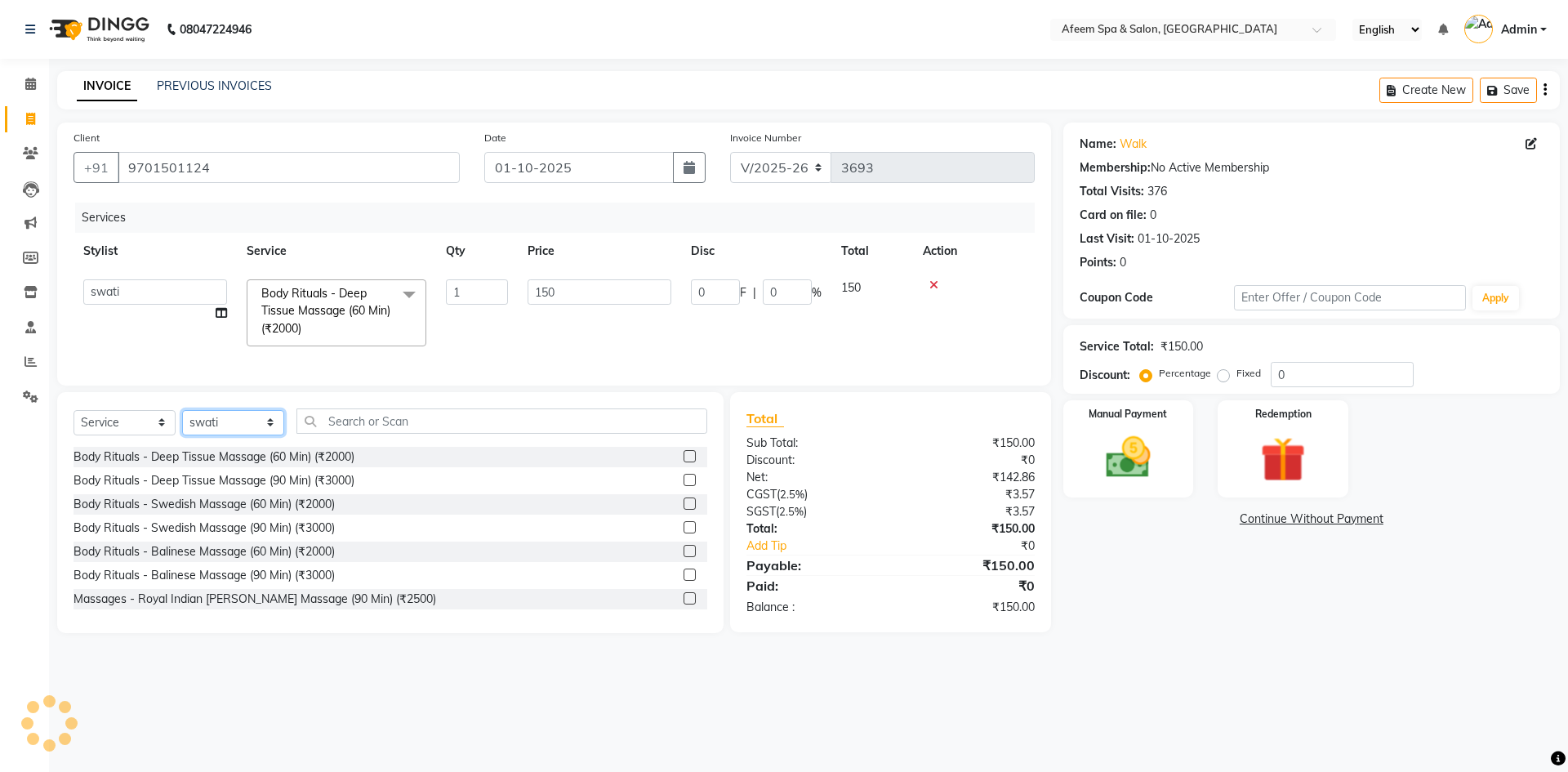
click at [257, 431] on select "Select Stylist anil deep [PERSON_NAME] [PERSON_NAME] Product [PERSON_NAME] sach…" at bounding box center [233, 422] width 102 height 25
click at [182, 421] on select "Select Stylist anil deep [PERSON_NAME] [PERSON_NAME] Product [PERSON_NAME] sach…" at bounding box center [233, 422] width 102 height 25
click at [222, 432] on select "Select Stylist anil deep [PERSON_NAME] [PERSON_NAME] Product [PERSON_NAME] sach…" at bounding box center [233, 422] width 102 height 25
select select "40771"
click at [182, 421] on select "Select Stylist anil deep [PERSON_NAME] [PERSON_NAME] Product [PERSON_NAME] sach…" at bounding box center [233, 422] width 102 height 25
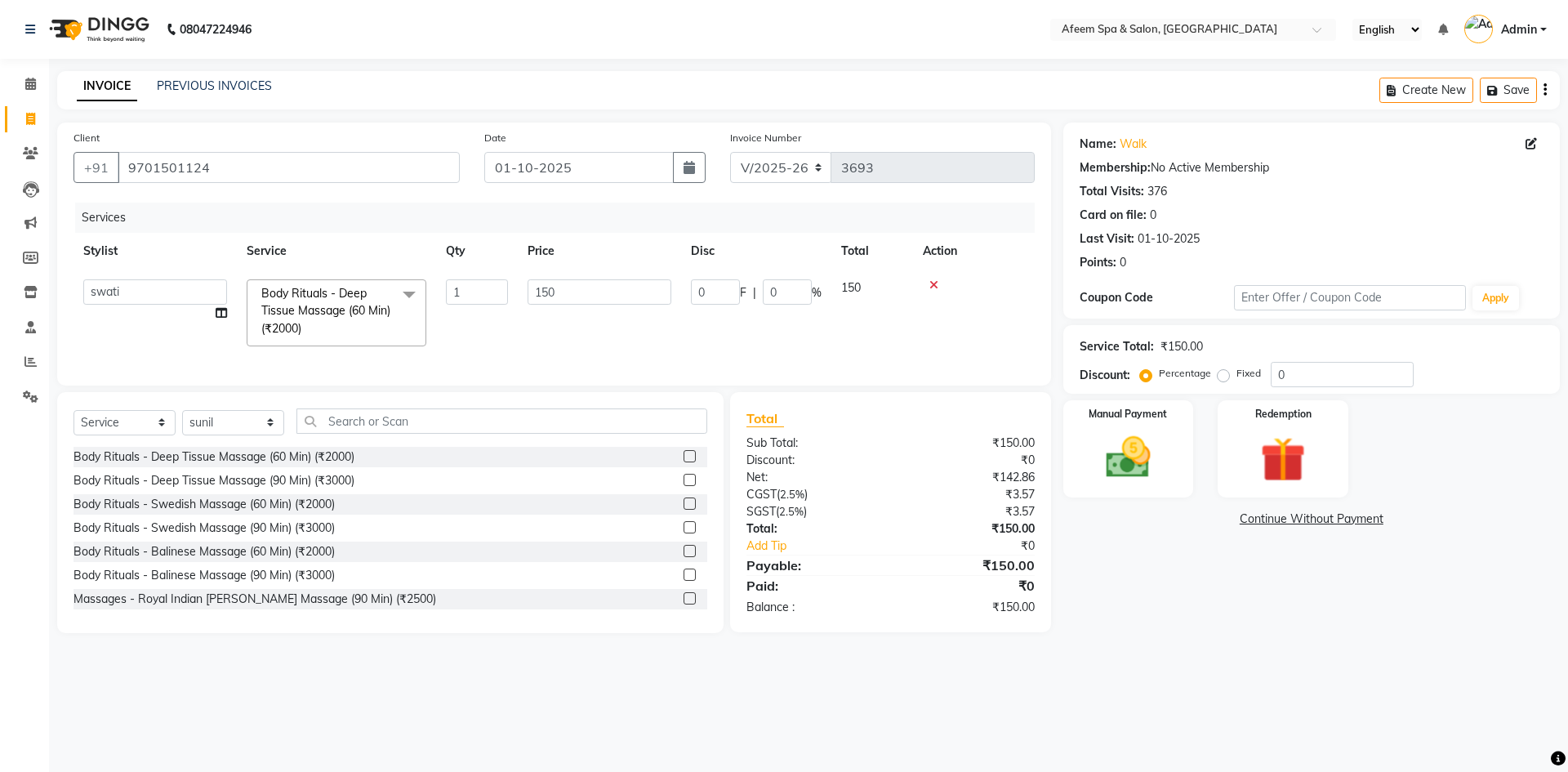
click at [683, 462] on label at bounding box center [689, 456] width 12 height 12
click at [683, 462] on input "checkbox" at bounding box center [689, 457] width 11 height 11
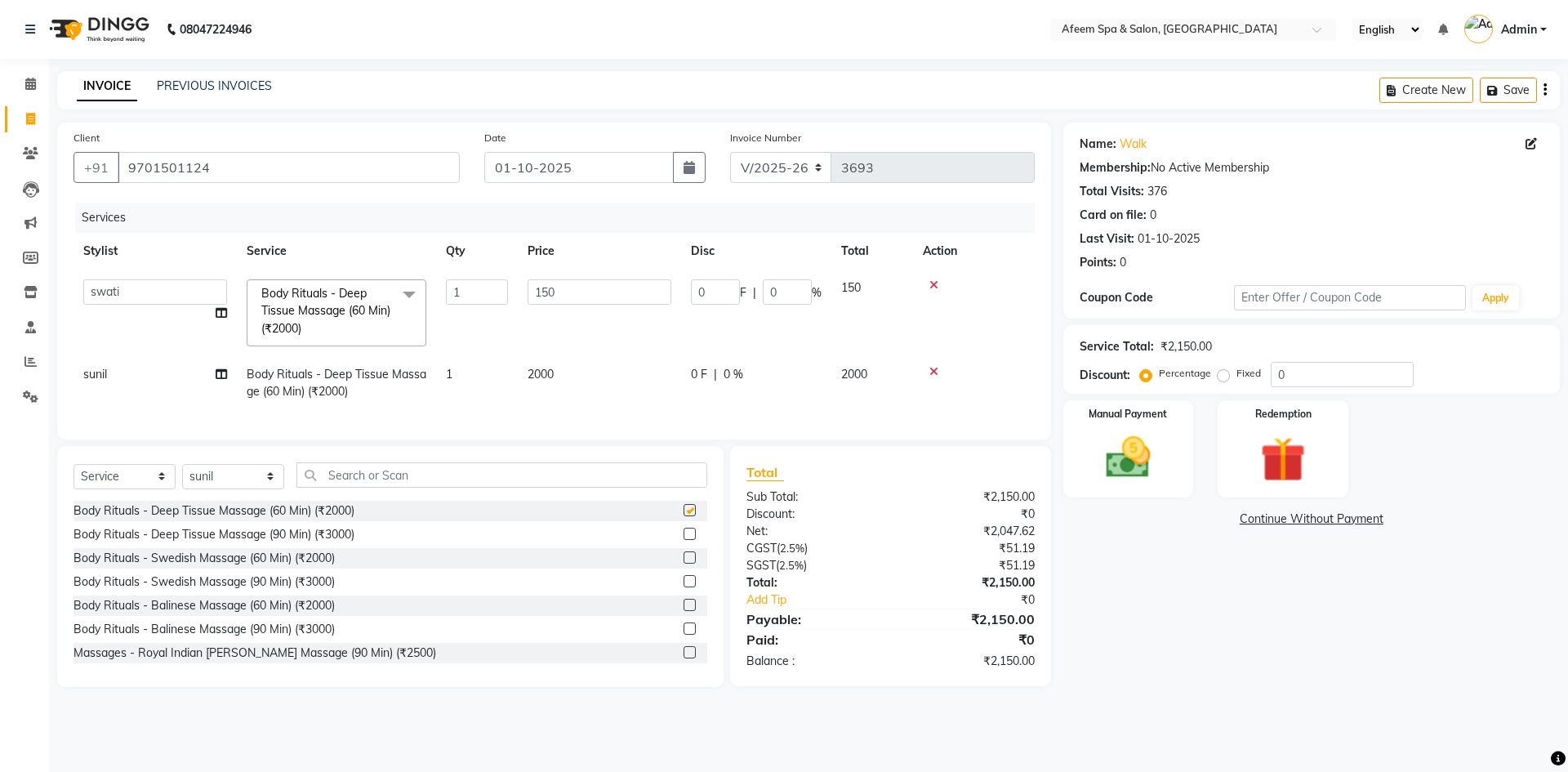
checkbox input "false"
click at [582, 376] on td "2000" at bounding box center [600, 382] width 164 height 54
select select "40771"
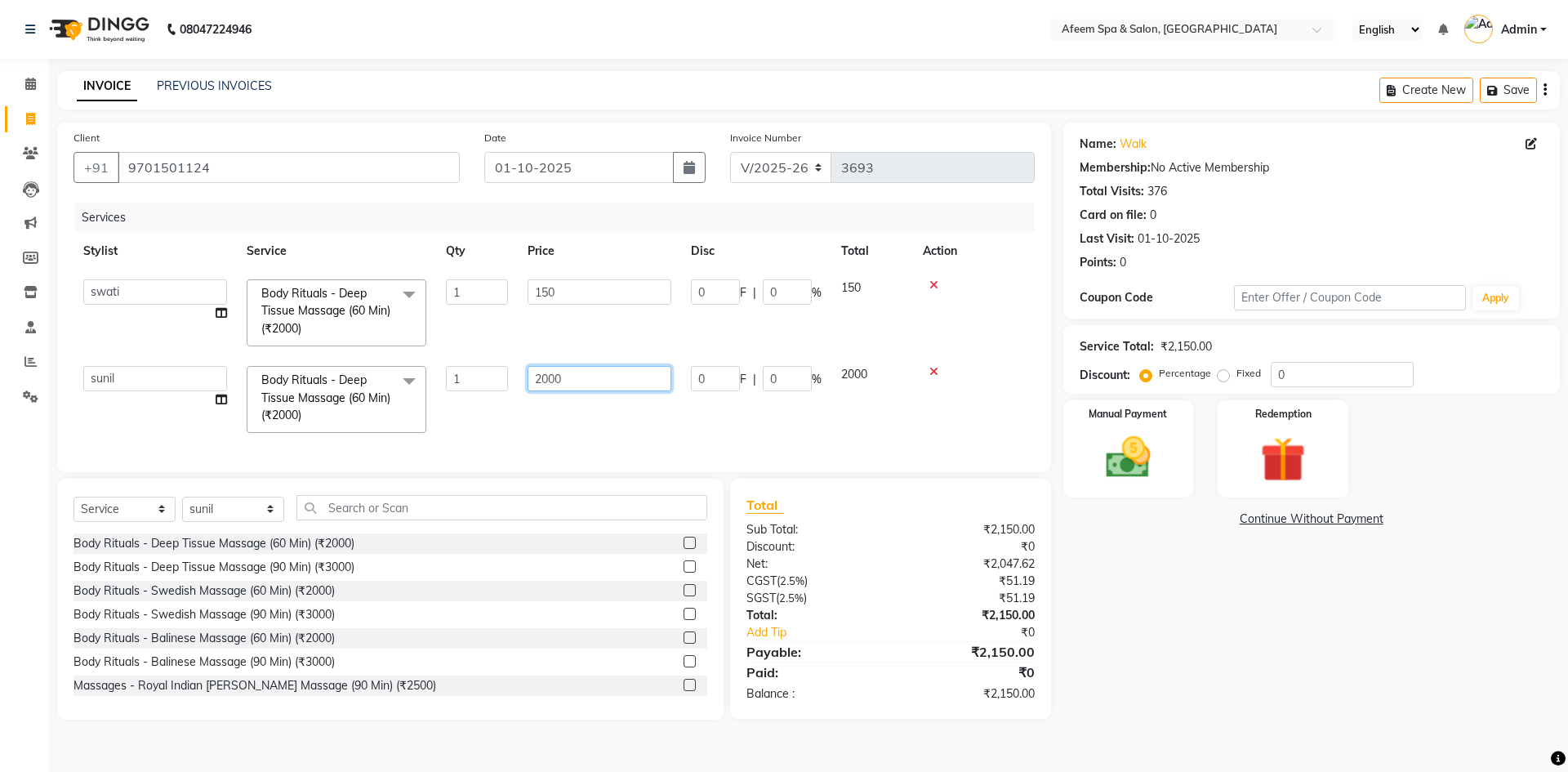
click at [582, 376] on input "2000" at bounding box center [599, 378] width 143 height 25
type input "2"
type input "400"
click at [602, 419] on div "Services Stylist Service Qty Price Disc Total Action anil deep Deepika jessu ki…" at bounding box center [554, 329] width 961 height 253
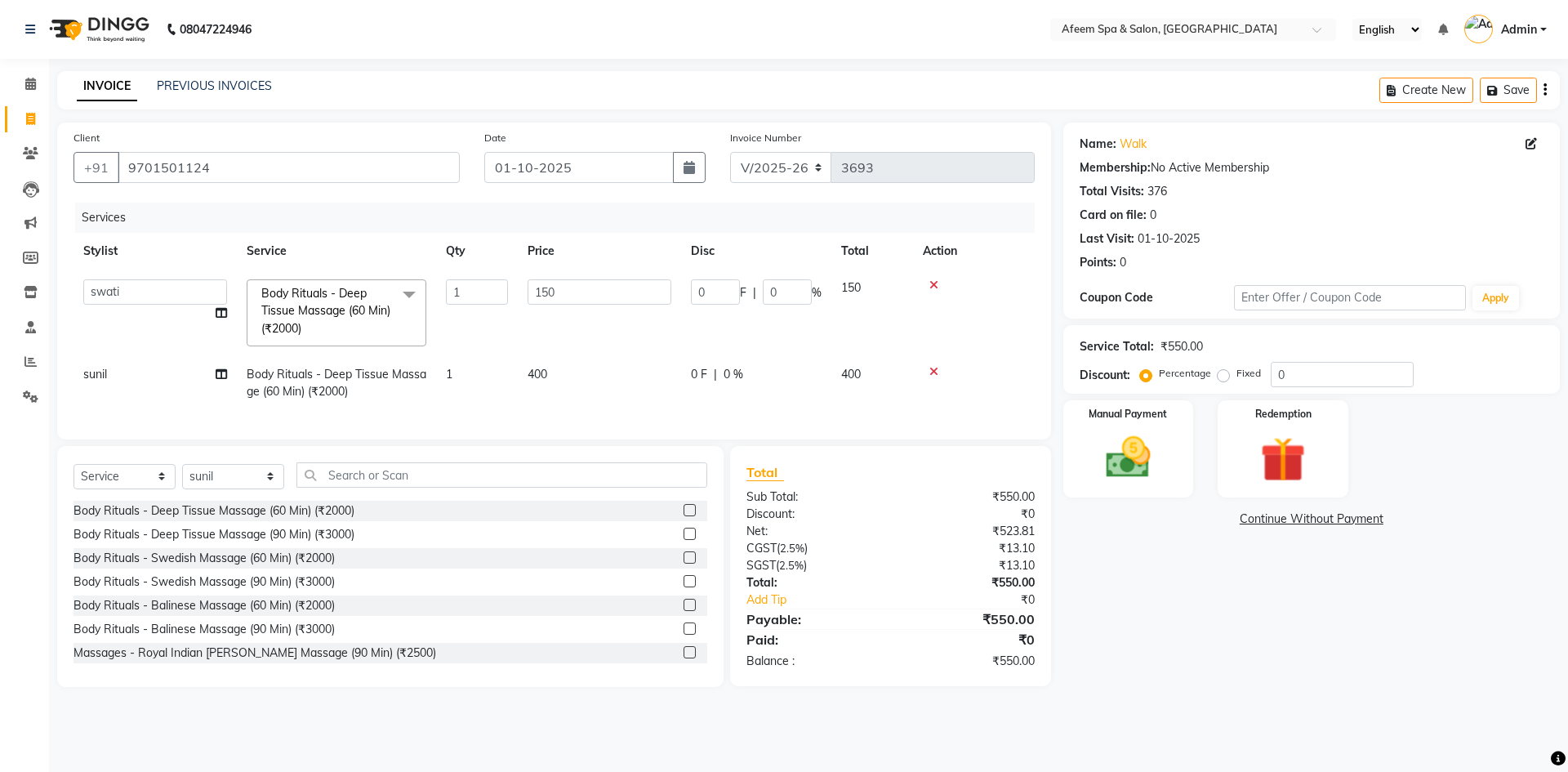
click at [588, 409] on td "400" at bounding box center [600, 382] width 164 height 54
select select "40771"
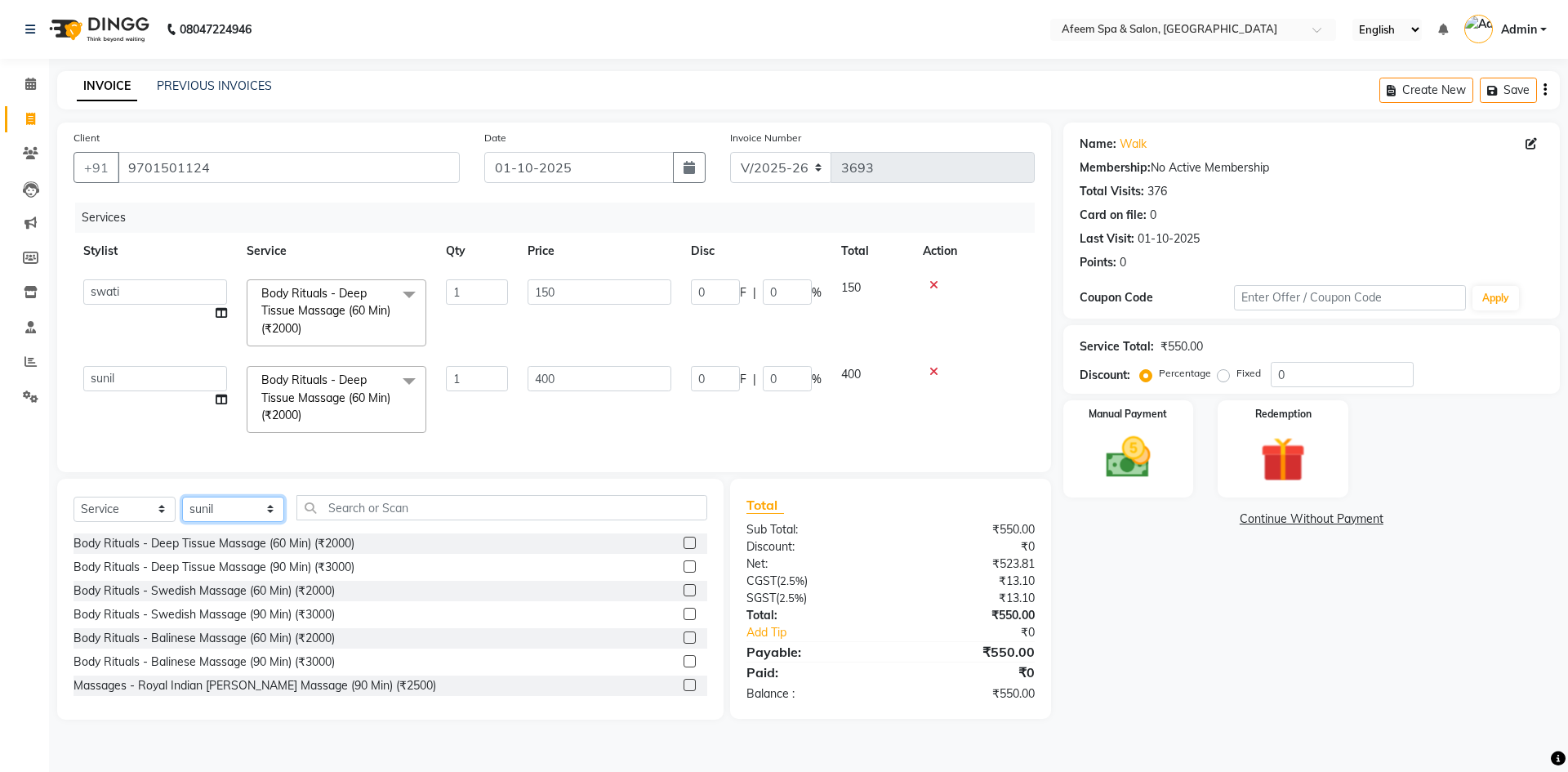
click at [254, 518] on select "Select Stylist anil deep [PERSON_NAME] [PERSON_NAME] Product [PERSON_NAME] sach…" at bounding box center [233, 509] width 102 height 25
select select "45310"
click at [182, 508] on select "Select Stylist anil deep [PERSON_NAME] [PERSON_NAME] Product [PERSON_NAME] sach…" at bounding box center [233, 509] width 102 height 25
click at [683, 549] on label at bounding box center [689, 543] width 12 height 12
click at [683, 549] on input "checkbox" at bounding box center [689, 543] width 11 height 11
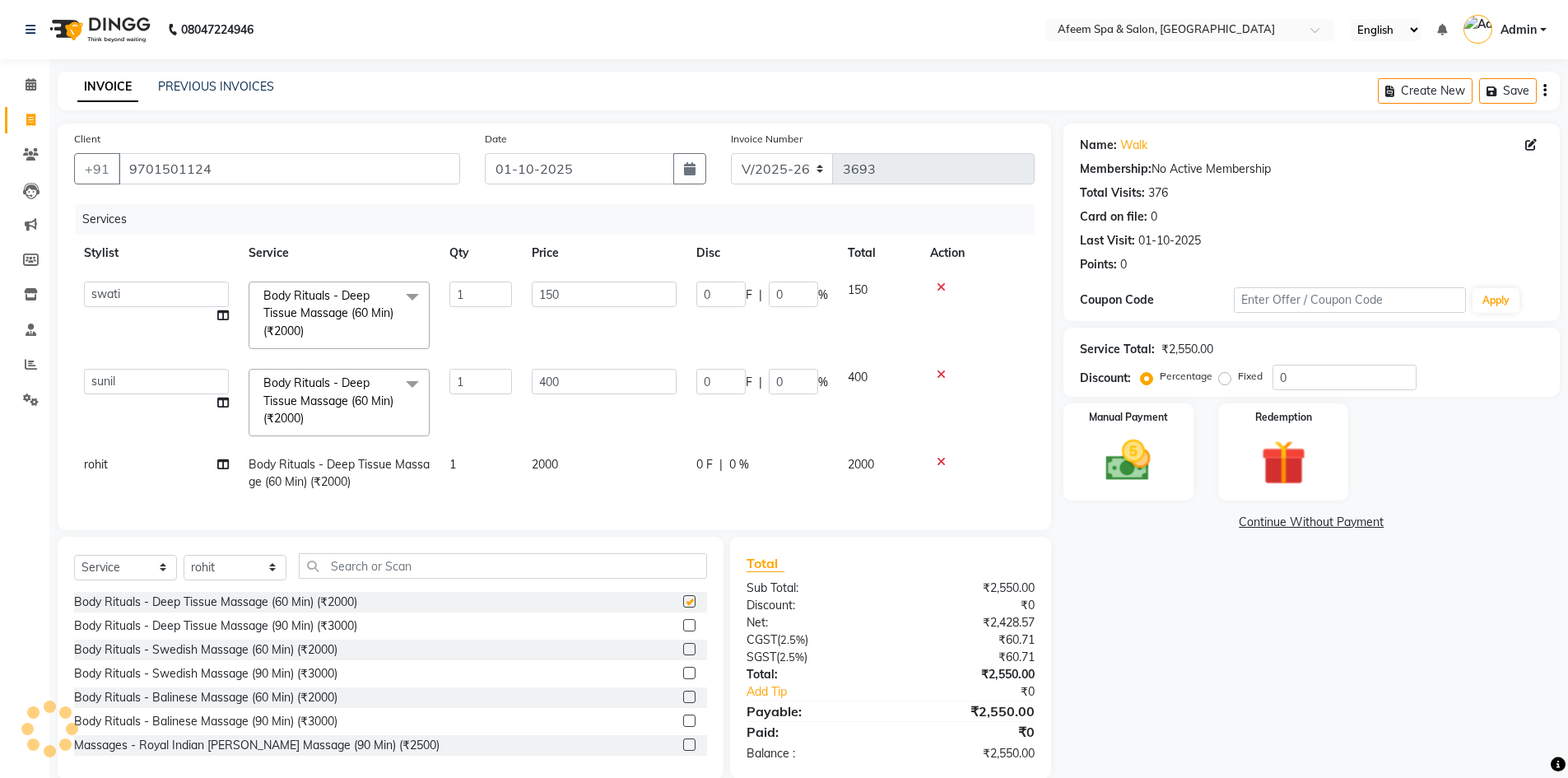
checkbox input "false"
click at [575, 463] on td "2000" at bounding box center [605, 472] width 165 height 54
select select "45310"
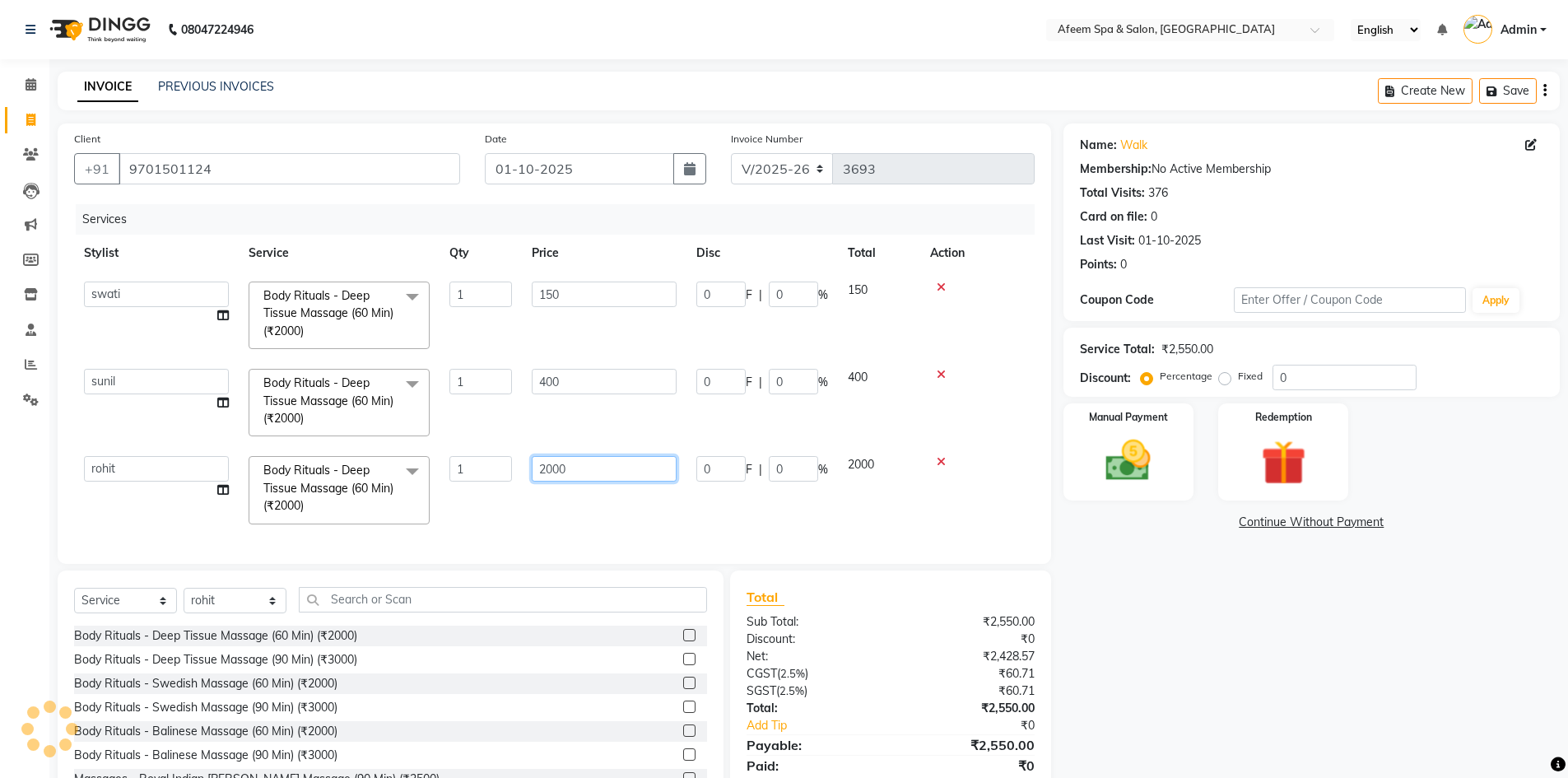
click at [578, 462] on input "2000" at bounding box center [604, 468] width 144 height 26
type input "2"
type input "300"
click at [616, 502] on div "Services Stylist Service Qty Price Disc Total Action anil deep Deepika jessu ki…" at bounding box center [555, 375] width 961 height 343
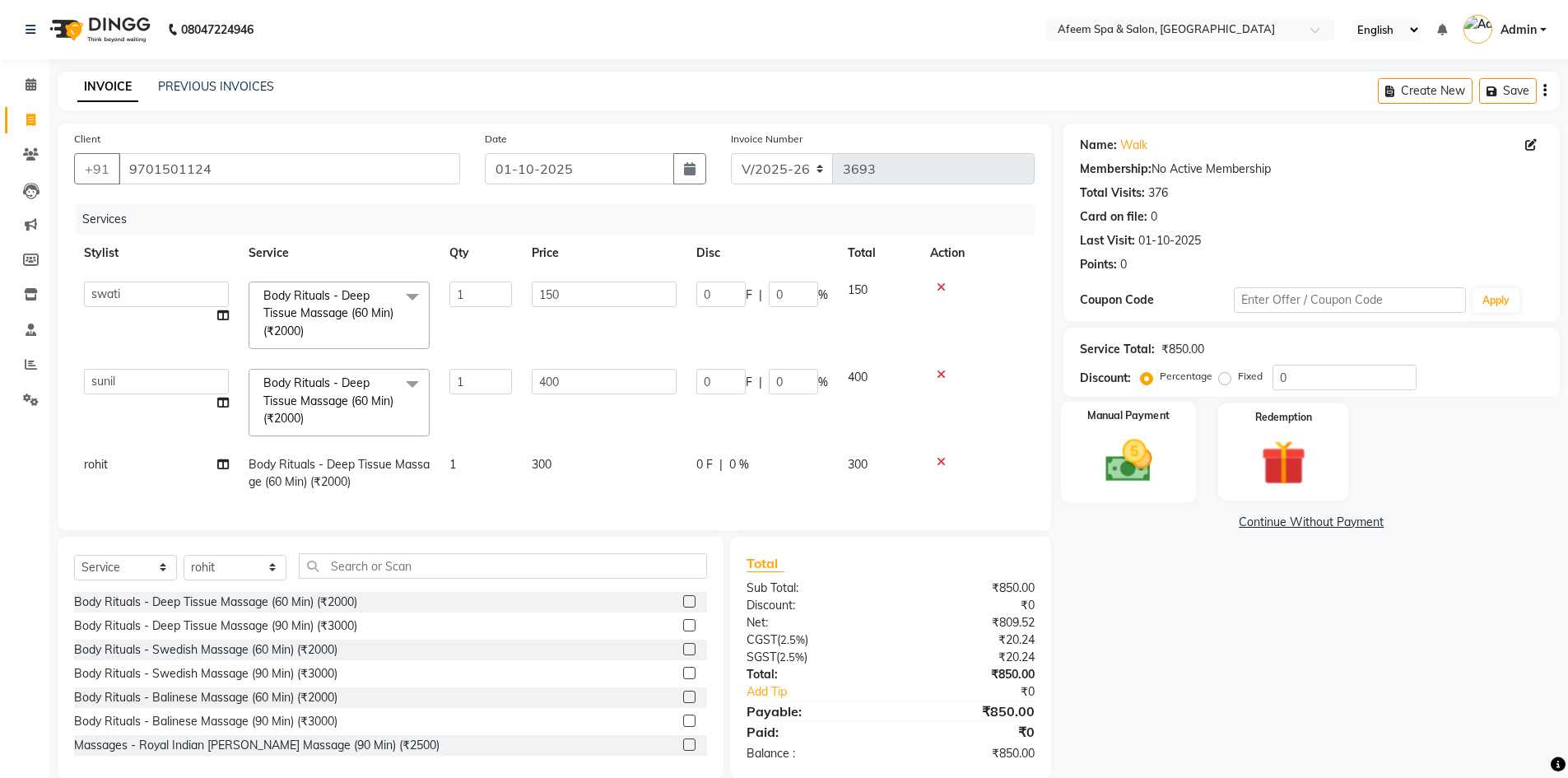
click at [1127, 444] on img at bounding box center [1127, 460] width 75 height 53
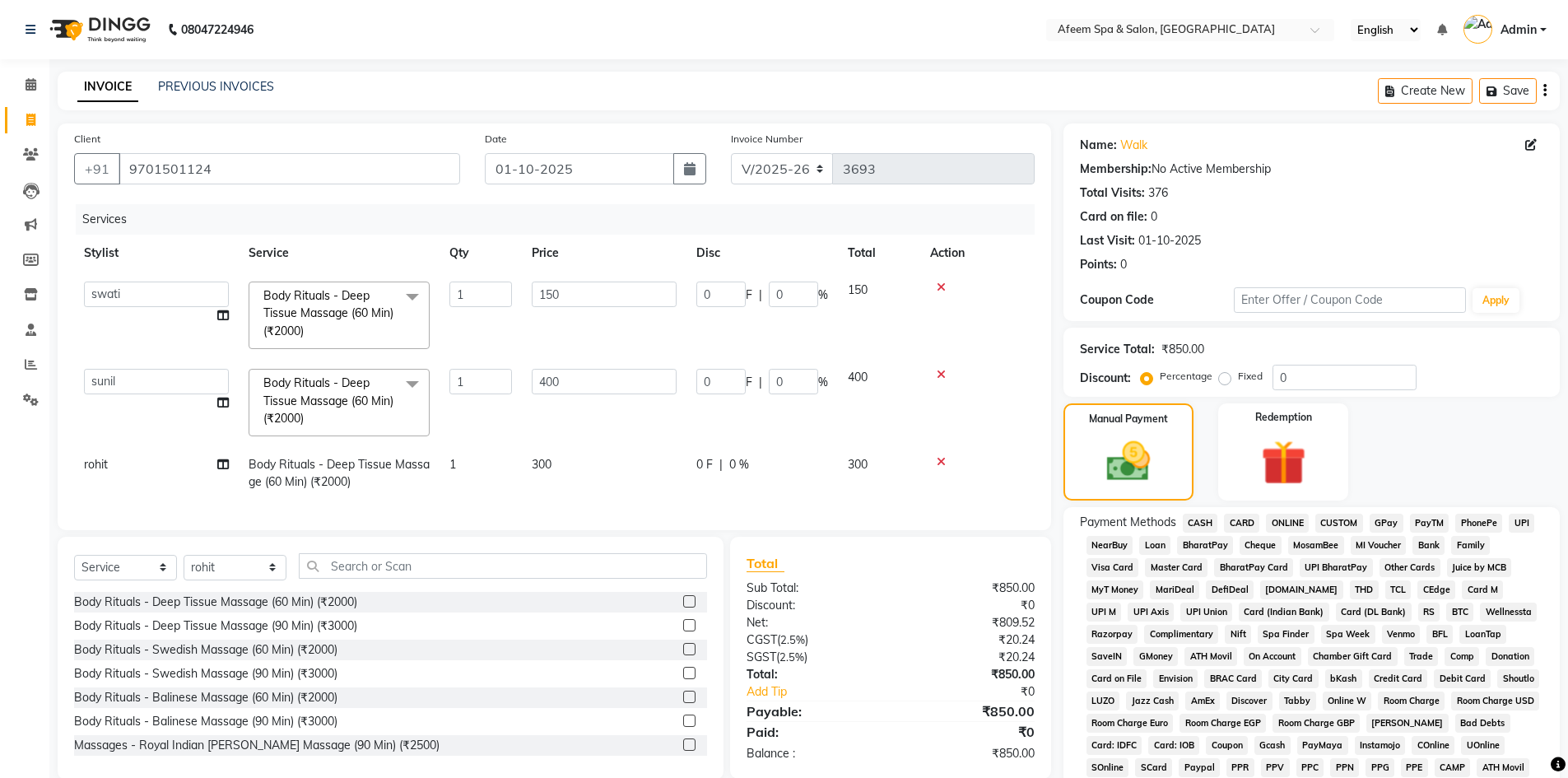
click at [1203, 524] on span "CASH" at bounding box center [1200, 522] width 35 height 19
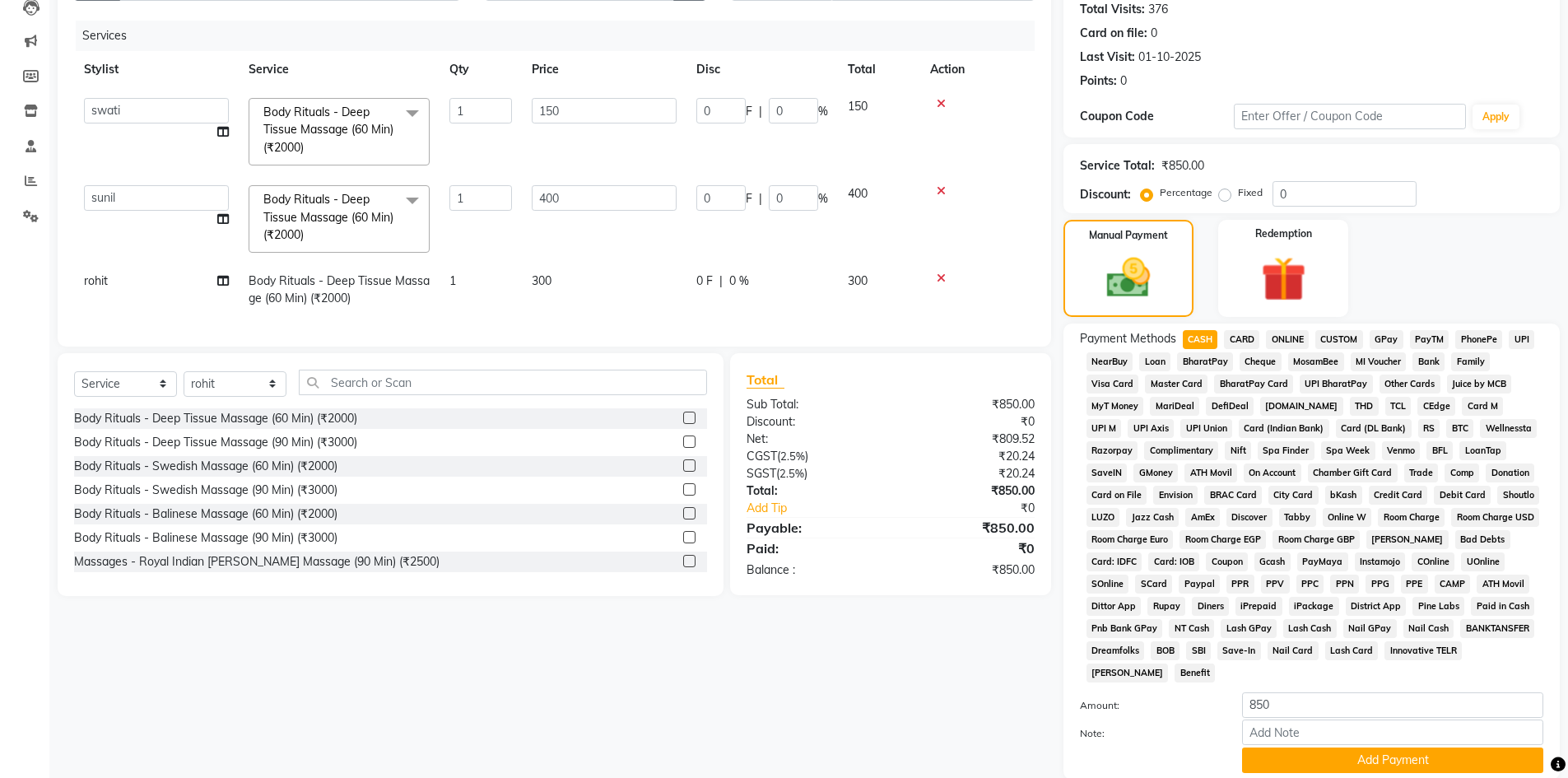
scroll to position [306, 0]
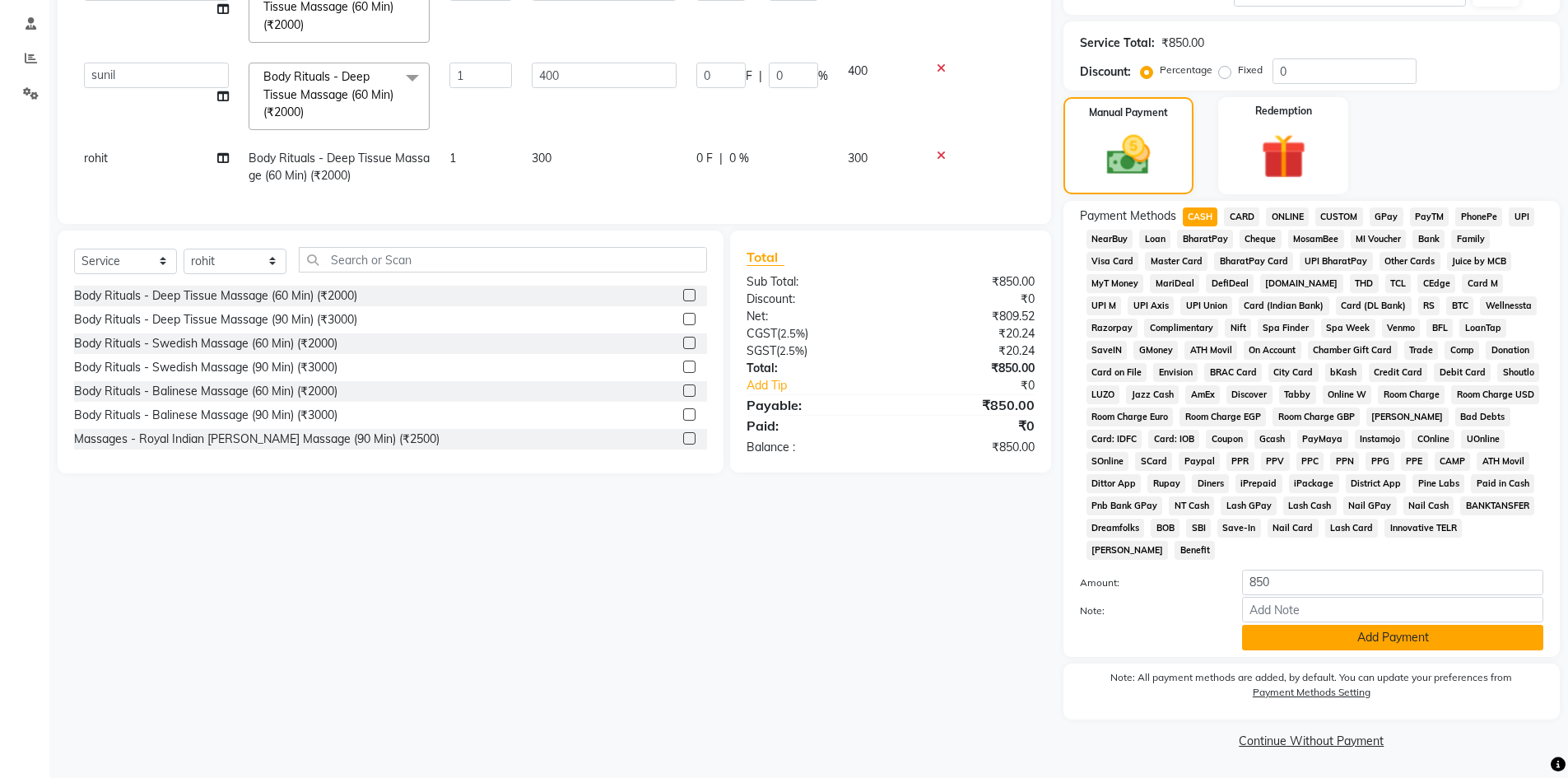
click at [1369, 640] on button "Add Payment" at bounding box center [1392, 637] width 301 height 26
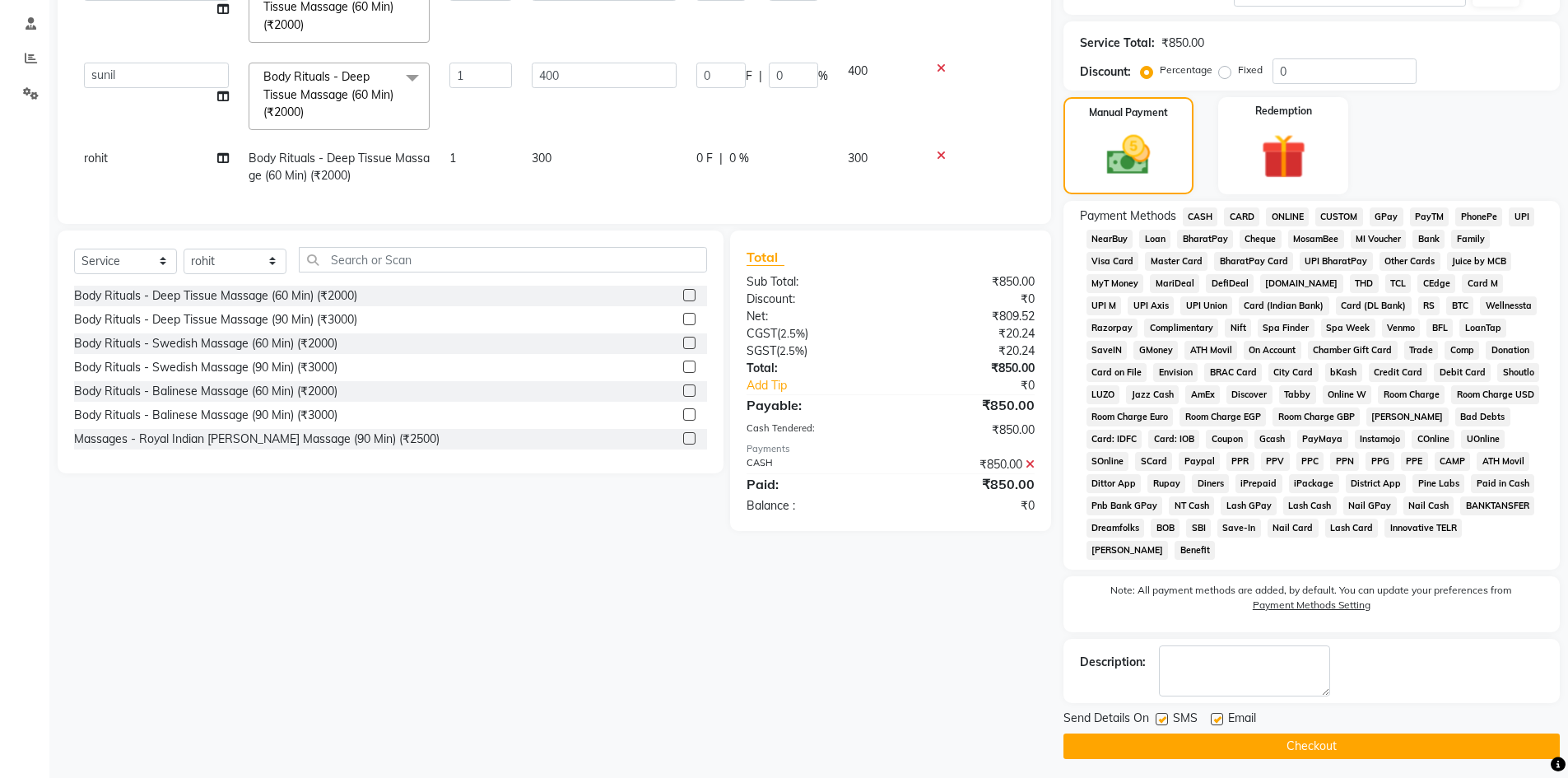
click at [1326, 752] on button "Checkout" at bounding box center [1312, 745] width 496 height 26
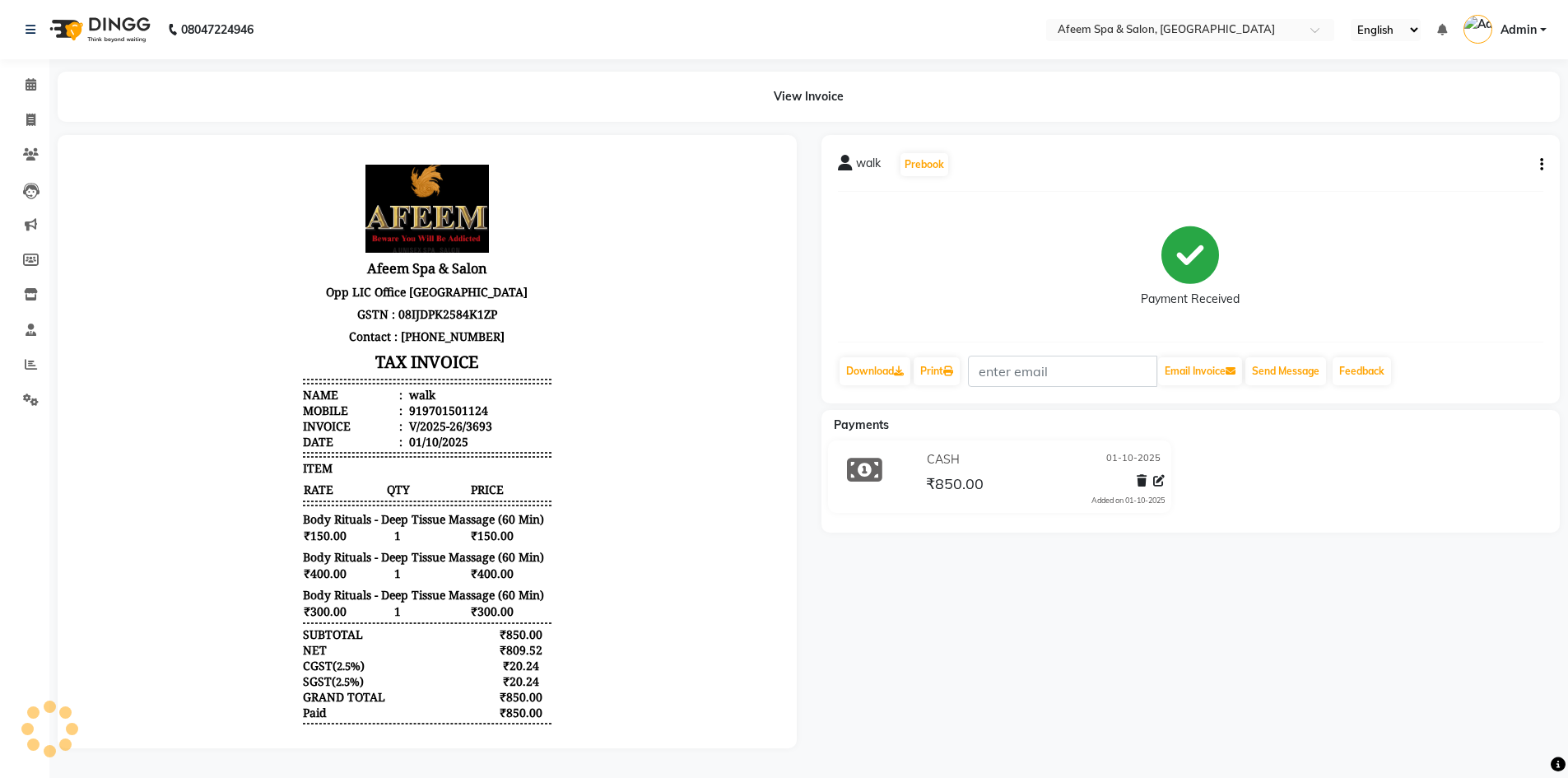
click at [807, 403] on div at bounding box center [427, 441] width 764 height 613
click at [38, 111] on span at bounding box center [31, 120] width 29 height 19
select select "service"
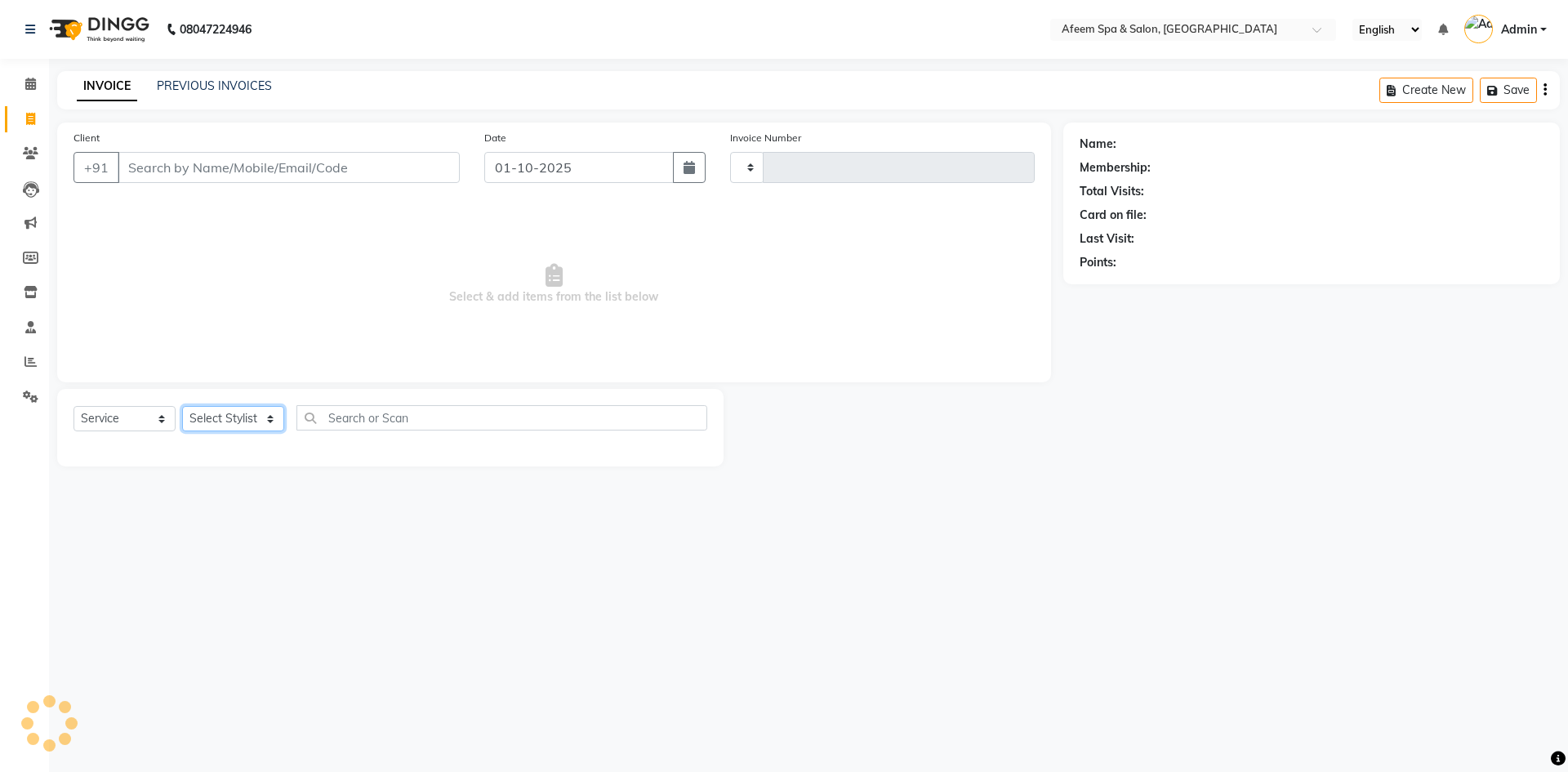
click at [221, 414] on select "Select Stylist" at bounding box center [233, 419] width 102 height 25
click at [221, 427] on select "Select Stylist" at bounding box center [233, 419] width 102 height 25
click at [217, 92] on link "PREVIOUS INVOICES" at bounding box center [214, 85] width 115 height 15
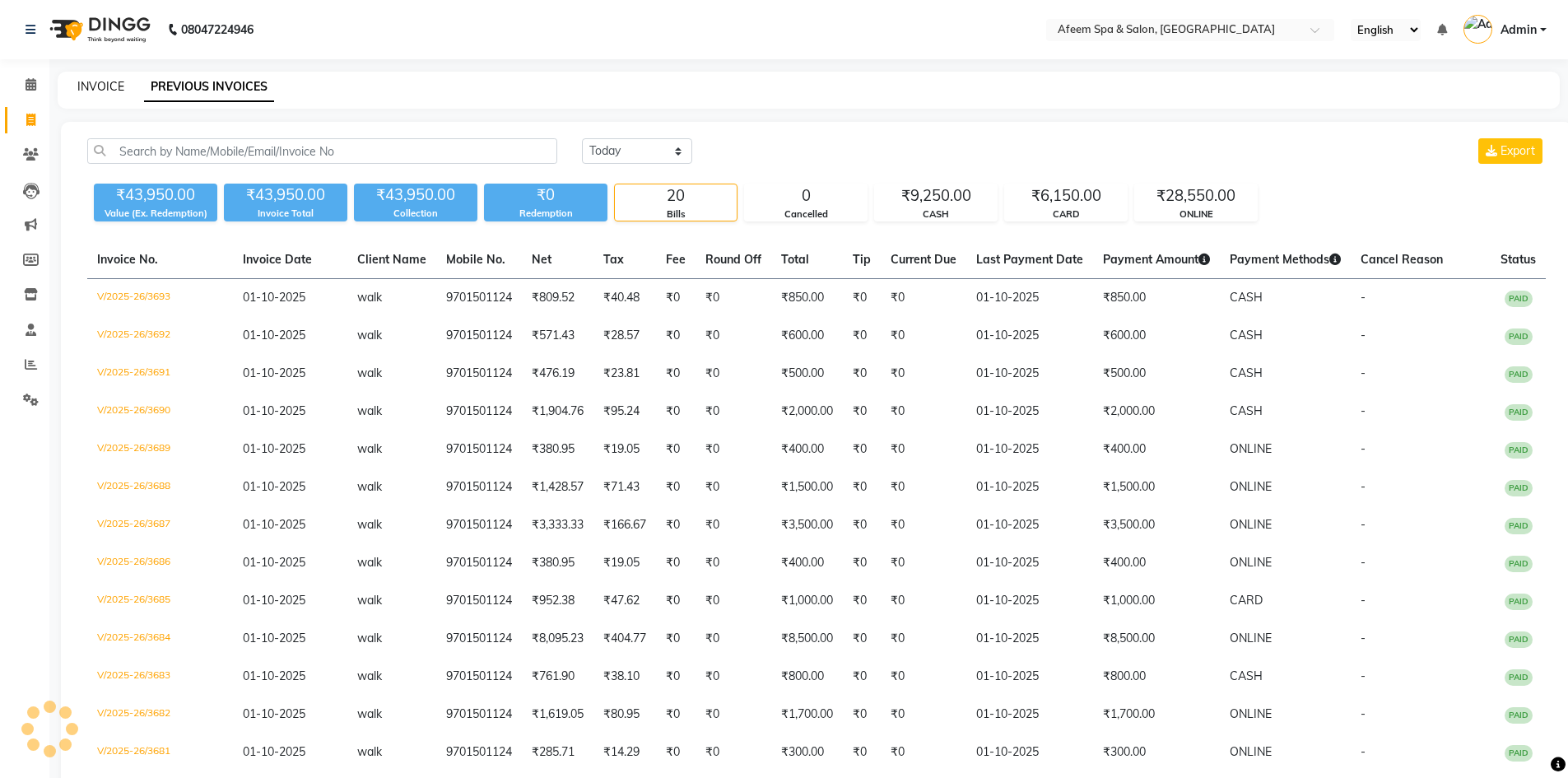
click at [96, 87] on link "INVOICE" at bounding box center [100, 86] width 47 height 15
select select "service"
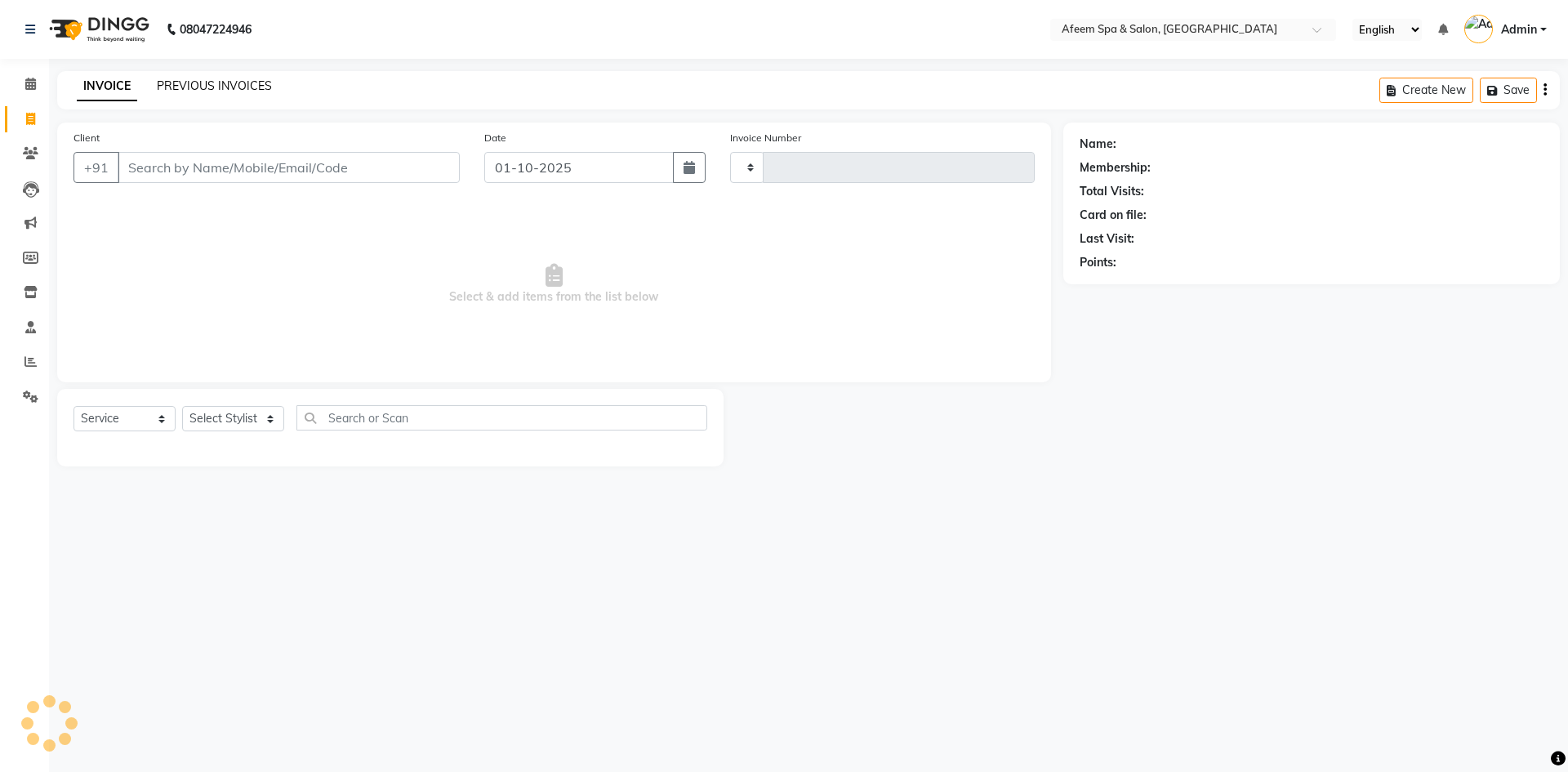
type input "3694"
select select "750"
type input "9701501124"
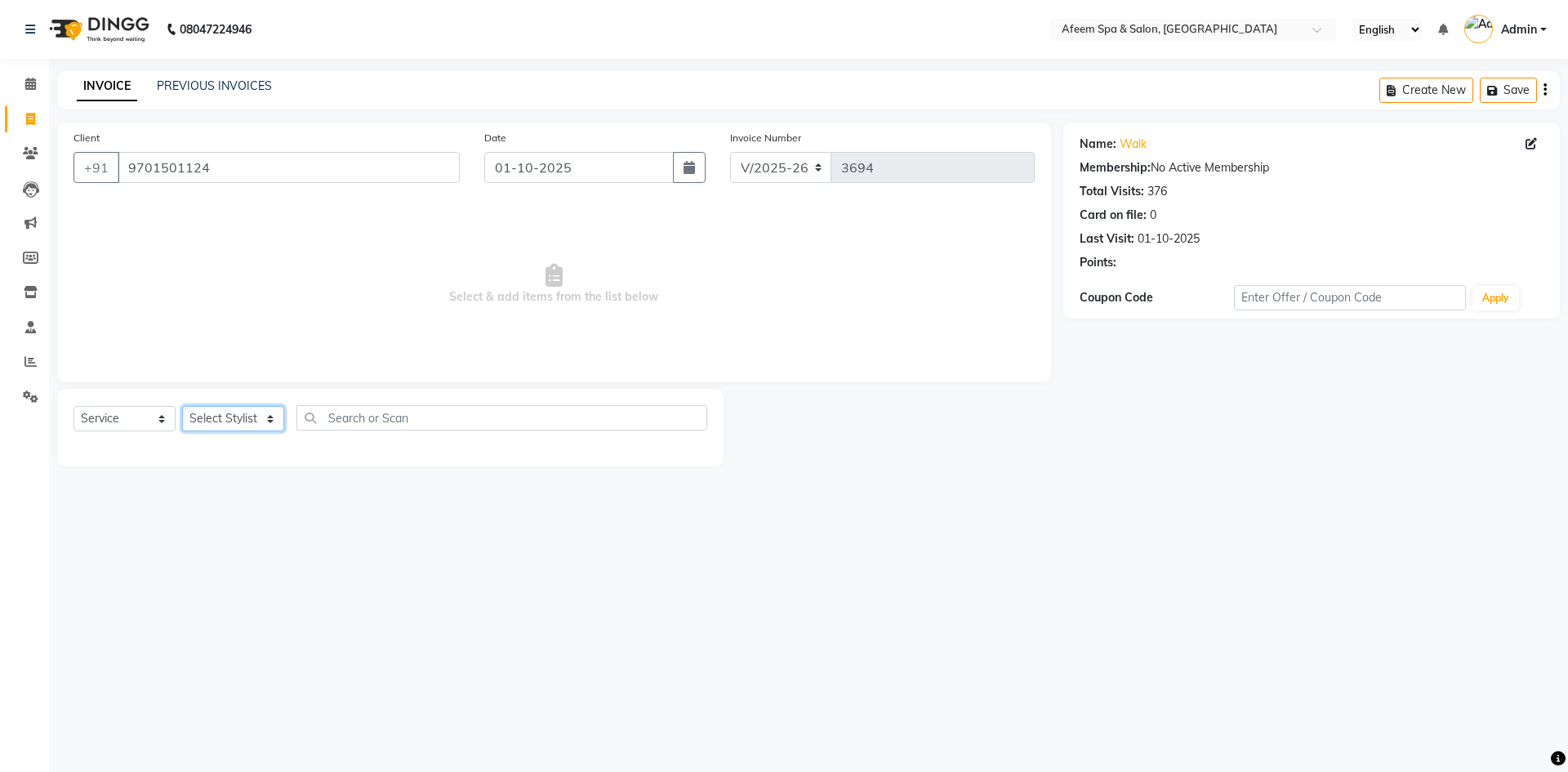
click at [219, 418] on select "Select Stylist anil deep [PERSON_NAME] [PERSON_NAME] Product [PERSON_NAME] sach…" at bounding box center [233, 419] width 102 height 25
select select "26114"
click at [182, 406] on select "Select Stylist anil deep [PERSON_NAME] [PERSON_NAME] Product [PERSON_NAME] sach…" at bounding box center [233, 419] width 102 height 25
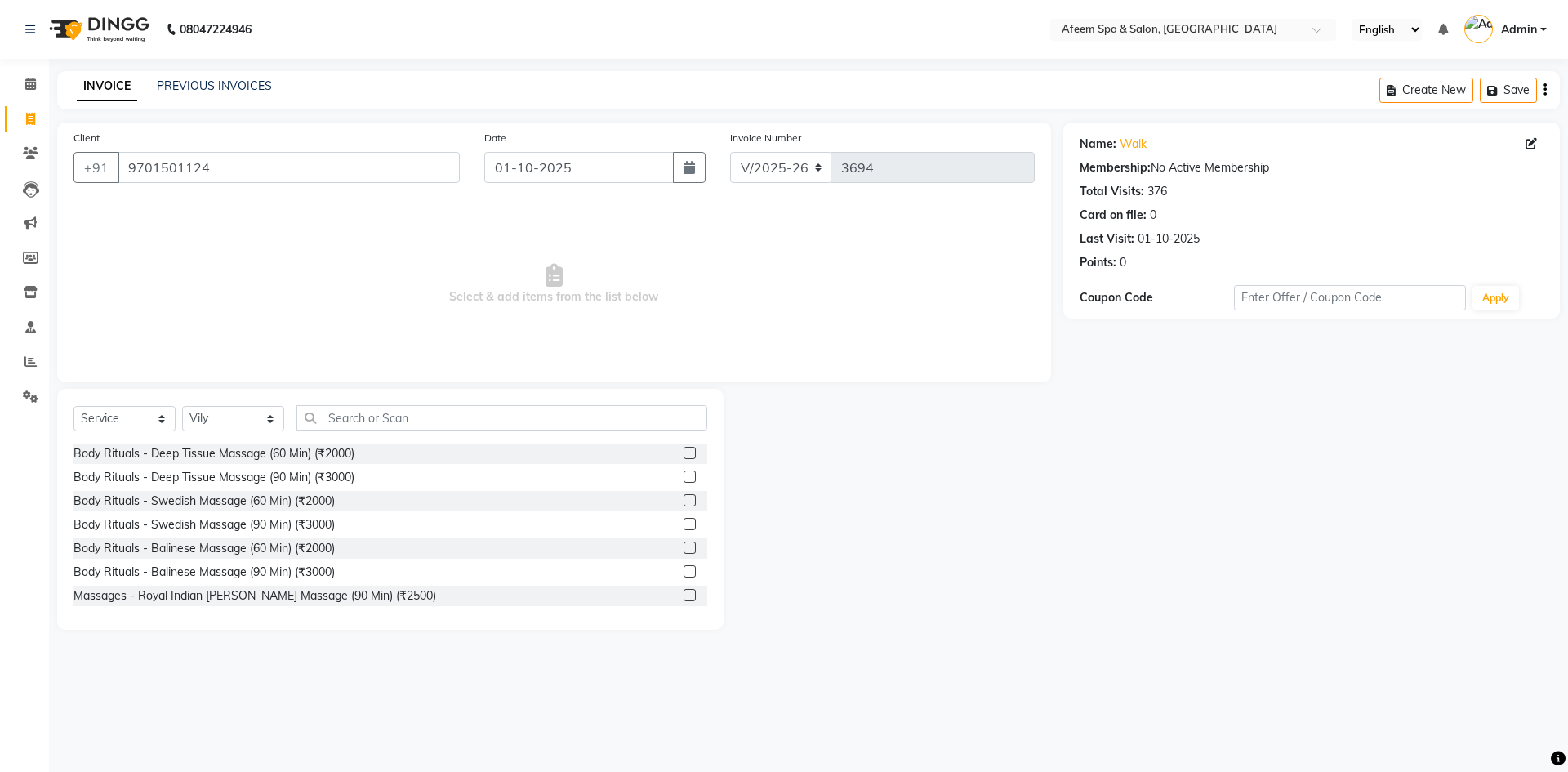
click at [683, 448] on label at bounding box center [689, 453] width 12 height 12
click at [683, 448] on input "checkbox" at bounding box center [689, 454] width 11 height 11
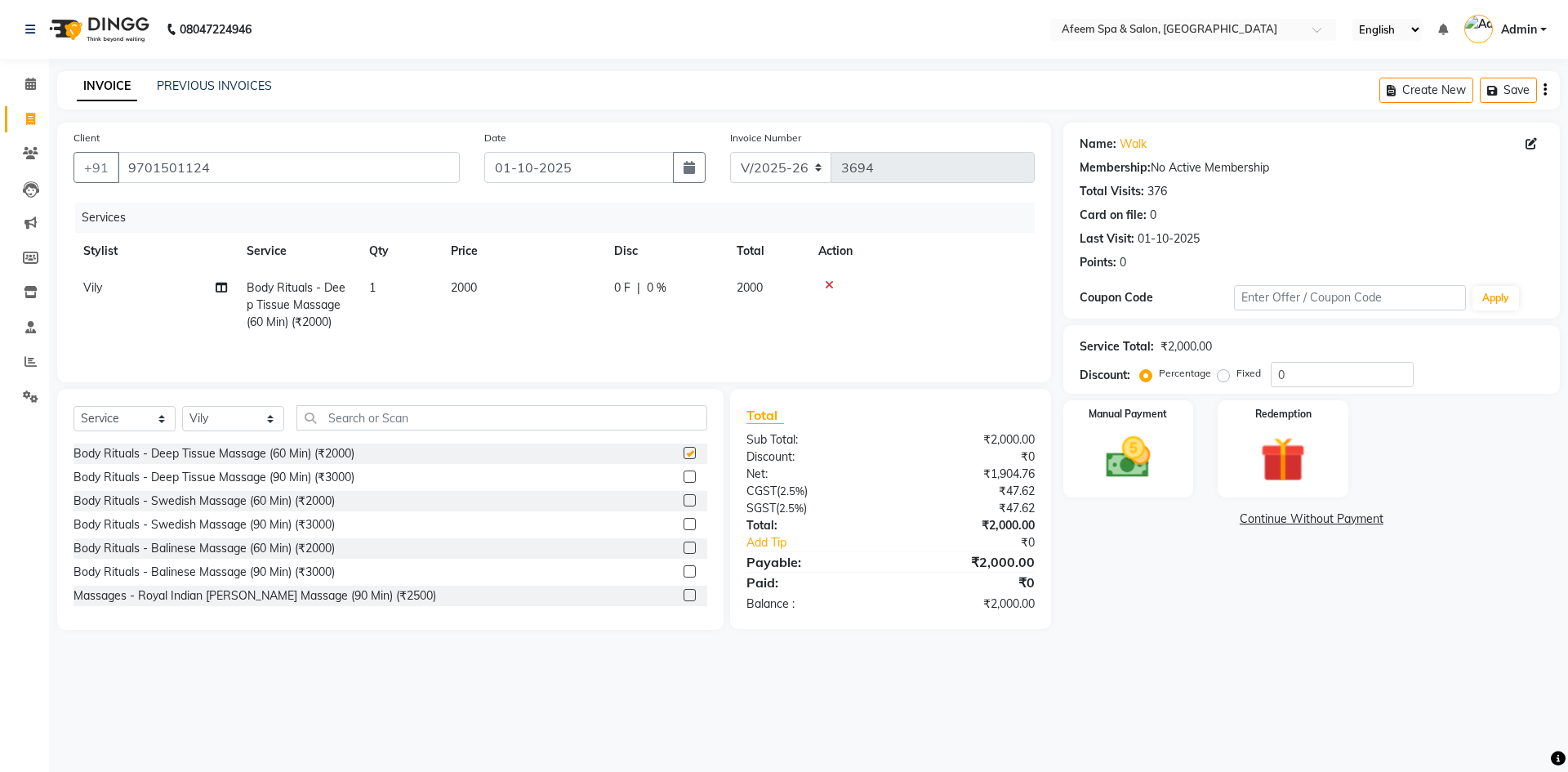
checkbox input "false"
drag, startPoint x: 552, startPoint y: 271, endPoint x: 556, endPoint y: 280, distance: 9.8
click at [556, 280] on td "2000" at bounding box center [522, 304] width 164 height 71
select select "26114"
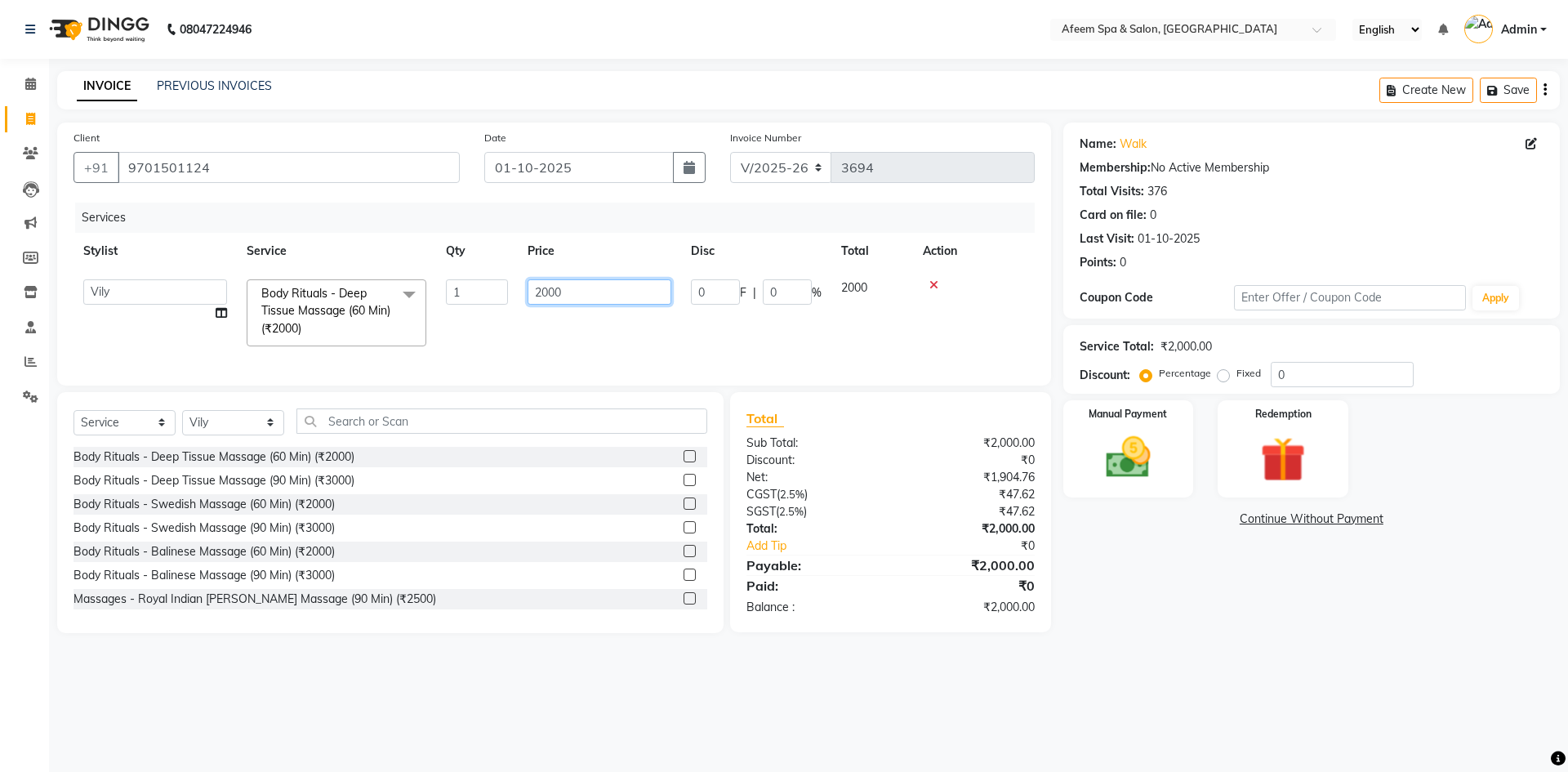
drag, startPoint x: 550, startPoint y: 294, endPoint x: 485, endPoint y: 295, distance: 65.0
click at [485, 295] on tr "anil deep [PERSON_NAME] [PERSON_NAME] Product [PERSON_NAME] sachin [PERSON_NAME…" at bounding box center [554, 312] width 961 height 86
type input "3750"
click at [231, 438] on div "Select Service Product Membership Package Voucher Prepaid Gift Card Select Styl…" at bounding box center [390, 427] width 634 height 39
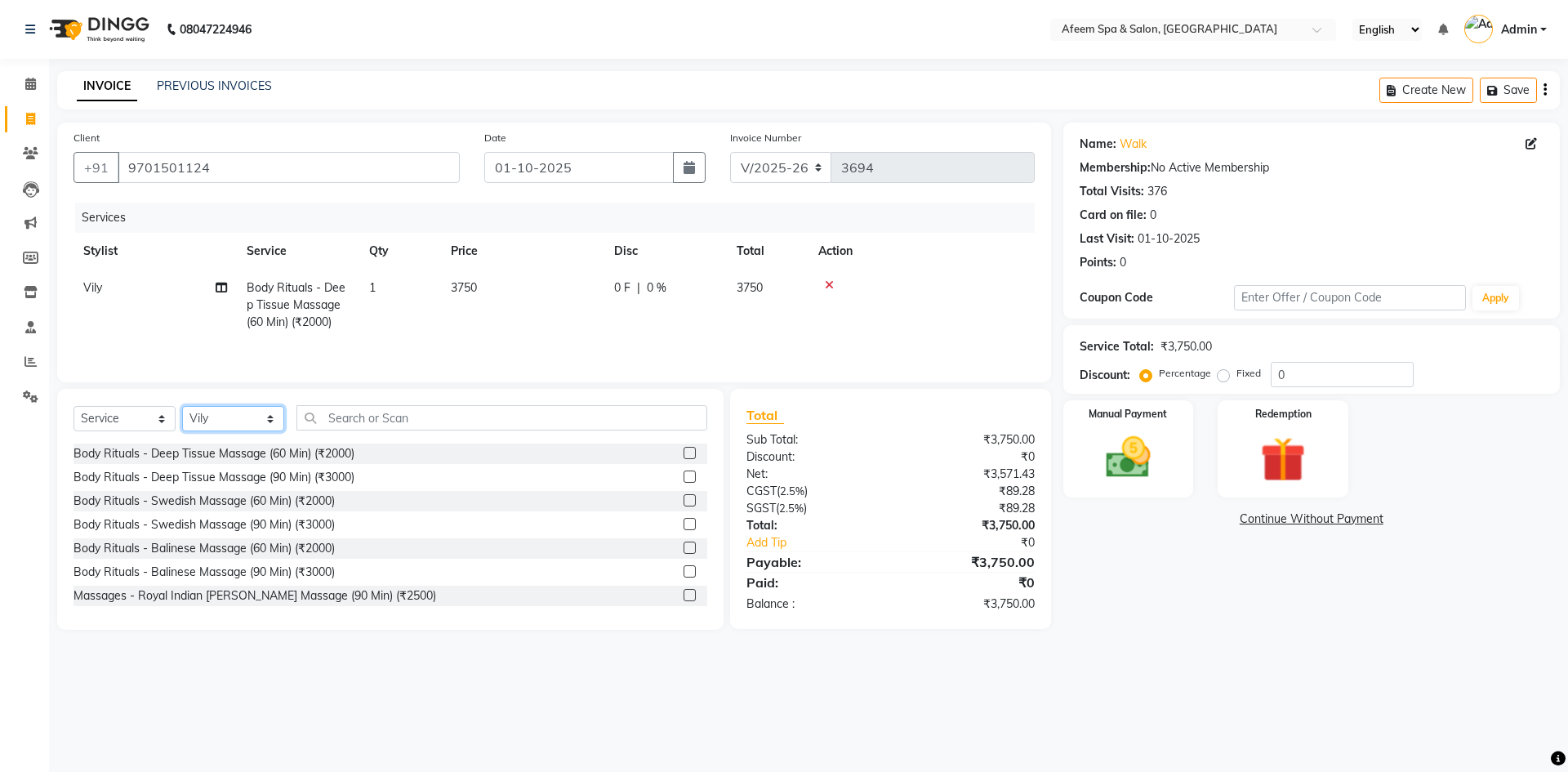
select select "48034"
click at [182, 406] on select "Select Stylist anil deep [PERSON_NAME] [PERSON_NAME] Product [PERSON_NAME] sach…" at bounding box center [233, 419] width 102 height 25
click at [683, 452] on label at bounding box center [689, 453] width 12 height 12
click at [683, 452] on input "checkbox" at bounding box center [689, 454] width 11 height 11
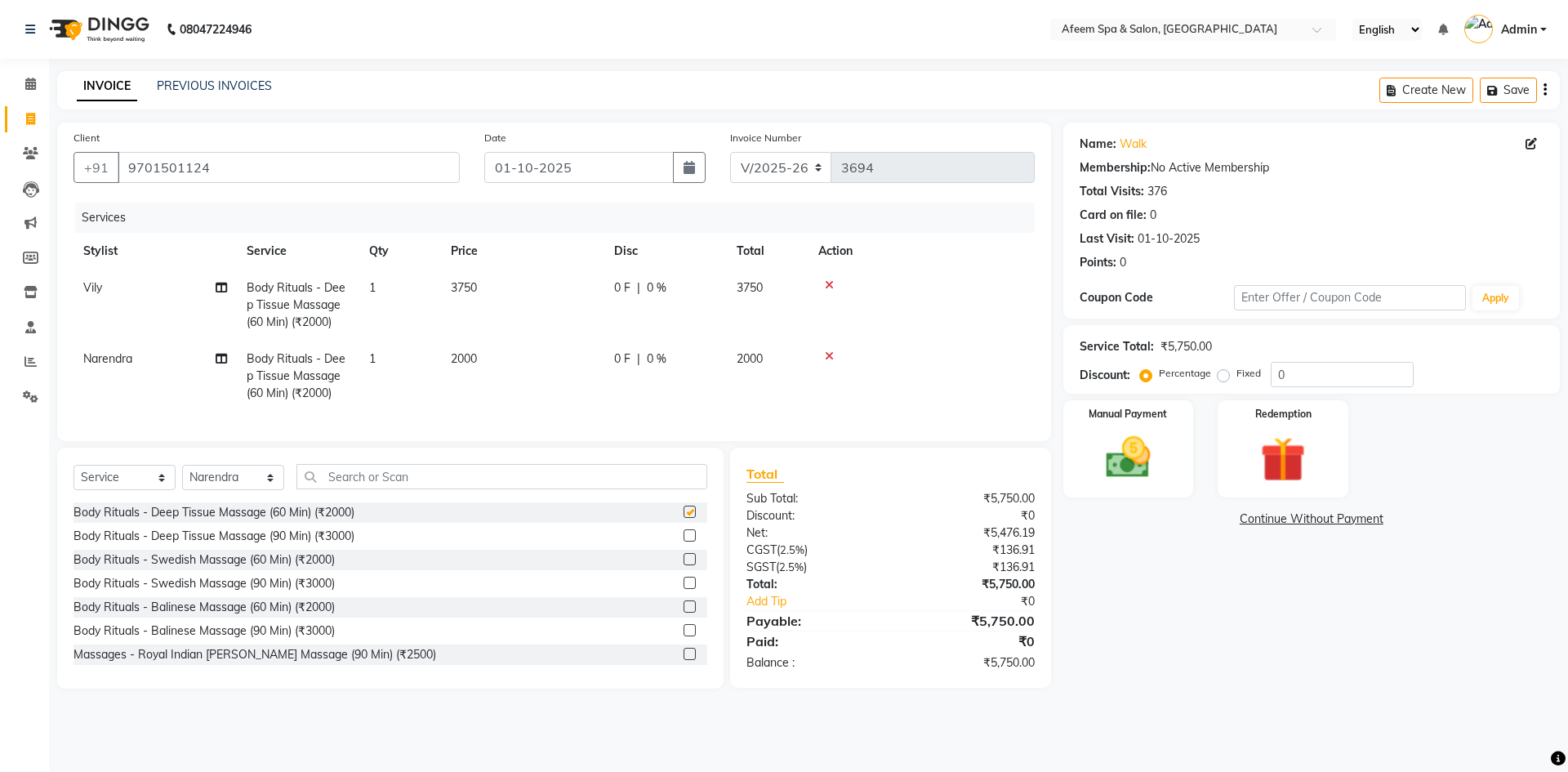
click at [567, 361] on td "2000" at bounding box center [522, 375] width 164 height 71
checkbox input "false"
select select "48034"
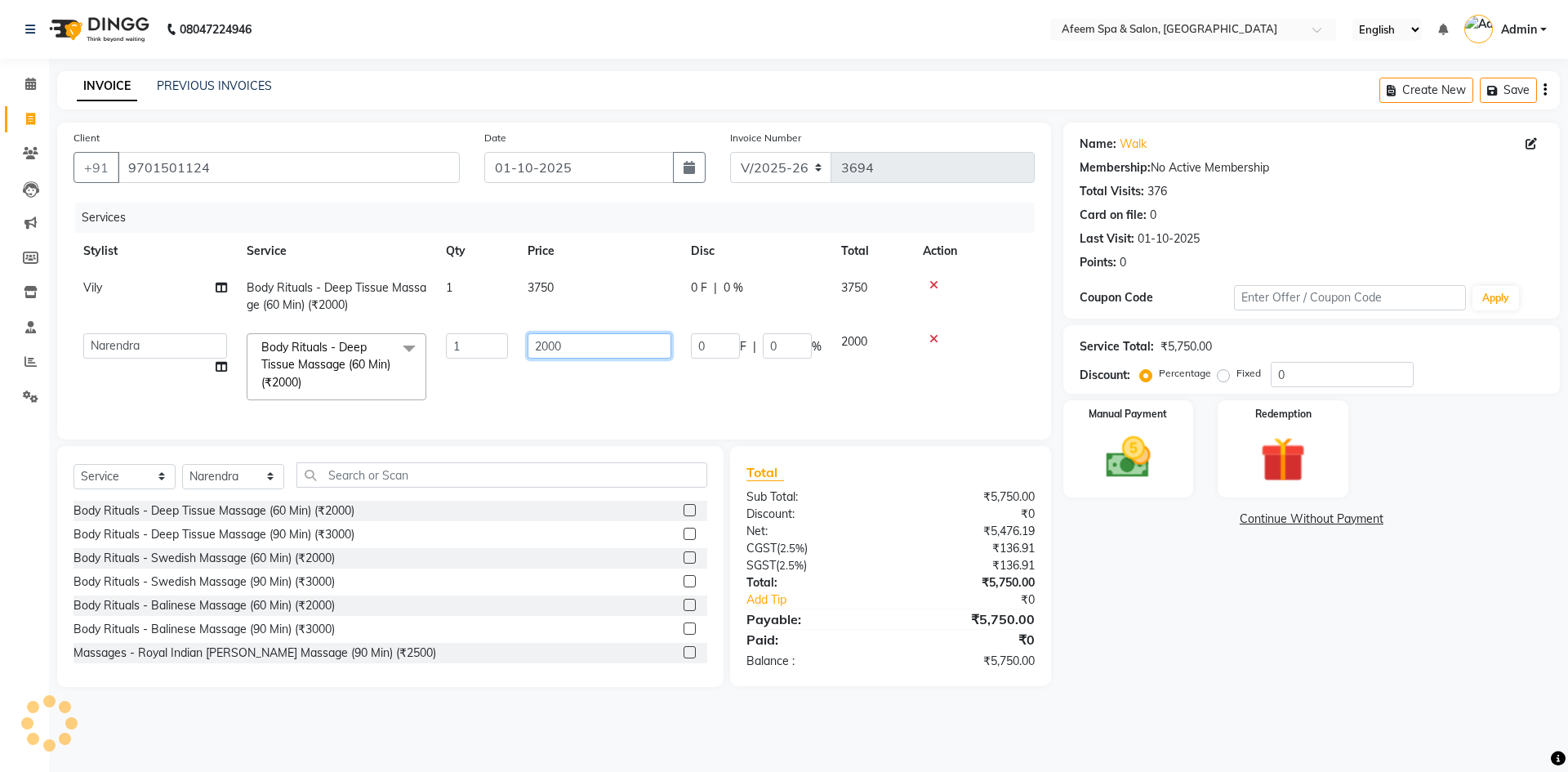
drag, startPoint x: 573, startPoint y: 343, endPoint x: 486, endPoint y: 342, distance: 87.0
click at [486, 342] on tr "anil deep [PERSON_NAME] [PERSON_NAME] Product [PERSON_NAME] sachin [PERSON_NAME…" at bounding box center [554, 367] width 961 height 86
type input "1250"
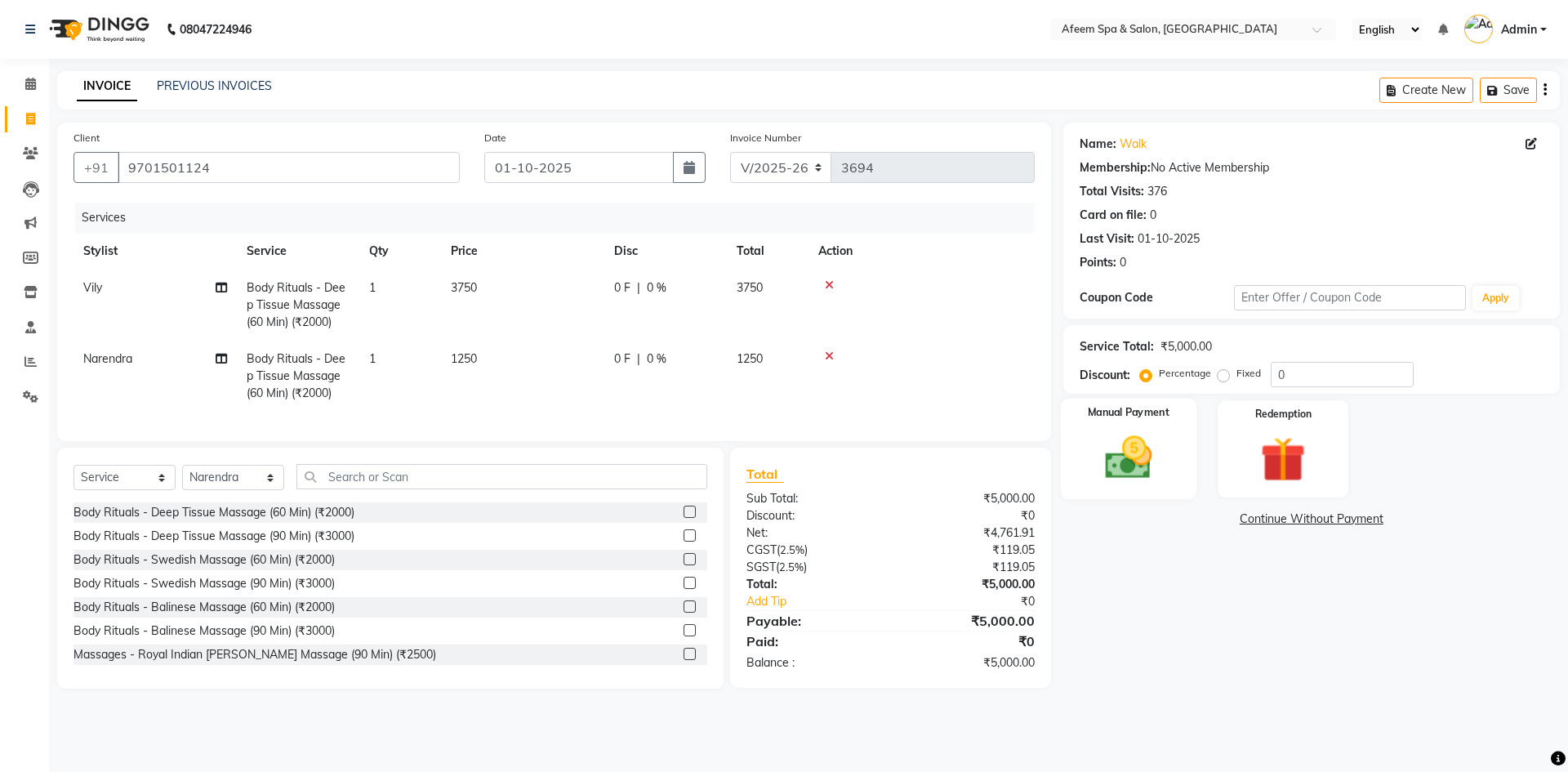
click at [1146, 449] on img at bounding box center [1128, 456] width 76 height 54
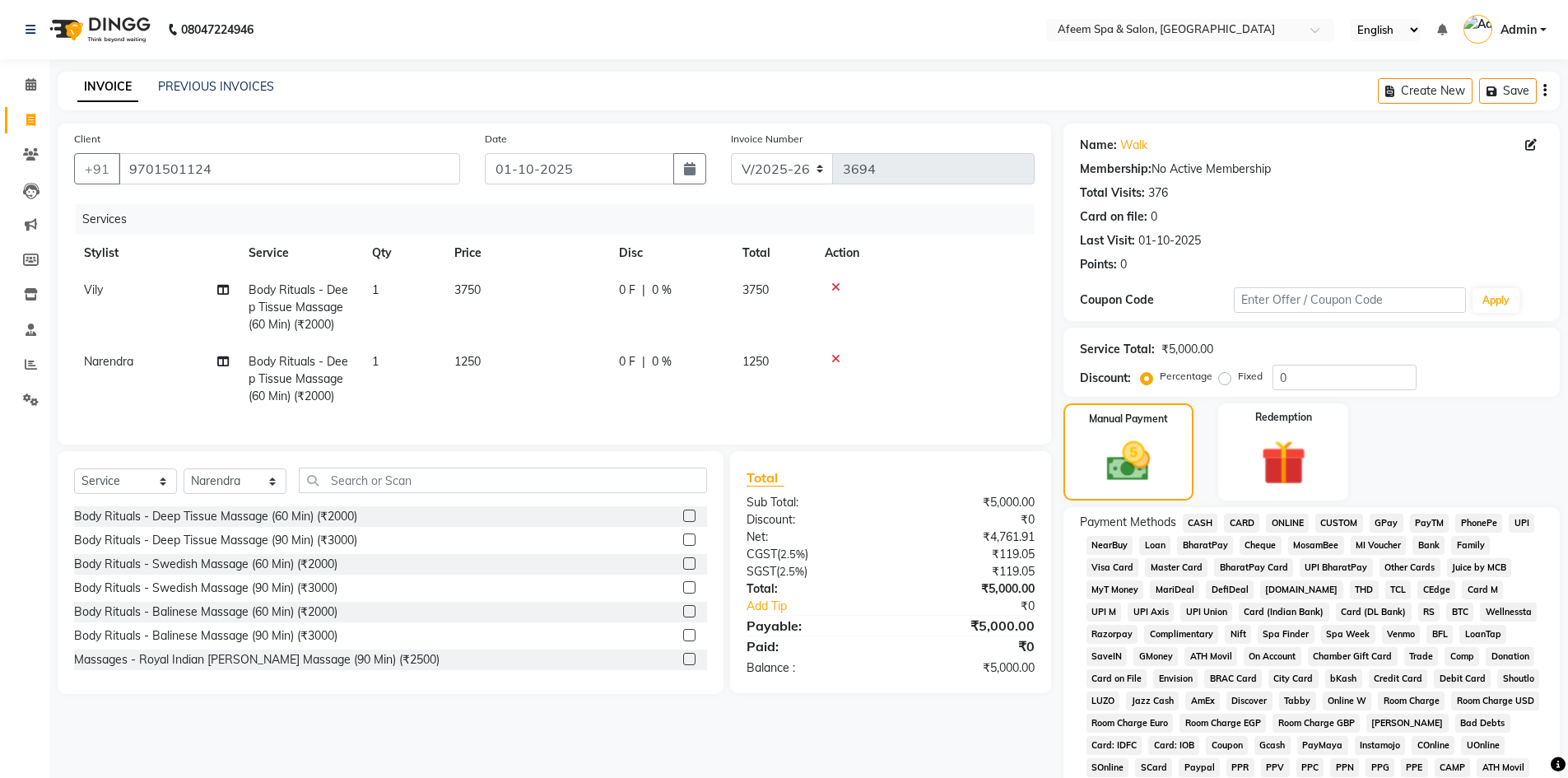
click at [1197, 525] on span "CASH" at bounding box center [1200, 522] width 35 height 19
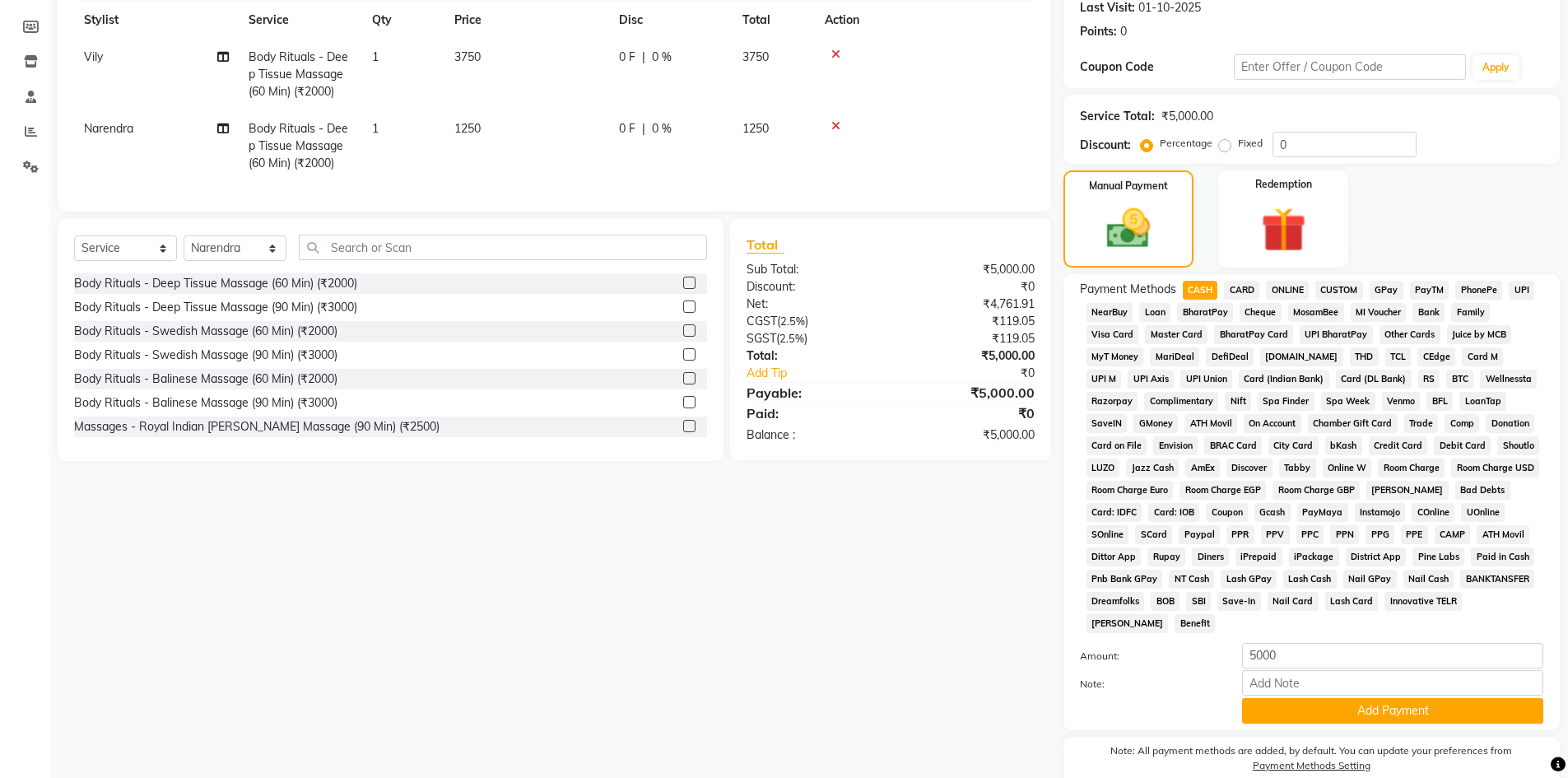
scroll to position [306, 0]
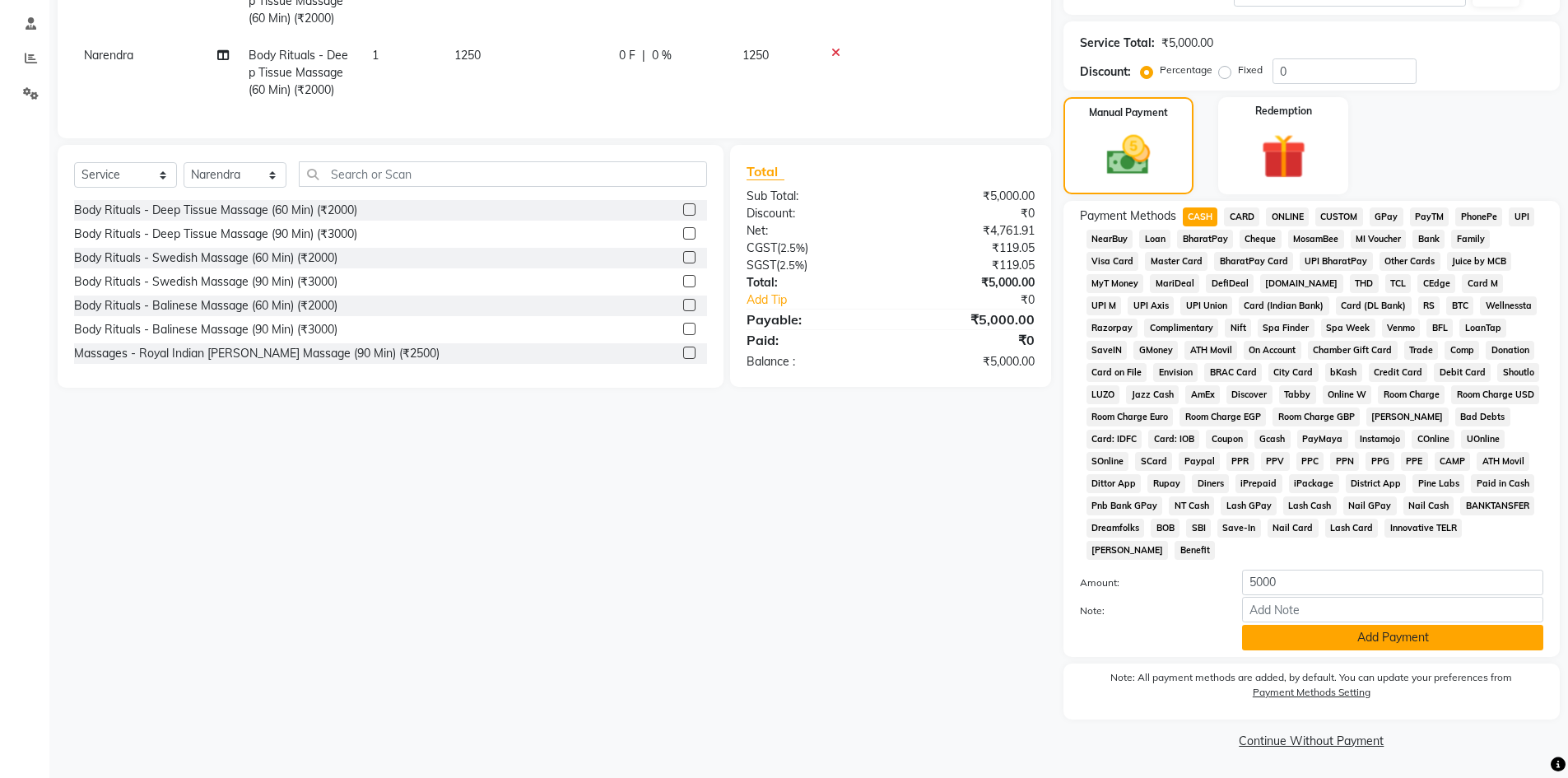
click at [1392, 637] on button "Add Payment" at bounding box center [1392, 637] width 301 height 26
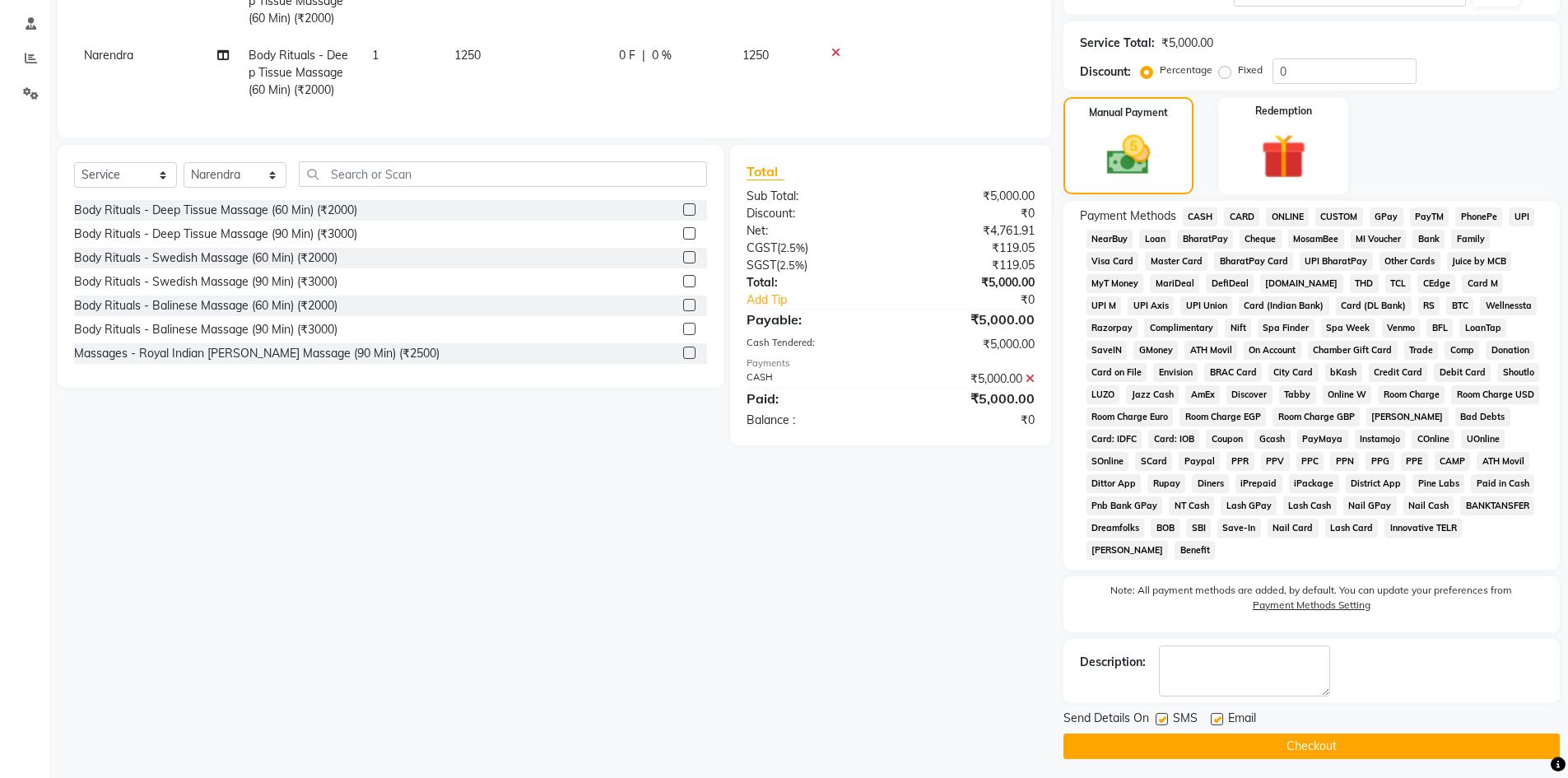
click at [1438, 730] on div "Send Details On SMS Email Checkout" at bounding box center [1312, 734] width 496 height 50
click at [1451, 740] on button "Checkout" at bounding box center [1312, 745] width 496 height 26
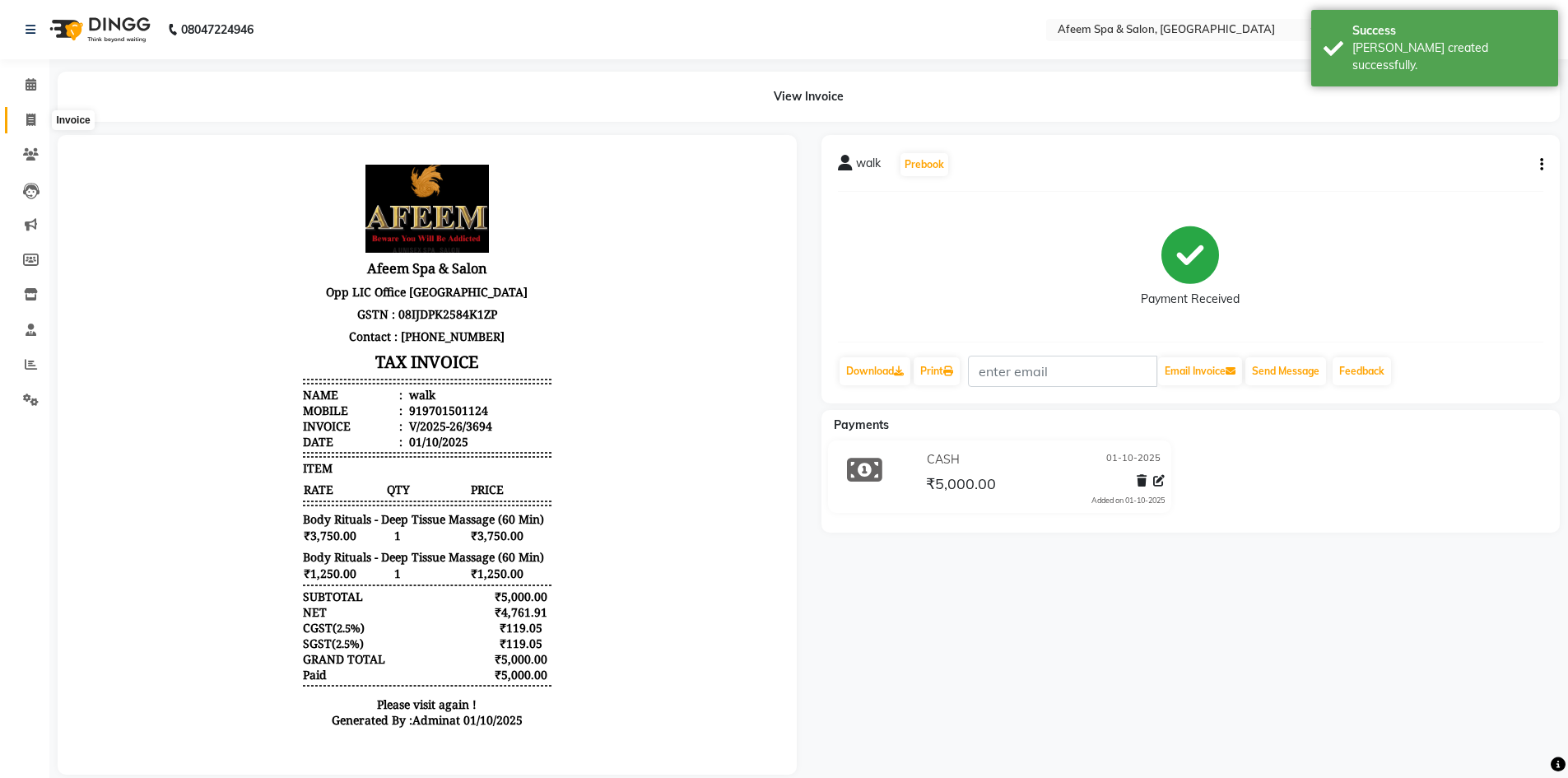
click at [28, 121] on icon at bounding box center [31, 120] width 9 height 12
select select "service"
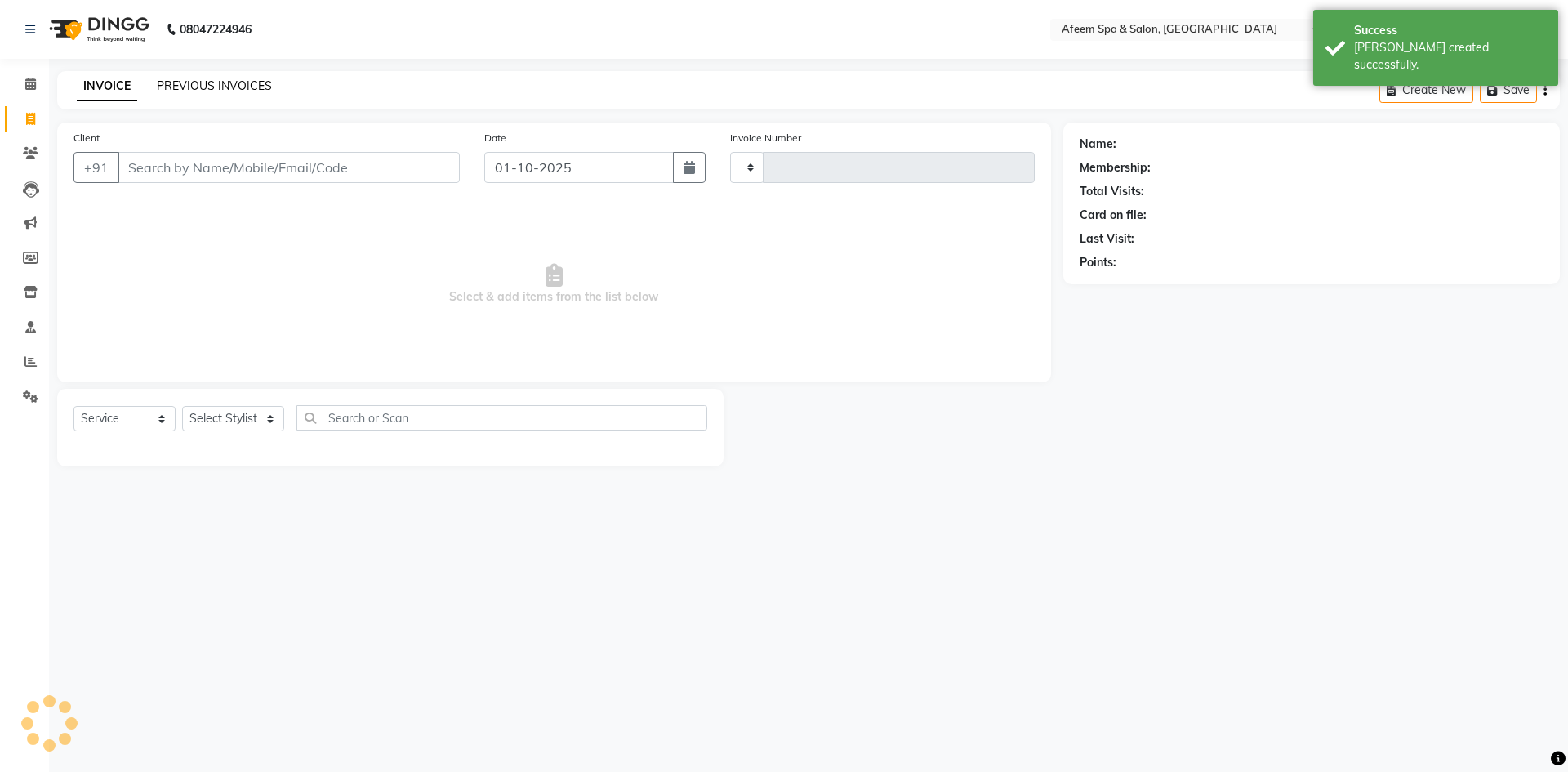
type input "3695"
select select "750"
click at [237, 86] on link "PREVIOUS INVOICES" at bounding box center [214, 85] width 115 height 15
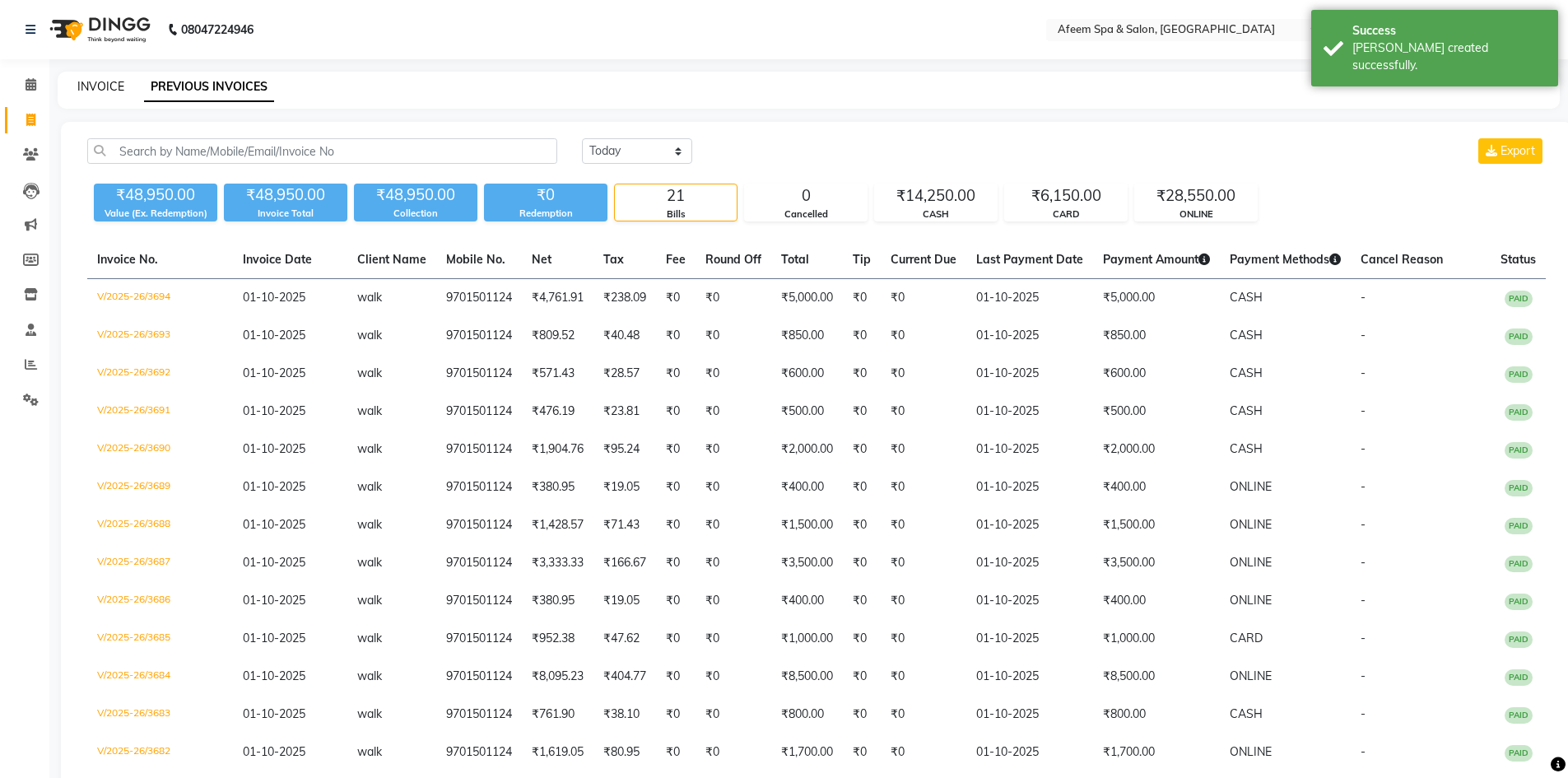
click at [96, 89] on link "INVOICE" at bounding box center [100, 86] width 47 height 15
select select "service"
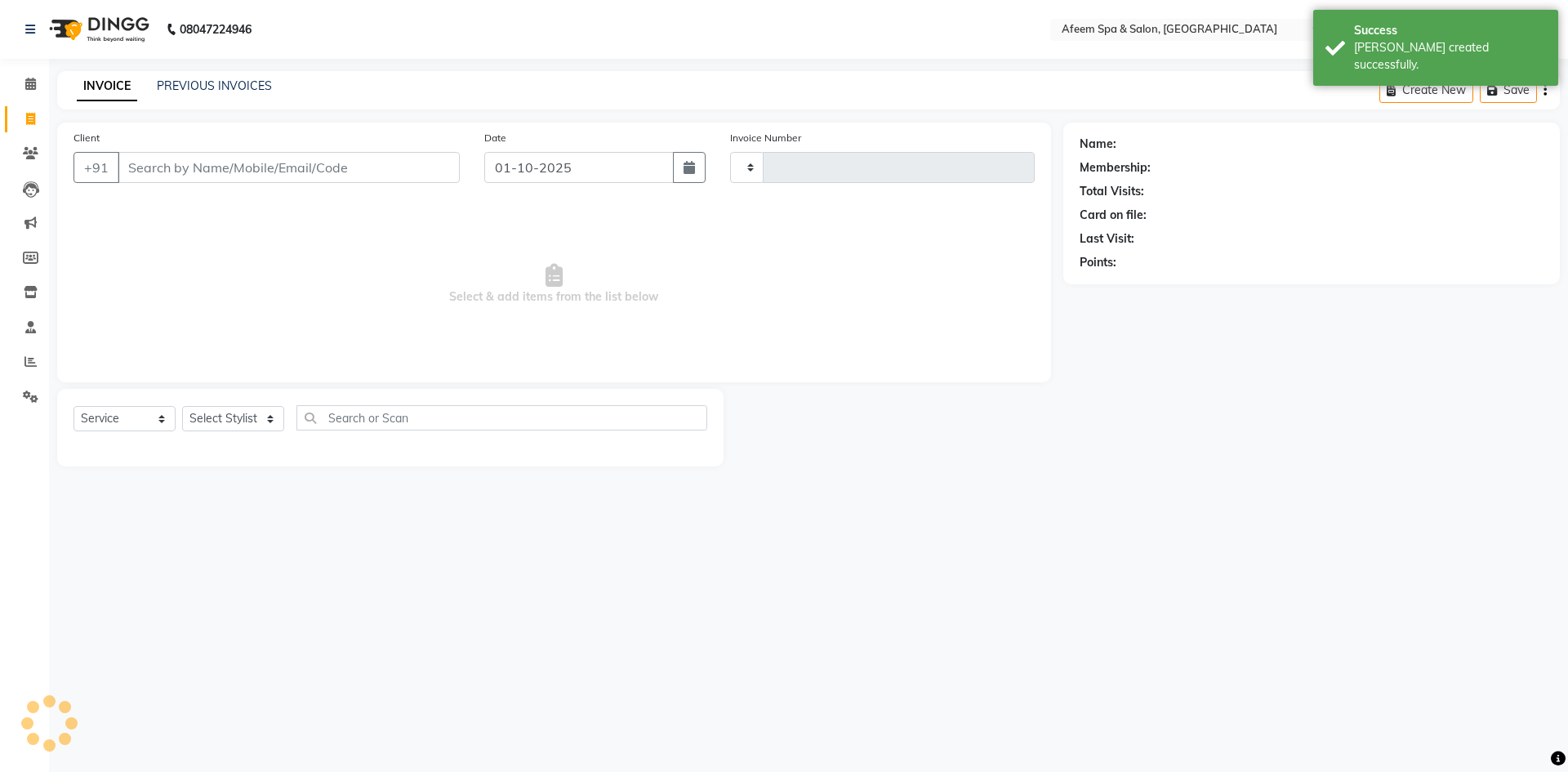
type input "3695"
select select "750"
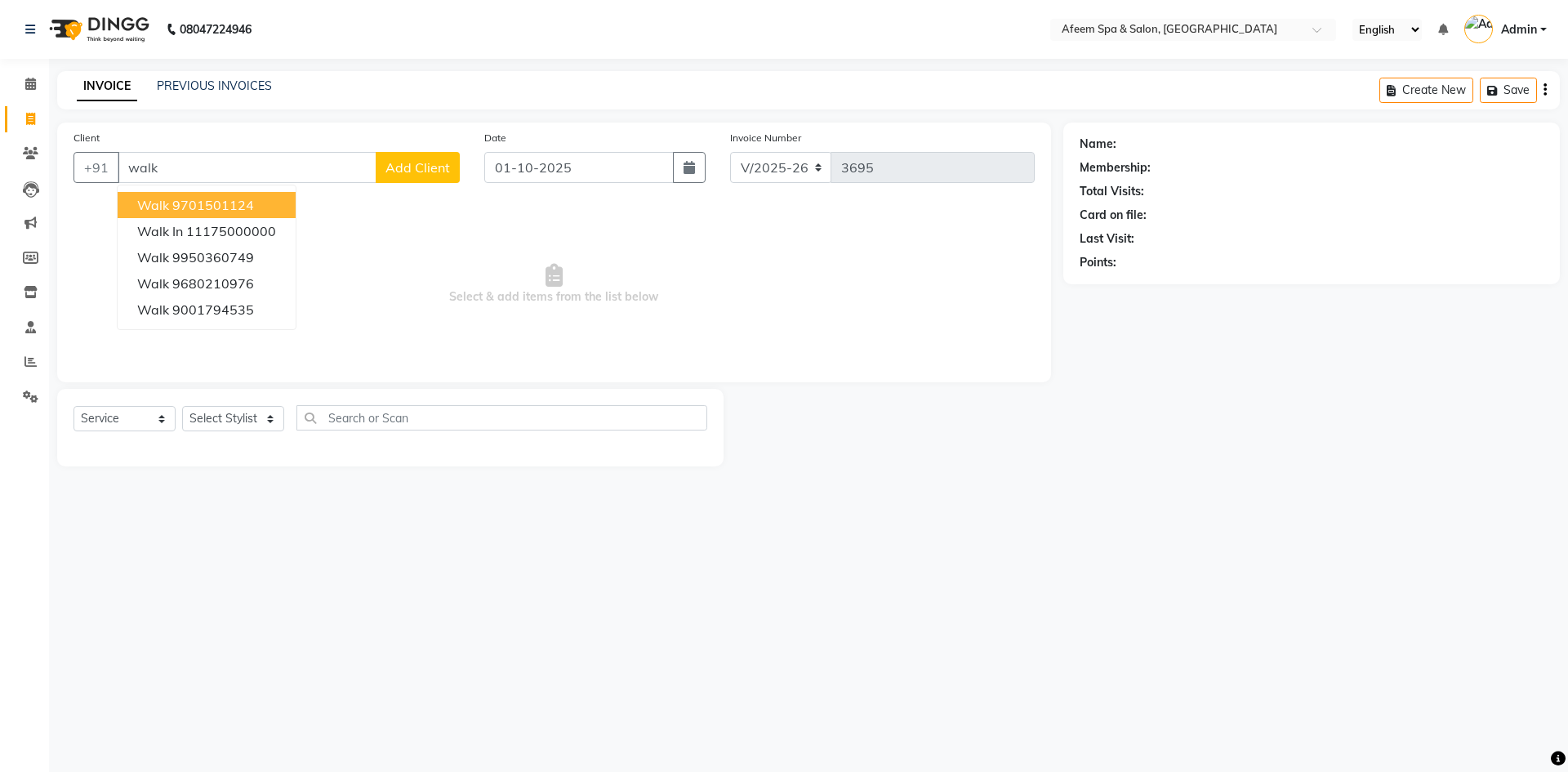
click at [144, 200] on span "walk" at bounding box center [153, 205] width 32 height 17
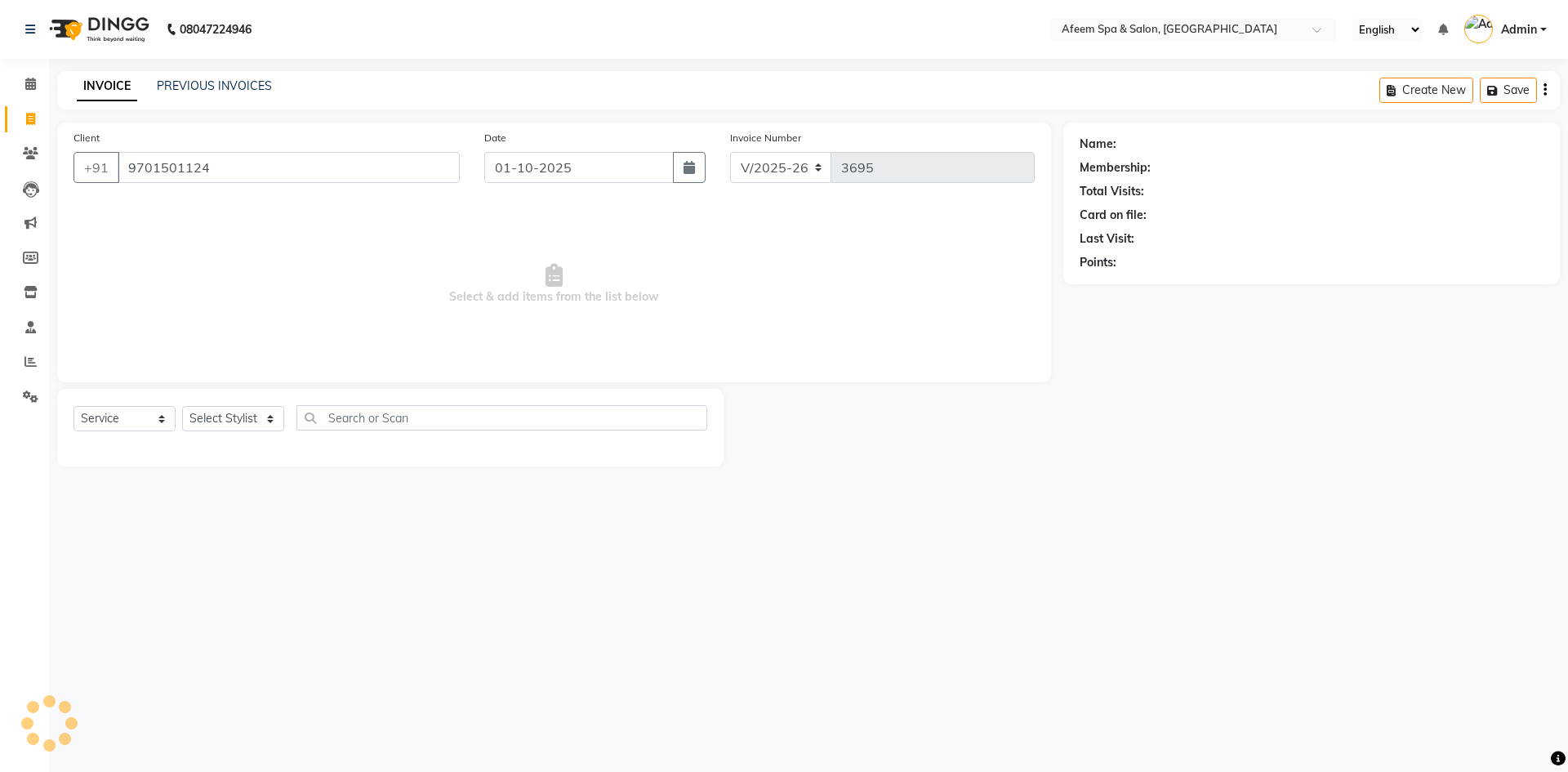
type input "9701501124"
click at [256, 418] on select "Select Stylist anil deep [PERSON_NAME] [PERSON_NAME] Product [PERSON_NAME] sach…" at bounding box center [233, 419] width 102 height 25
select select "47380"
click at [182, 406] on select "Select Stylist anil deep [PERSON_NAME] [PERSON_NAME] Product [PERSON_NAME] sach…" at bounding box center [233, 419] width 102 height 25
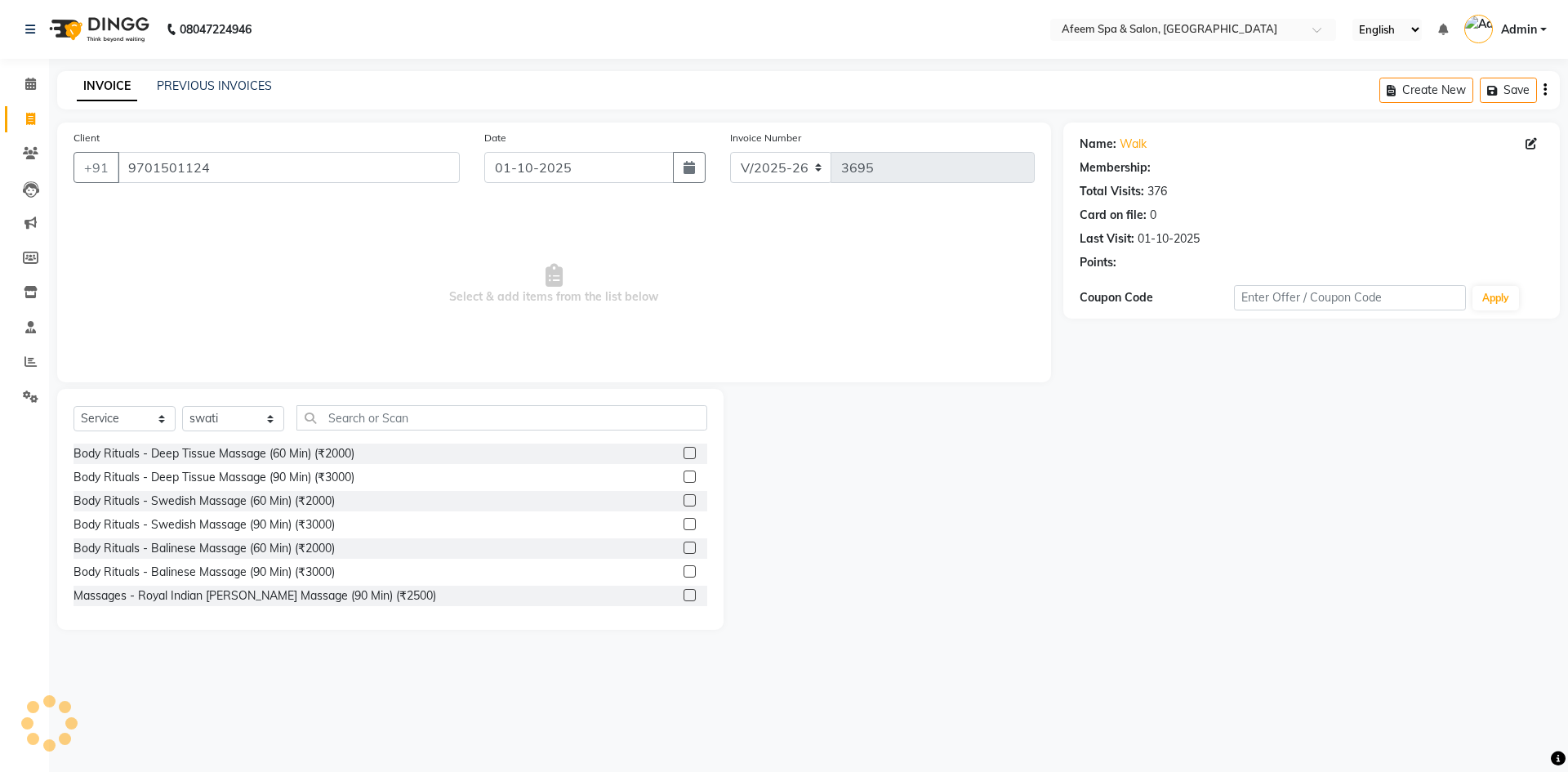
click at [683, 454] on label at bounding box center [689, 453] width 12 height 12
click at [683, 454] on input "checkbox" at bounding box center [689, 454] width 11 height 11
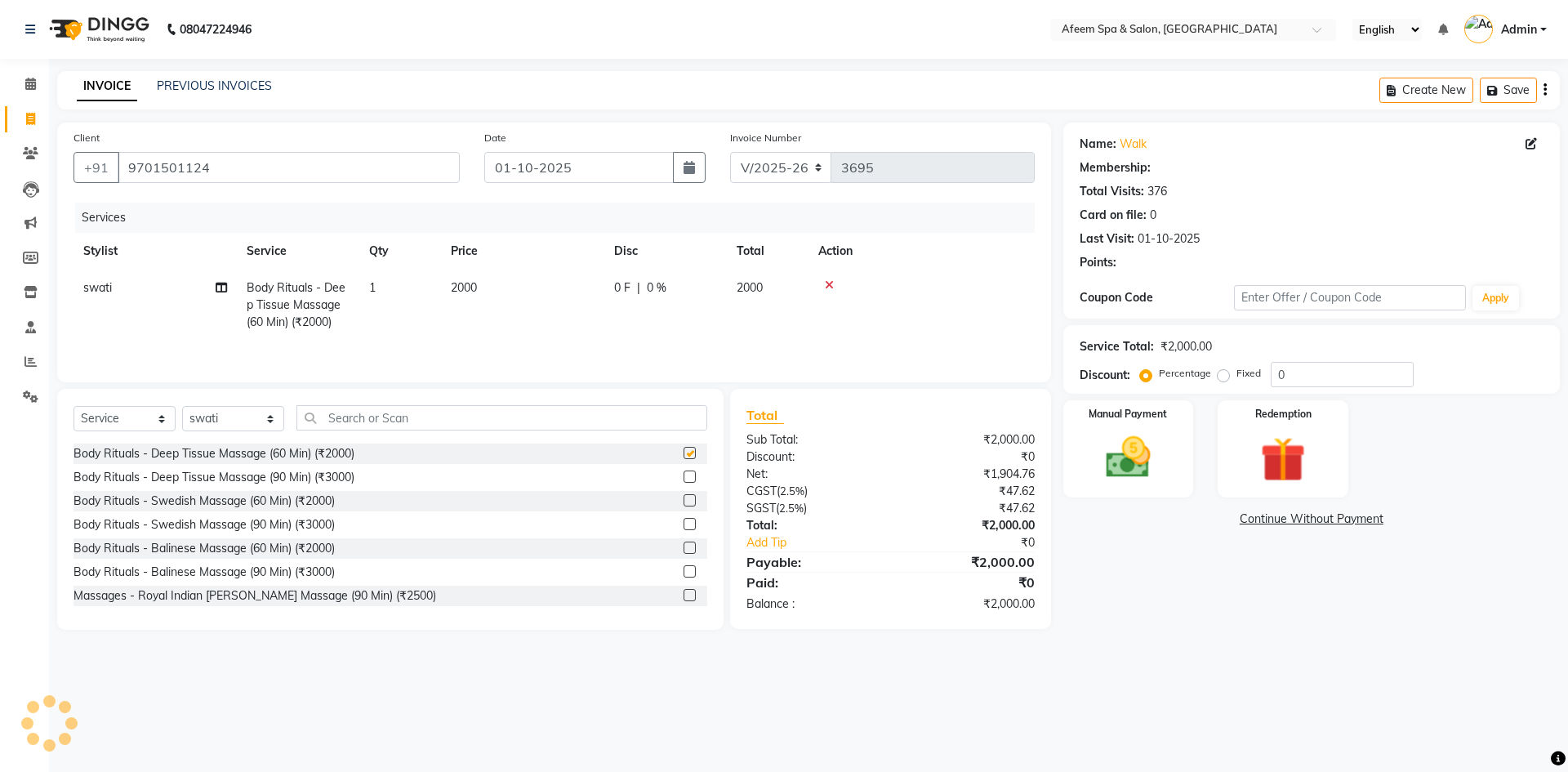
checkbox input "false"
click at [486, 288] on td "2000" at bounding box center [522, 304] width 164 height 71
select select "47380"
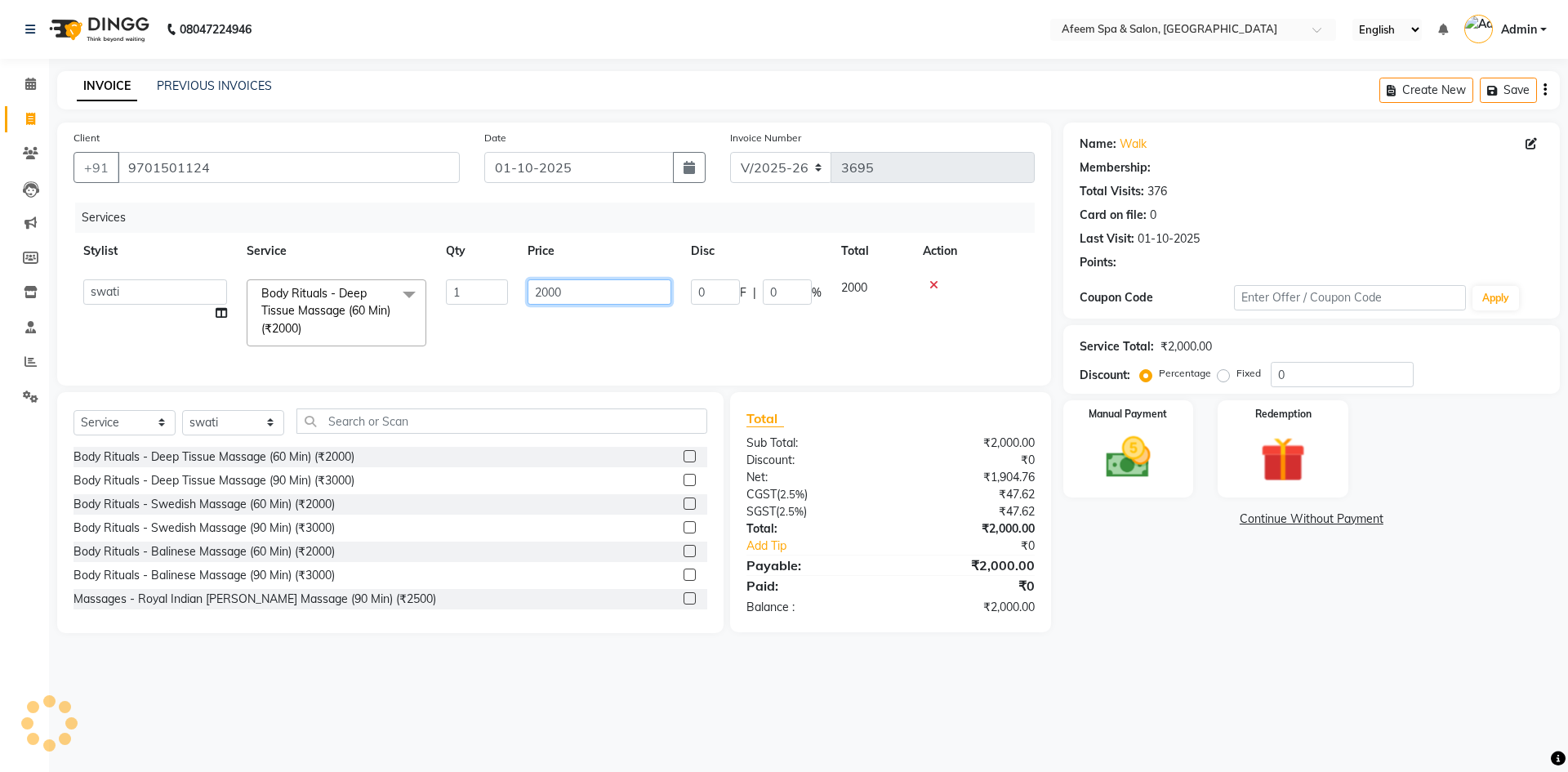
click at [572, 292] on input "2000" at bounding box center [599, 292] width 143 height 25
type input "200"
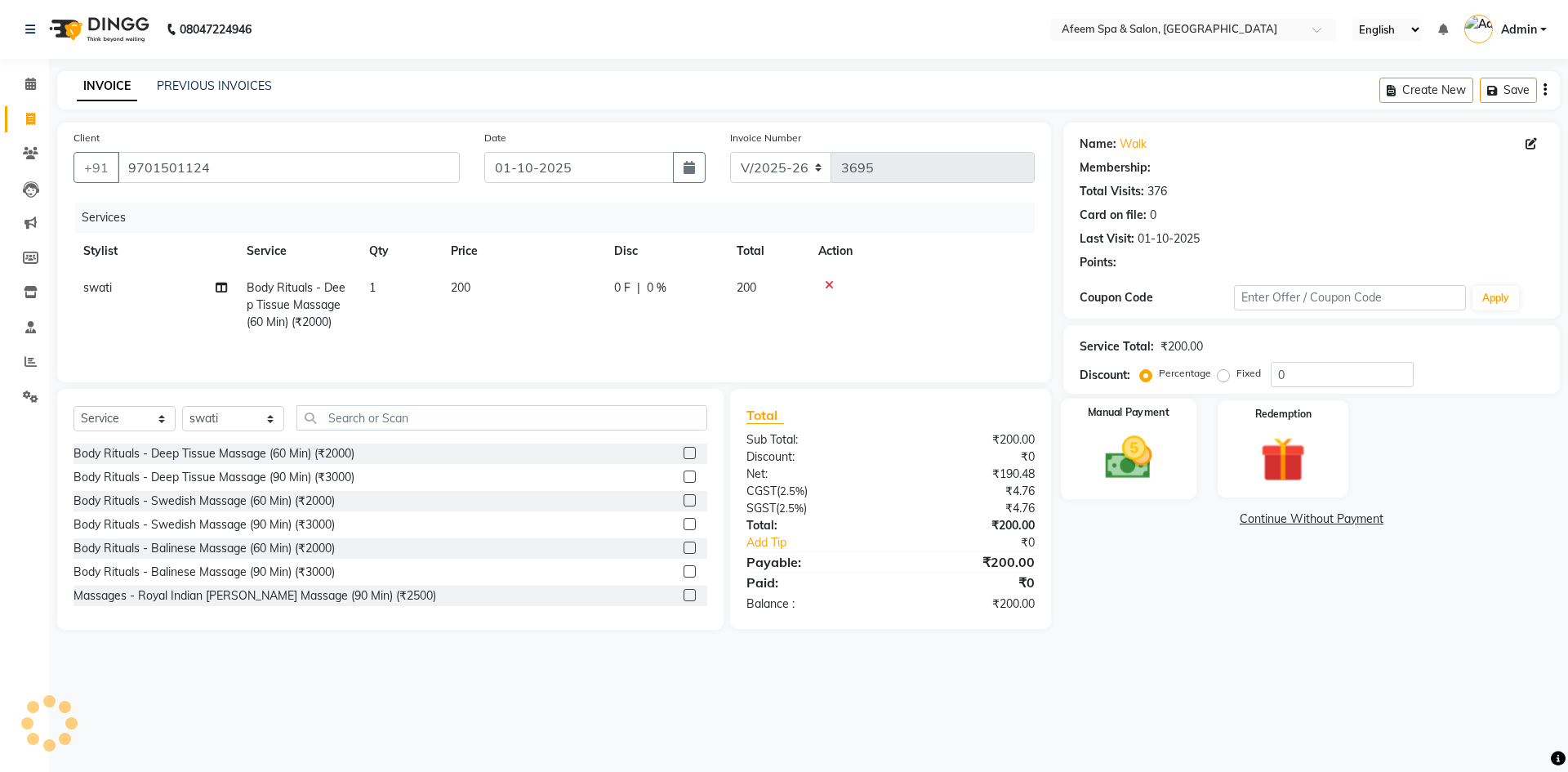
click at [1167, 458] on div "Manual Payment" at bounding box center [1127, 448] width 135 height 100
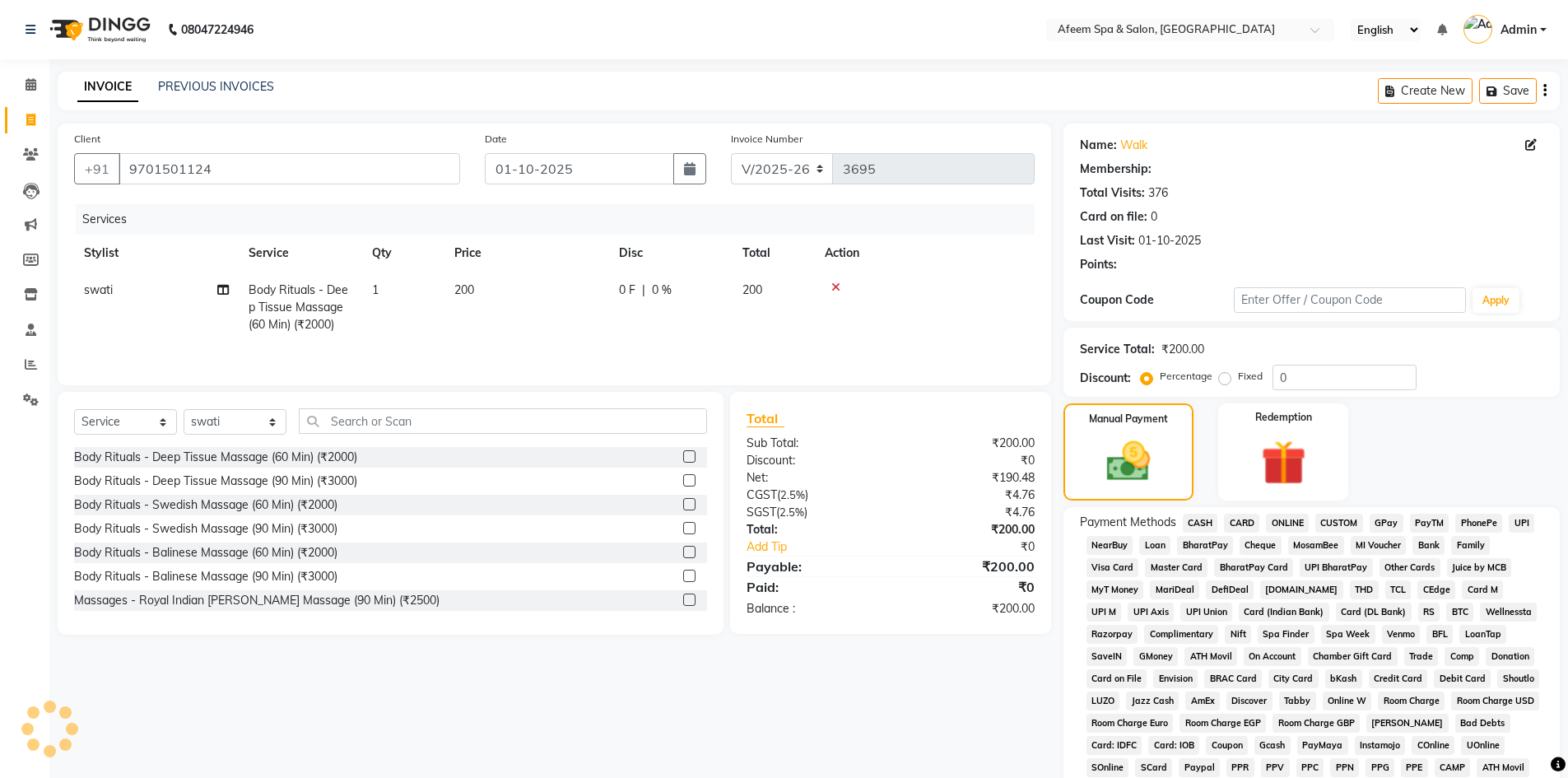
click at [1204, 522] on span "CASH" at bounding box center [1200, 522] width 35 height 19
click at [277, 424] on select "Select Stylist anil deep [PERSON_NAME] [PERSON_NAME] Product [PERSON_NAME] sach…" at bounding box center [235, 422] width 103 height 26
select select "26114"
click at [183, 409] on select "Select Stylist anil deep [PERSON_NAME] [PERSON_NAME] Product [PERSON_NAME] sach…" at bounding box center [235, 422] width 103 height 26
click at [355, 455] on div "Body Rituals - Deep Tissue Massage (60 Min) (₹2000)" at bounding box center [215, 457] width 283 height 18
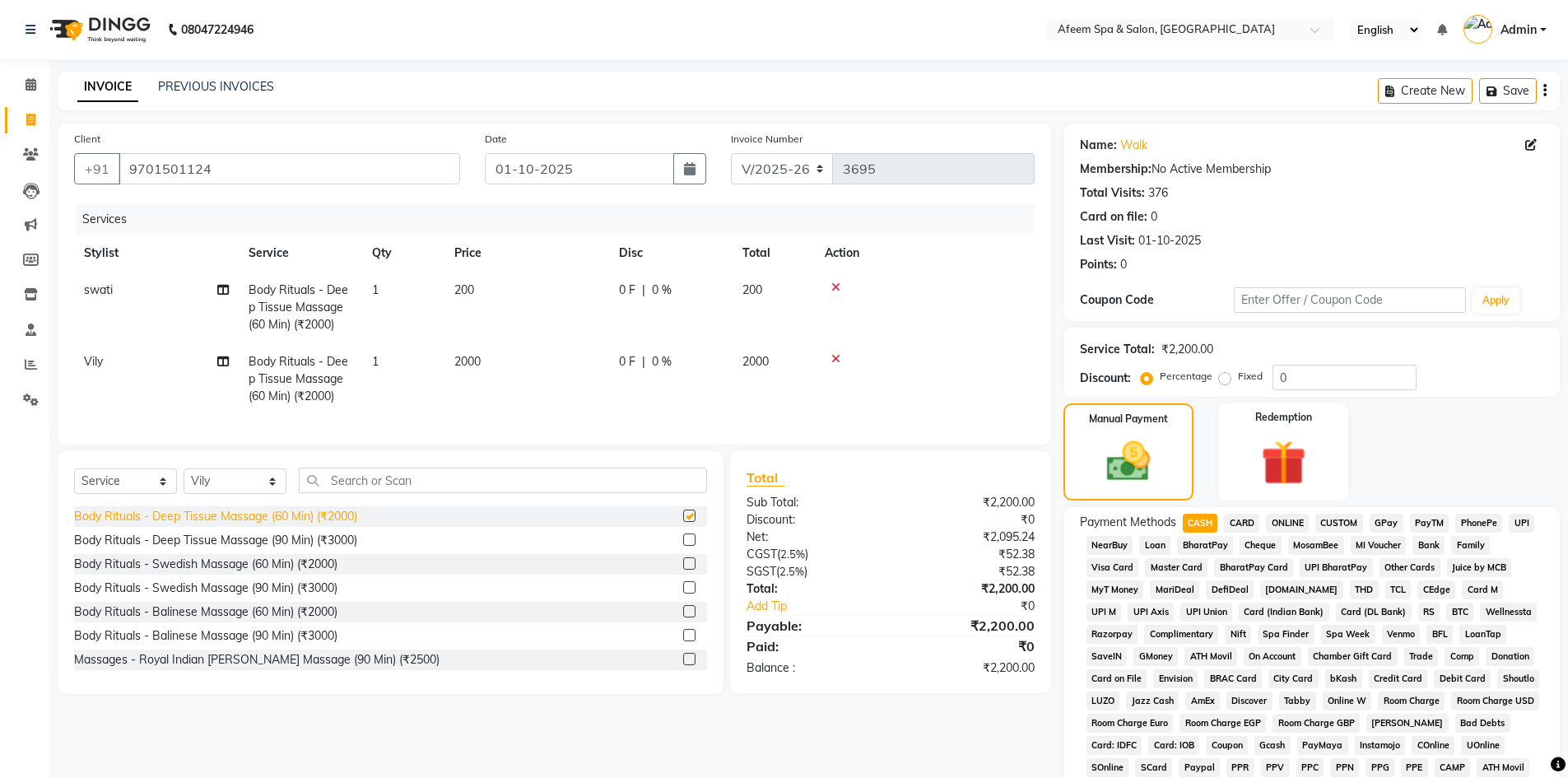
checkbox input "false"
click at [480, 363] on span "2000" at bounding box center [468, 361] width 27 height 15
select select "26114"
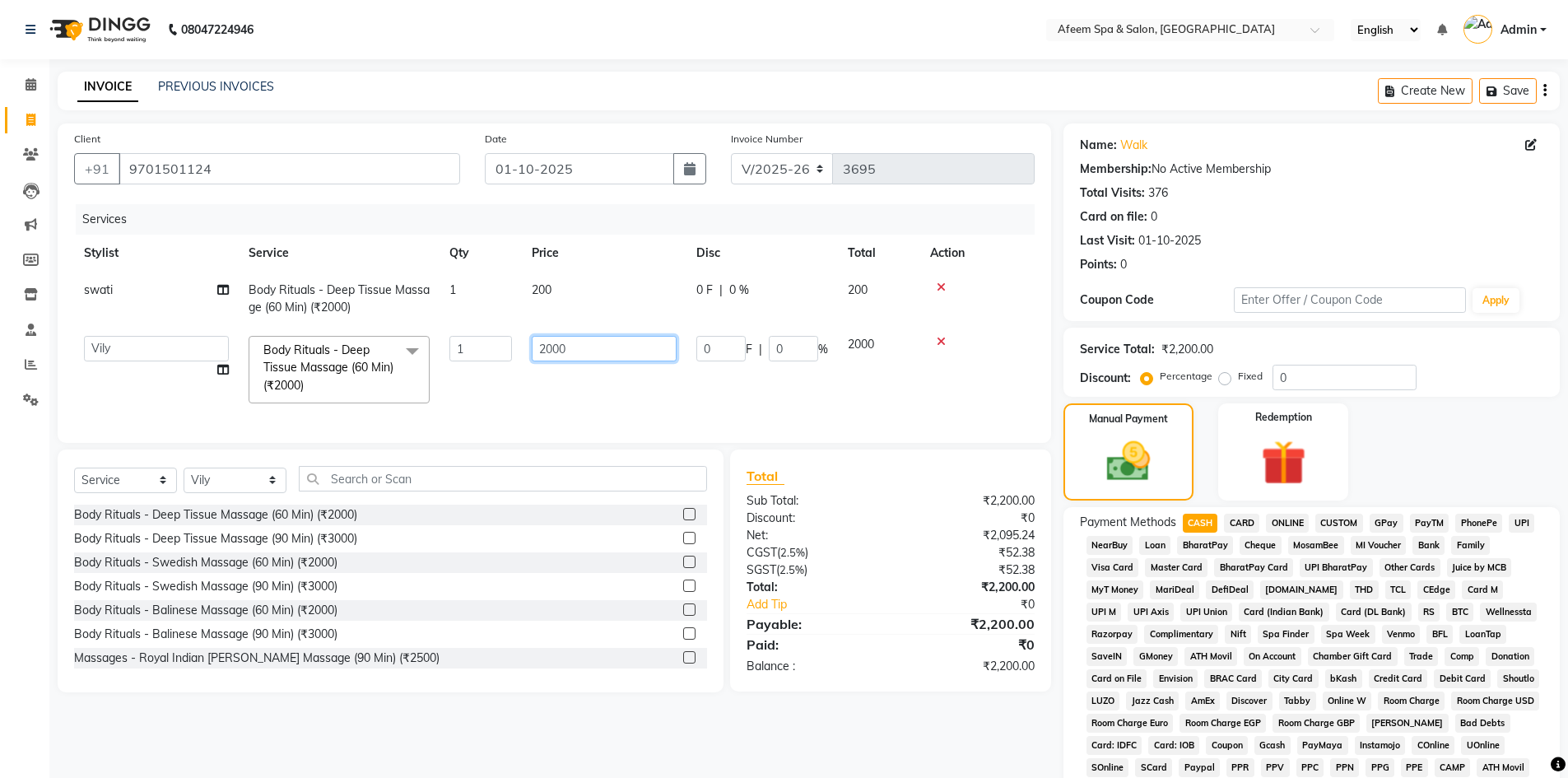
click at [604, 354] on input "2000" at bounding box center [604, 348] width 144 height 26
type input "2"
type input "3600"
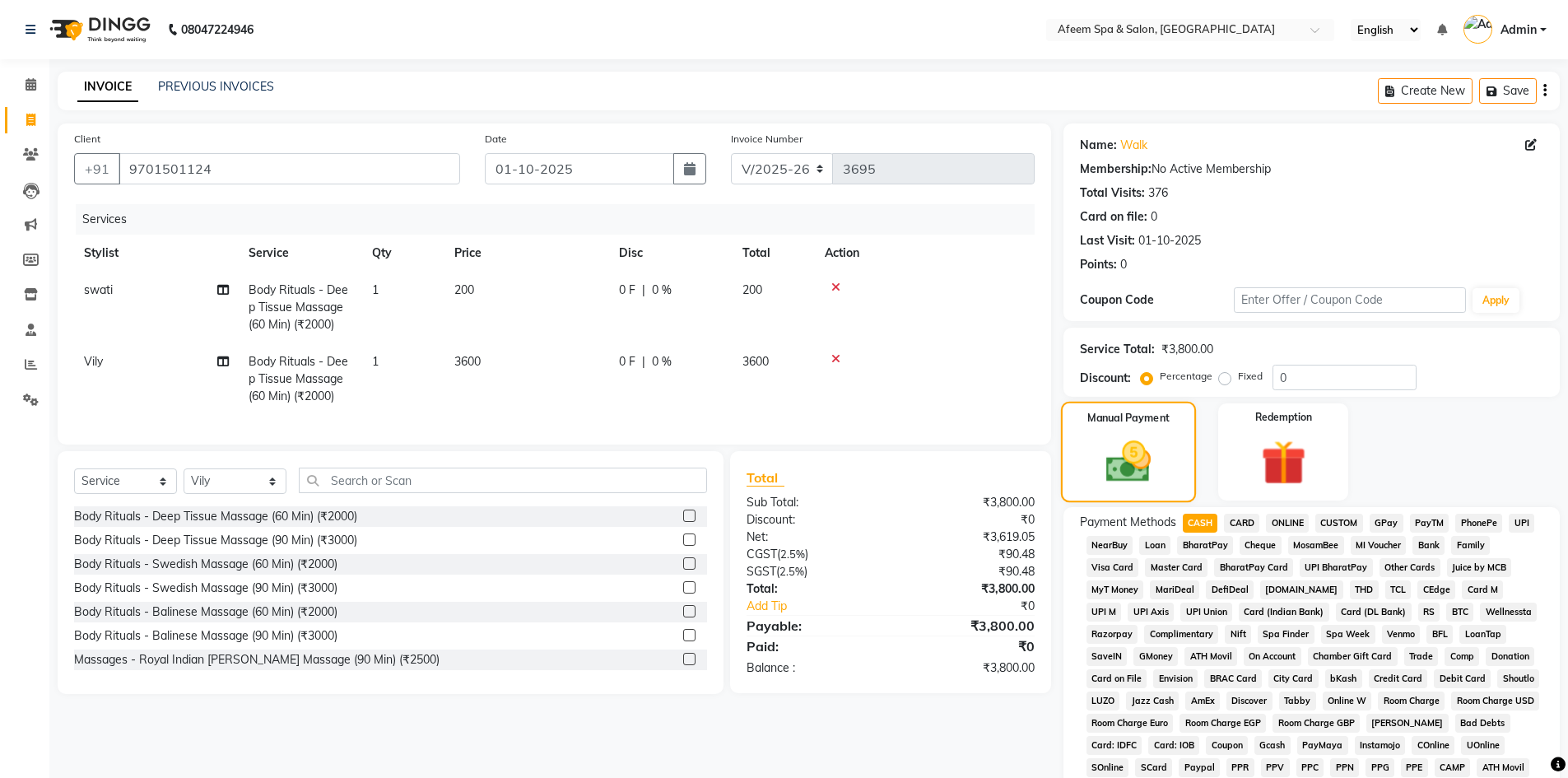
click at [1118, 421] on label "Manual Payment" at bounding box center [1128, 417] width 82 height 16
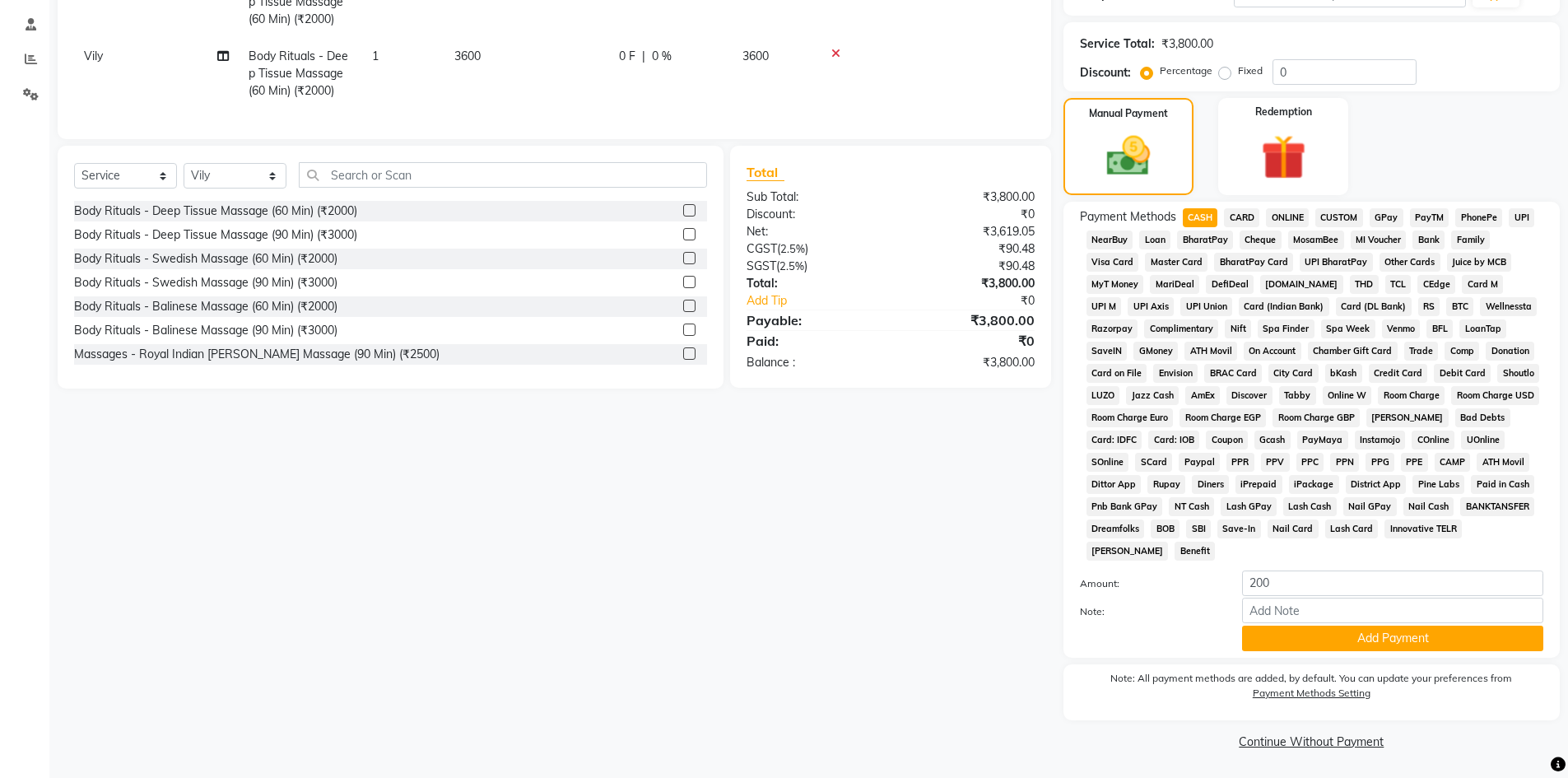
scroll to position [306, 0]
click at [1331, 586] on input "200" at bounding box center [1392, 582] width 301 height 26
type input "2"
type input "3600"
click at [1331, 646] on button "Add Payment" at bounding box center [1392, 637] width 301 height 26
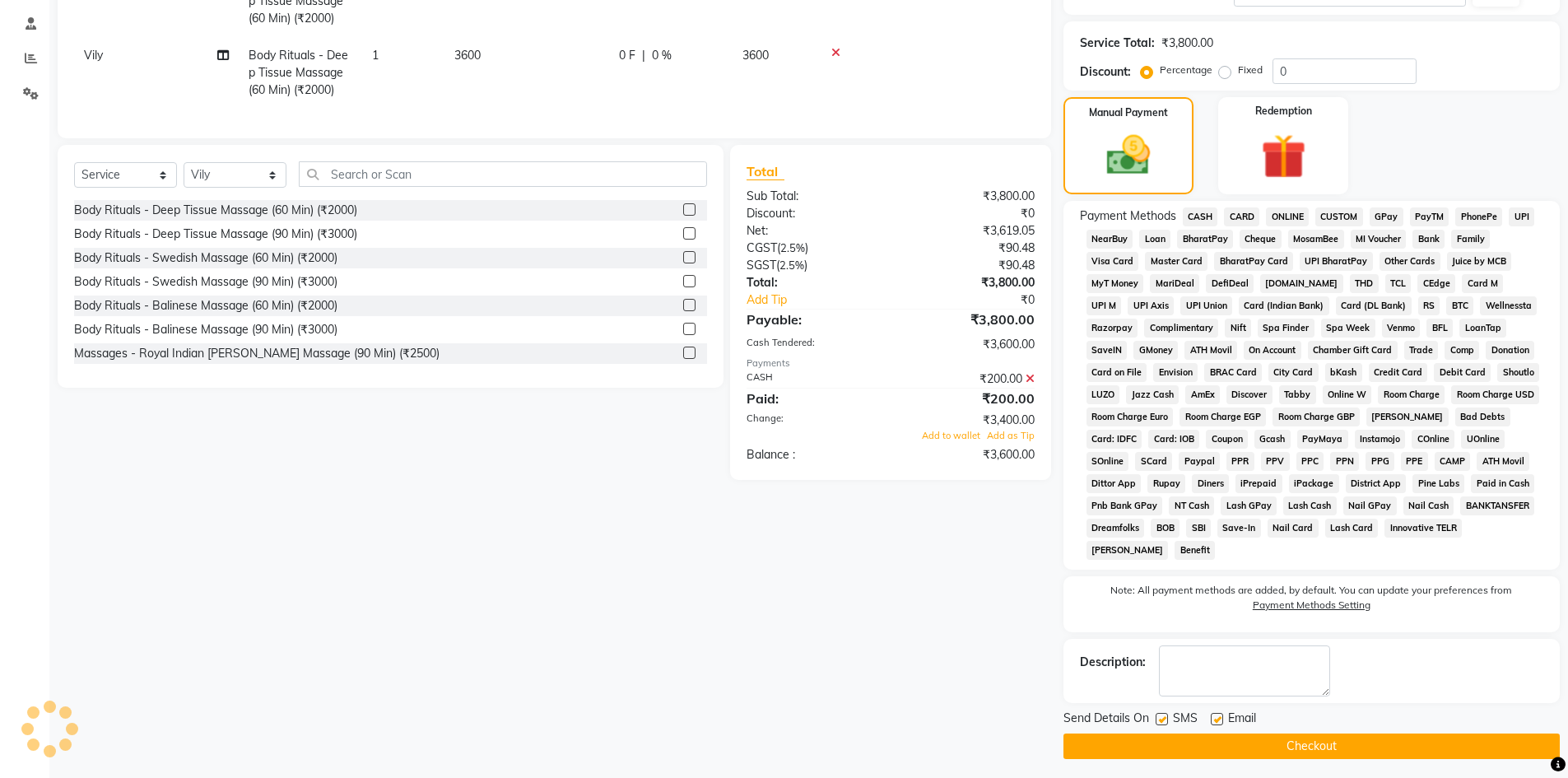
click at [1034, 385] on icon at bounding box center [1030, 378] width 9 height 12
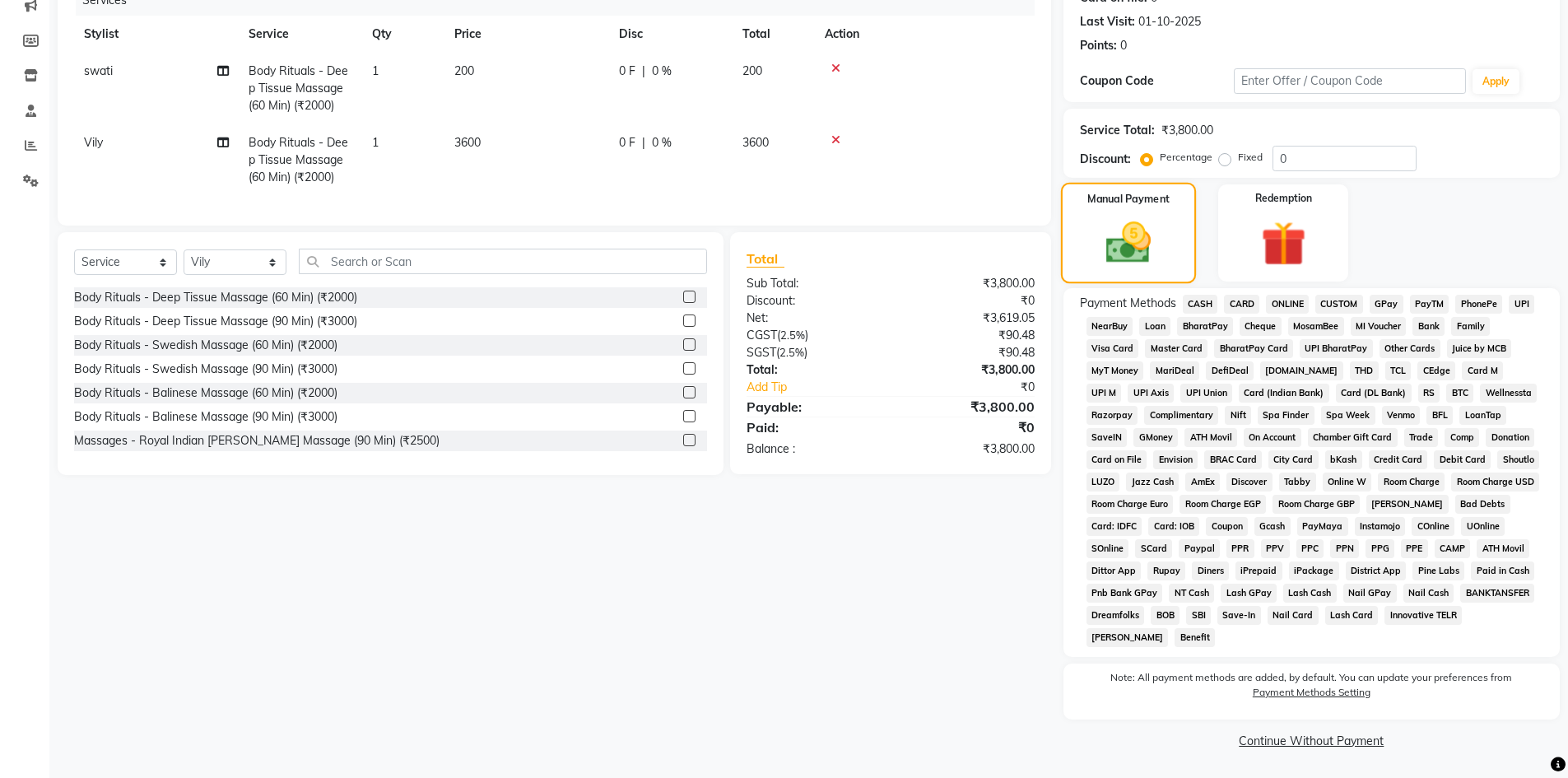
click at [1124, 244] on img at bounding box center [1127, 242] width 74 height 52
click at [1197, 300] on span "CASH" at bounding box center [1200, 303] width 35 height 19
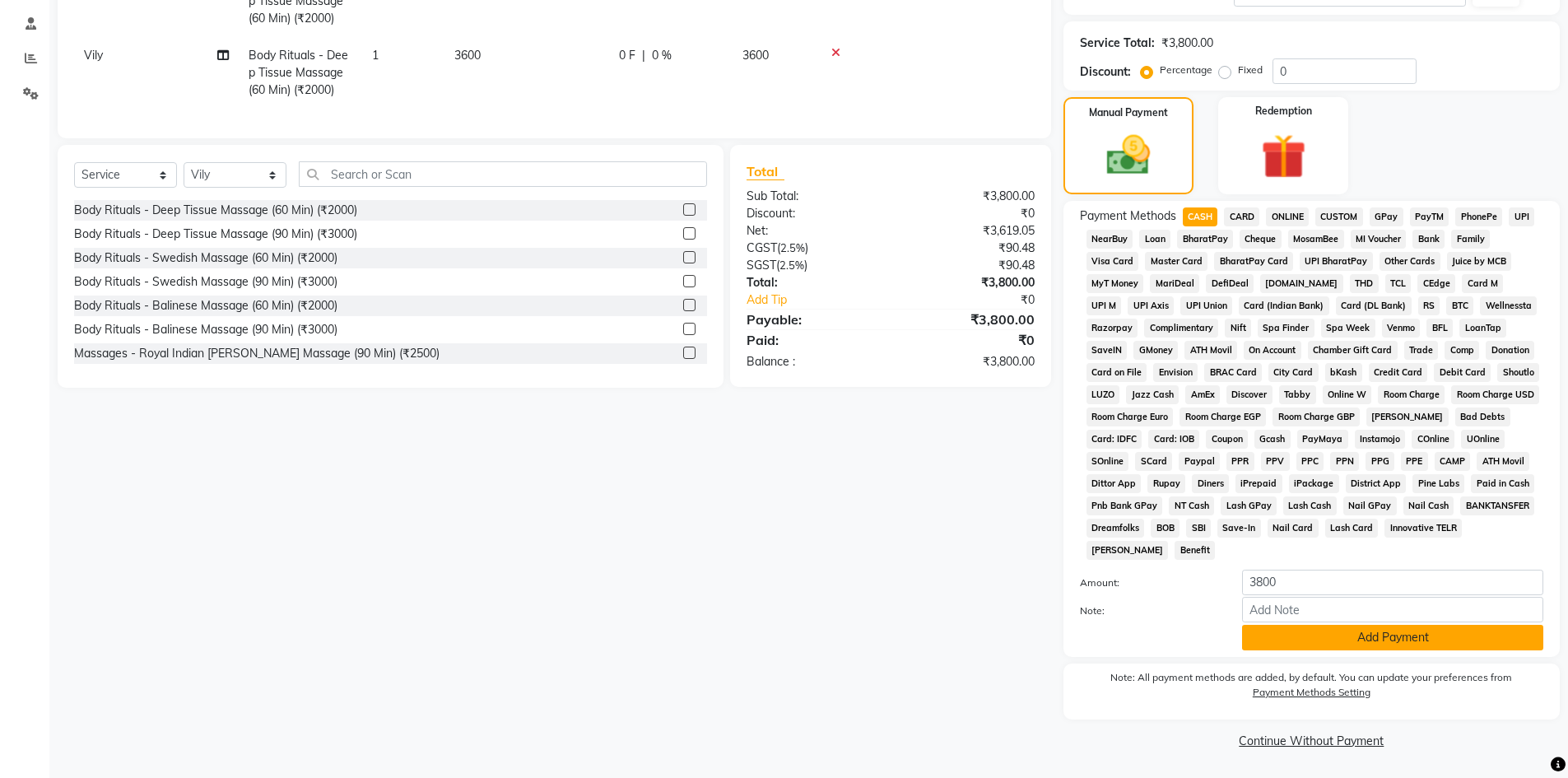
click at [1359, 643] on button "Add Payment" at bounding box center [1392, 637] width 301 height 26
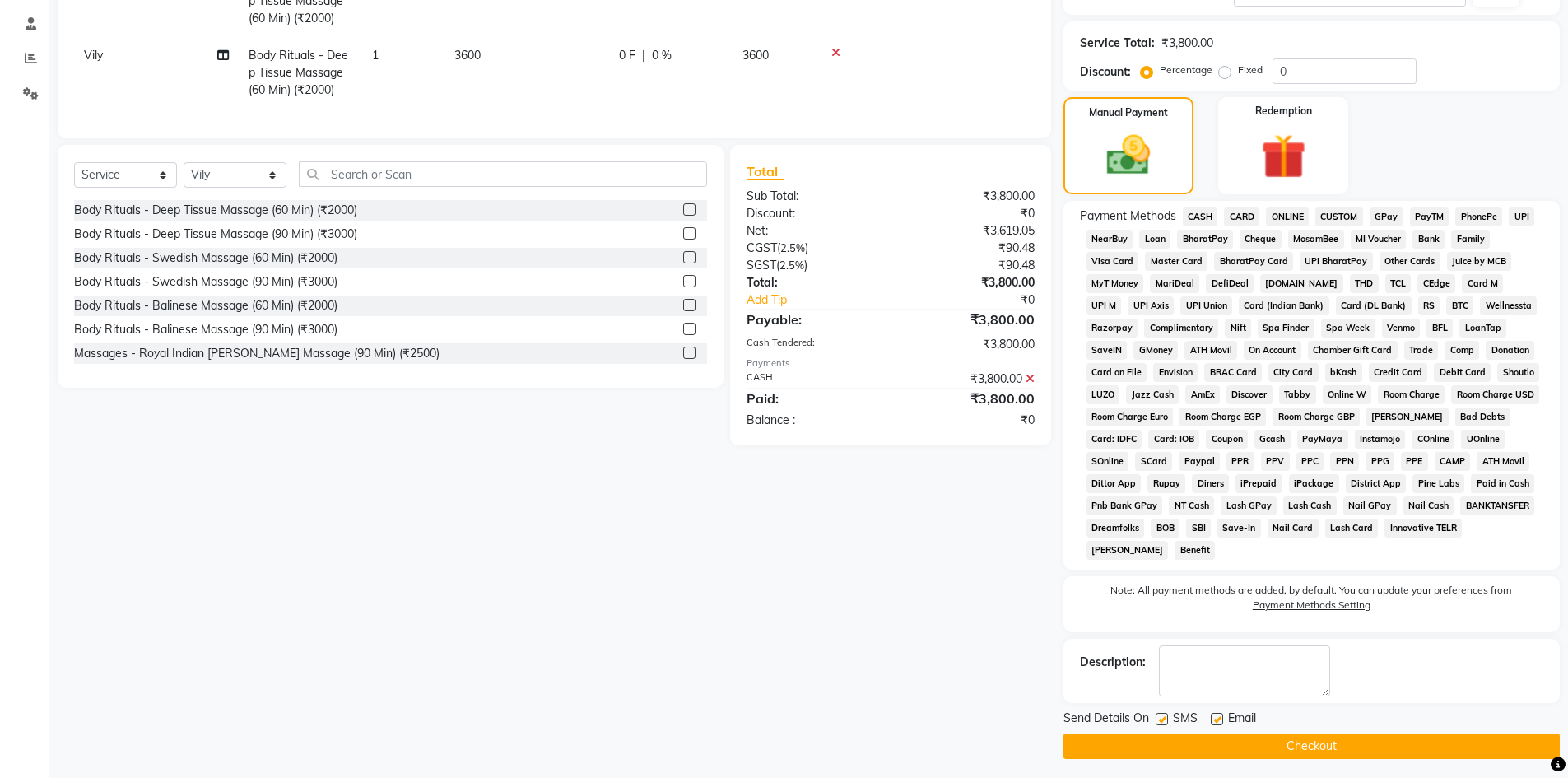
click at [1331, 746] on button "Checkout" at bounding box center [1312, 745] width 496 height 26
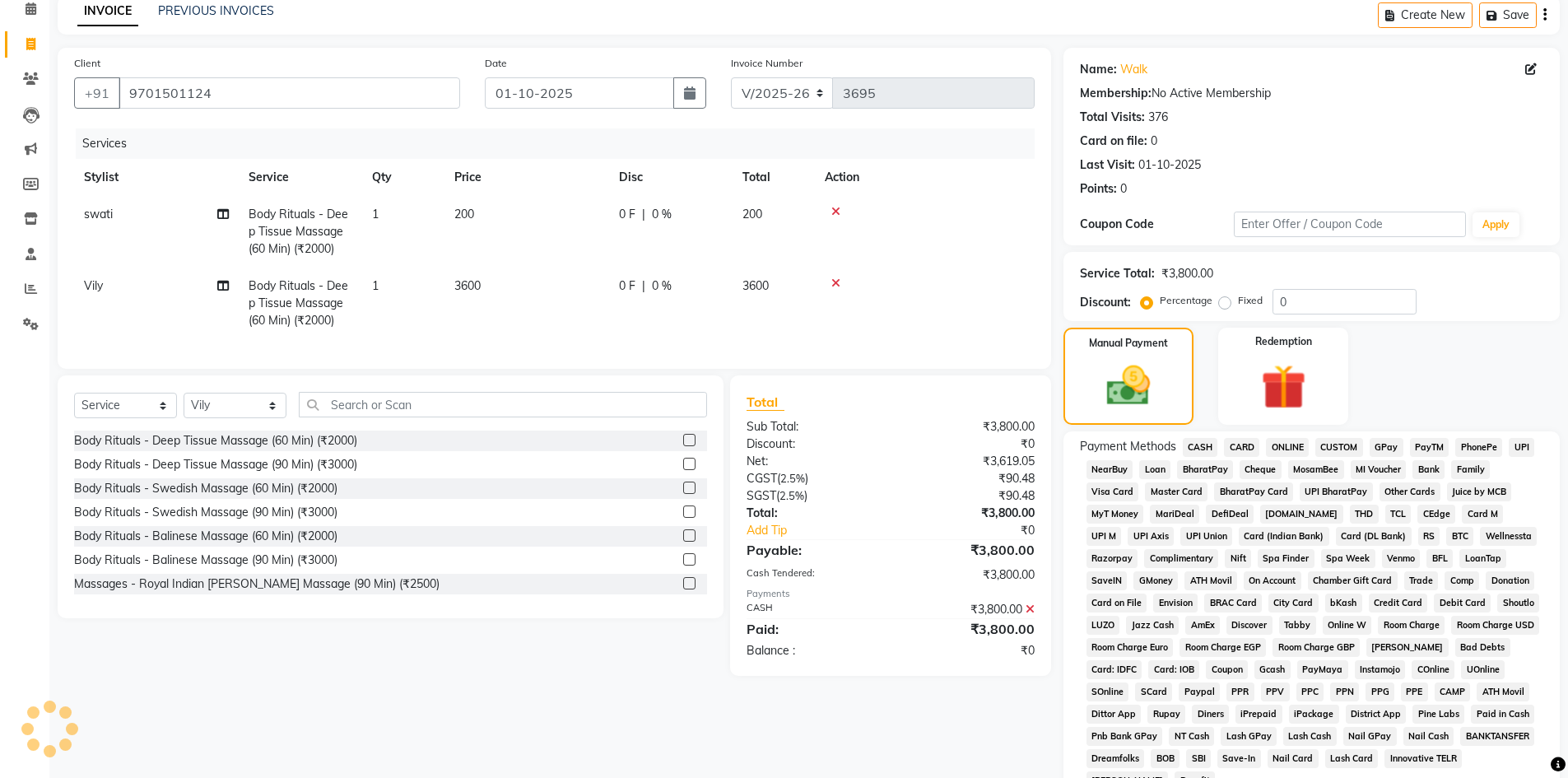
scroll to position [0, 0]
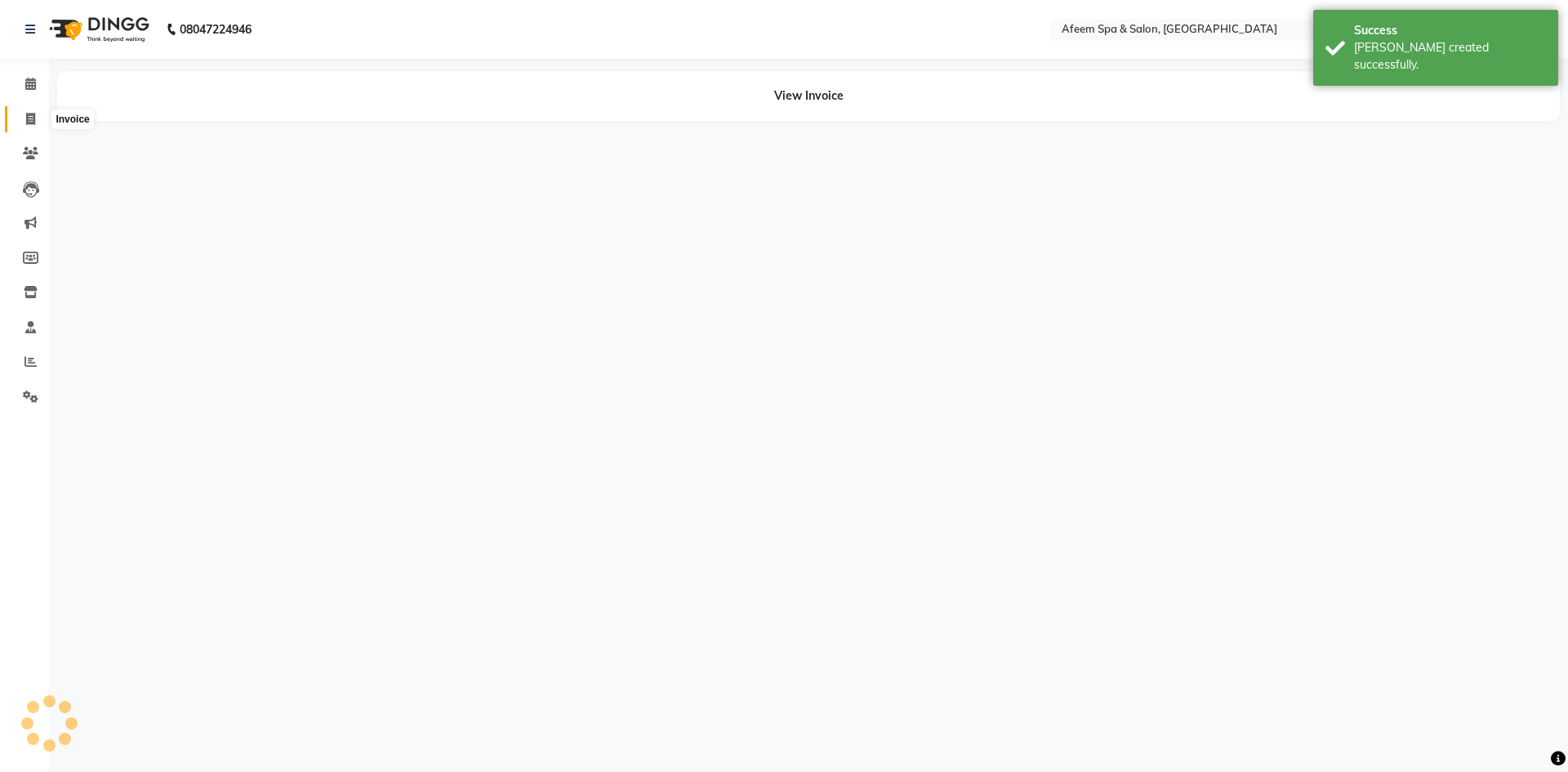
click at [34, 113] on icon at bounding box center [31, 119] width 9 height 12
select select "service"
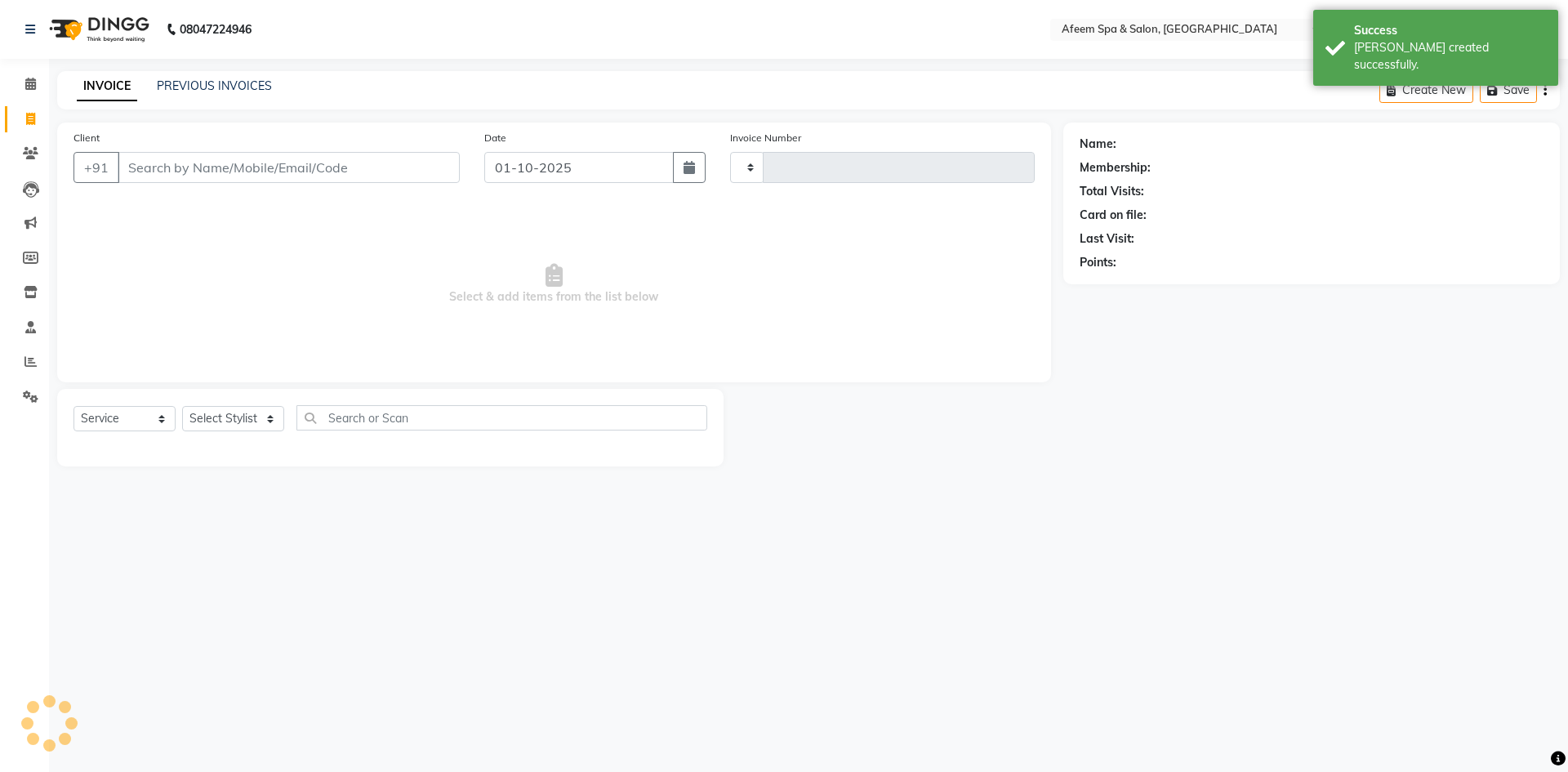
click at [207, 76] on div "INVOICE PREVIOUS INVOICES Create New Save" at bounding box center [808, 91] width 1503 height 39
click at [207, 78] on link "PREVIOUS INVOICES" at bounding box center [214, 85] width 115 height 15
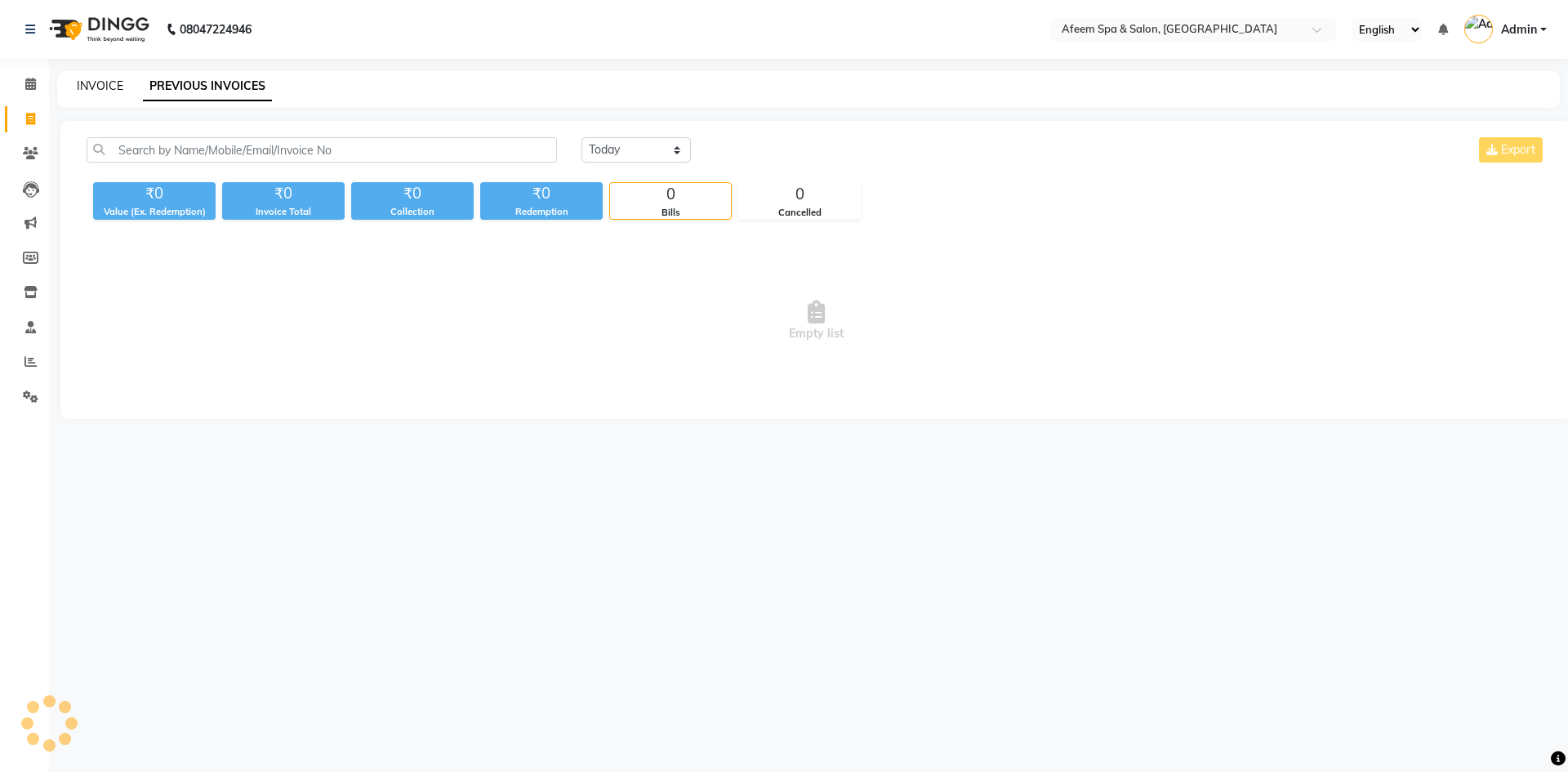
click at [100, 91] on link "INVOICE" at bounding box center [99, 85] width 47 height 15
select select "service"
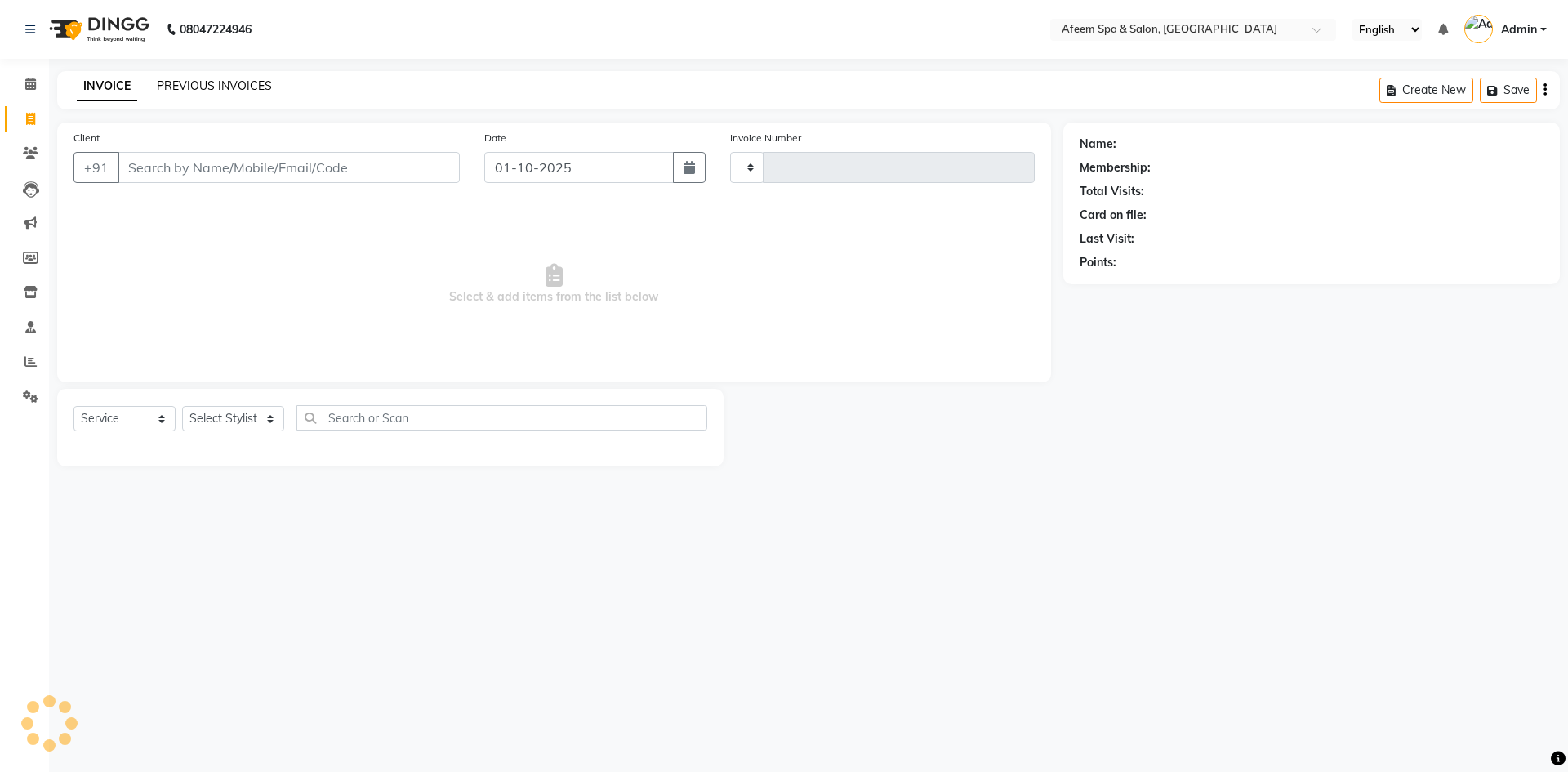
type input "3696"
select select "750"
click at [179, 90] on link "PREVIOUS INVOICES" at bounding box center [214, 85] width 115 height 15
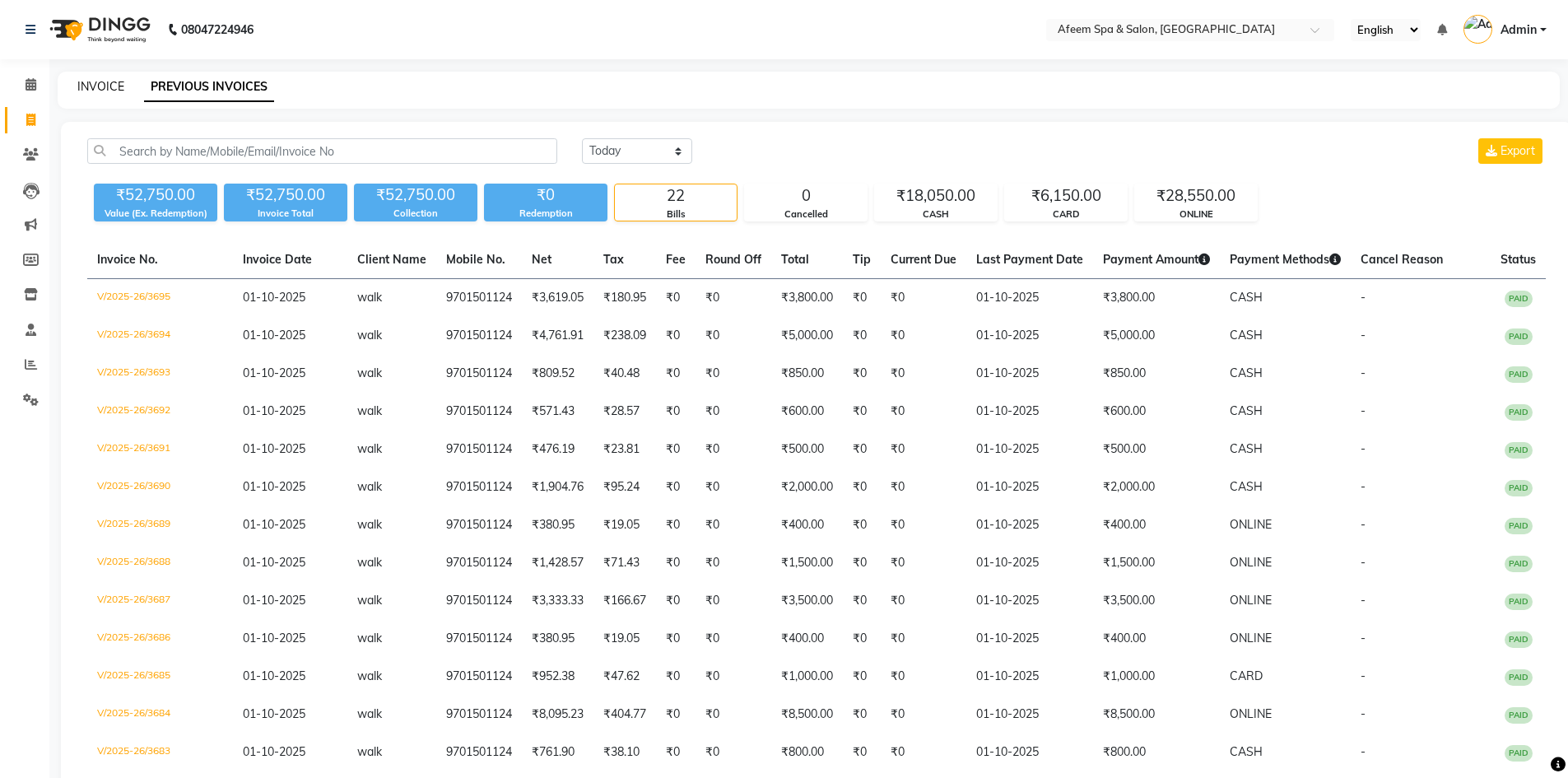
click at [82, 80] on link "INVOICE" at bounding box center [100, 86] width 47 height 15
select select "service"
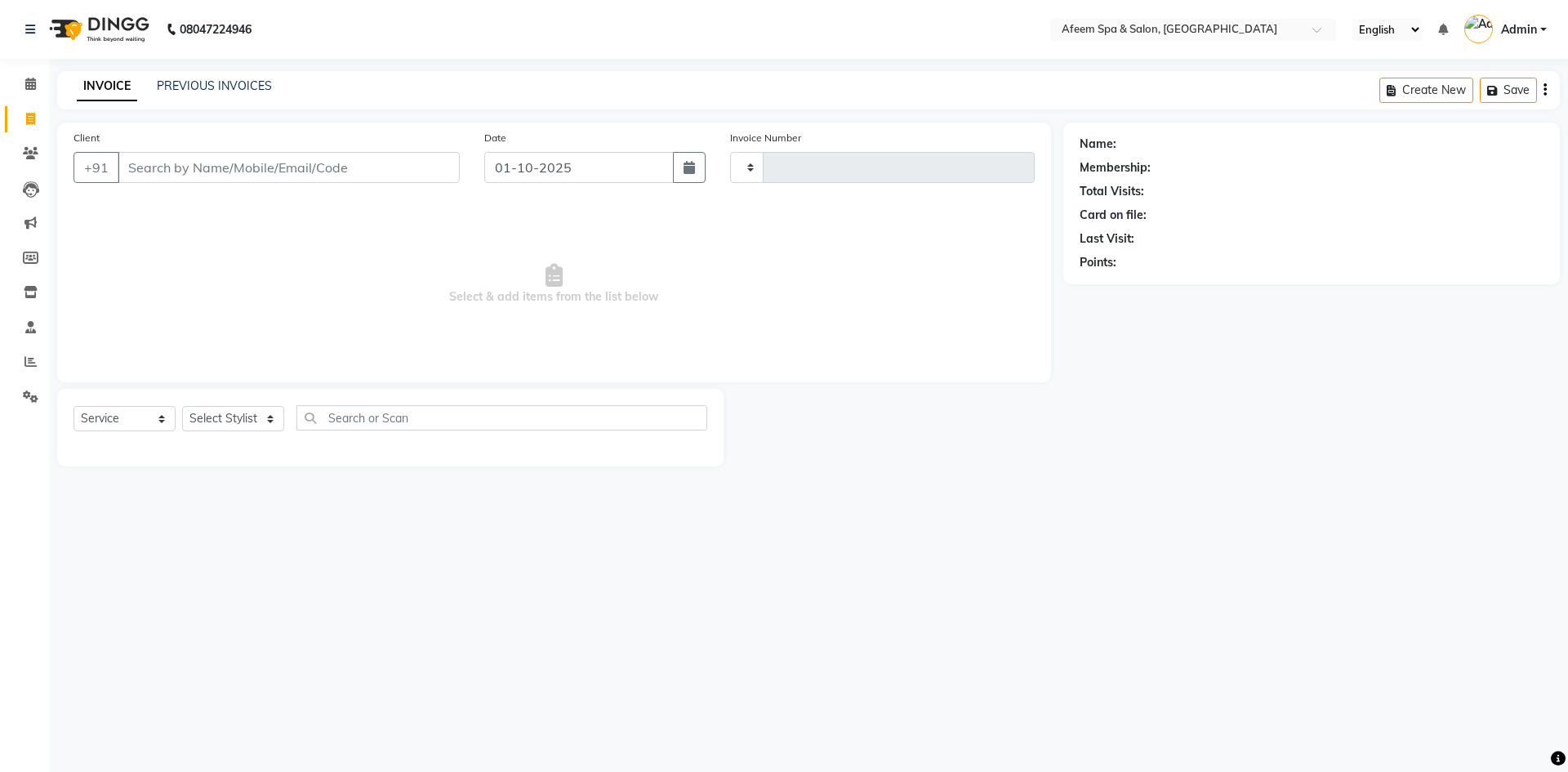
type input "3696"
select select "750"
click at [252, 166] on input "Client" at bounding box center [288, 167] width 342 height 31
click at [179, 167] on input "Client" at bounding box center [288, 167] width 342 height 31
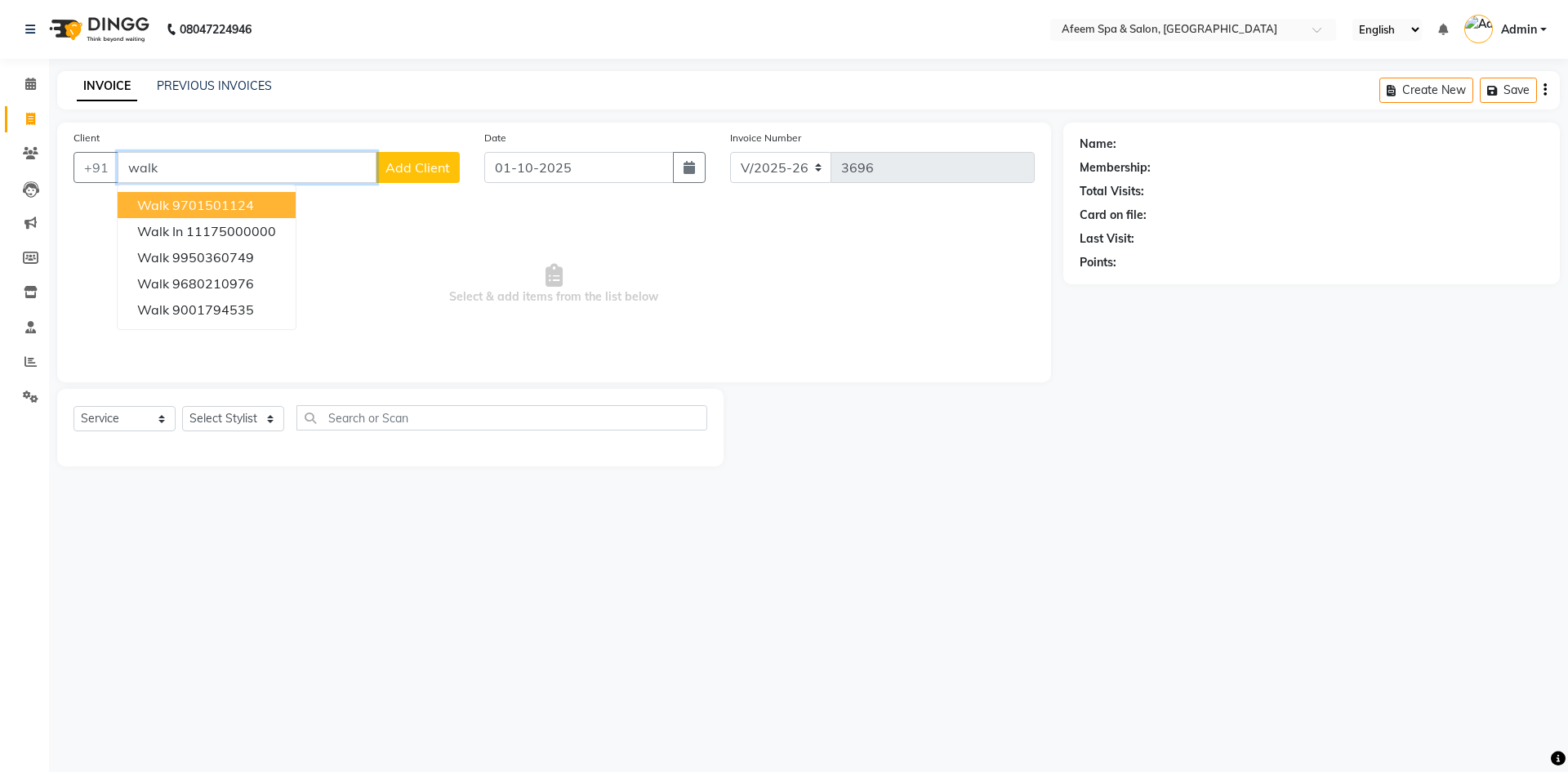
click at [241, 200] on ngb-highlight "9701501124" at bounding box center [213, 205] width 82 height 17
type input "9701501124"
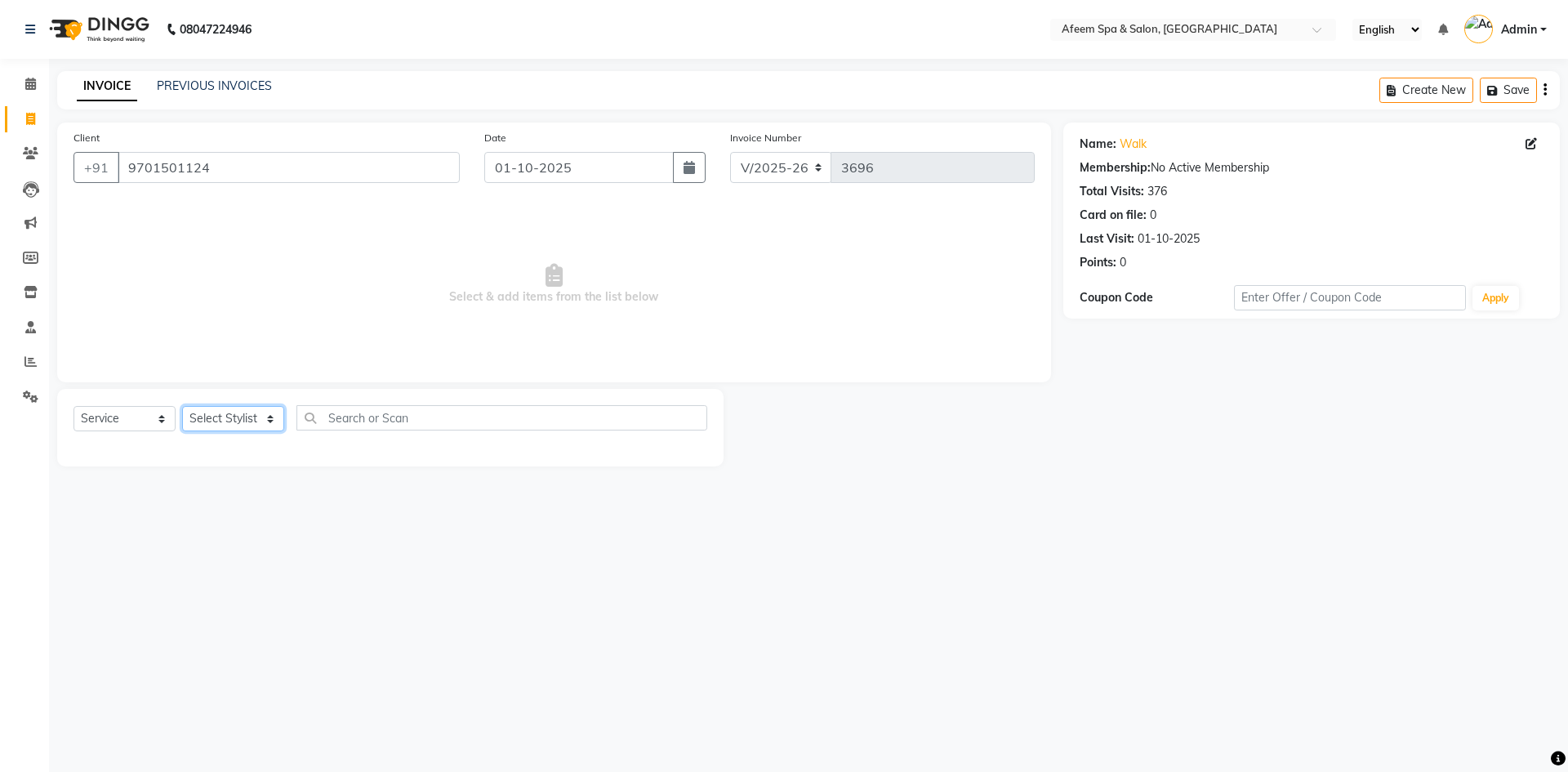
drag, startPoint x: 239, startPoint y: 415, endPoint x: 247, endPoint y: 417, distance: 8.2
click at [244, 416] on select "Select Stylist anil deep [PERSON_NAME] [PERSON_NAME] Product [PERSON_NAME] sach…" at bounding box center [233, 419] width 102 height 25
select select "26114"
click at [182, 406] on select "Select Stylist anil deep [PERSON_NAME] [PERSON_NAME] Product [PERSON_NAME] sach…" at bounding box center [233, 419] width 102 height 25
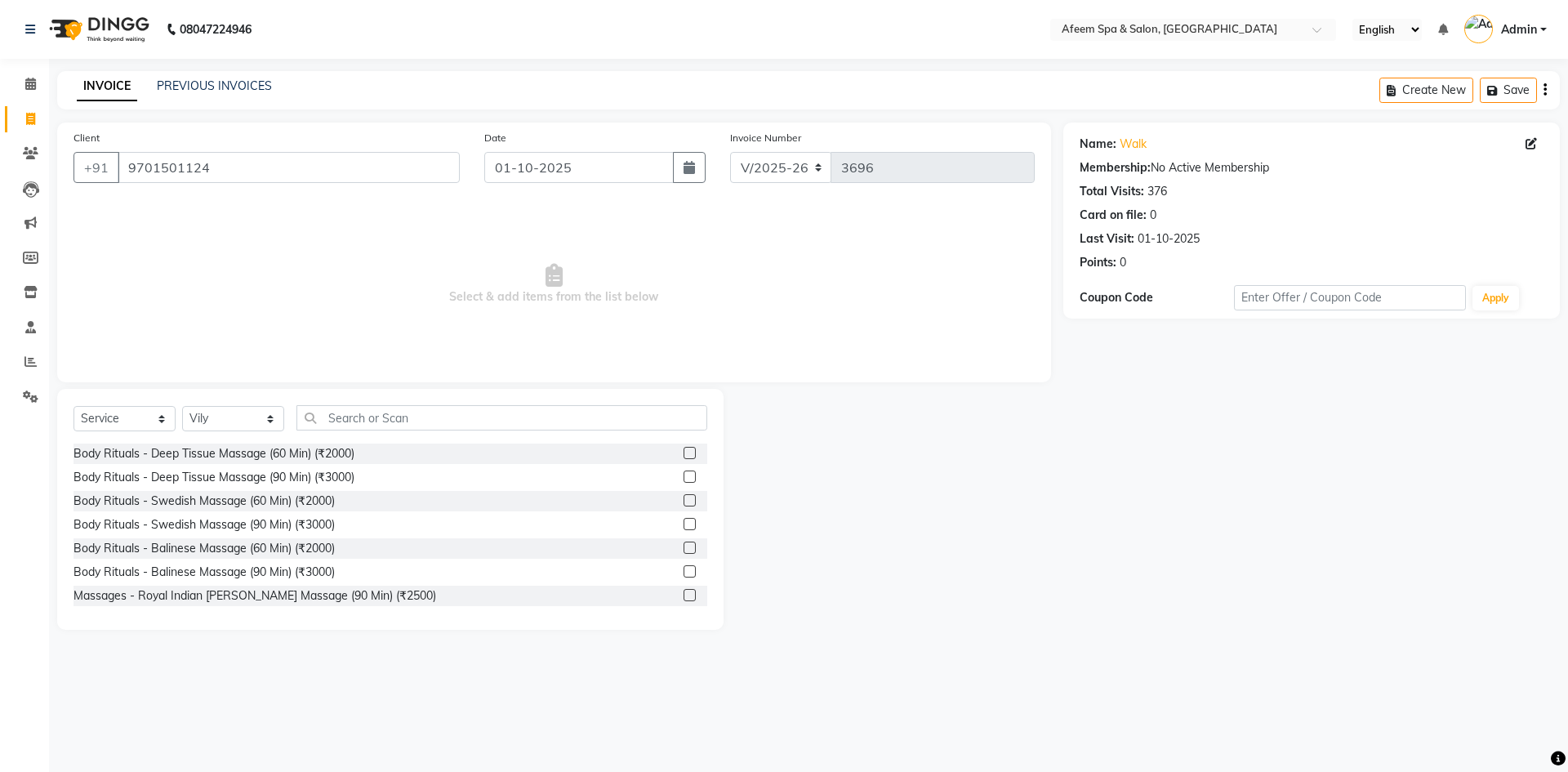
click at [683, 456] on label at bounding box center [689, 453] width 12 height 12
click at [683, 456] on input "checkbox" at bounding box center [689, 454] width 11 height 11
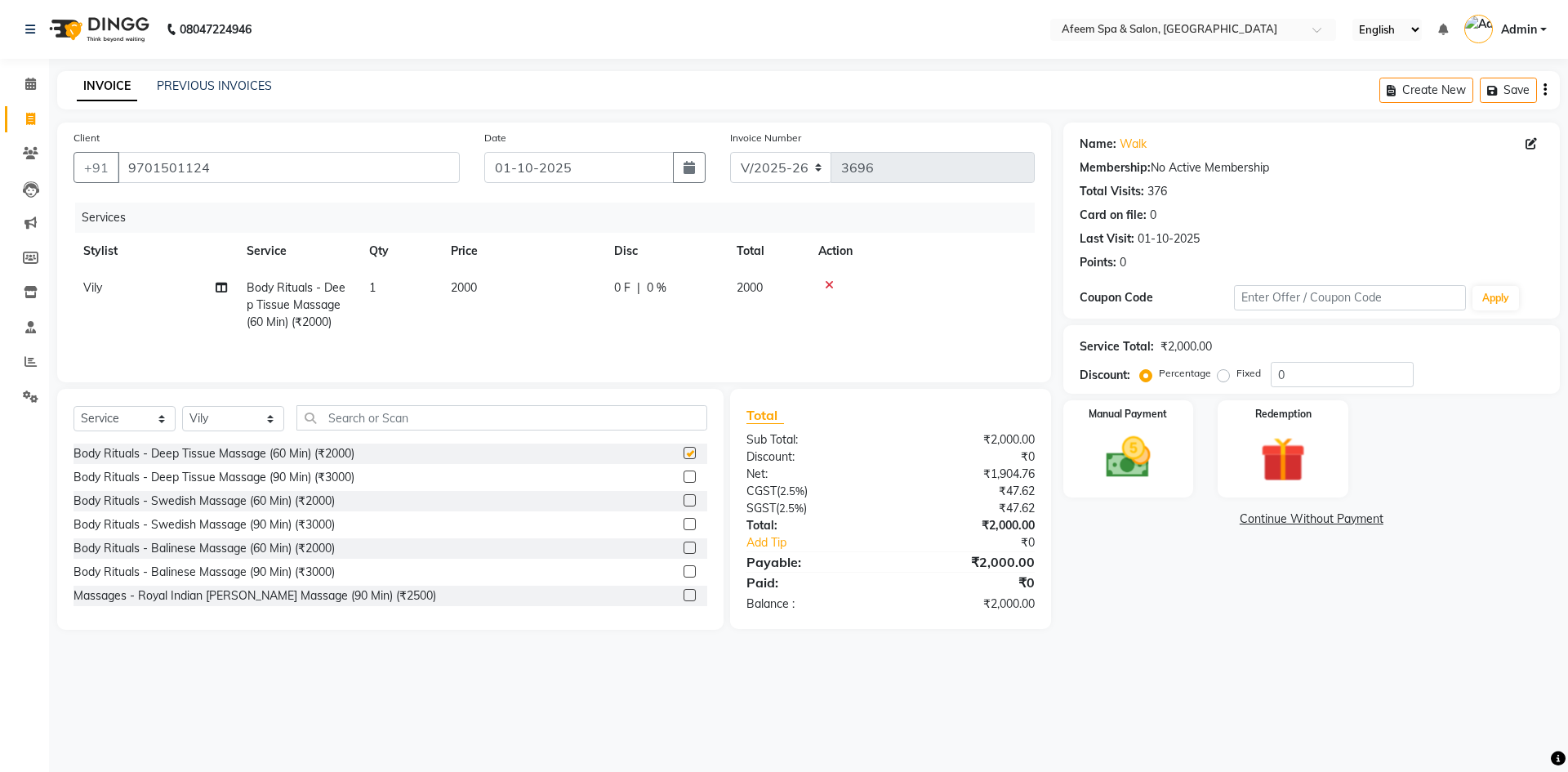
checkbox input "false"
click at [485, 289] on td "2000" at bounding box center [522, 304] width 164 height 71
select select "26114"
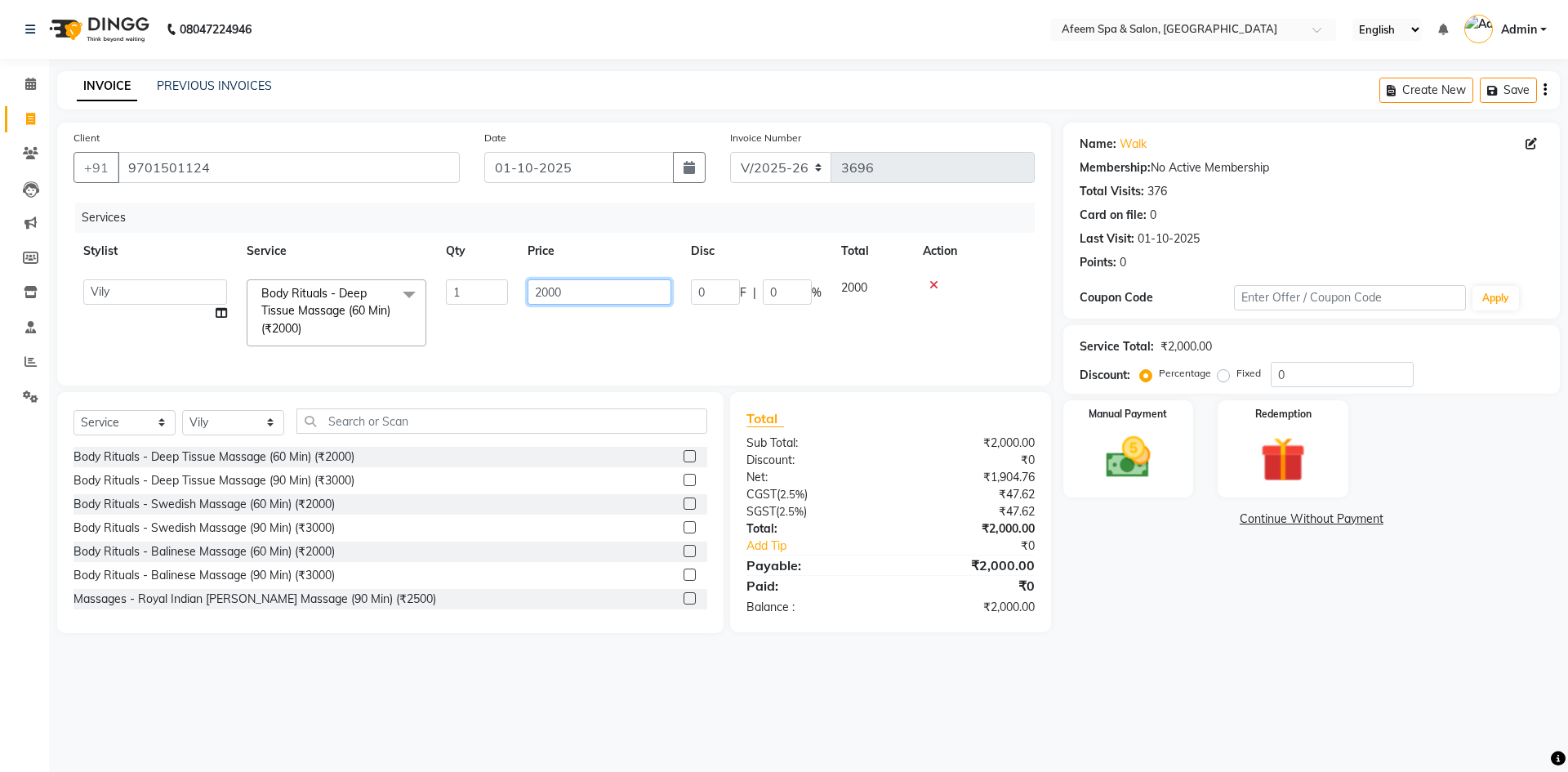
click at [587, 291] on input "2000" at bounding box center [599, 292] width 143 height 25
type input "2"
type input "6500"
click at [546, 341] on div "Services Stylist Service Qty Price Disc Total Action anil deep Deepika jessu ki…" at bounding box center [554, 285] width 961 height 166
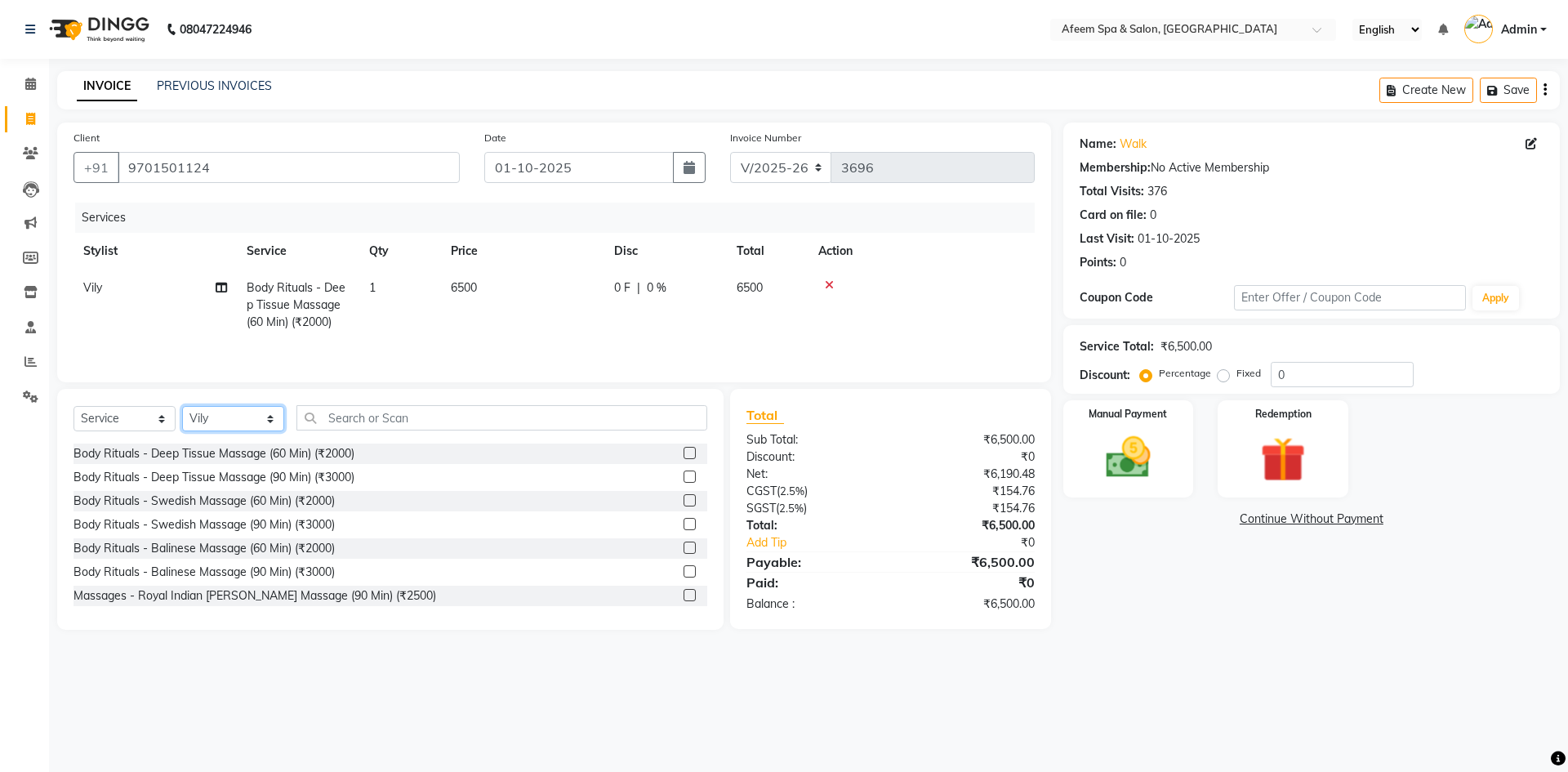
click at [255, 414] on select "Select Stylist anil deep [PERSON_NAME] [PERSON_NAME] Product [PERSON_NAME] sach…" at bounding box center [233, 419] width 102 height 25
select select "45310"
click at [182, 406] on select "Select Stylist anil deep [PERSON_NAME] [PERSON_NAME] Product [PERSON_NAME] sach…" at bounding box center [233, 419] width 102 height 25
click at [683, 445] on div at bounding box center [695, 453] width 24 height 20
click at [683, 452] on label at bounding box center [689, 453] width 12 height 12
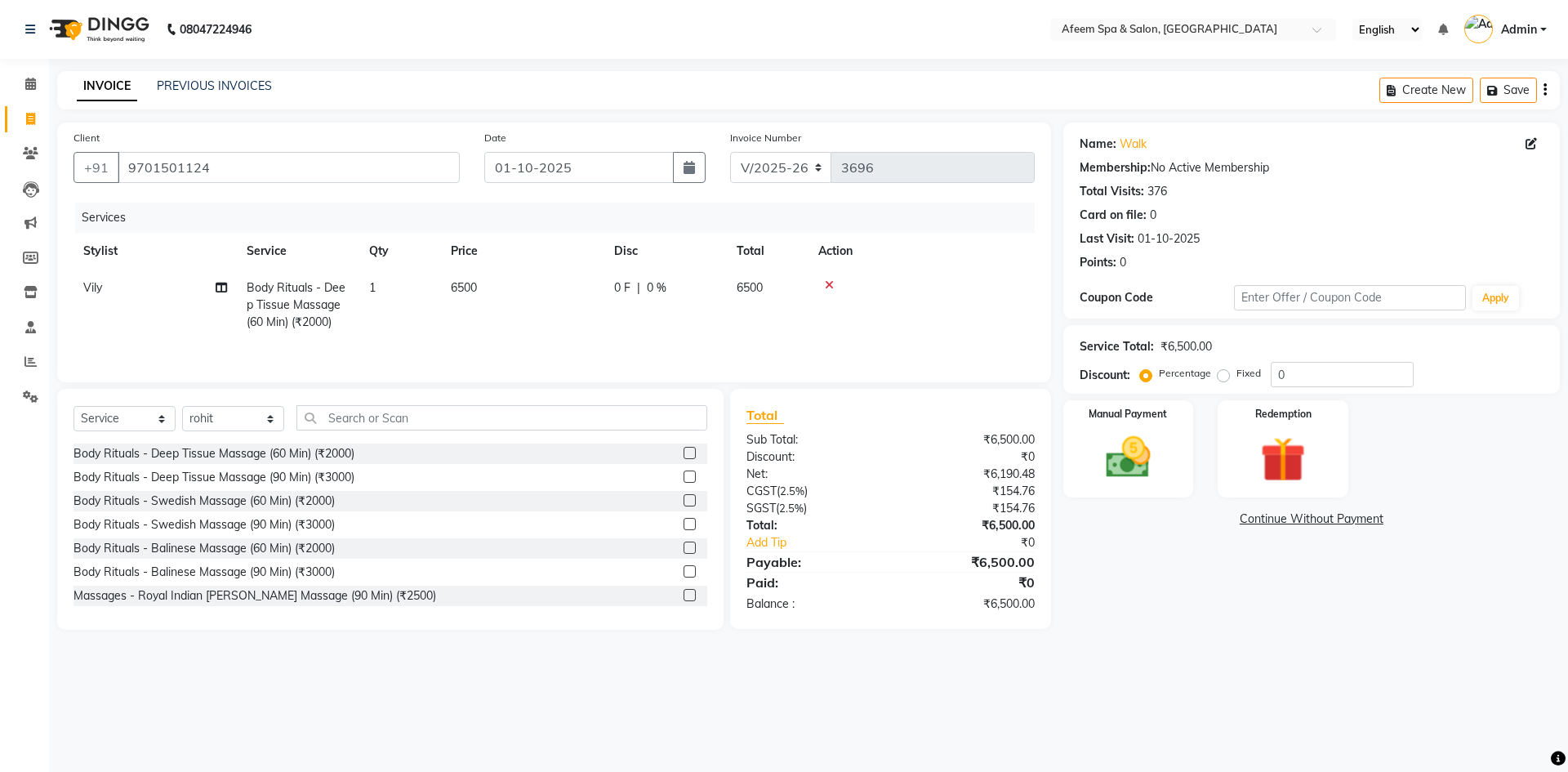
click at [683, 452] on input "checkbox" at bounding box center [689, 454] width 11 height 11
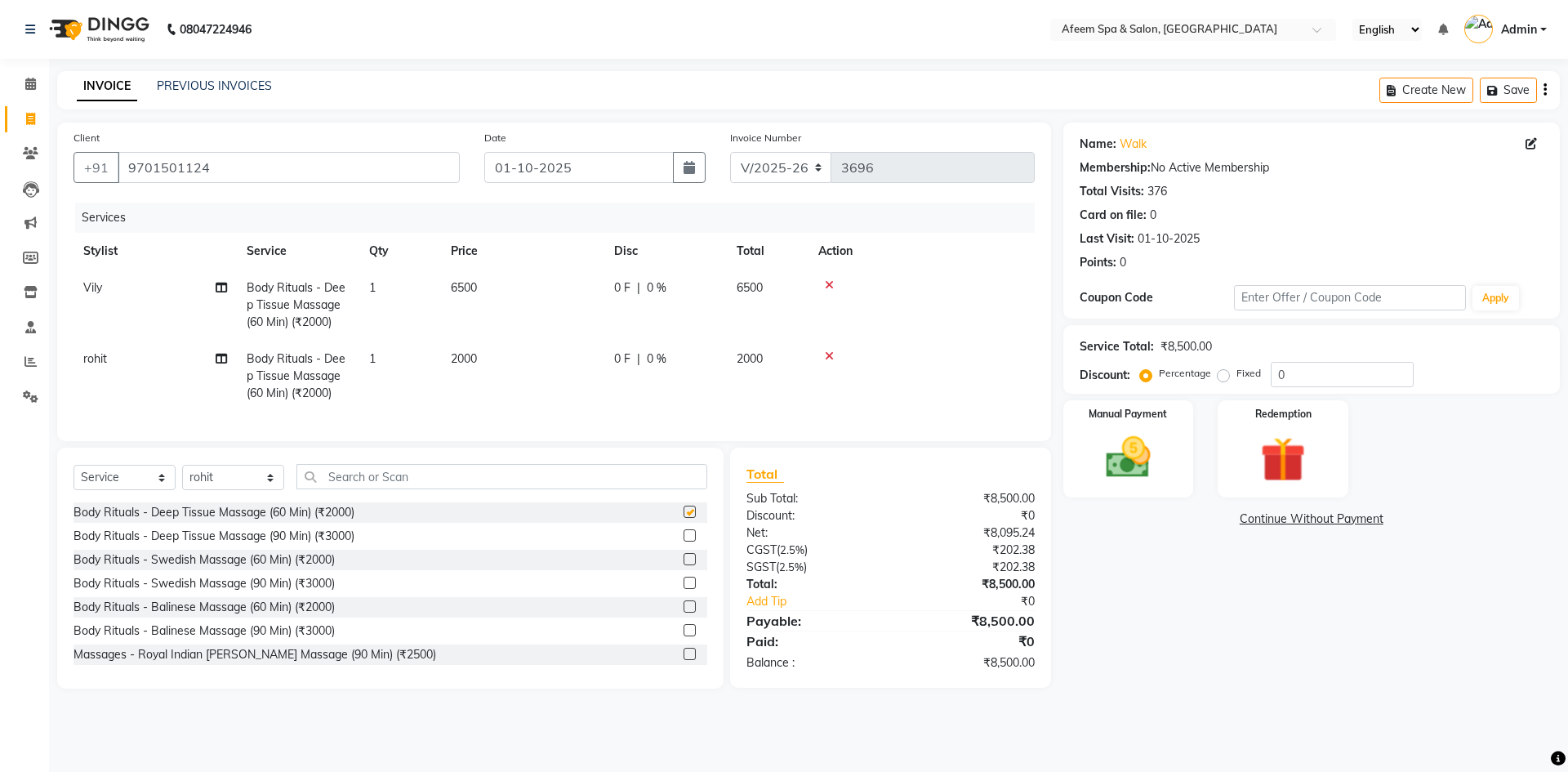
checkbox input "false"
click at [481, 364] on td "2000" at bounding box center [522, 375] width 164 height 71
select select "45310"
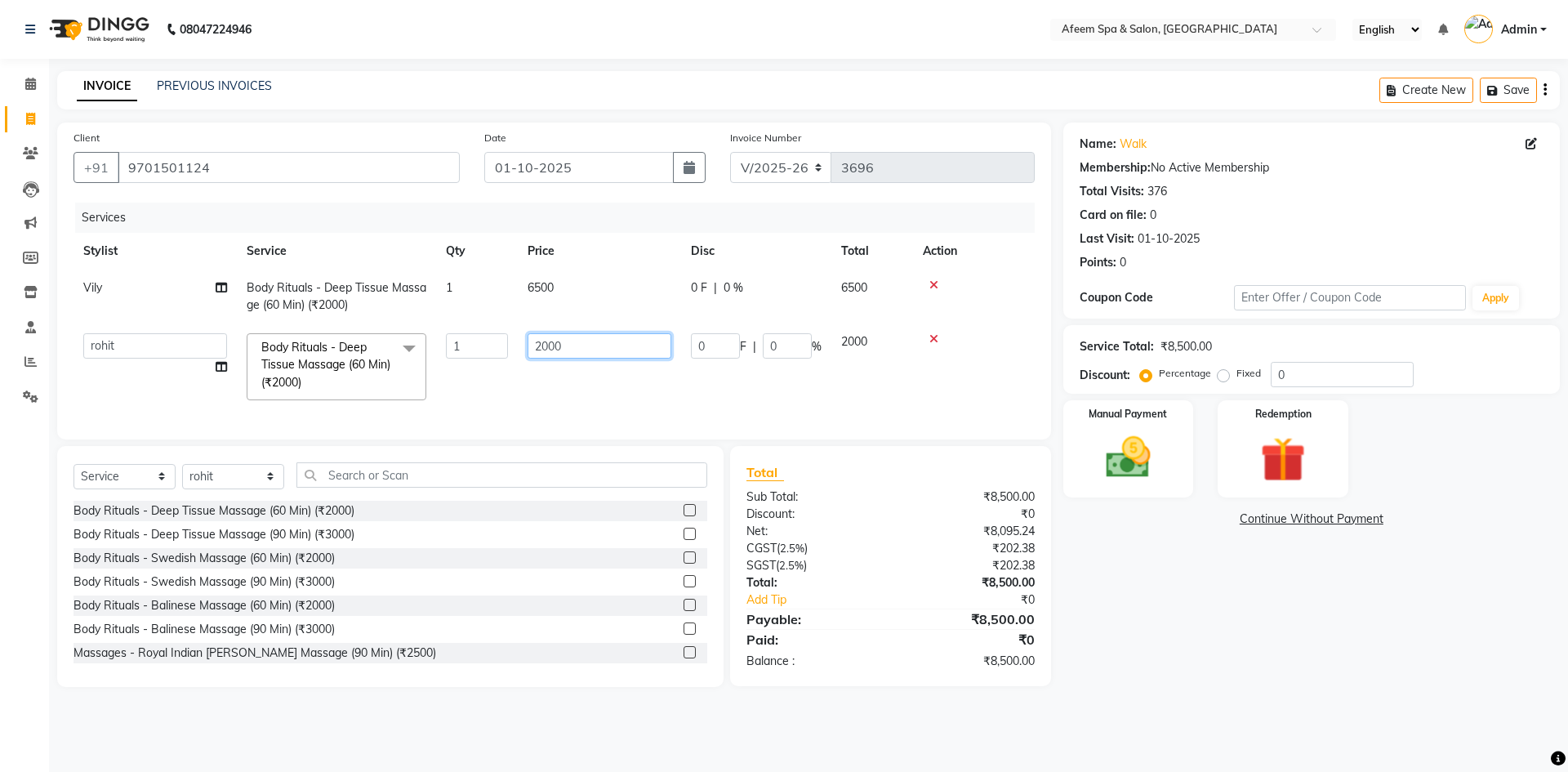
click at [570, 350] on input "2000" at bounding box center [599, 346] width 143 height 25
type input "2"
type input "500"
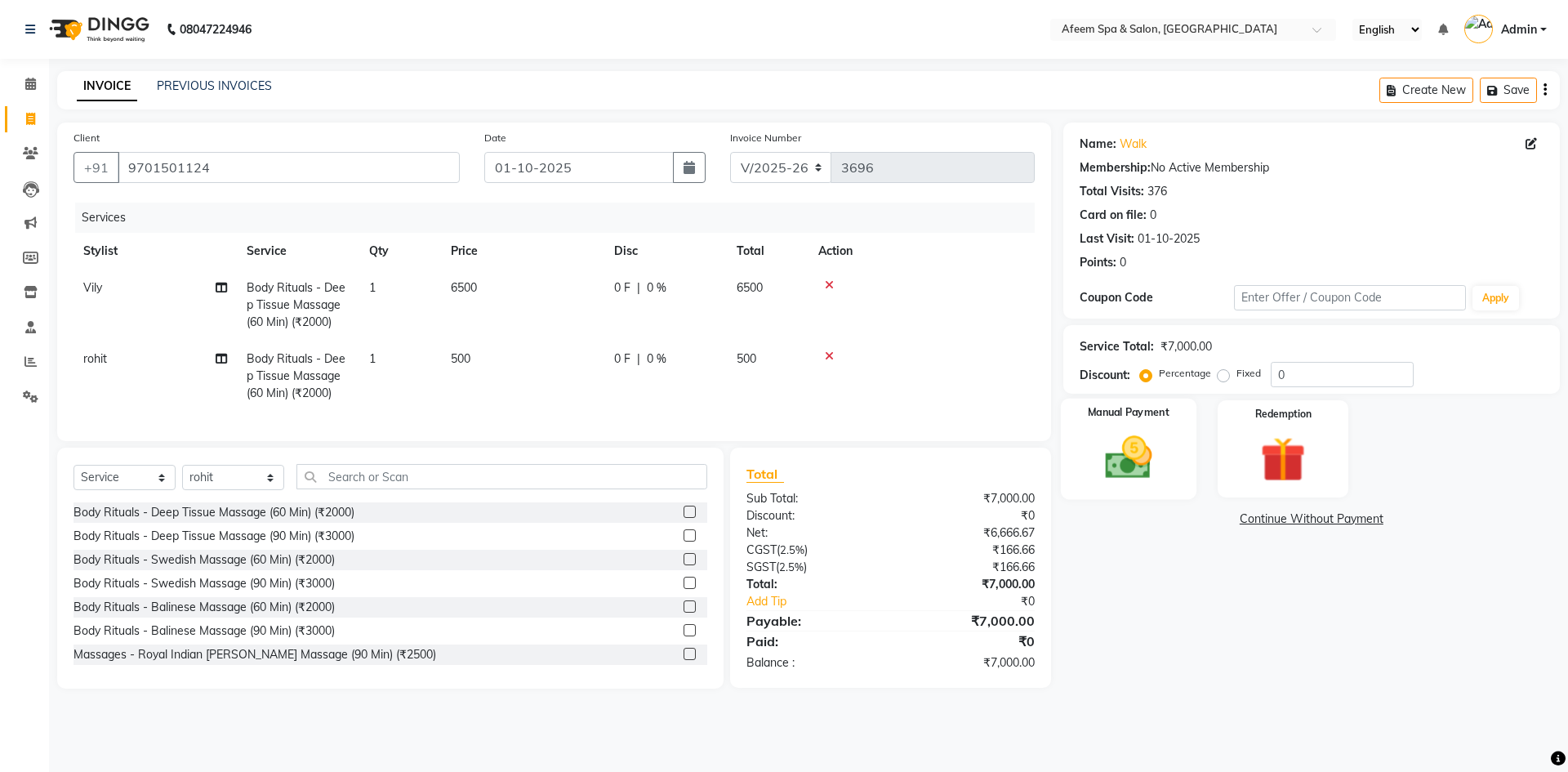
click at [1160, 464] on img at bounding box center [1128, 456] width 76 height 54
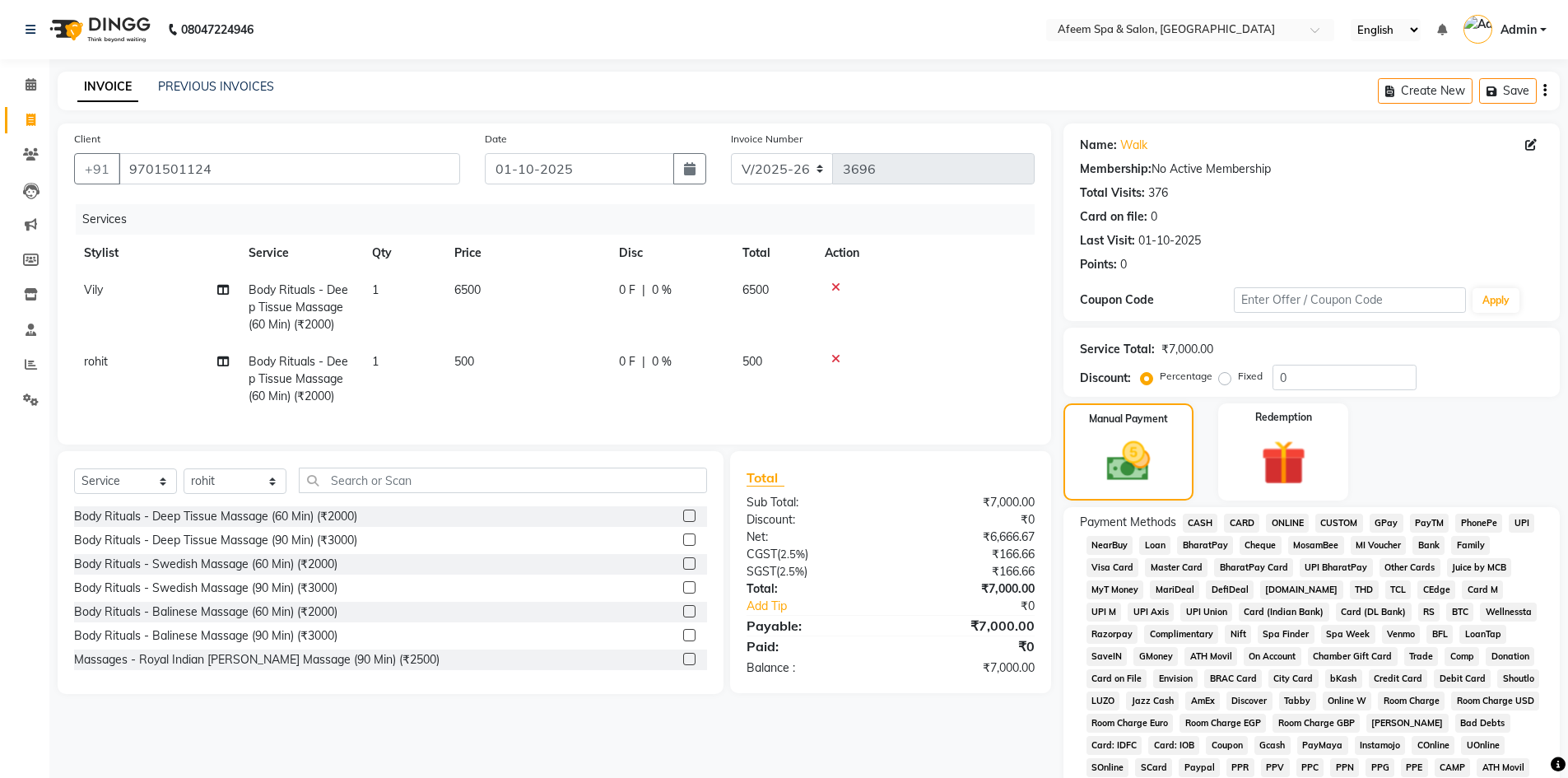
click at [1288, 521] on span "ONLINE" at bounding box center [1287, 522] width 43 height 19
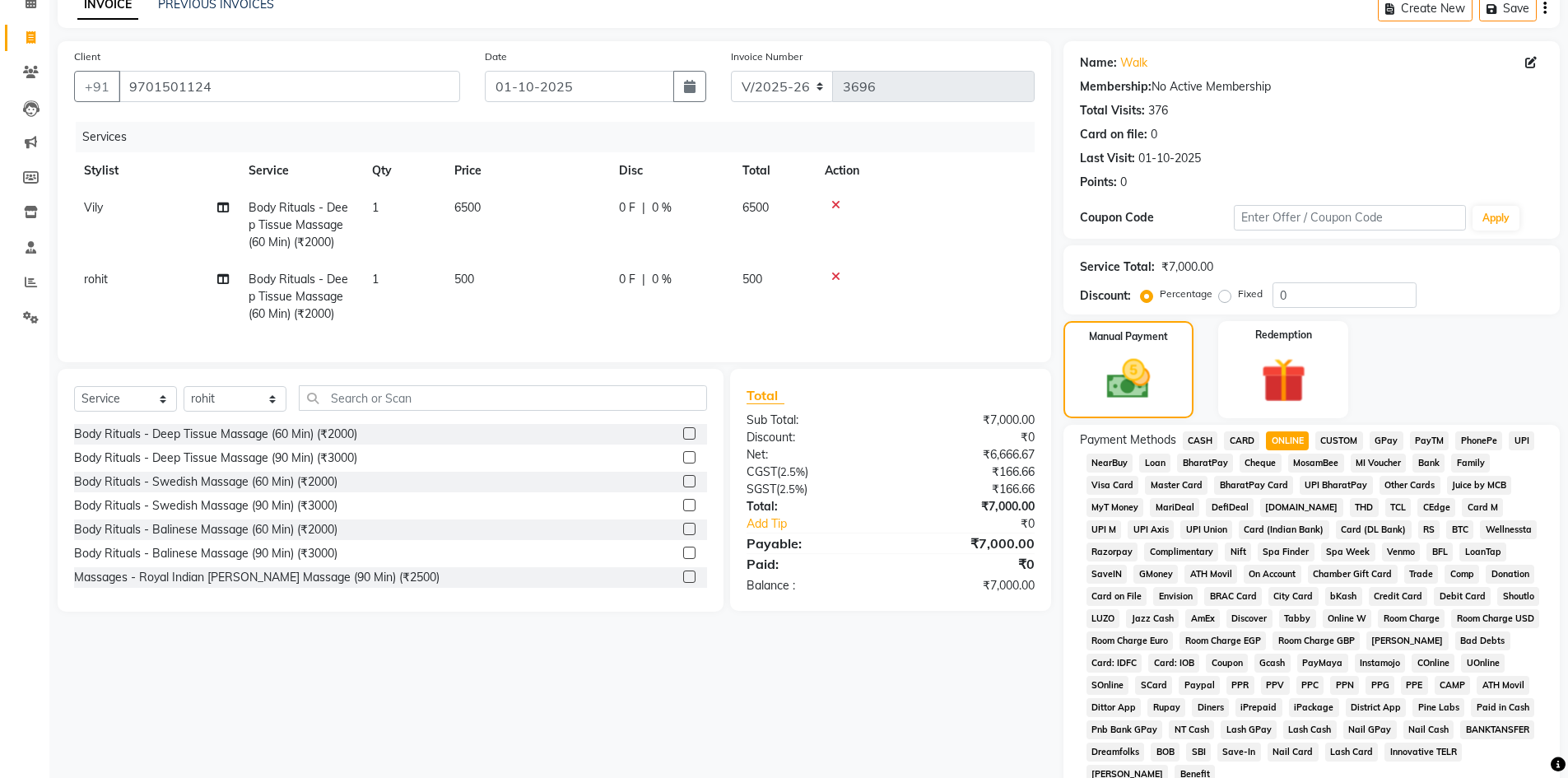
scroll to position [306, 0]
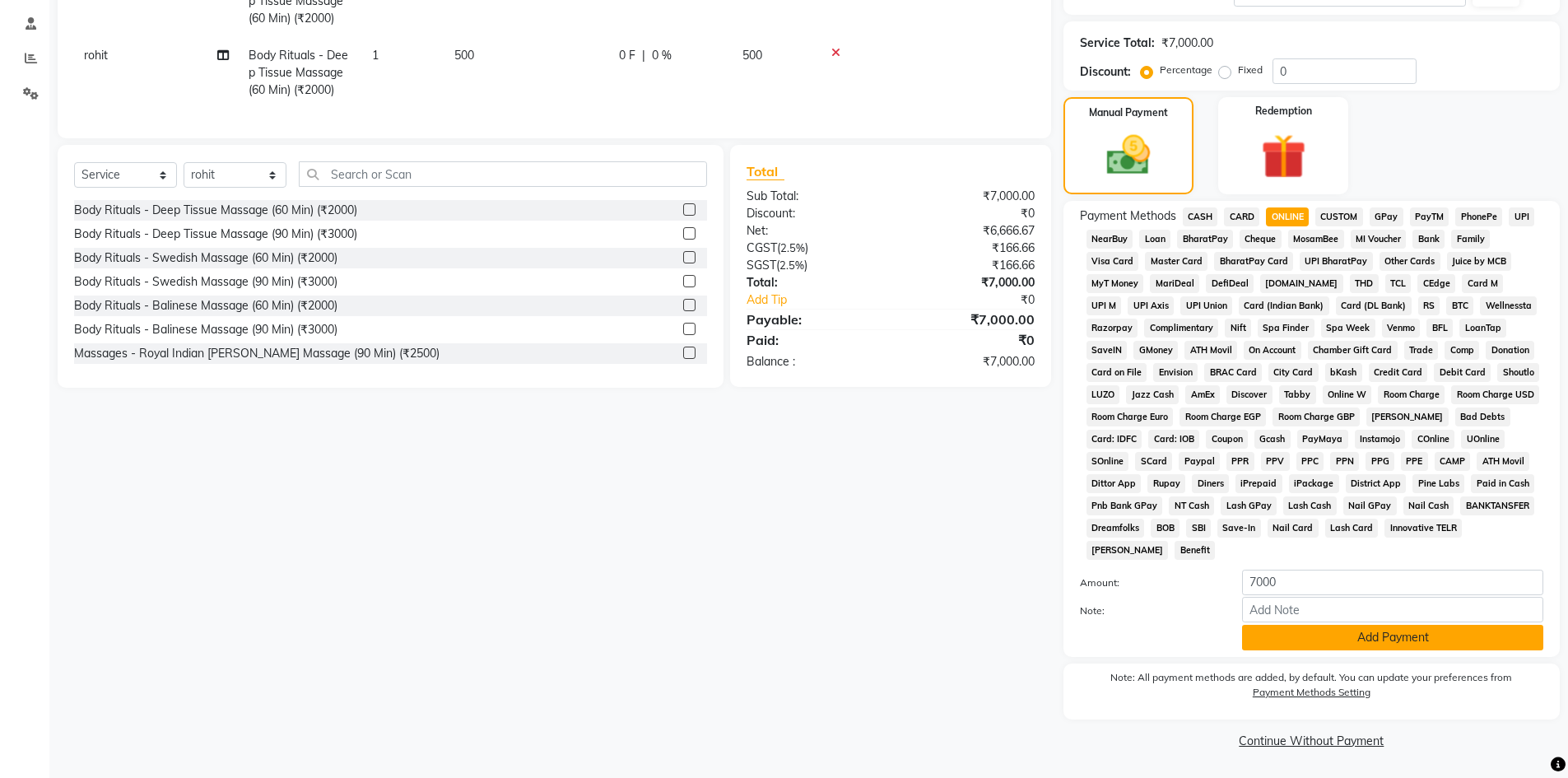
click at [1320, 632] on button "Add Payment" at bounding box center [1392, 637] width 301 height 26
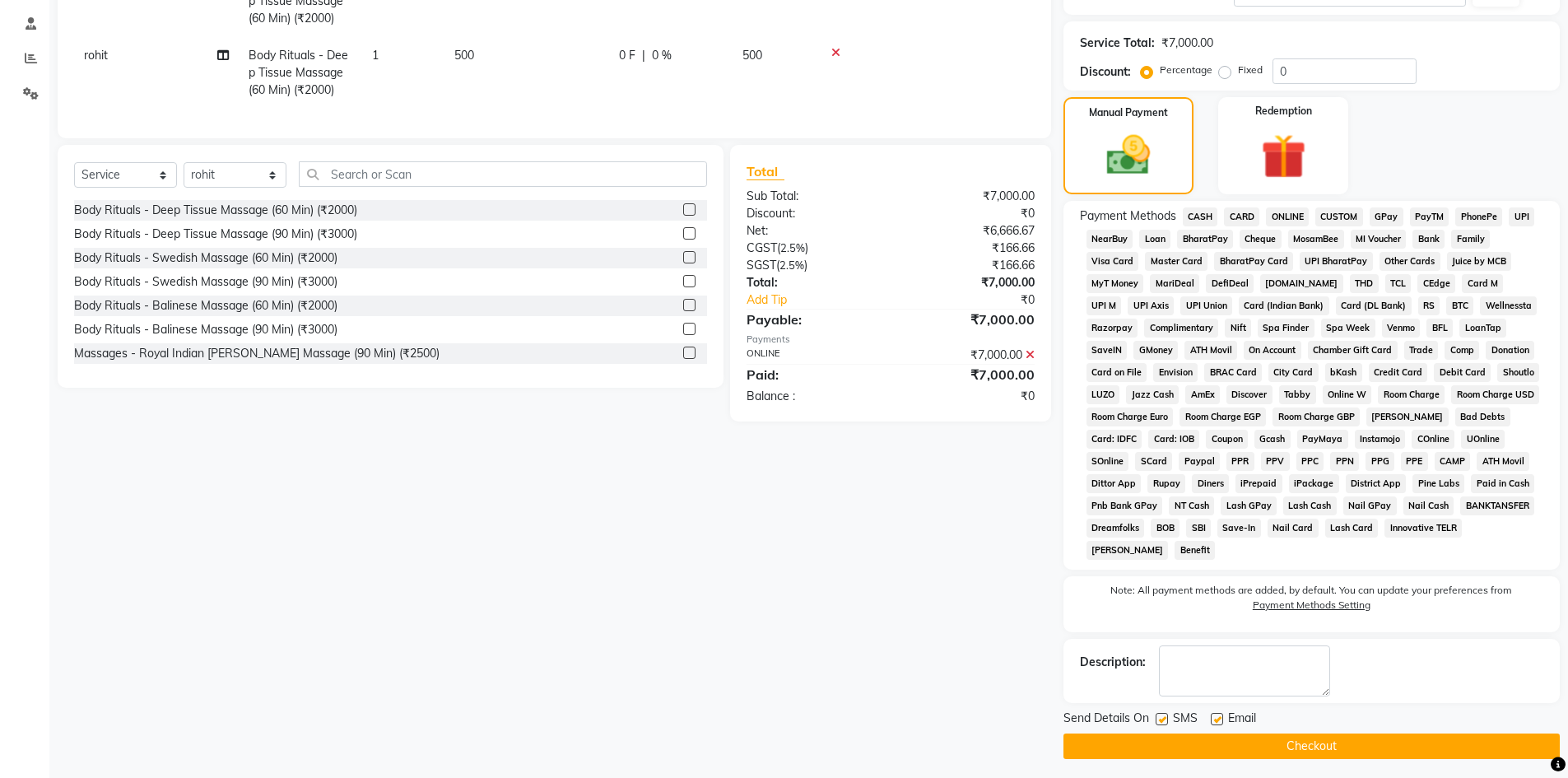
click at [1321, 742] on button "Checkout" at bounding box center [1312, 745] width 496 height 26
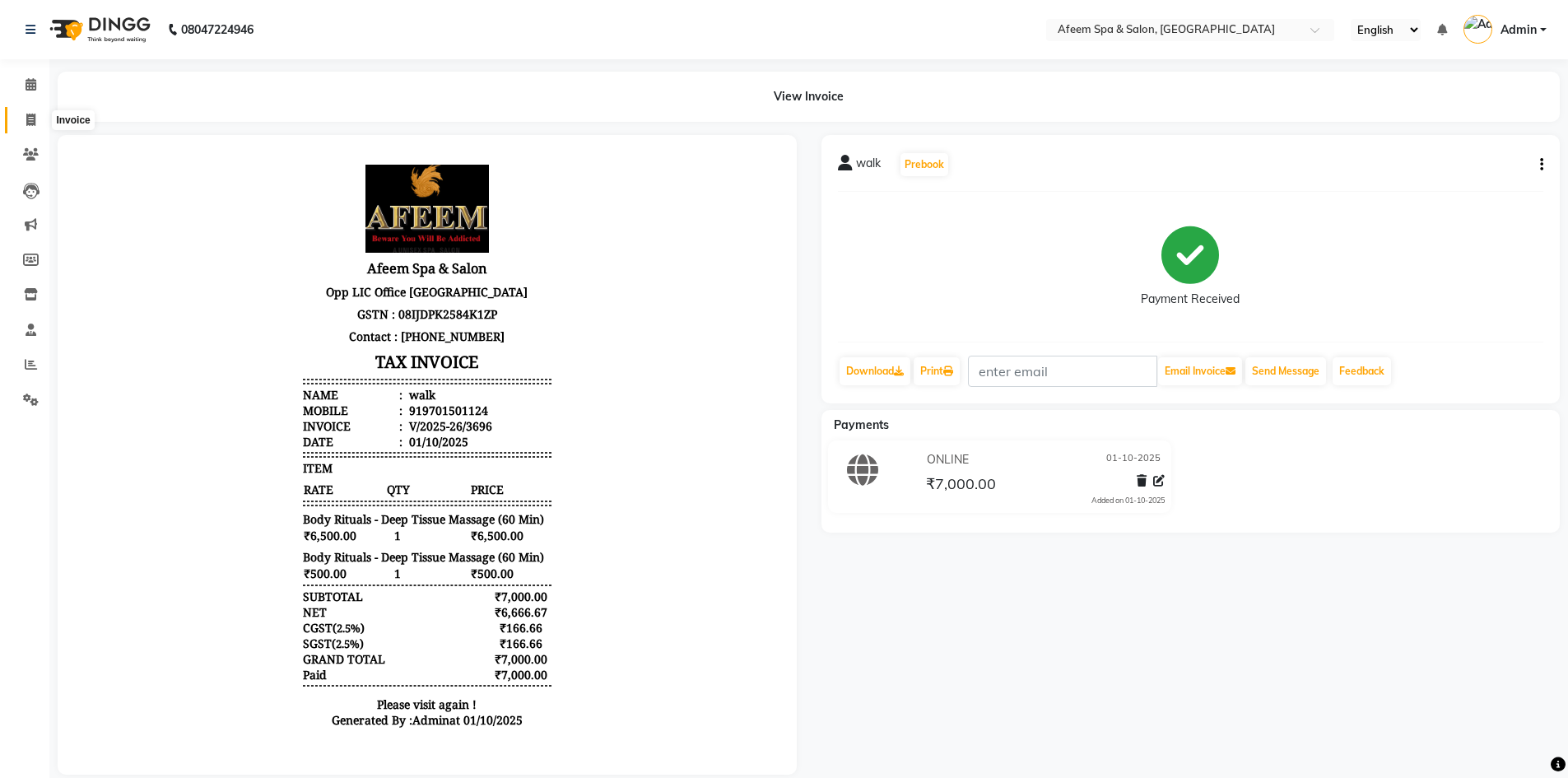
click at [33, 112] on span at bounding box center [31, 120] width 29 height 19
select select "service"
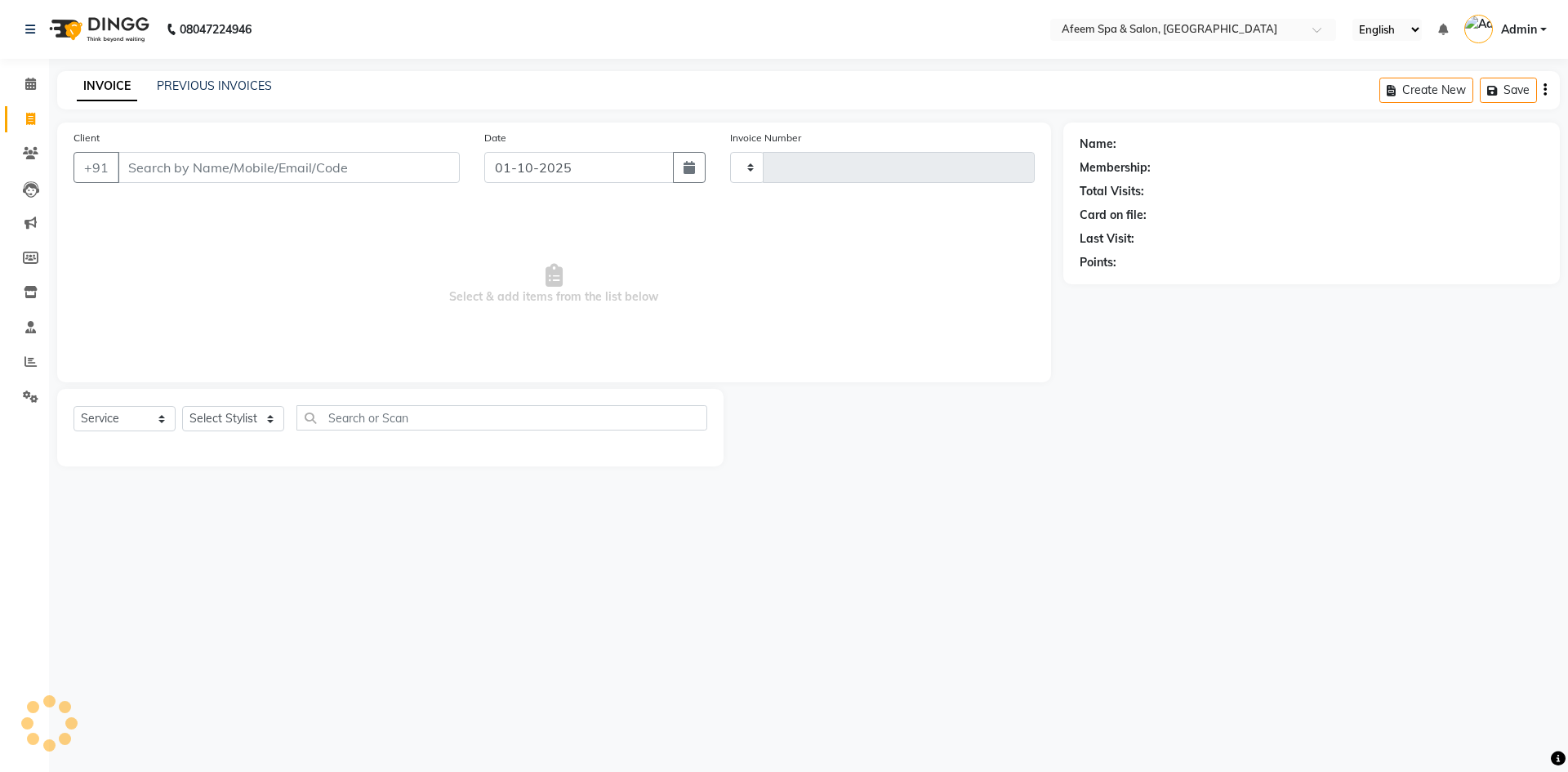
type input "3697"
select select "750"
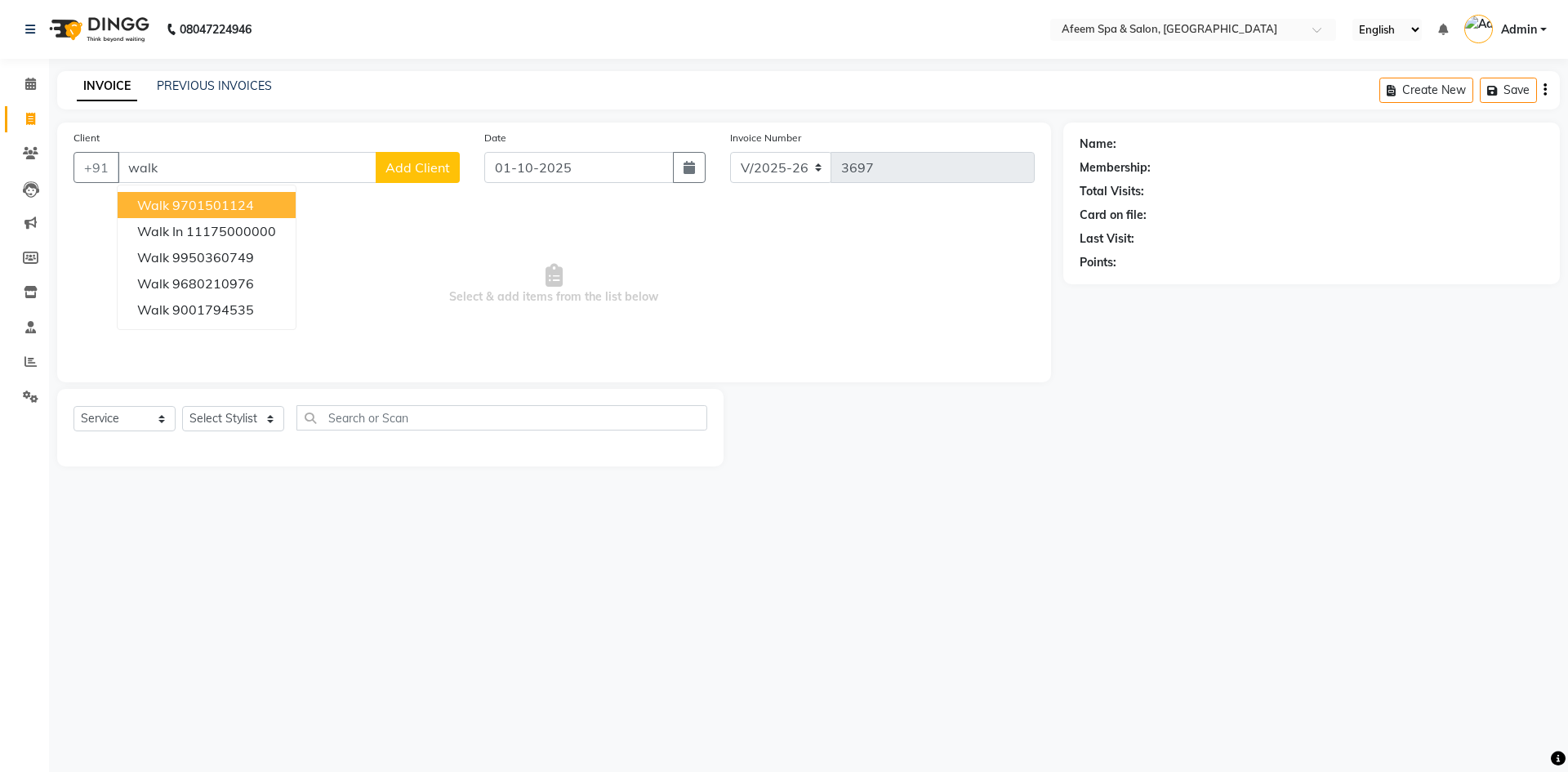
click at [247, 211] on ngb-highlight "9701501124" at bounding box center [213, 205] width 82 height 17
type input "9701501124"
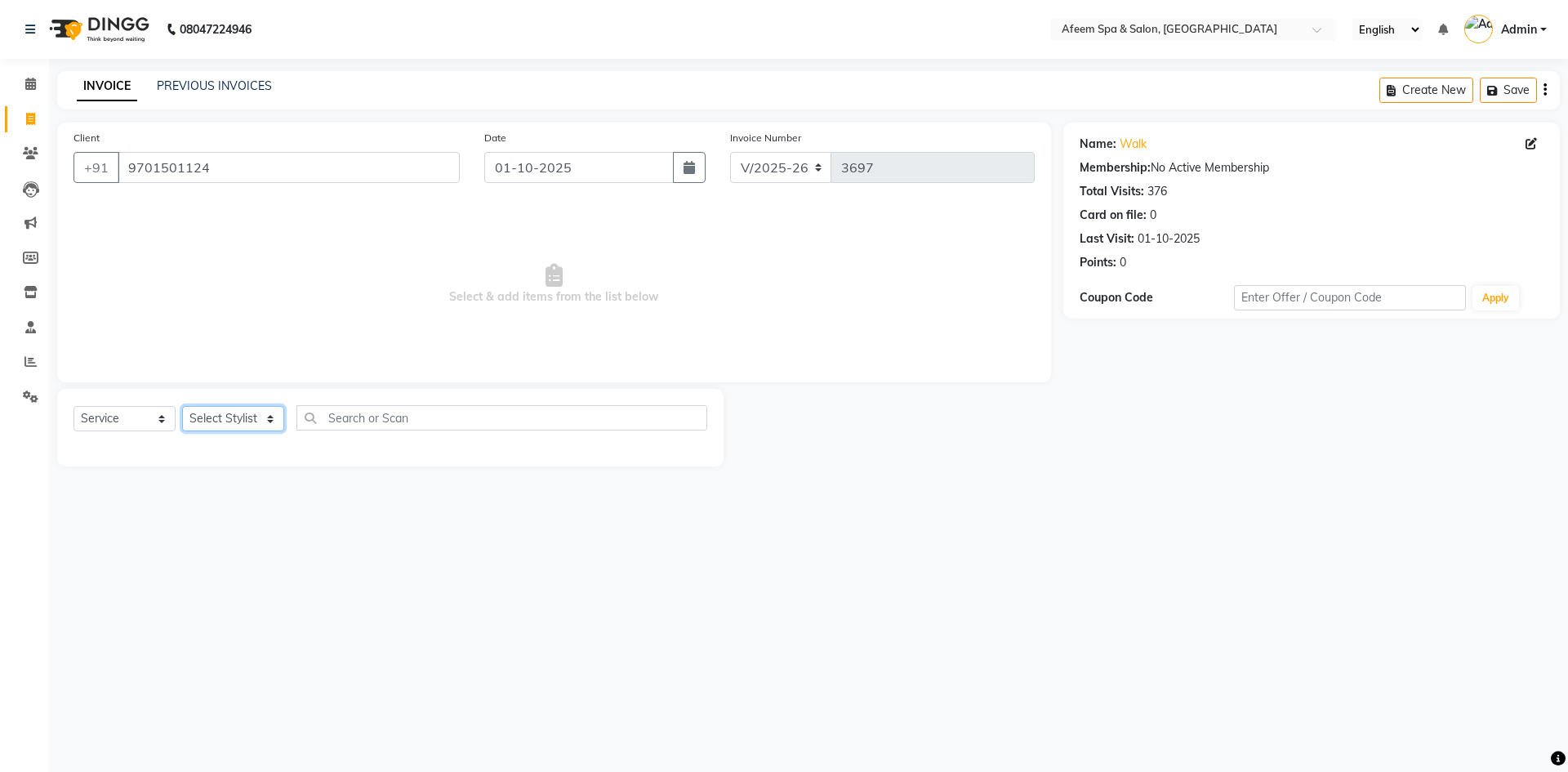
click at [246, 419] on select "Select Stylist anil deep [PERSON_NAME] [PERSON_NAME] Product [PERSON_NAME] sach…" at bounding box center [233, 419] width 102 height 25
select select "37804"
click at [182, 406] on select "Select Stylist anil deep [PERSON_NAME] [PERSON_NAME] Product [PERSON_NAME] sach…" at bounding box center [233, 419] width 102 height 25
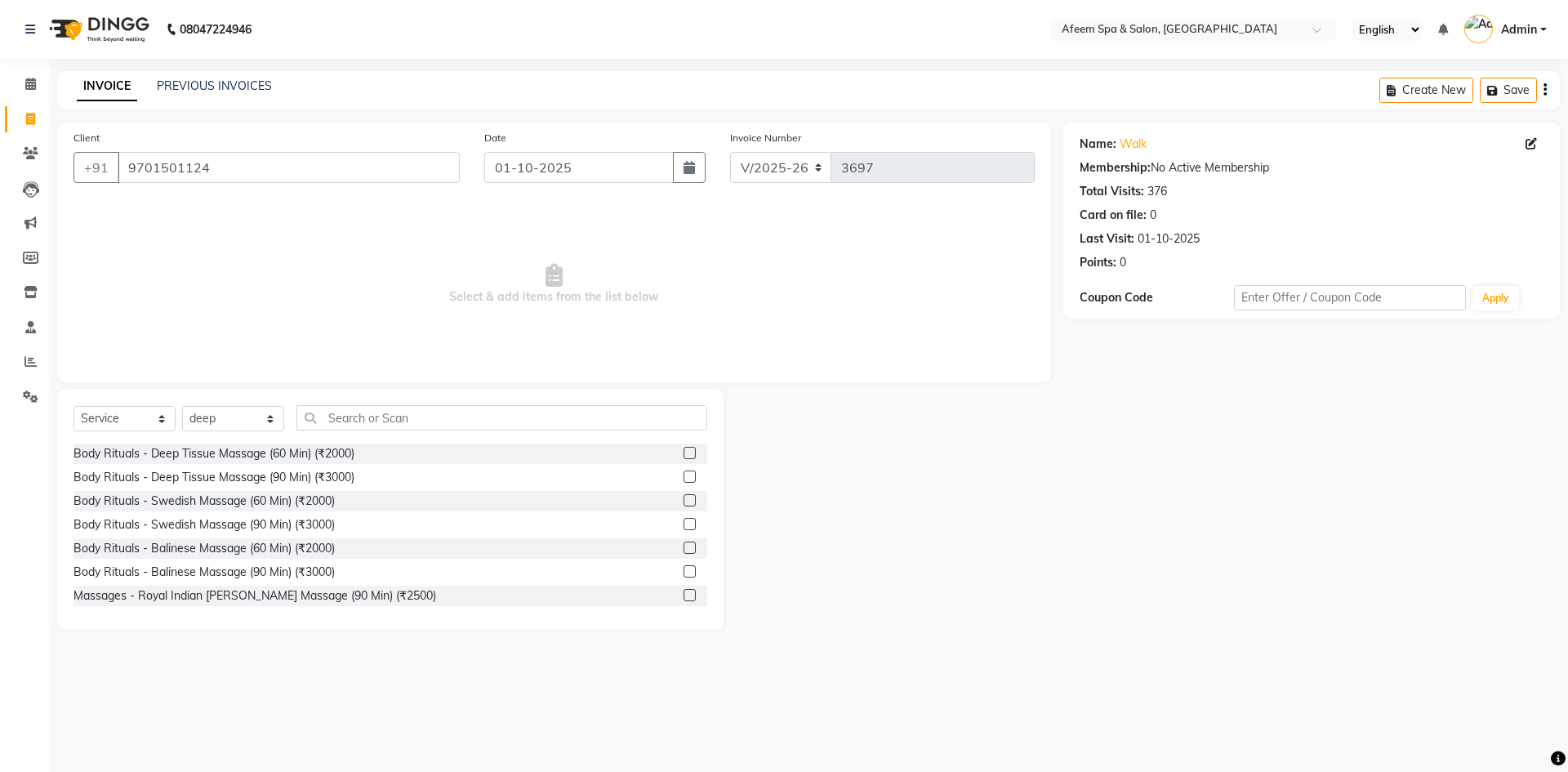
click at [683, 449] on label at bounding box center [689, 453] width 12 height 12
click at [683, 449] on input "checkbox" at bounding box center [689, 454] width 11 height 11
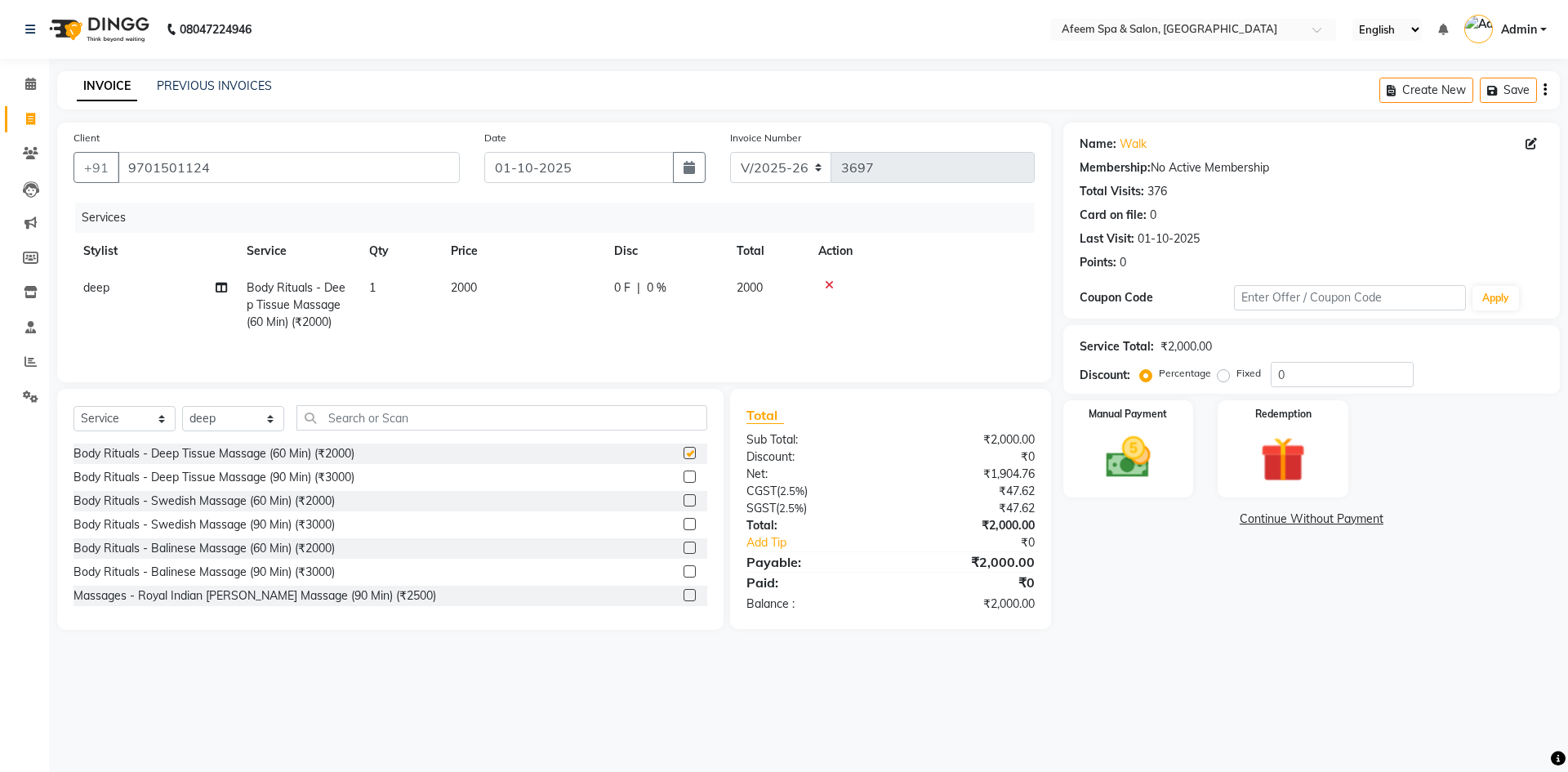
checkbox input "false"
click at [481, 283] on td "2000" at bounding box center [522, 304] width 164 height 71
select select "37804"
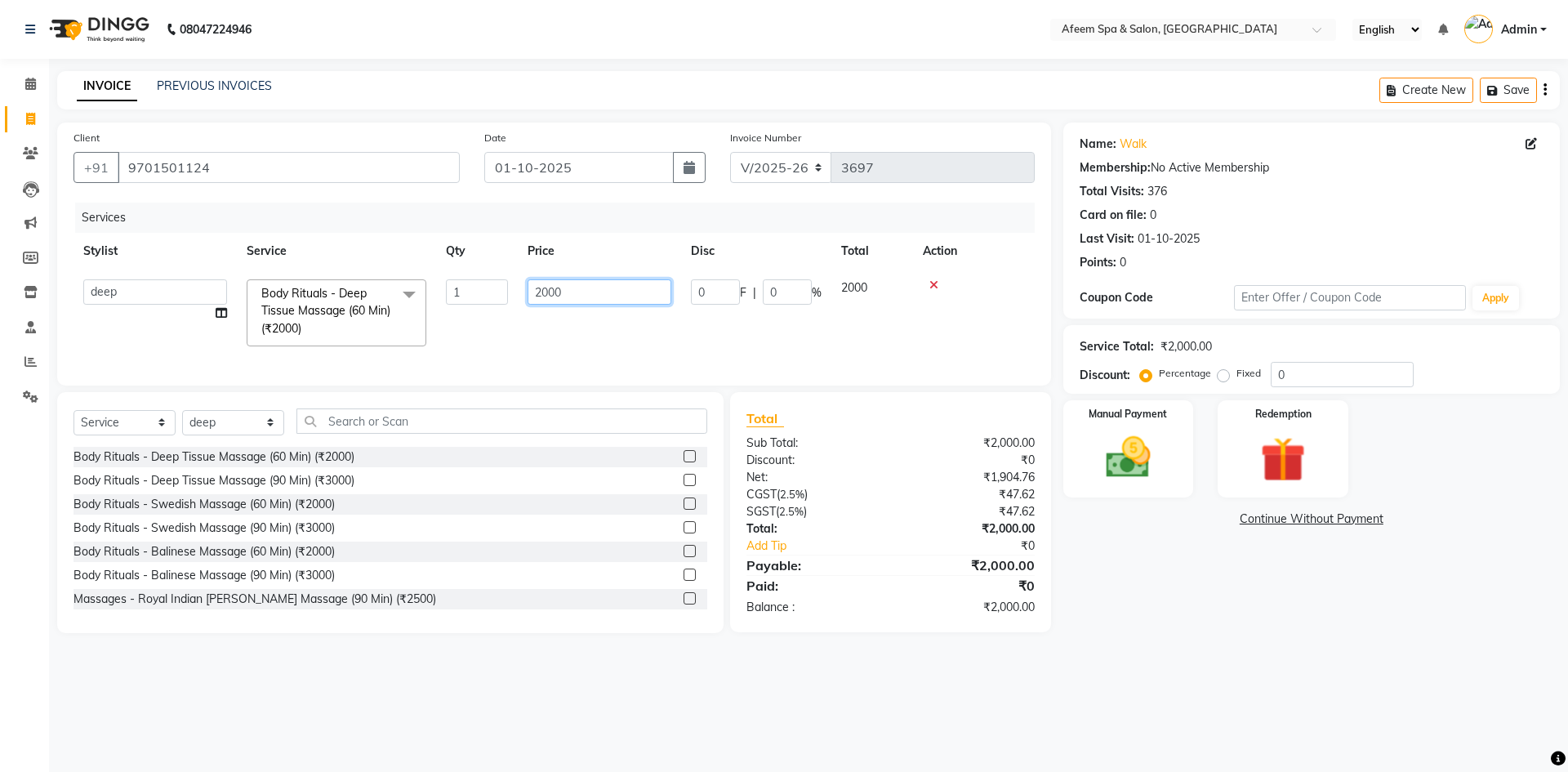
click at [565, 295] on input "2000" at bounding box center [599, 292] width 143 height 25
type input "2"
type input "650"
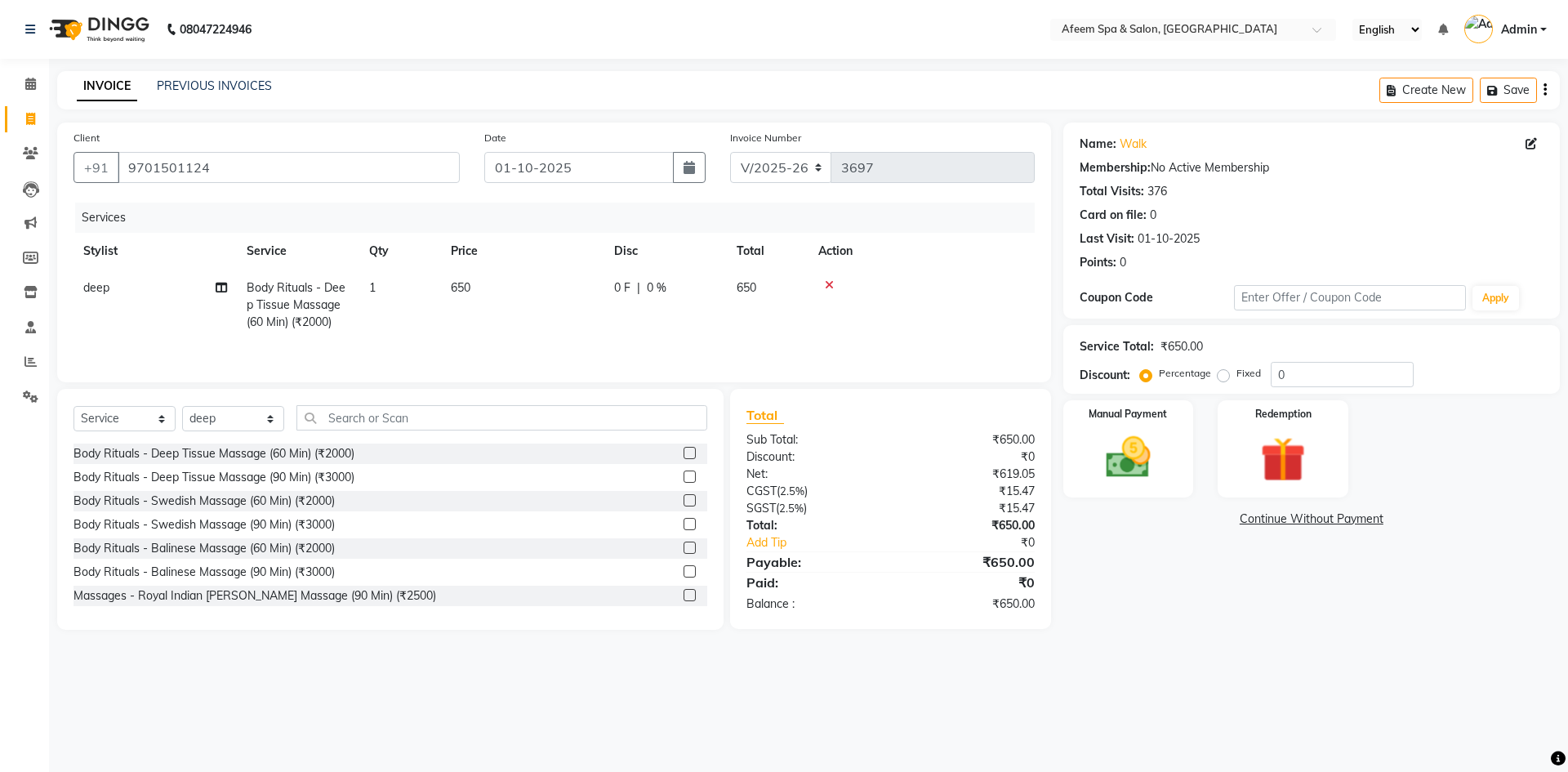
click at [608, 330] on tr "deep Body Rituals - Deep Tissue Massage (60 Min) (₹2000) 1 650 0 F | 0 % 650" at bounding box center [554, 304] width 961 height 71
click at [1128, 454] on img at bounding box center [1128, 456] width 76 height 54
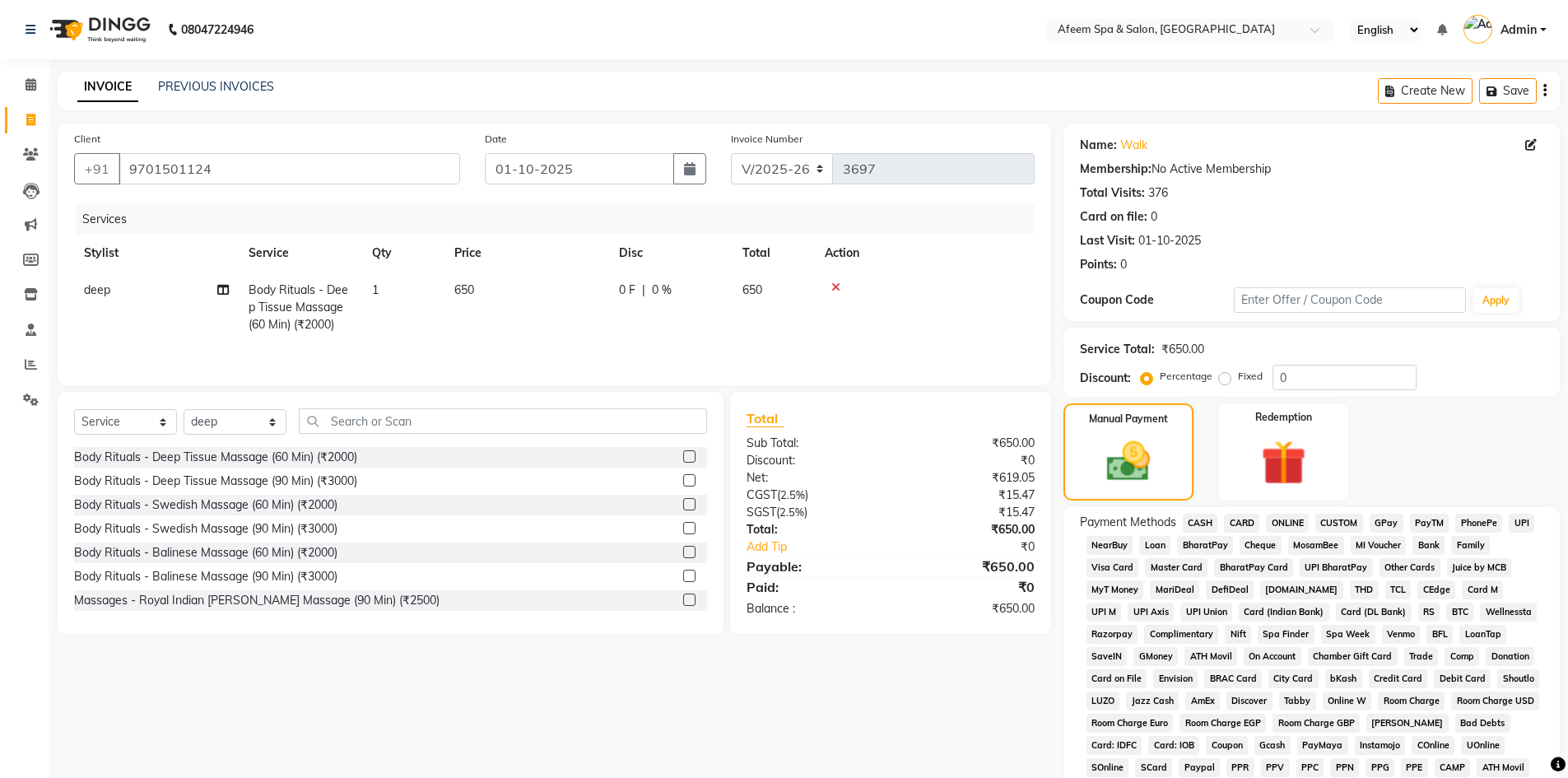
click at [1205, 524] on span "CASH" at bounding box center [1200, 522] width 35 height 19
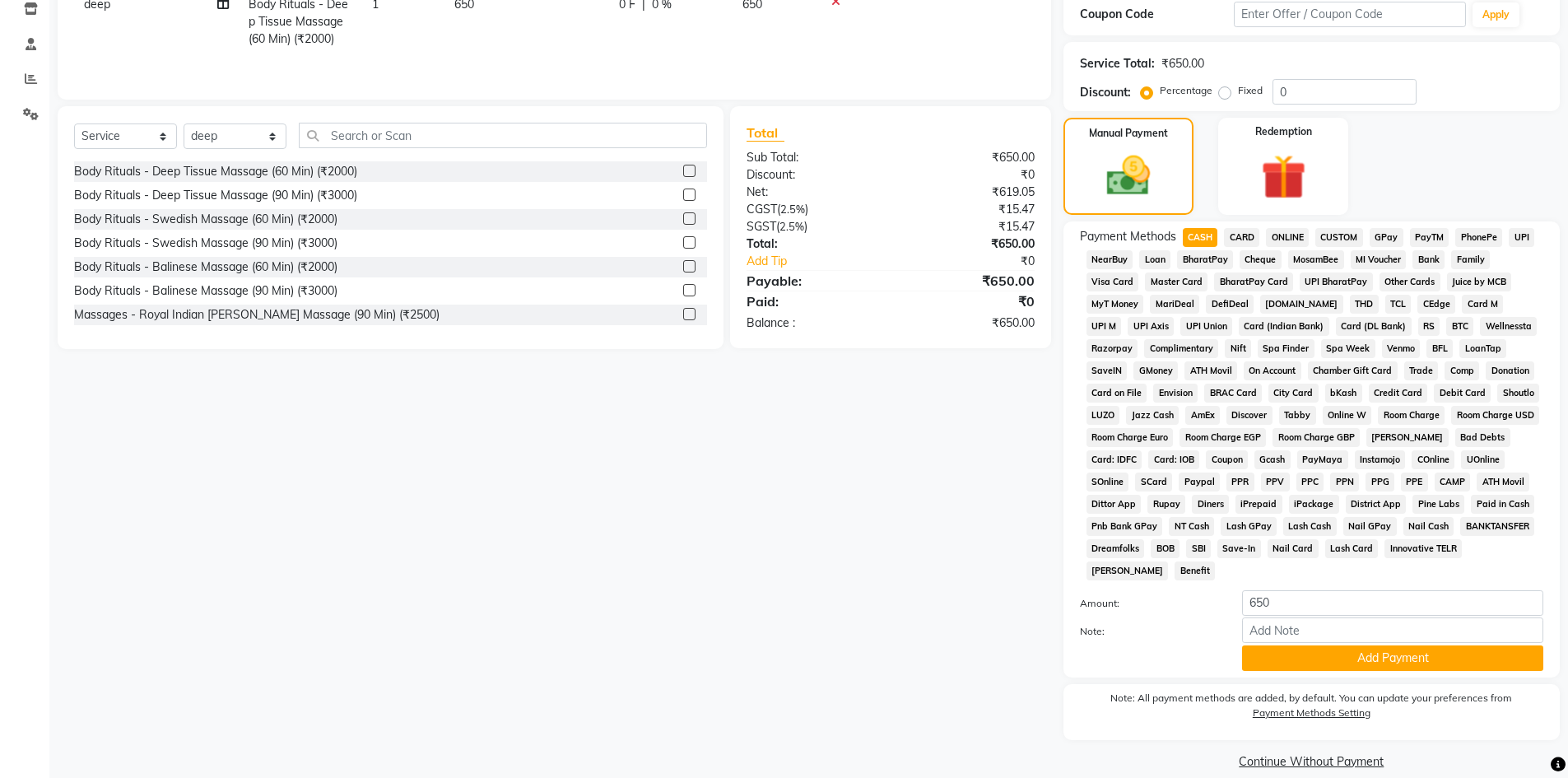
scroll to position [306, 0]
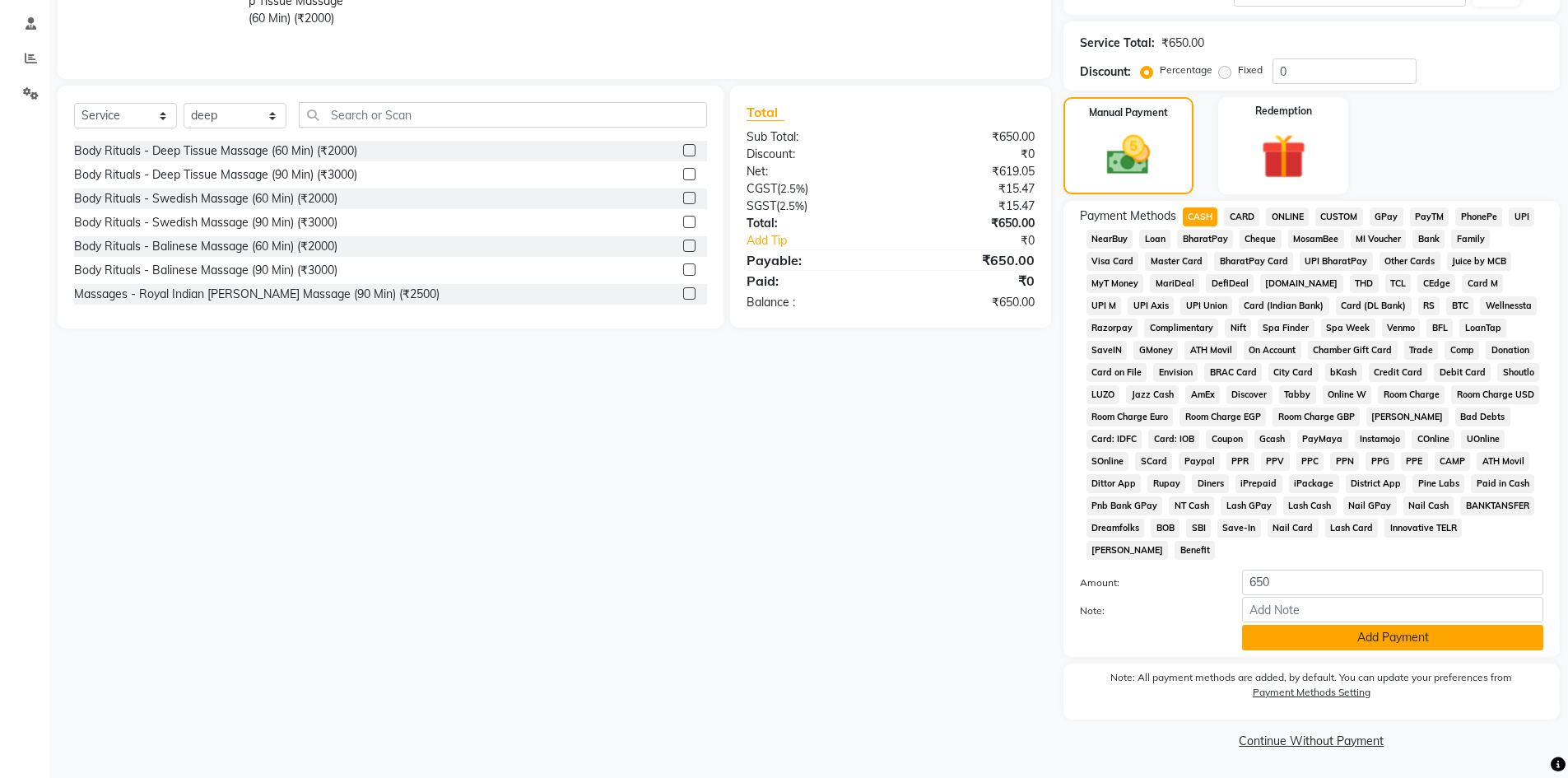
click at [1373, 633] on button "Add Payment" at bounding box center [1392, 637] width 301 height 26
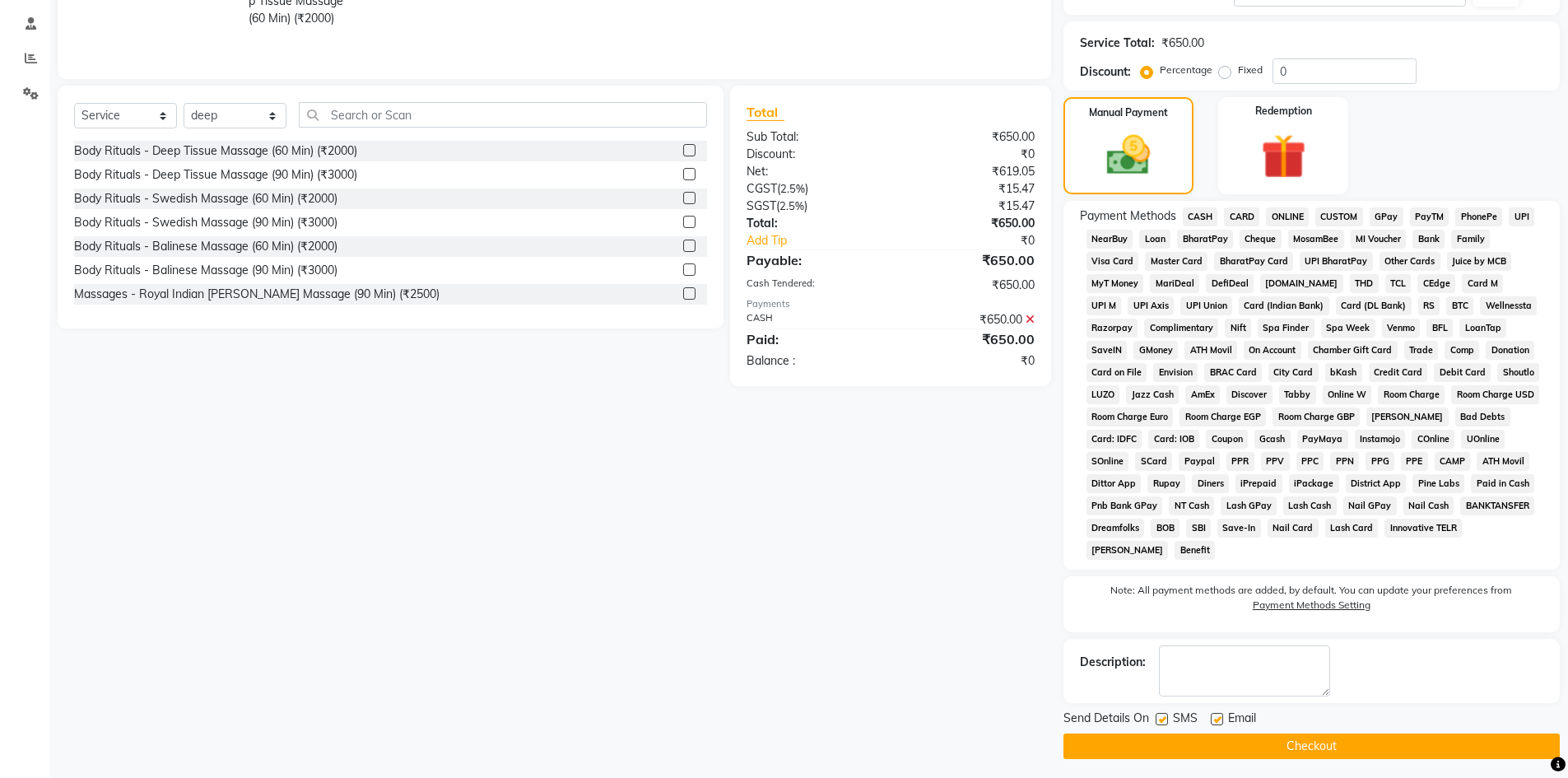
click at [1348, 744] on button "Checkout" at bounding box center [1312, 745] width 496 height 26
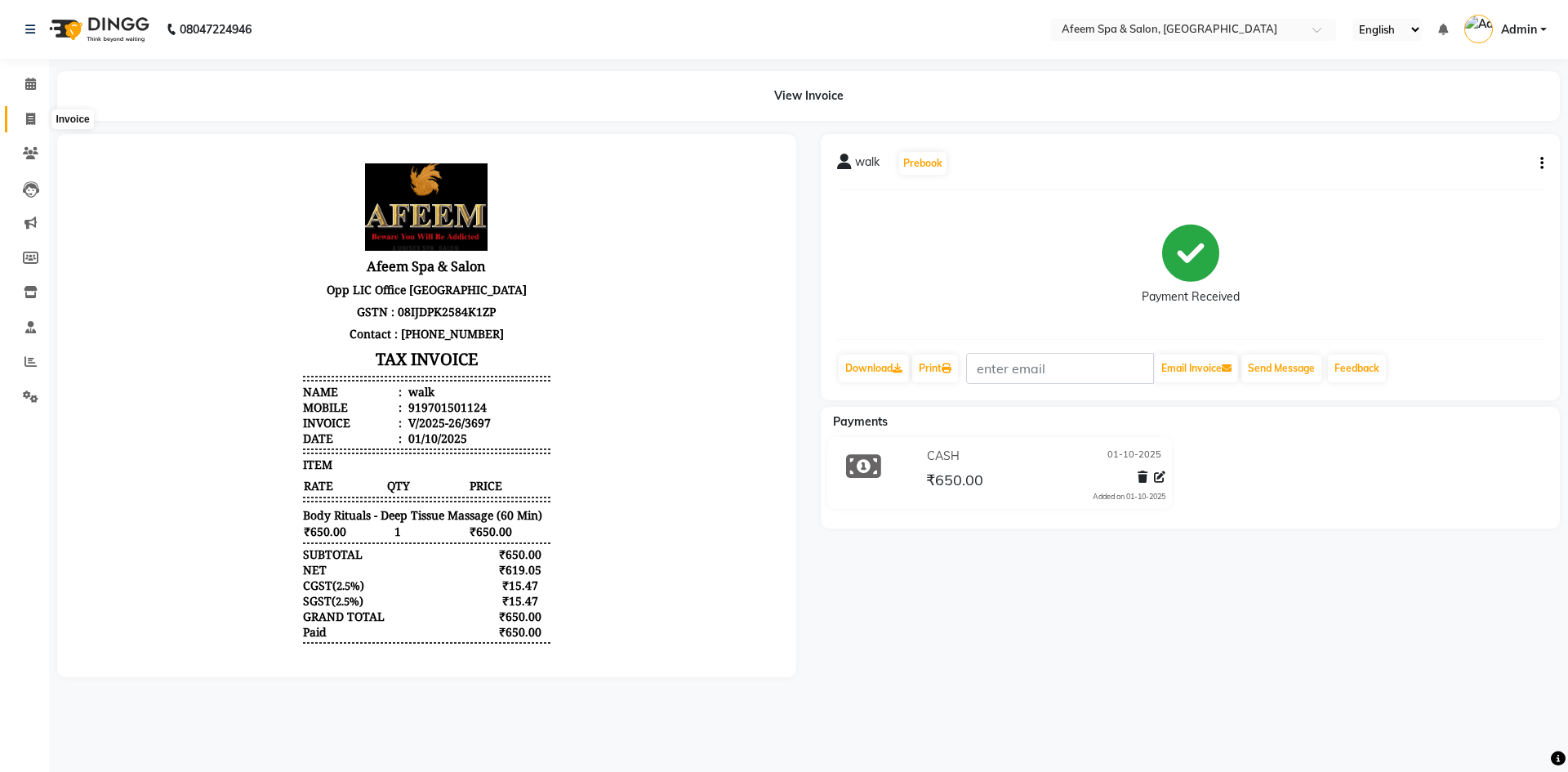
click at [26, 117] on icon at bounding box center [31, 119] width 9 height 12
select select "service"
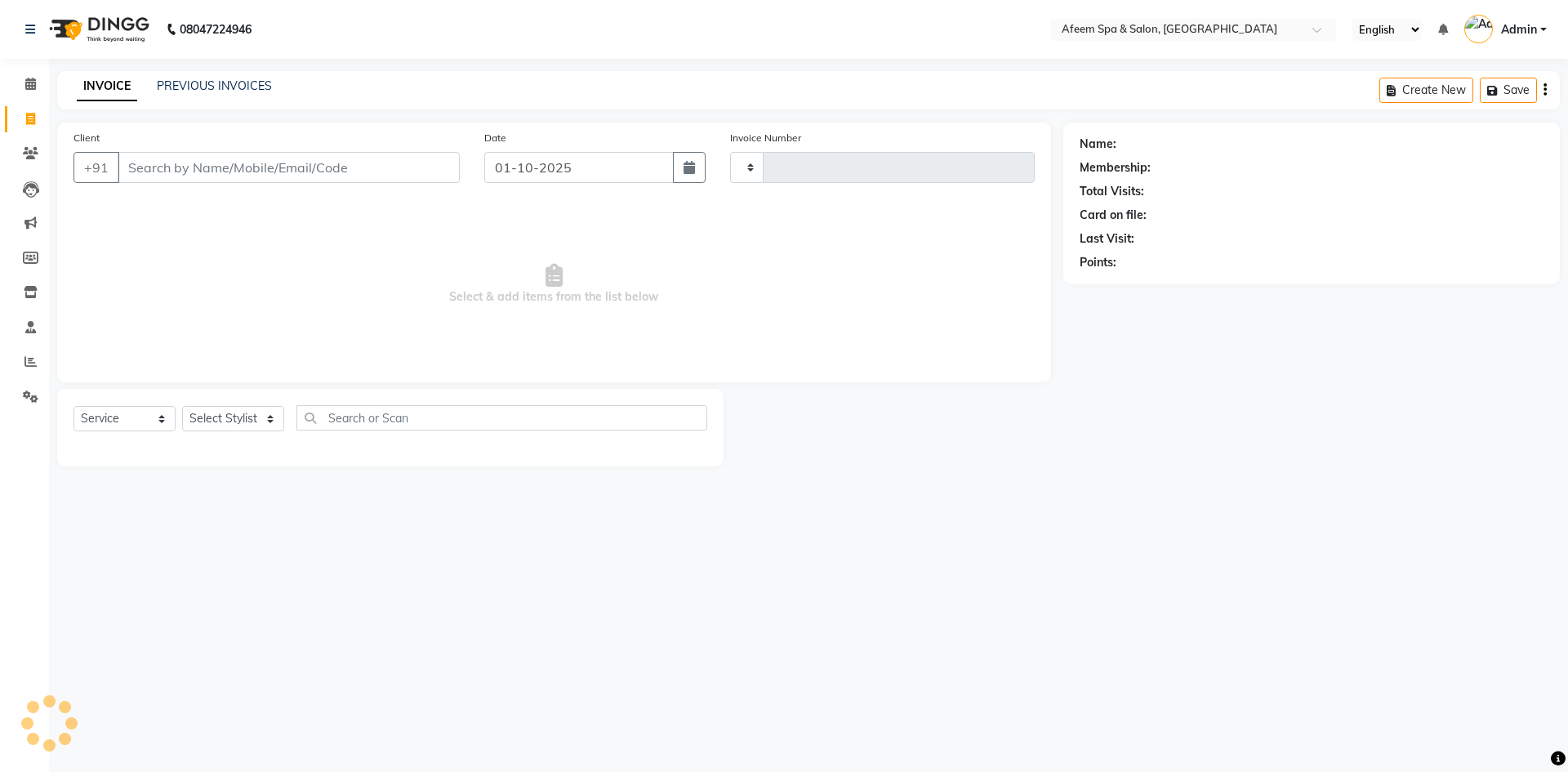
type input "3698"
select select "750"
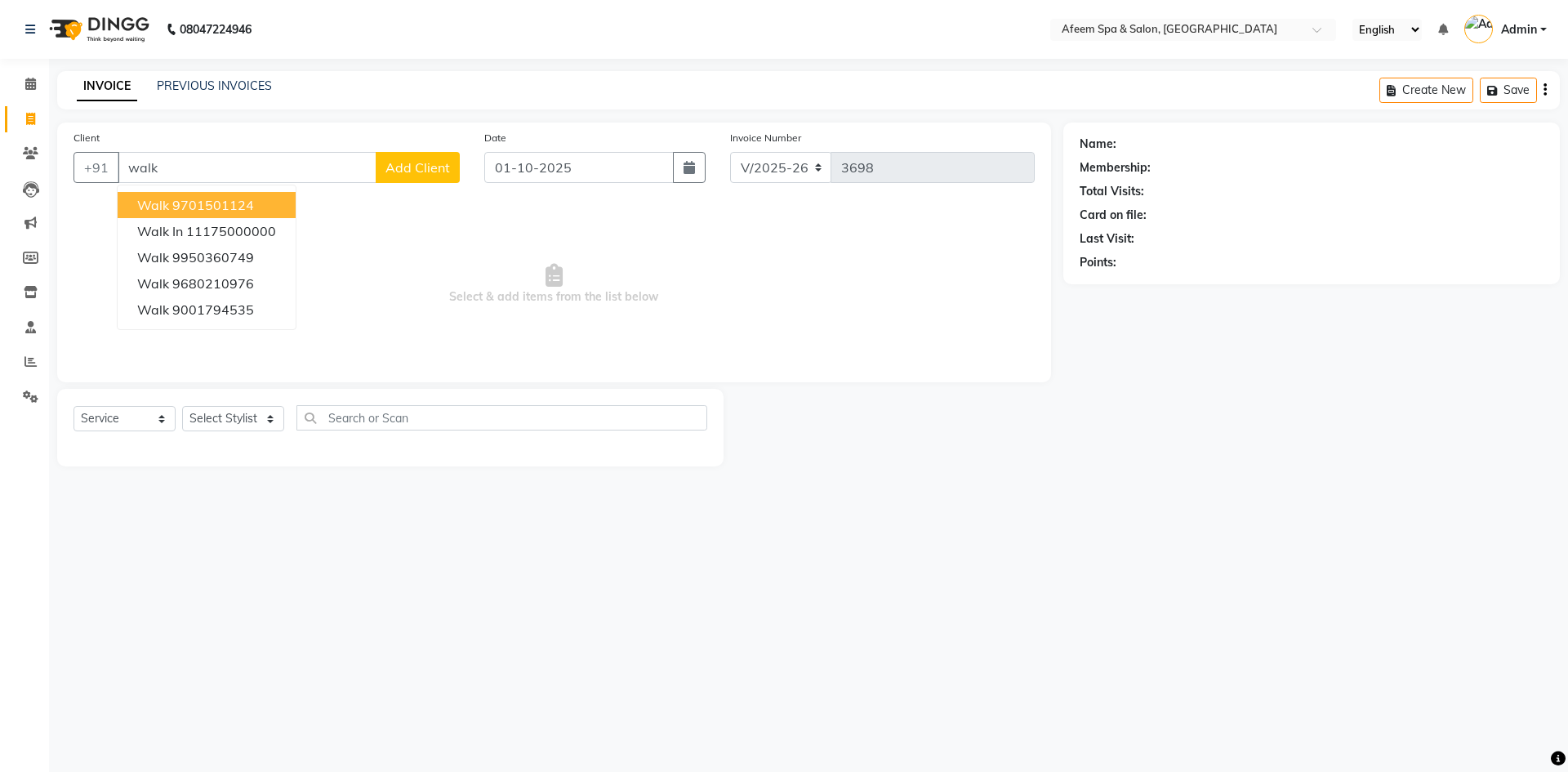
click at [273, 212] on button "walk 9701501124" at bounding box center [207, 205] width 178 height 26
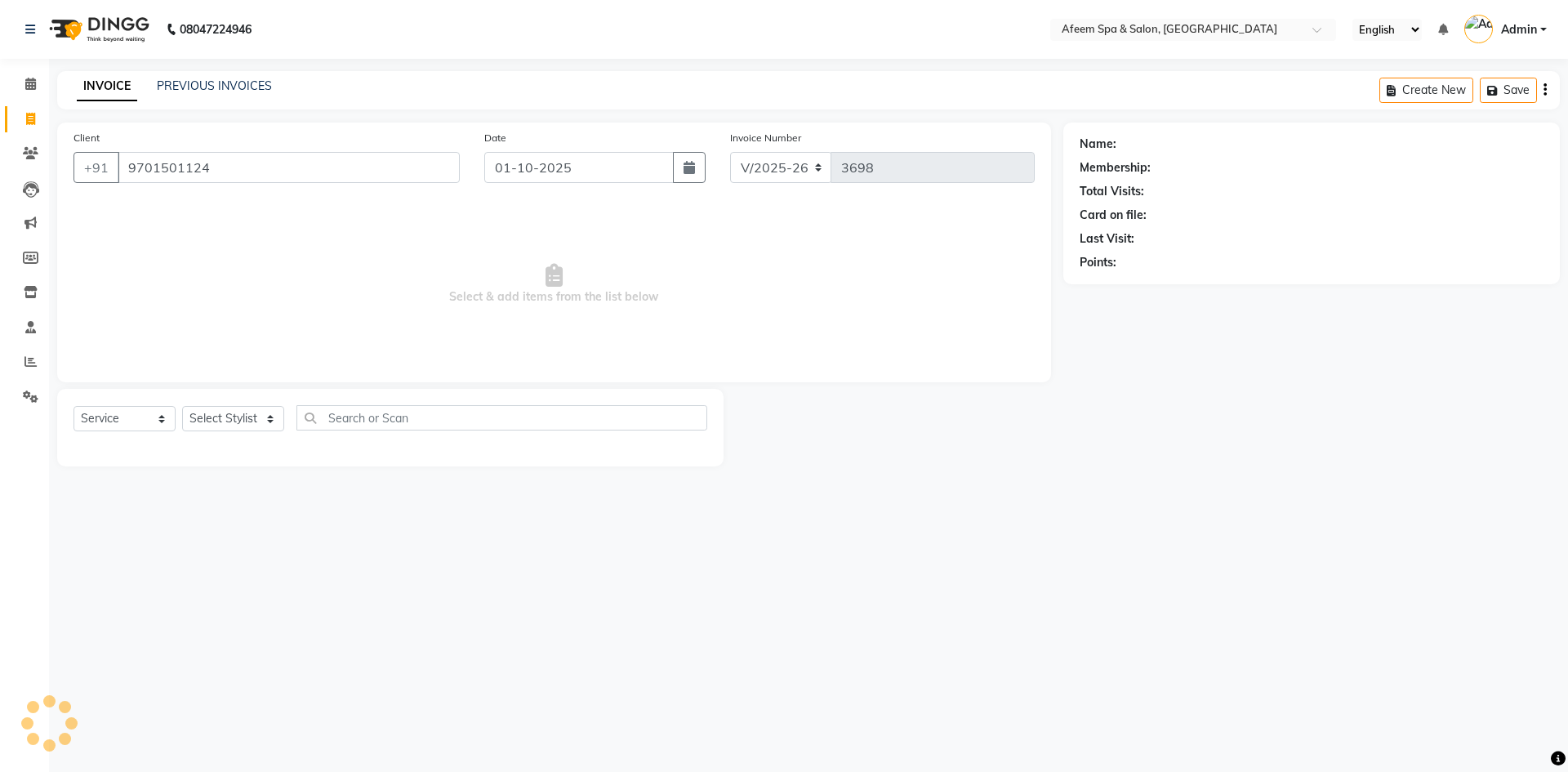
type input "9701501124"
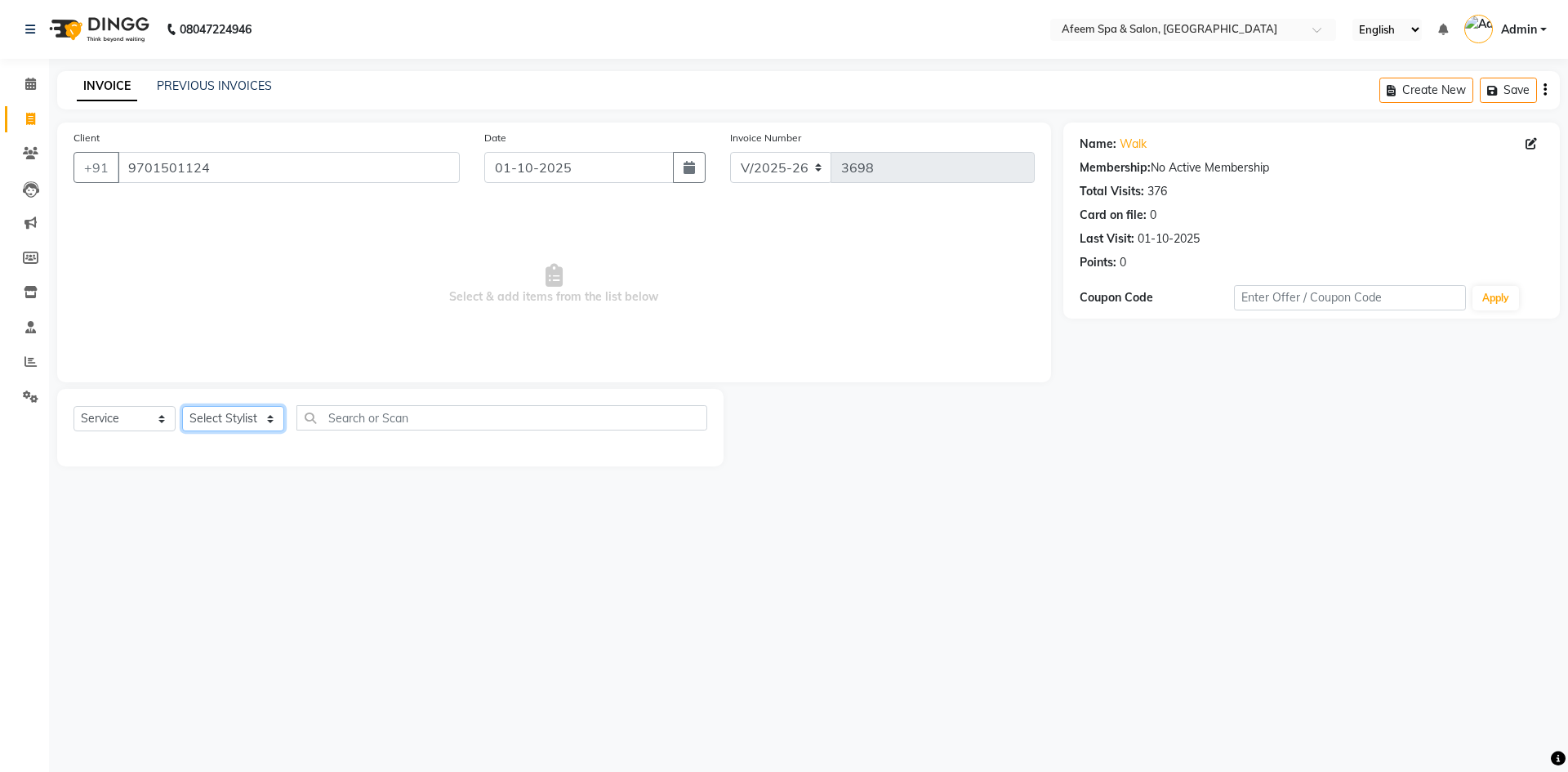
click at [225, 419] on select "Select Stylist anil deep [PERSON_NAME] [PERSON_NAME] Product [PERSON_NAME] sach…" at bounding box center [233, 419] width 102 height 25
select select "40771"
click at [182, 406] on select "Select Stylist anil deep [PERSON_NAME] [PERSON_NAME] Product [PERSON_NAME] sach…" at bounding box center [233, 419] width 102 height 25
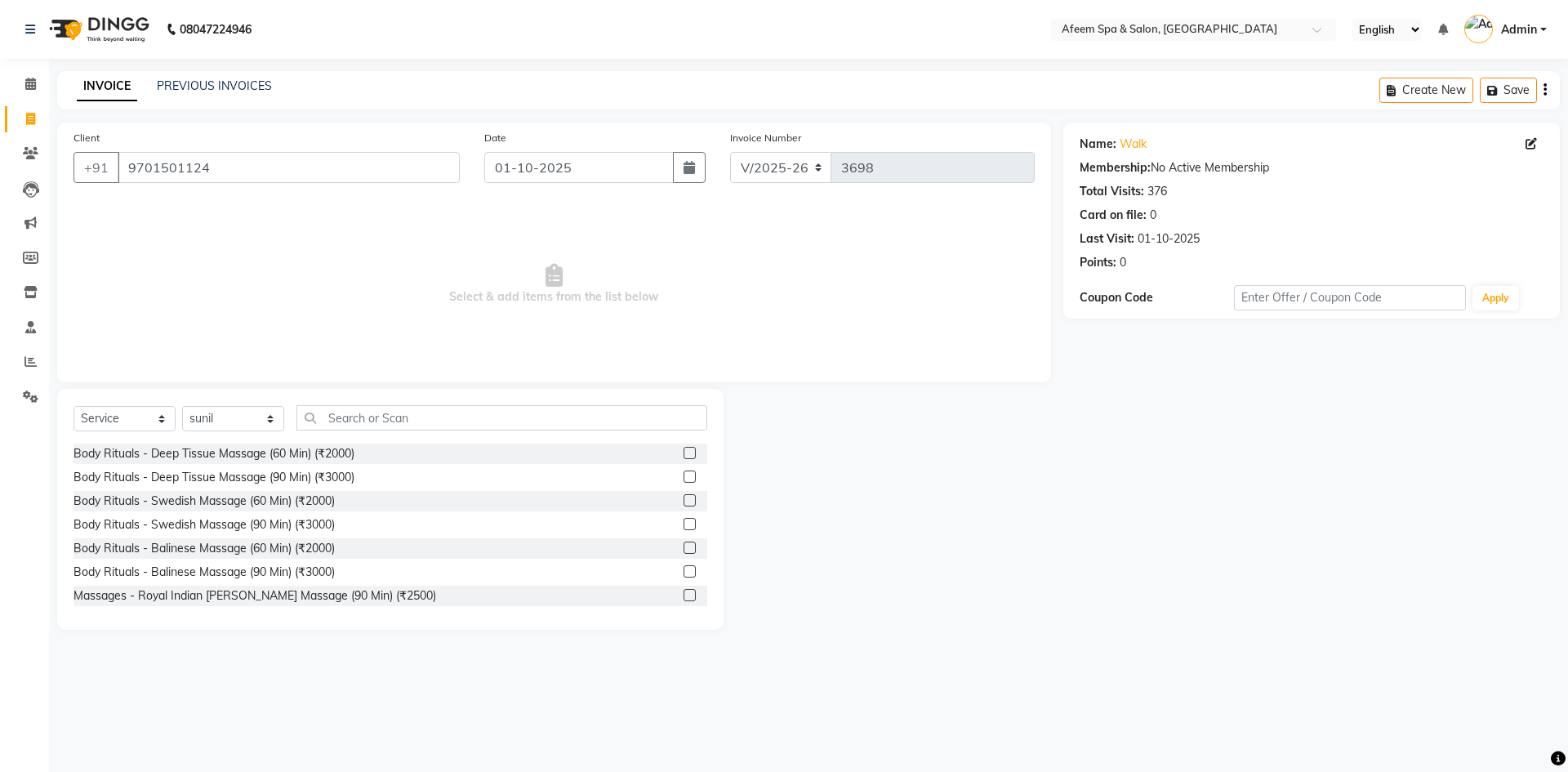
click at [668, 446] on div "Body Rituals - Deep Tissue Massage (60 Min) (₹2000)" at bounding box center [390, 453] width 634 height 20
click at [683, 454] on label at bounding box center [689, 453] width 12 height 12
click at [683, 454] on input "checkbox" at bounding box center [689, 454] width 11 height 11
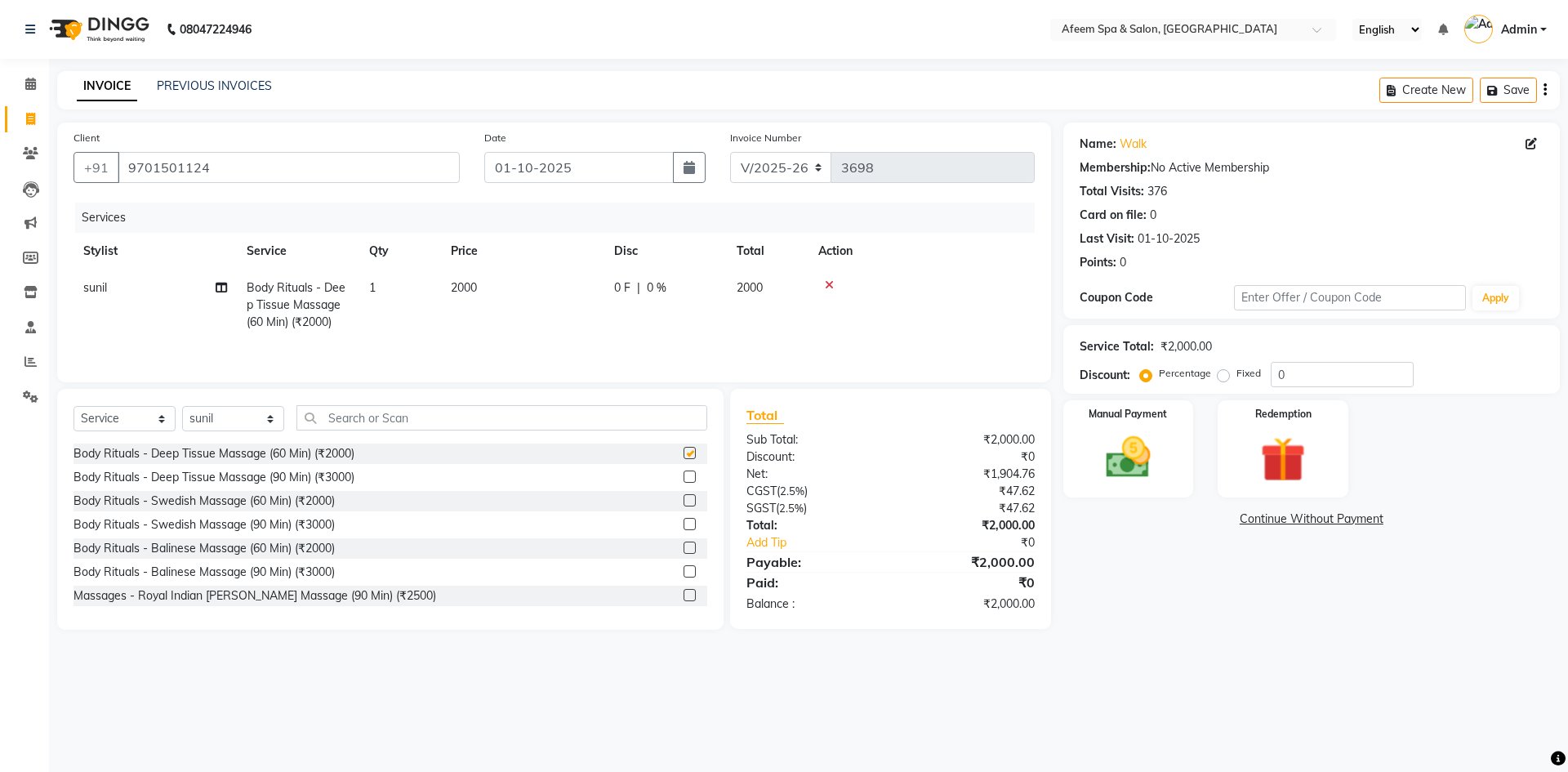
checkbox input "false"
click at [490, 291] on td "2000" at bounding box center [522, 304] width 164 height 71
select select "40771"
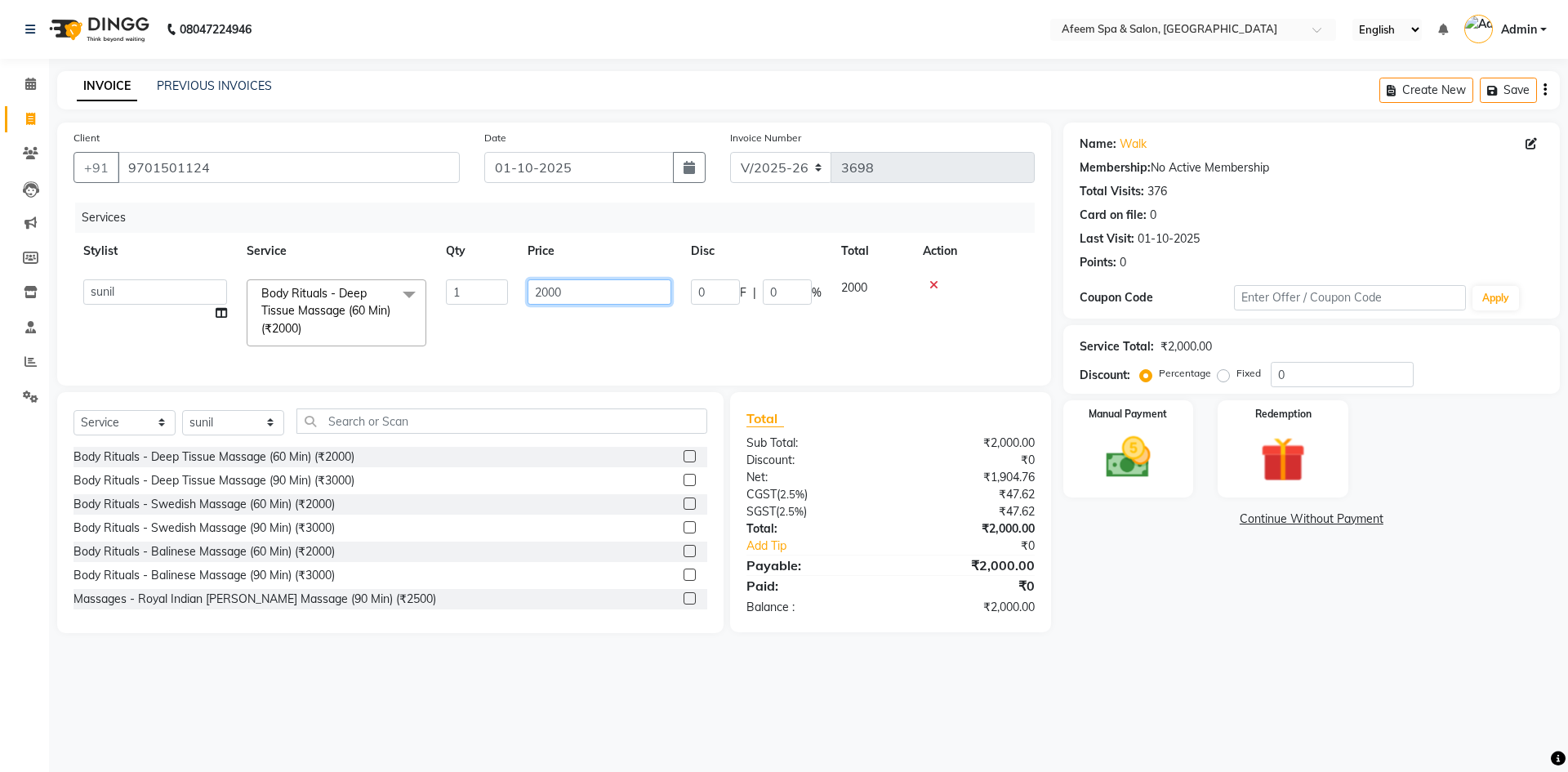
click at [612, 291] on input "2000" at bounding box center [599, 292] width 143 height 25
type input "2"
type input "350"
click at [565, 334] on td "350" at bounding box center [600, 312] width 164 height 86
select select "40771"
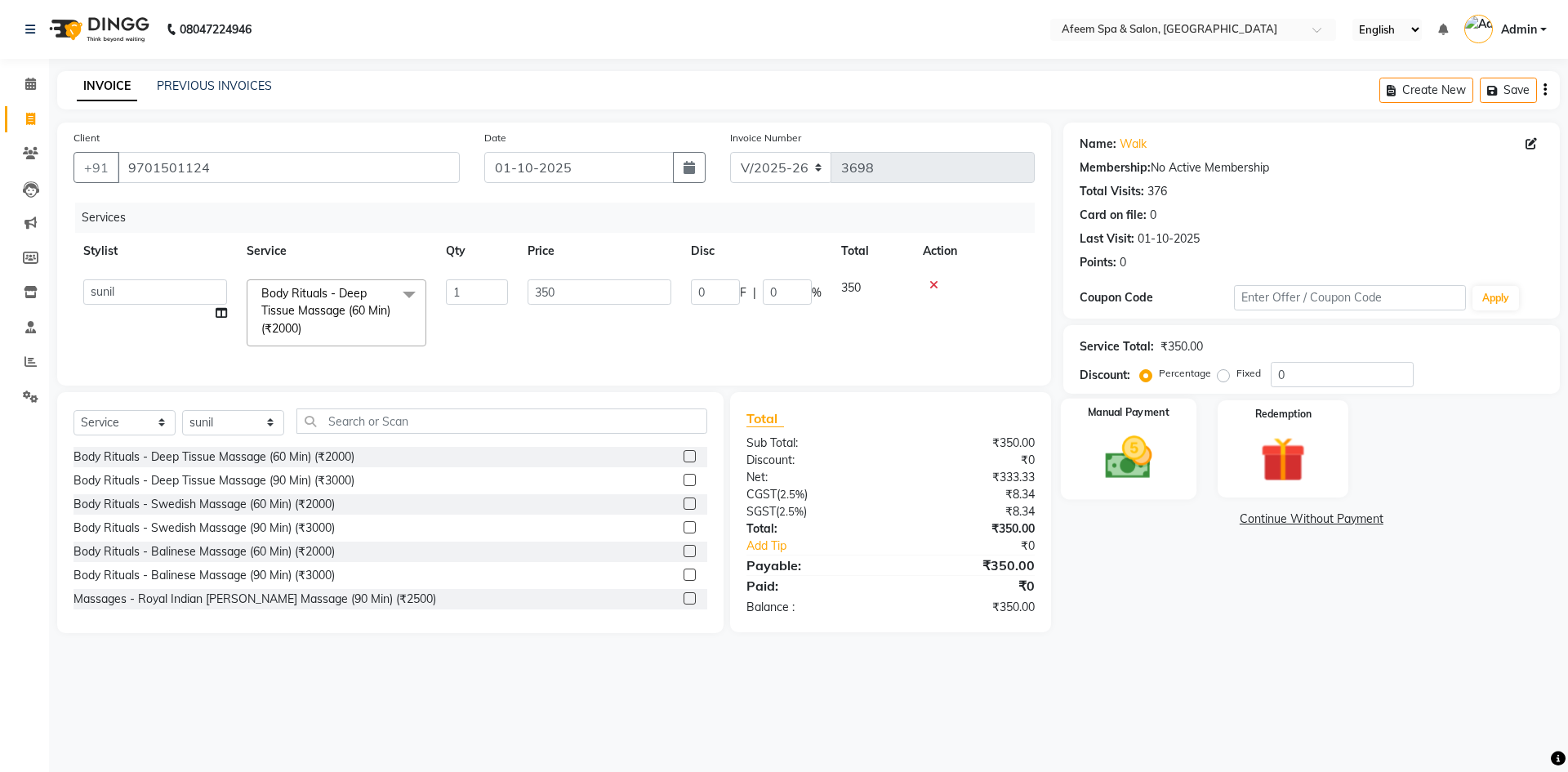
click at [1110, 449] on img at bounding box center [1128, 456] width 76 height 54
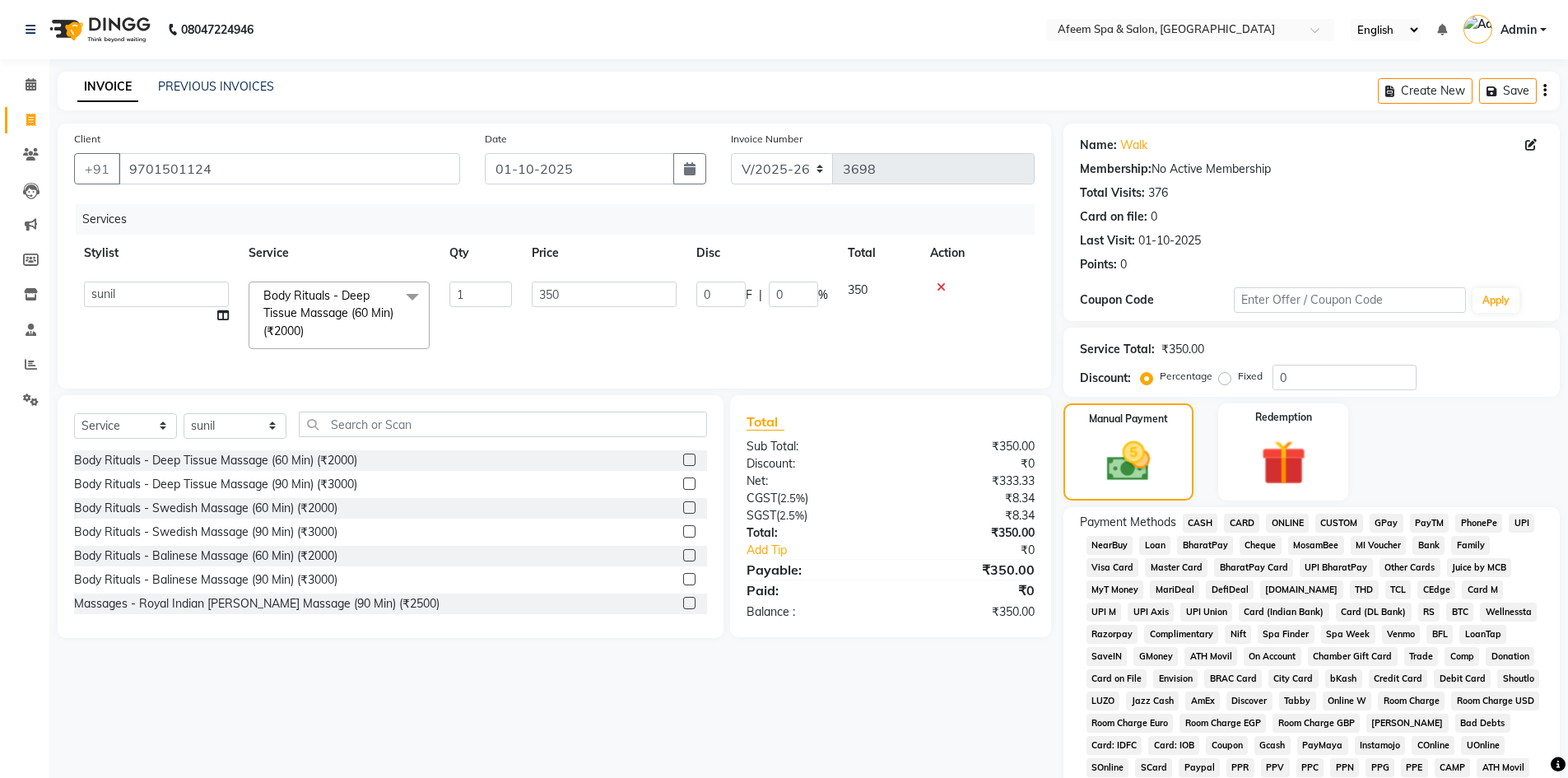
click at [1203, 521] on span "CASH" at bounding box center [1200, 522] width 35 height 19
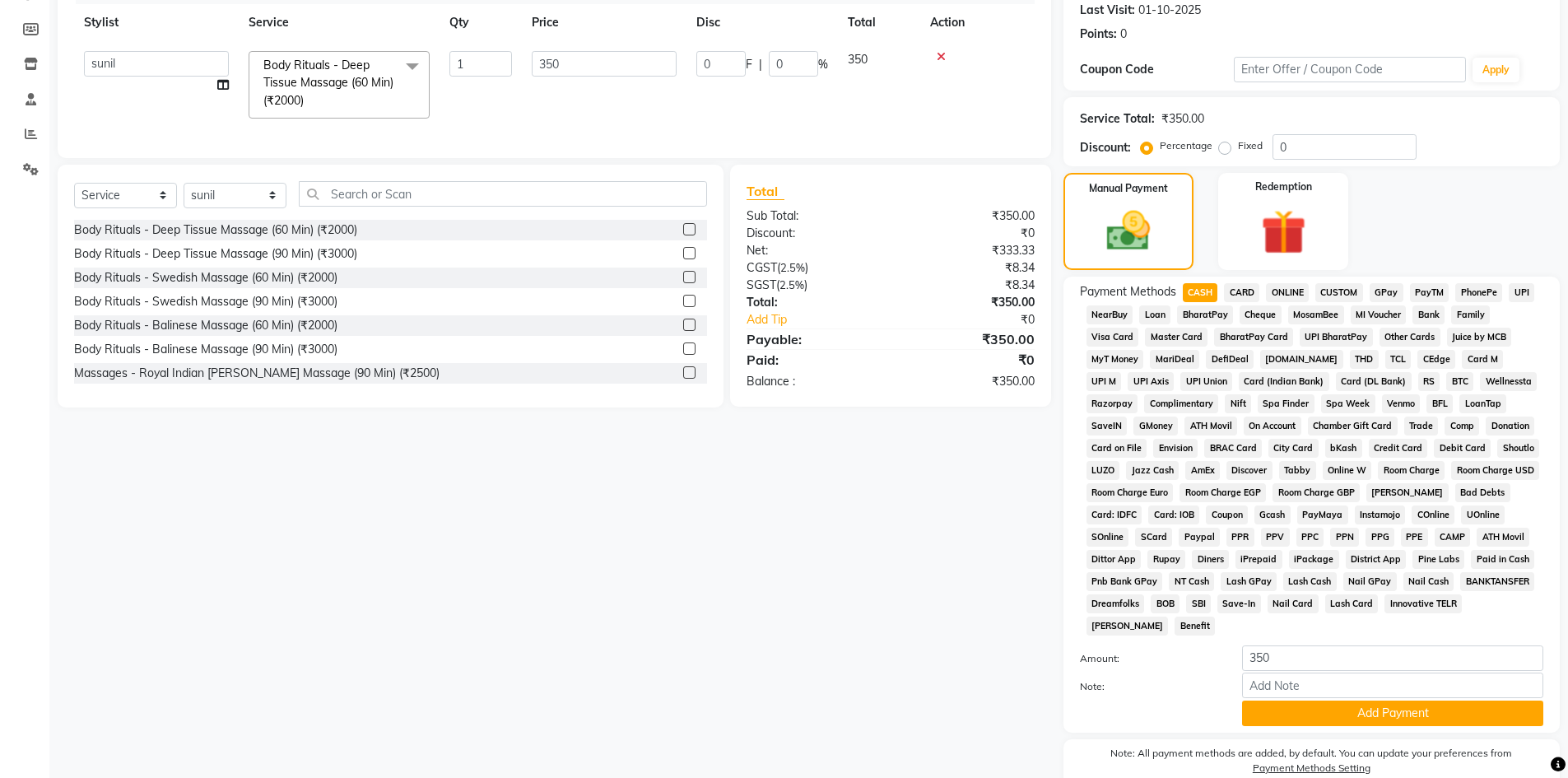
scroll to position [306, 0]
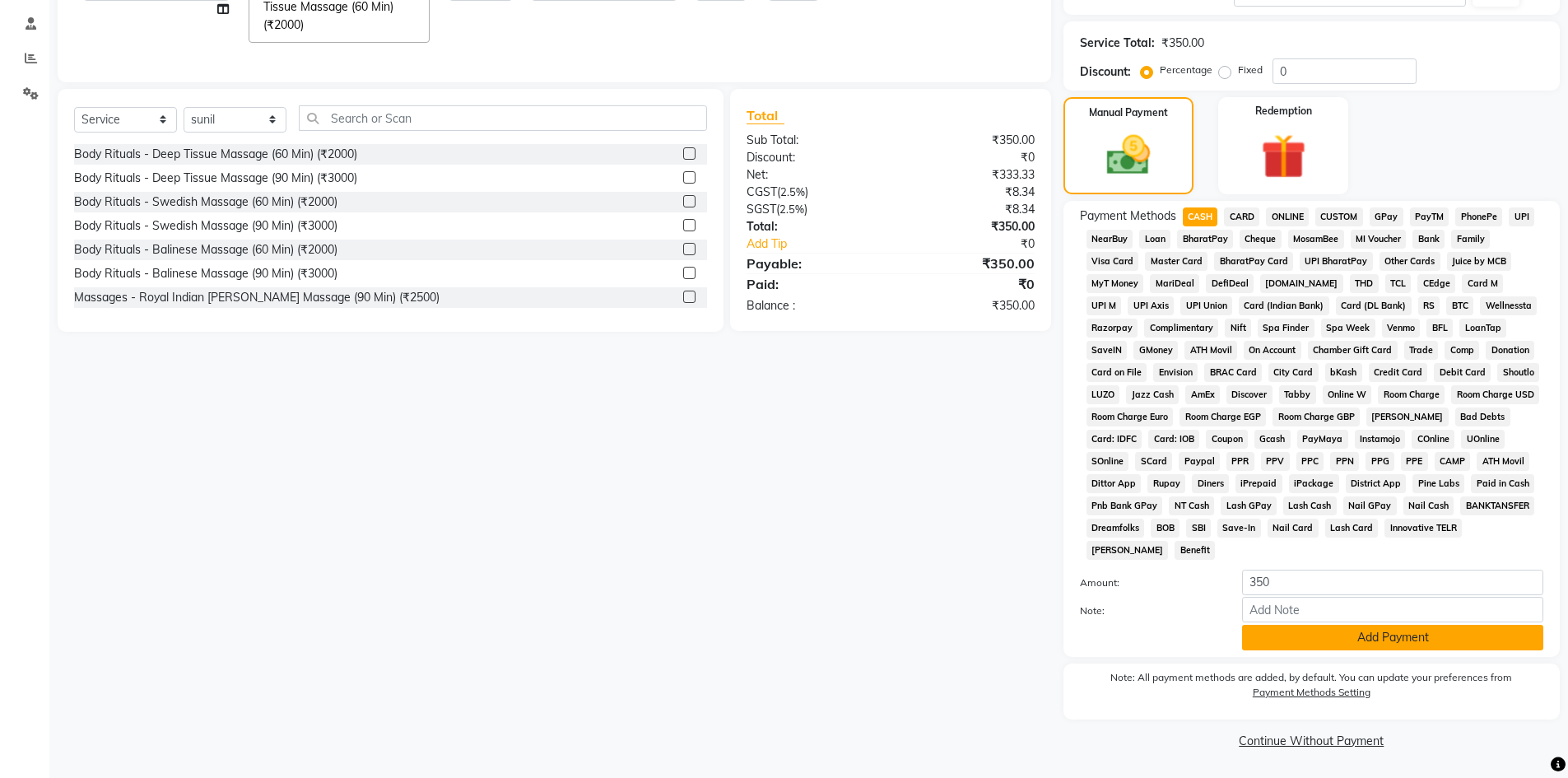
click at [1439, 634] on button "Add Payment" at bounding box center [1392, 637] width 301 height 26
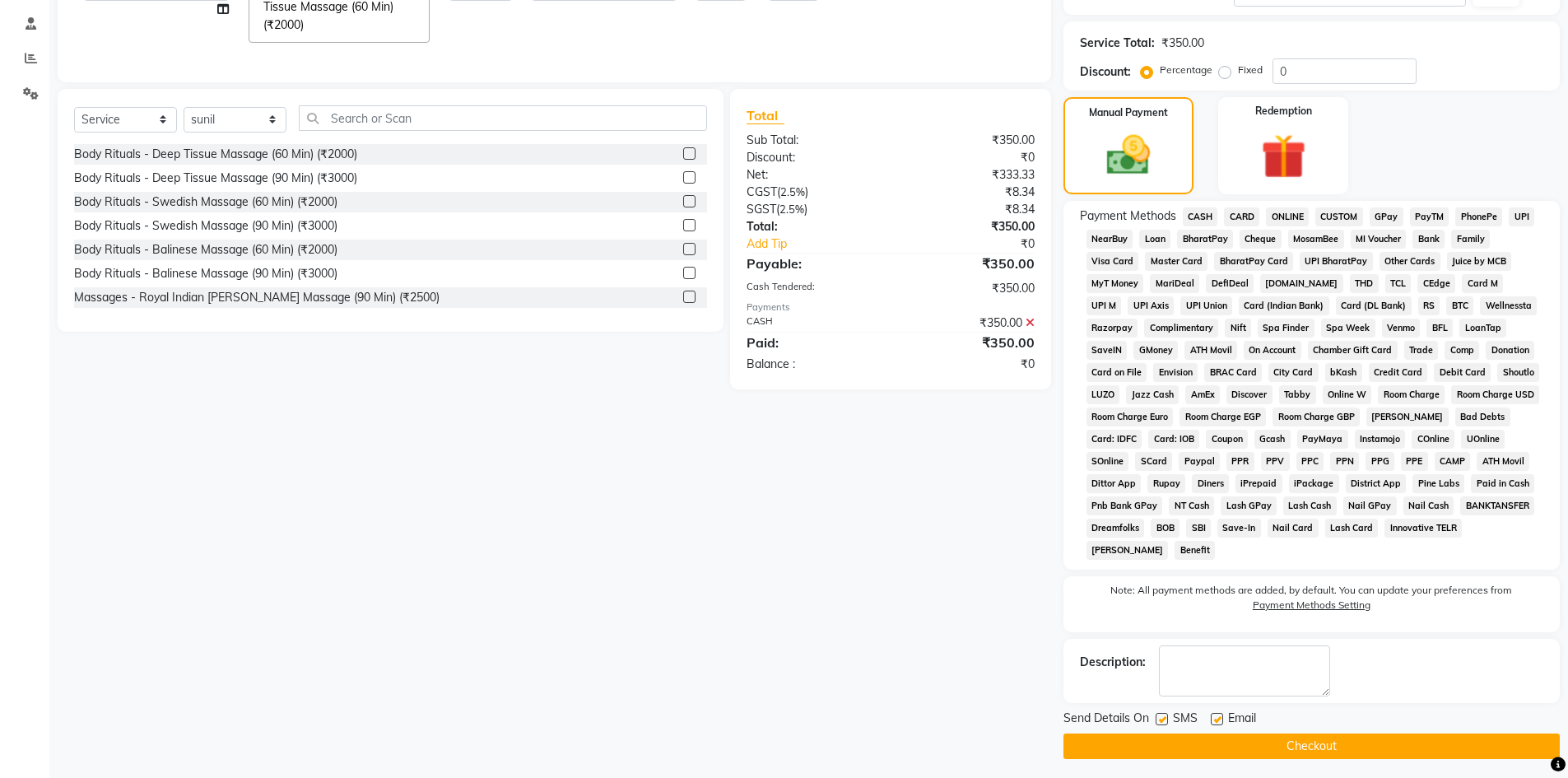
click at [1386, 744] on button "Checkout" at bounding box center [1312, 745] width 496 height 26
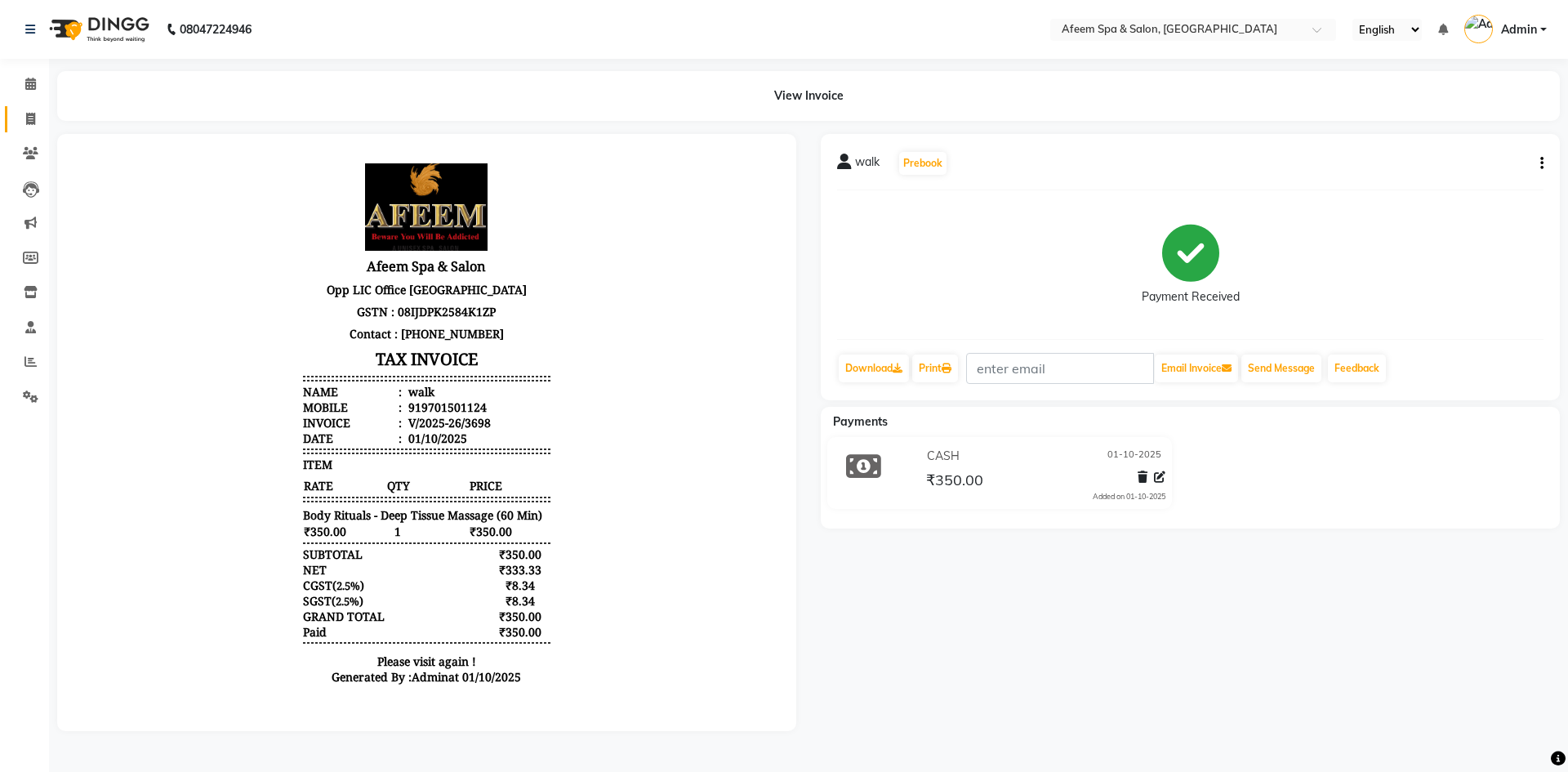
click at [20, 106] on link "Invoice" at bounding box center [25, 120] width 40 height 27
select select "service"
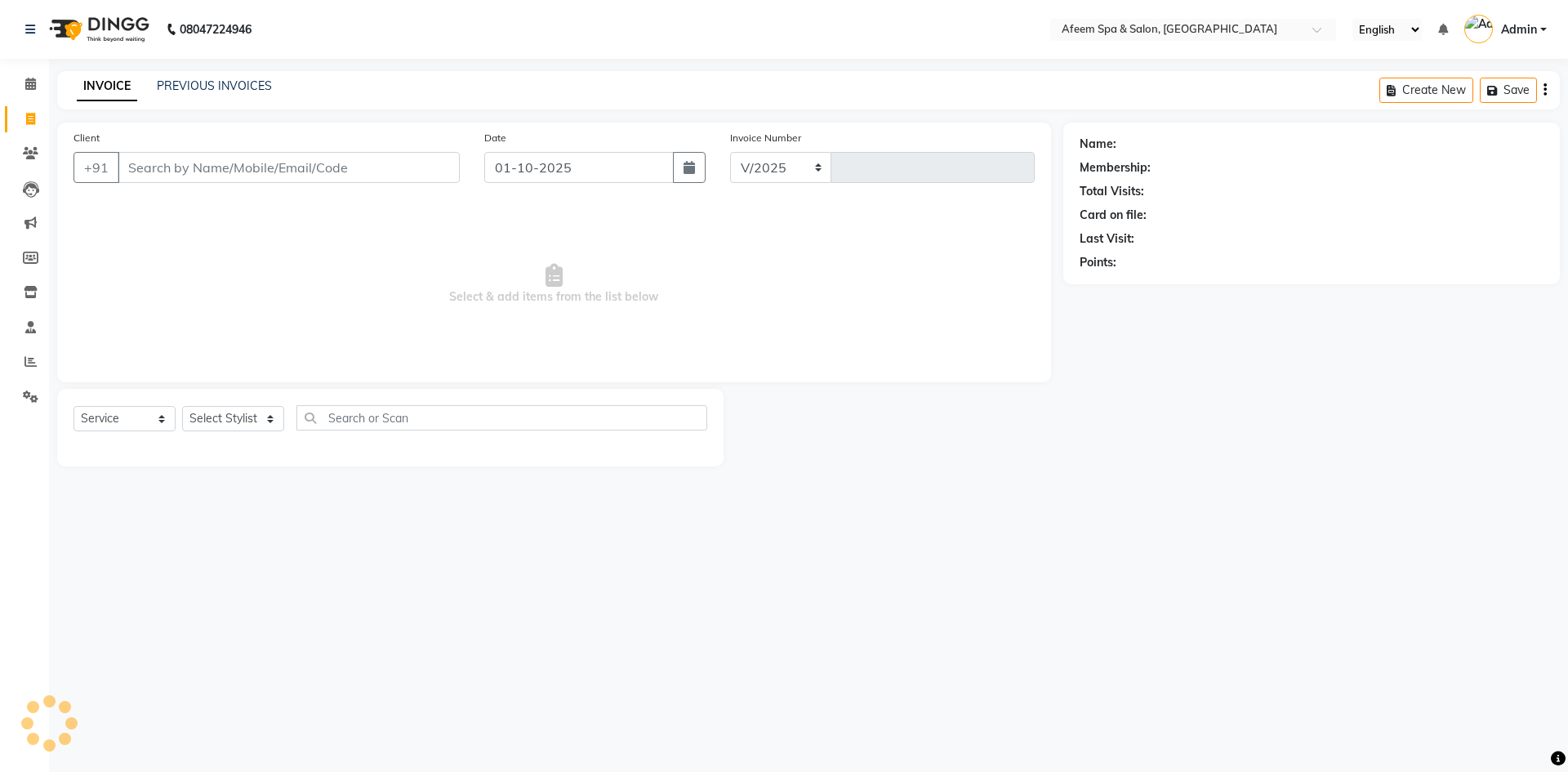
select select "750"
type input "3699"
click at [205, 86] on link "PREVIOUS INVOICES" at bounding box center [214, 85] width 115 height 15
